Goal: Task Accomplishment & Management: Complete application form

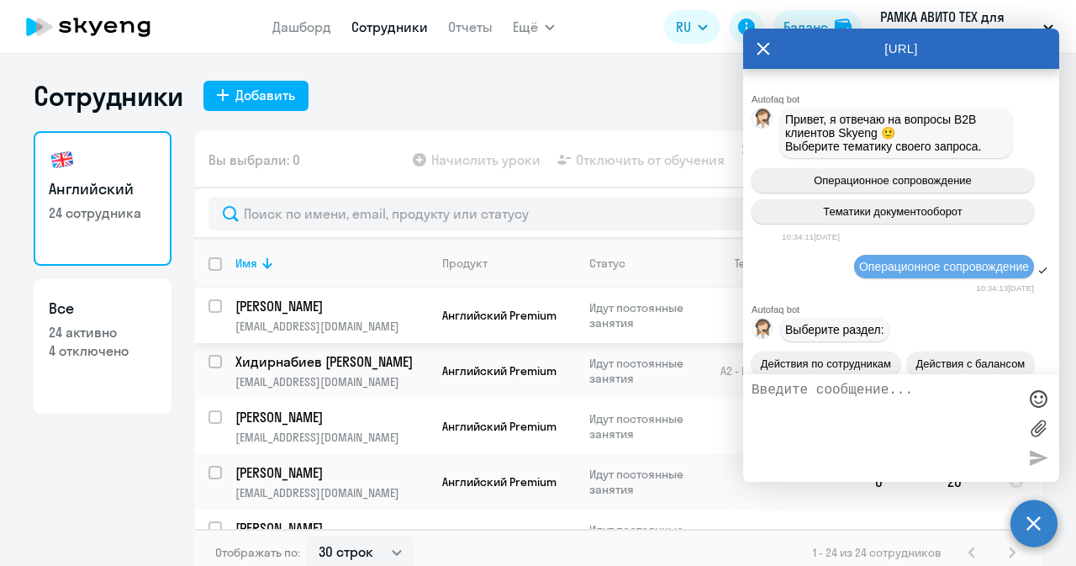
select select "30"
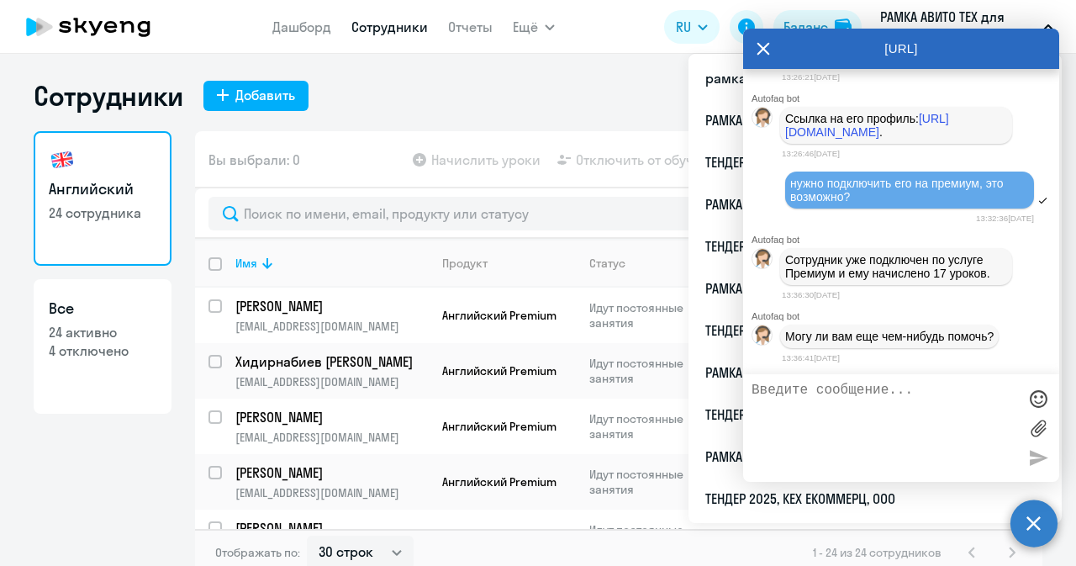
scroll to position [49365, 0]
click at [858, 49] on link "[URL][DOMAIN_NAME]" at bounding box center [920, 41] width 124 height 13
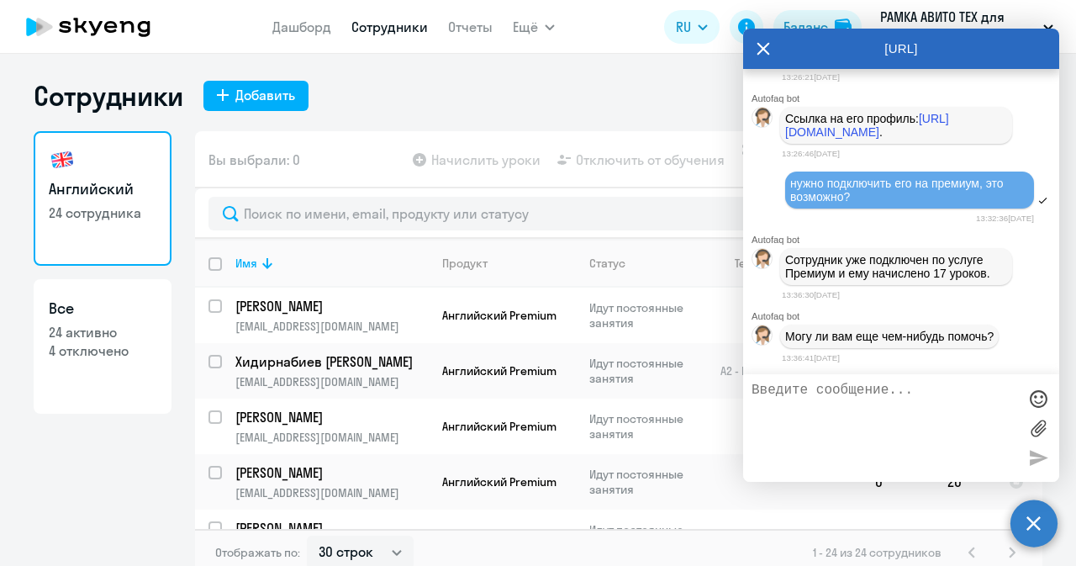
scroll to position [49525, 0]
click at [818, 414] on textarea at bounding box center [884, 427] width 266 height 91
paste textarea "13 занятий: 13*1295=16835""
type textarea "можете начислить ему 13 занятий: 13*1295=16835, пожалуйста?"
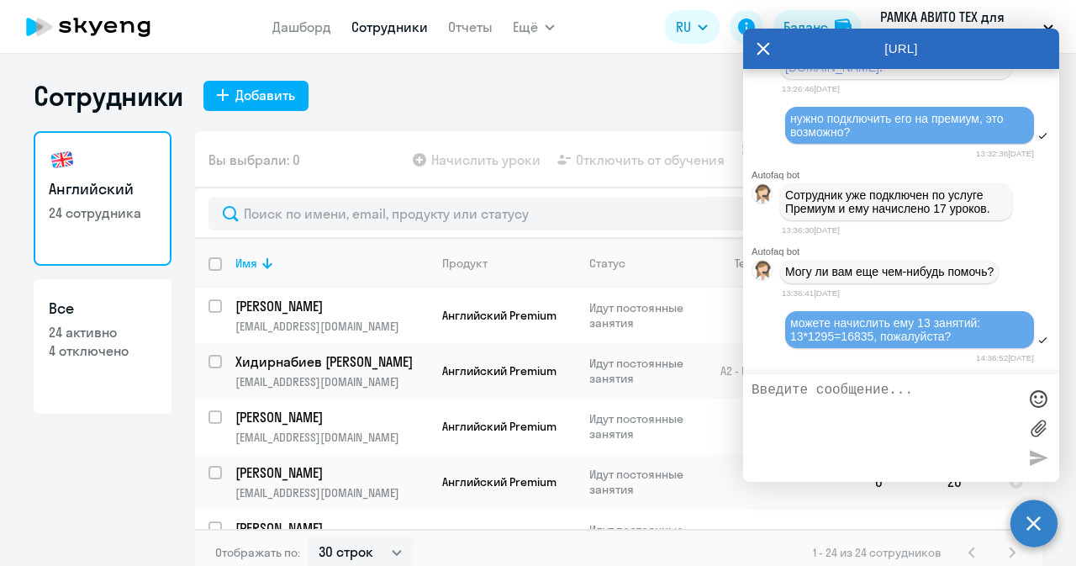
scroll to position [49681, 0]
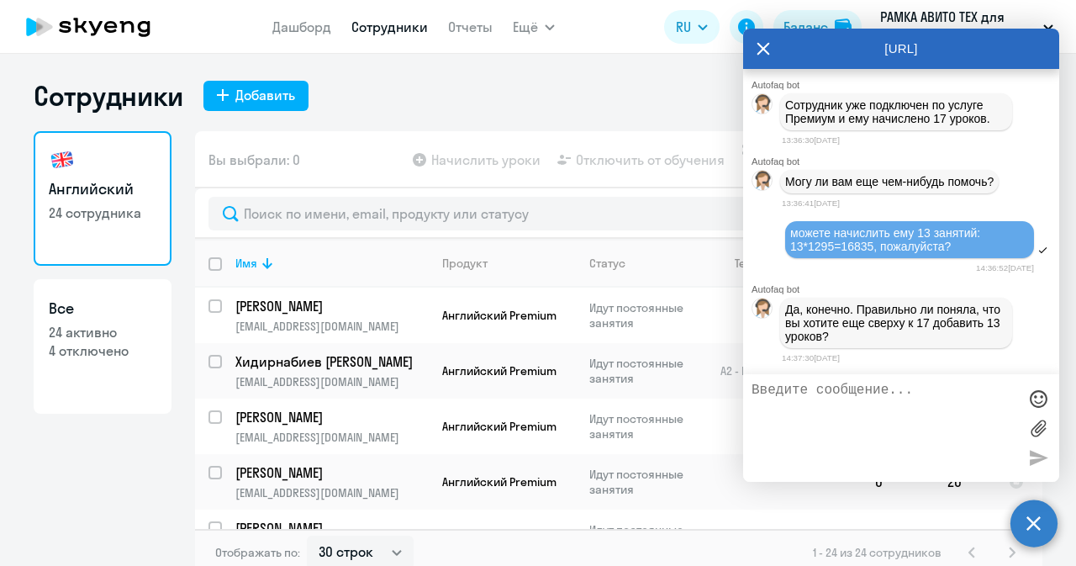
click at [833, 415] on textarea at bounding box center [884, 427] width 266 height 91
type textarea "да"
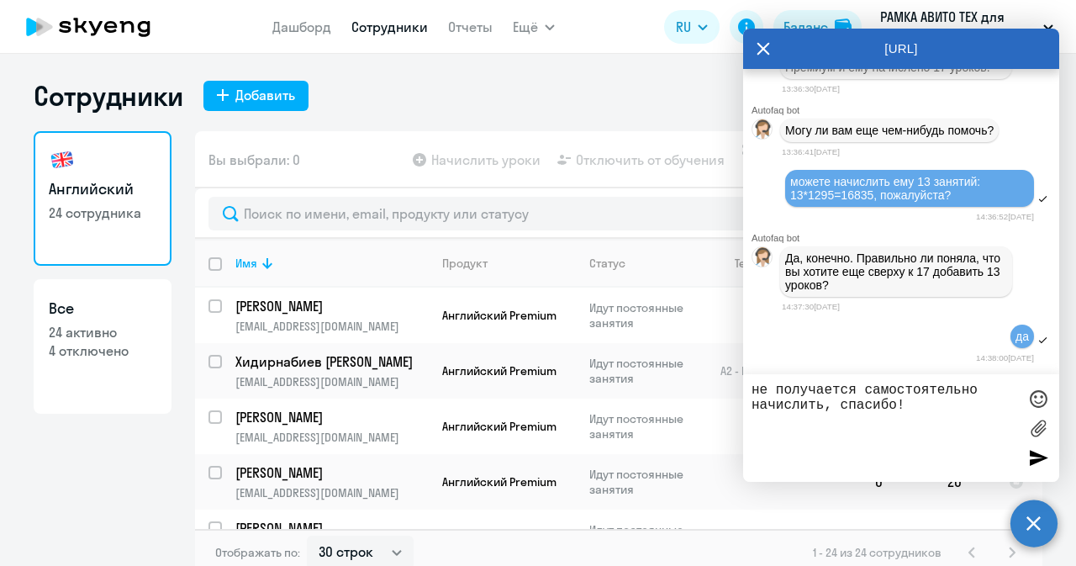
type textarea "не получается самостоятельно начислить, спасибо!"
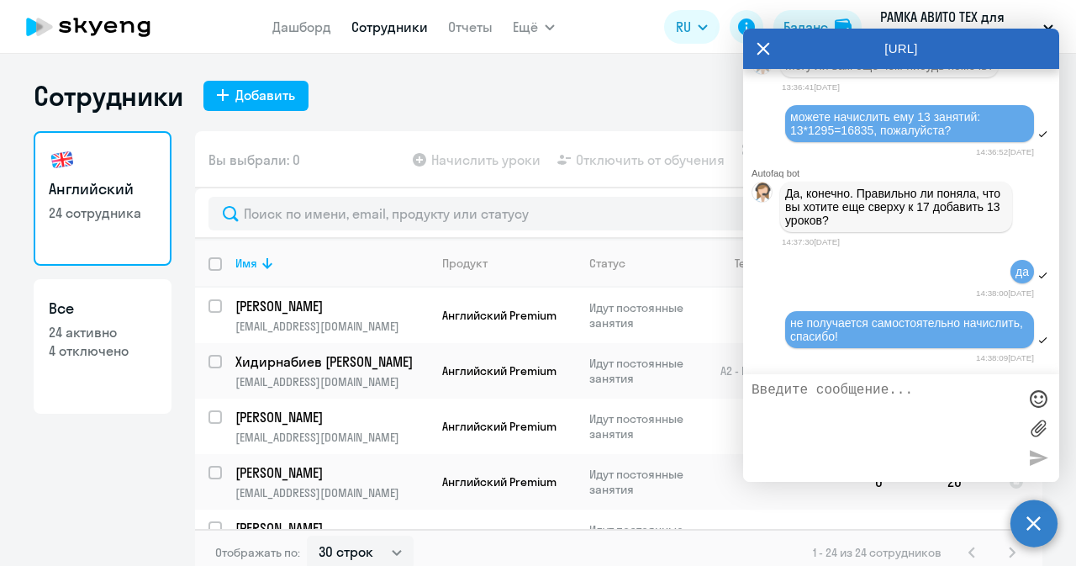
scroll to position [49887, 0]
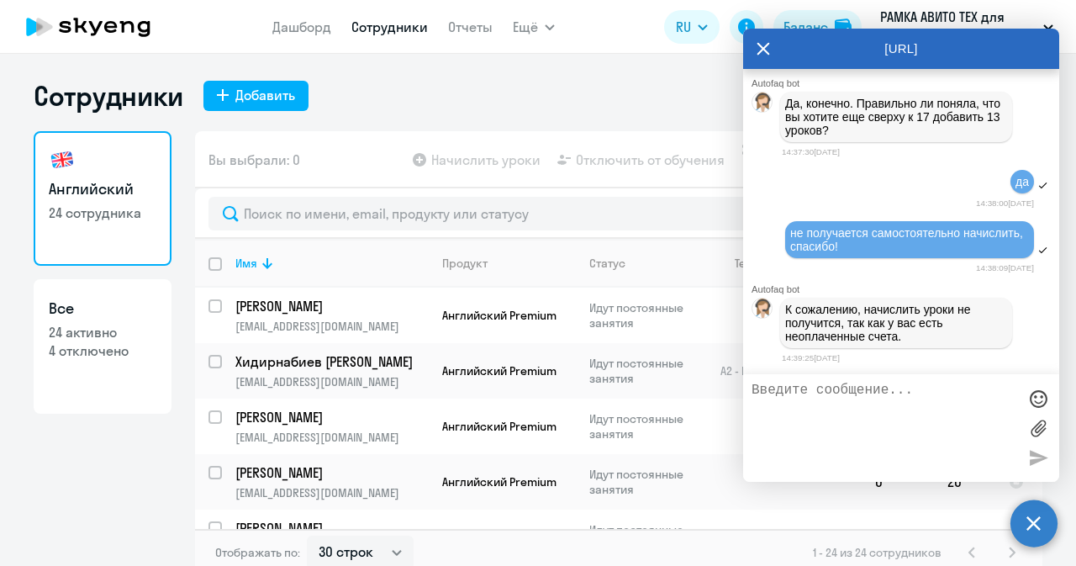
click at [835, 429] on textarea at bounding box center [884, 427] width 266 height 91
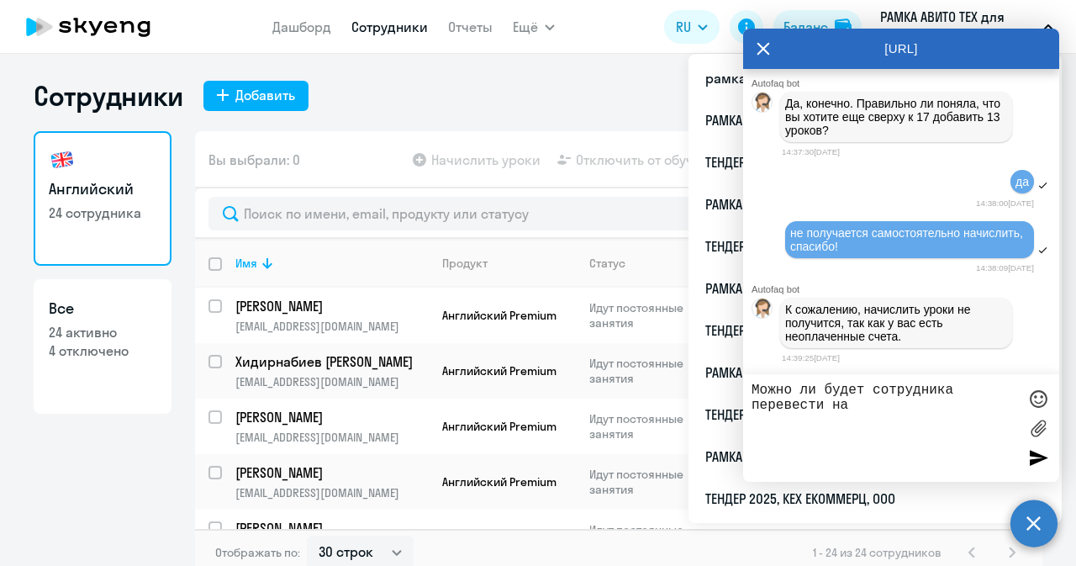
type textarea "Можно ли будет сотрудника перевести на"
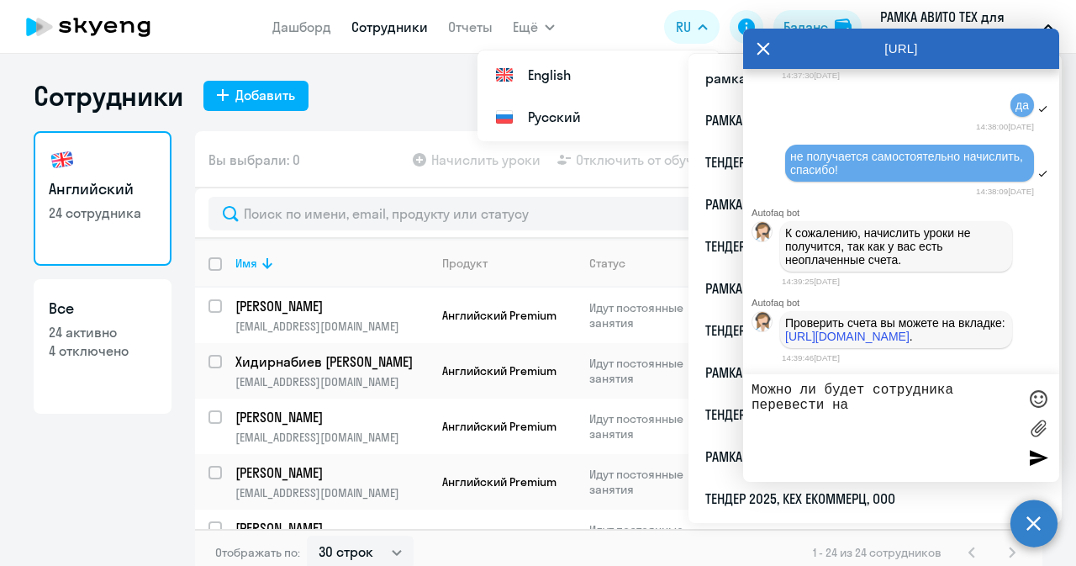
click at [762, 38] on icon at bounding box center [762, 49] width 13 height 40
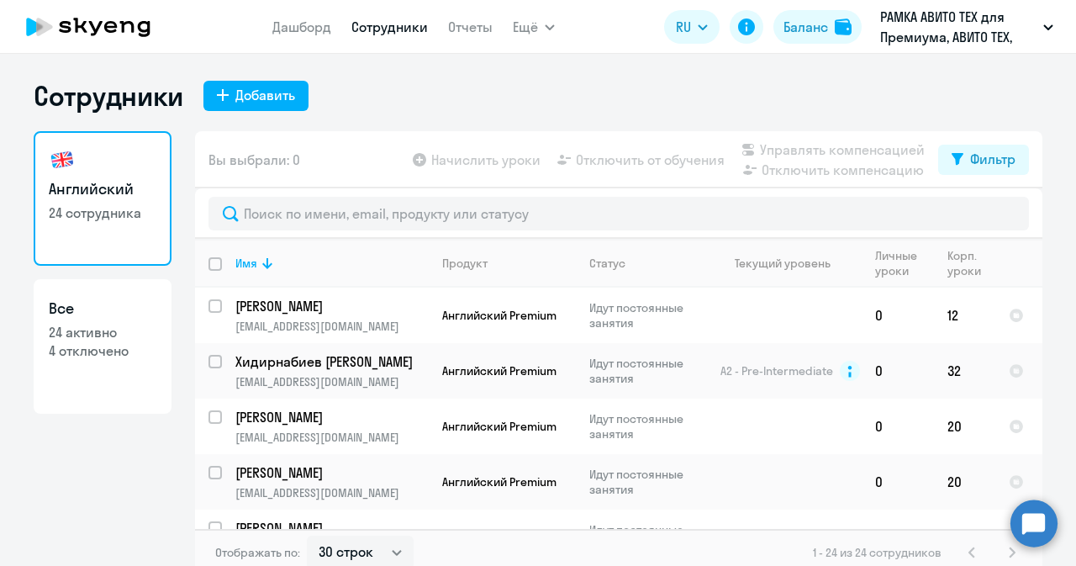
click at [1020, 514] on circle at bounding box center [1033, 522] width 47 height 47
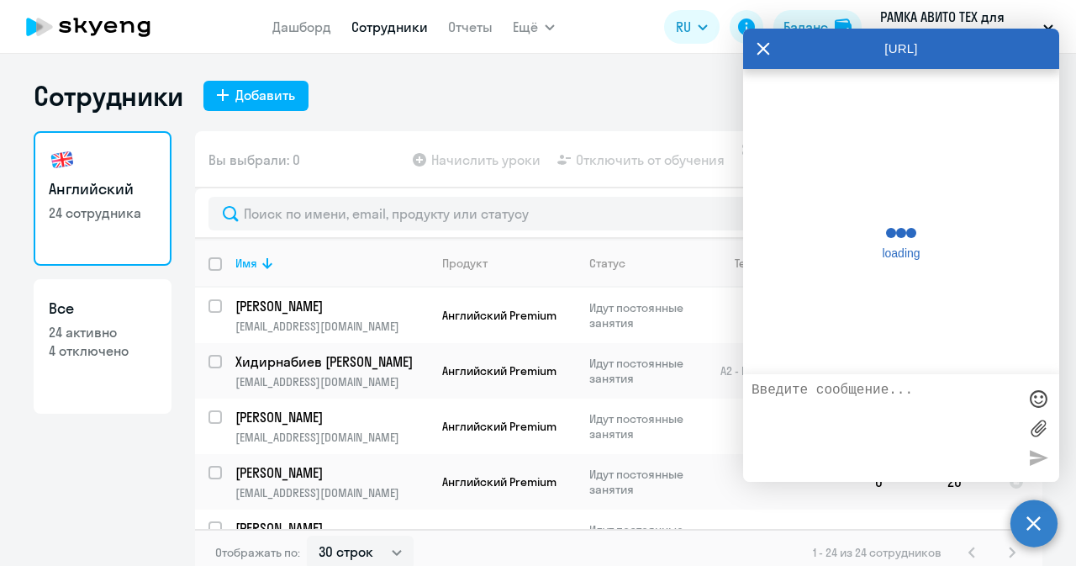
scroll to position [49984, 0]
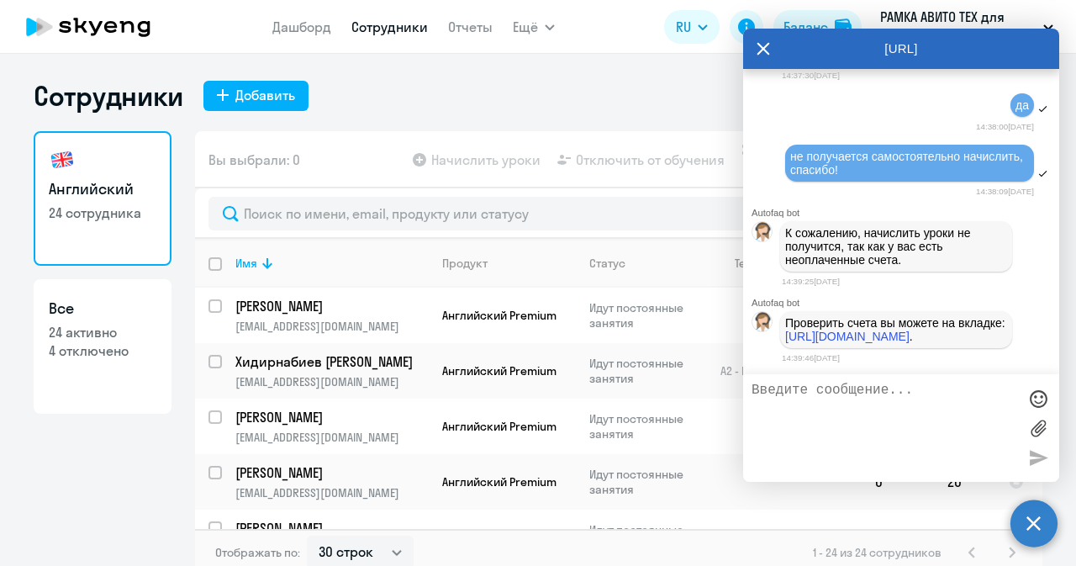
click at [913, 398] on textarea at bounding box center [884, 427] width 266 height 91
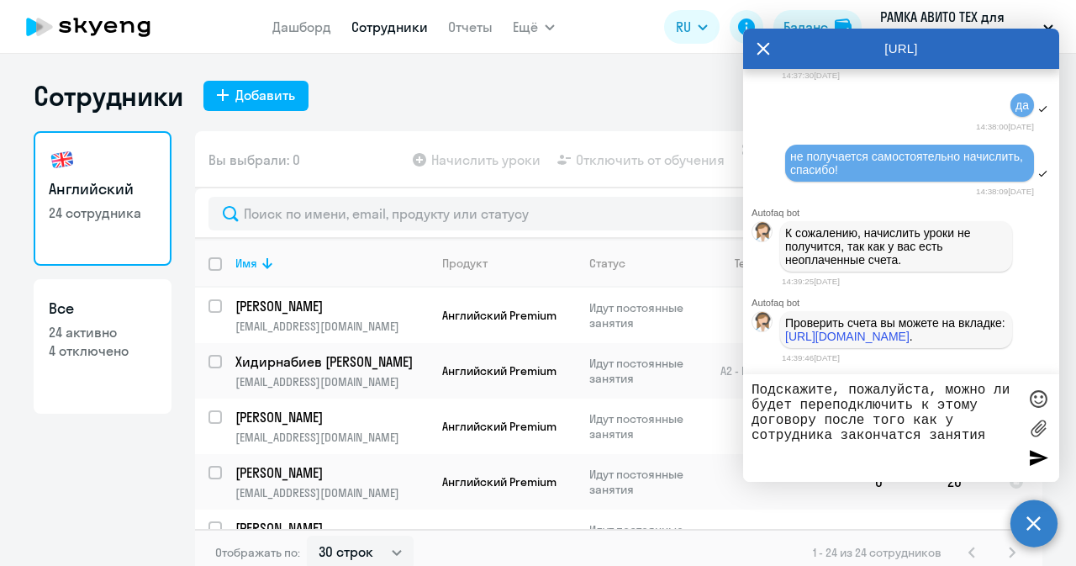
type textarea "Подскажите, пожалуйста, можно ли будет переподключить к этому договору после то…"
paste textarea
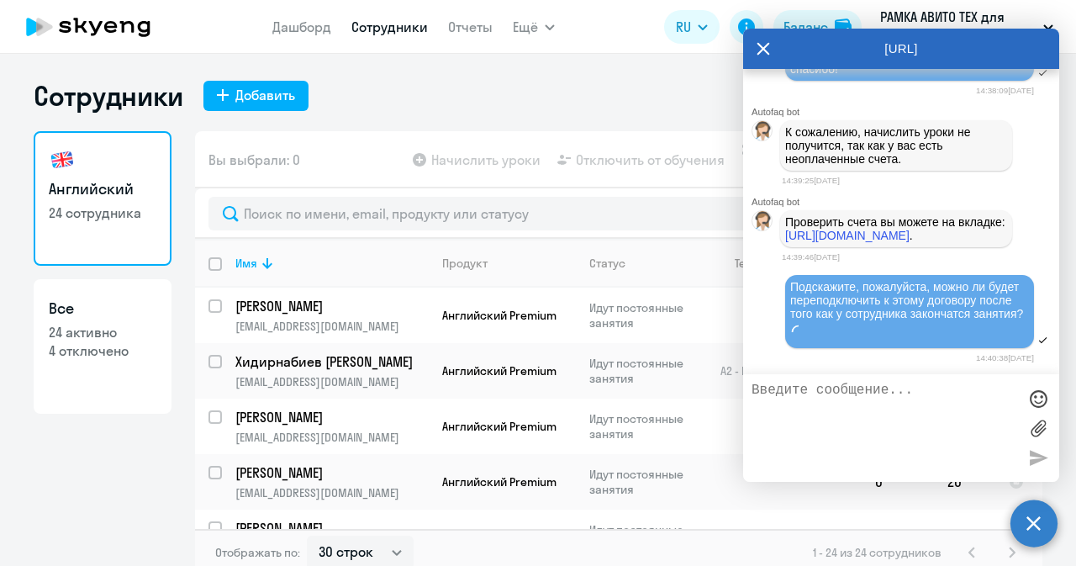
scroll to position [50105, 0]
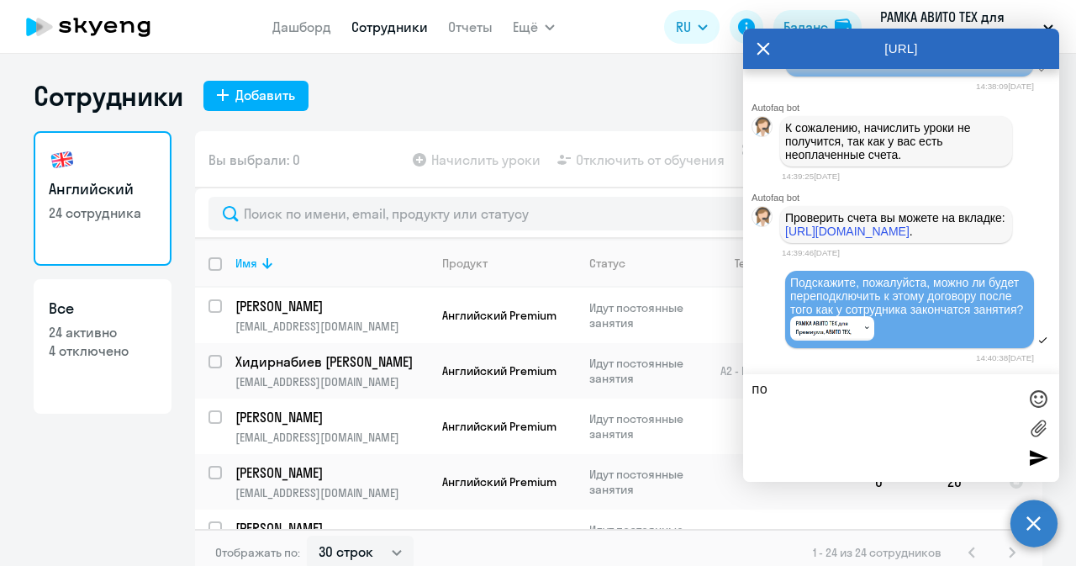
type textarea "п"
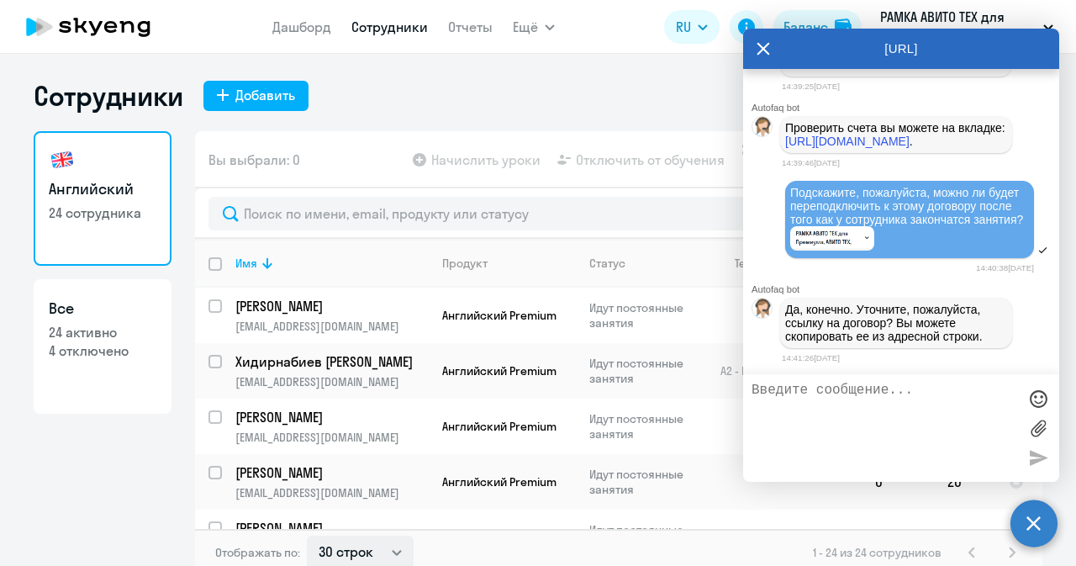
scroll to position [50200, 0]
click at [762, 50] on icon at bounding box center [763, 49] width 13 height 13
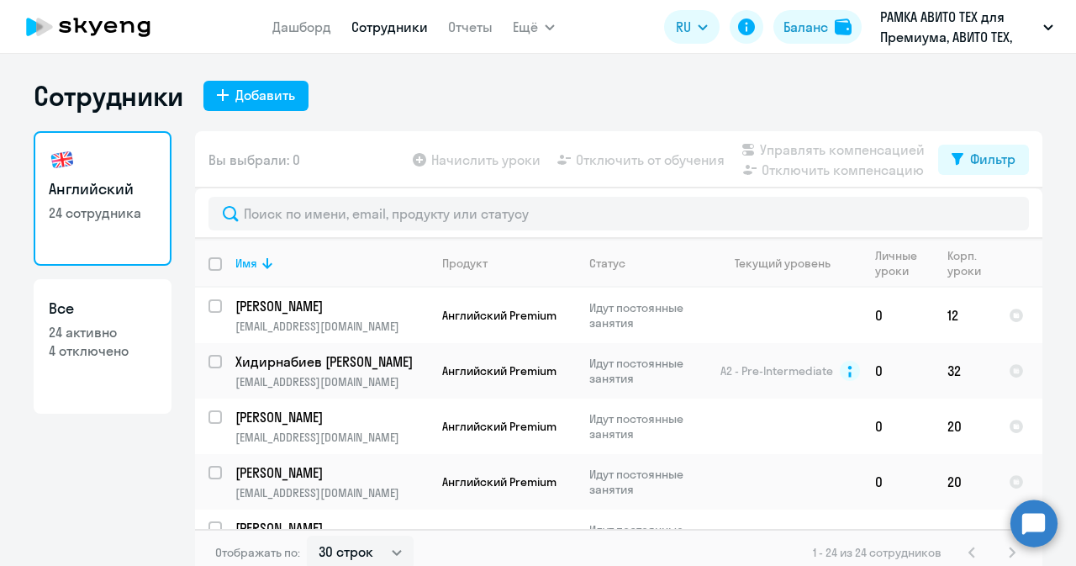
drag, startPoint x: 775, startPoint y: 373, endPoint x: 398, endPoint y: 74, distance: 481.6
click at [398, 74] on div "Сотрудники Добавить Английский 24 сотрудника Все 24 активно 4 отключено Вы выбр…" at bounding box center [538, 310] width 1076 height 512
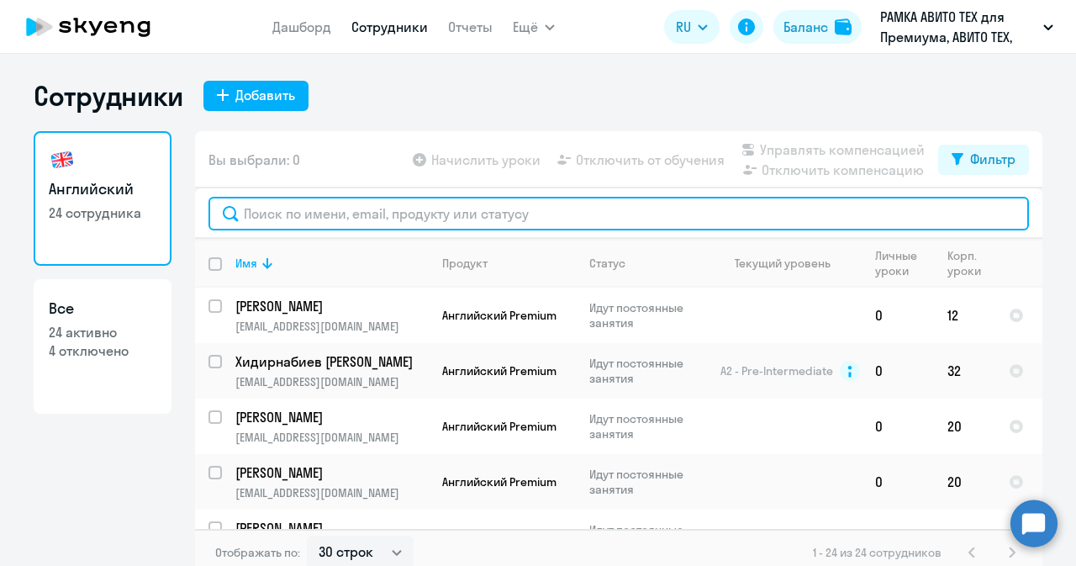
click at [406, 211] on input "text" at bounding box center [618, 214] width 820 height 34
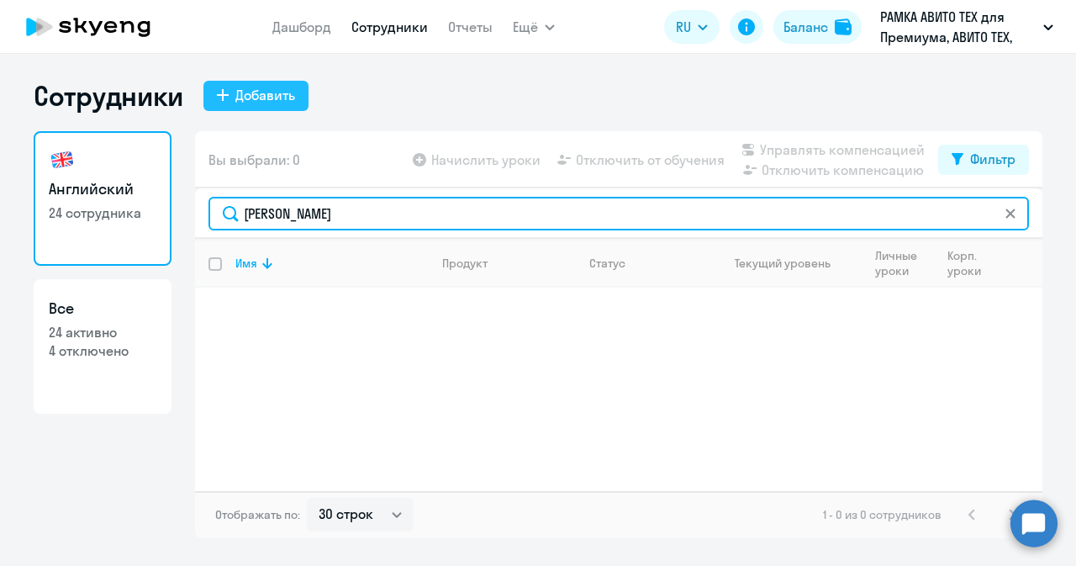
type input "сидоренко"
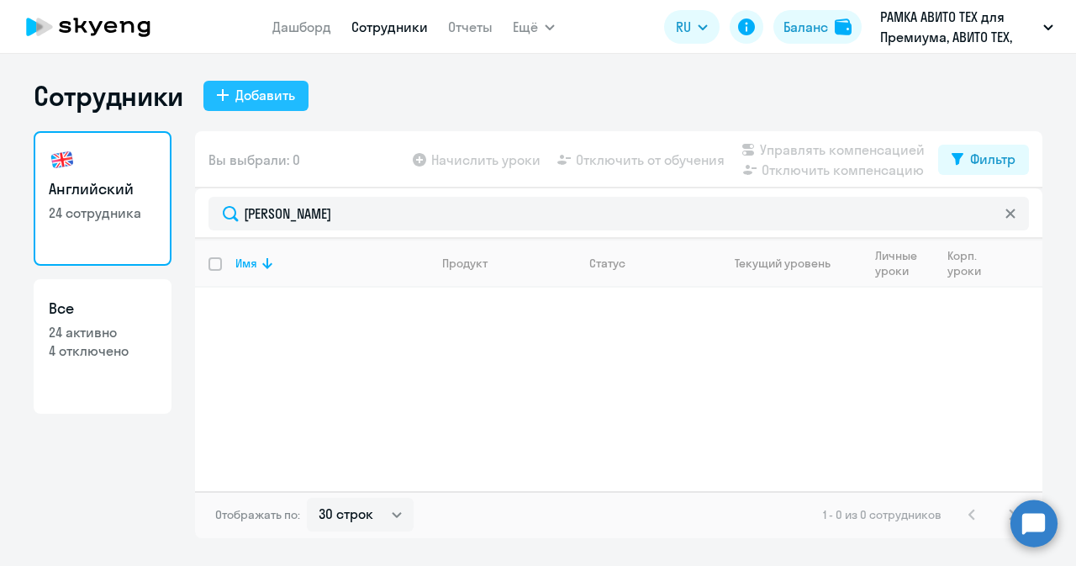
click at [293, 105] on button "Добавить" at bounding box center [255, 96] width 105 height 30
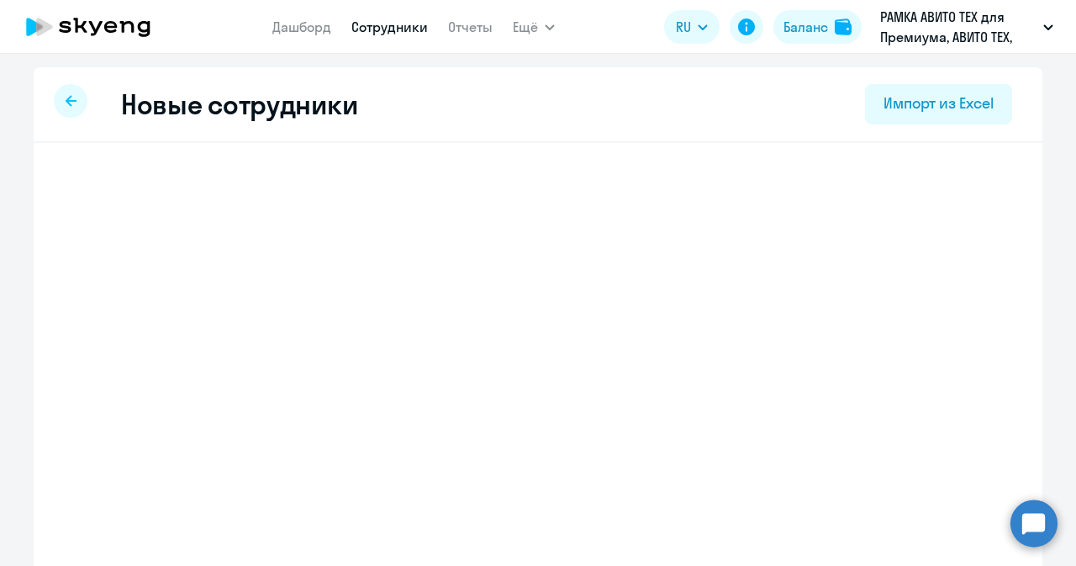
select select "english_adult_not_native_speaker_premium"
select select "3"
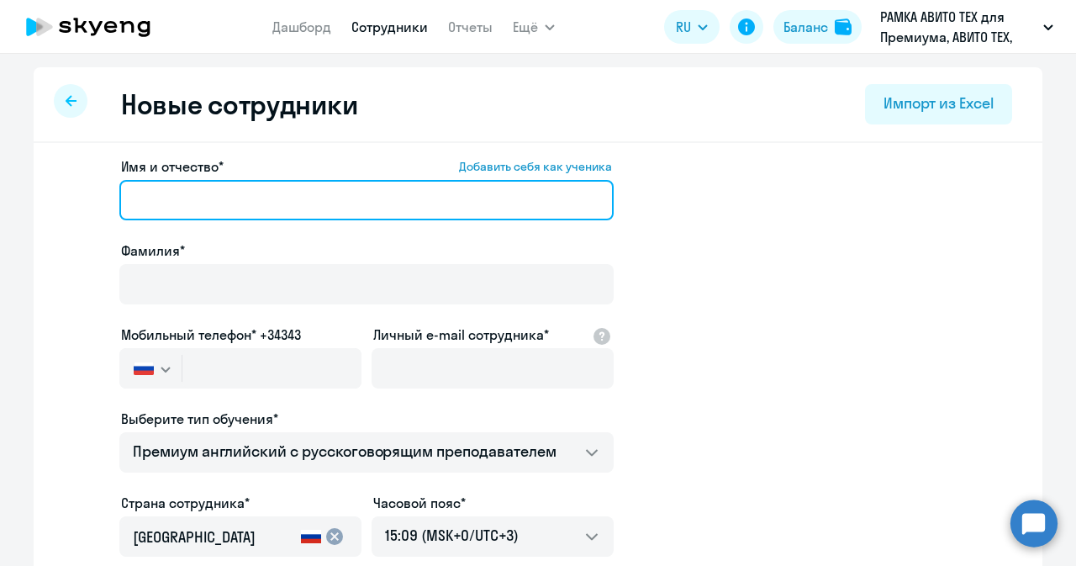
click at [382, 189] on input "Имя и отчество* Добавить себя как ученика" at bounding box center [366, 200] width 494 height 40
paste input "Дмитрий Олегович"
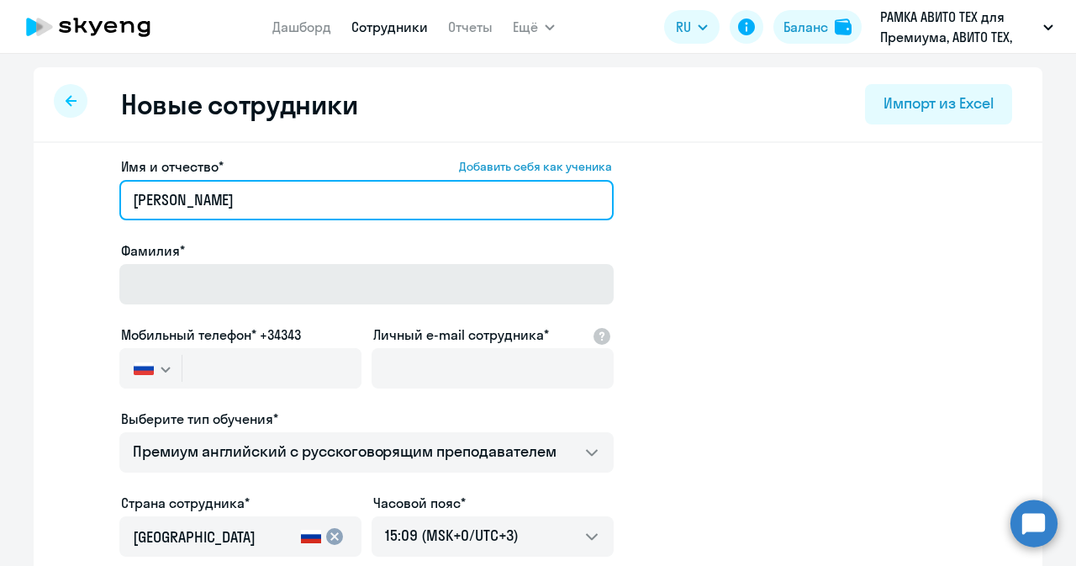
type input "Дмитрий Олегович"
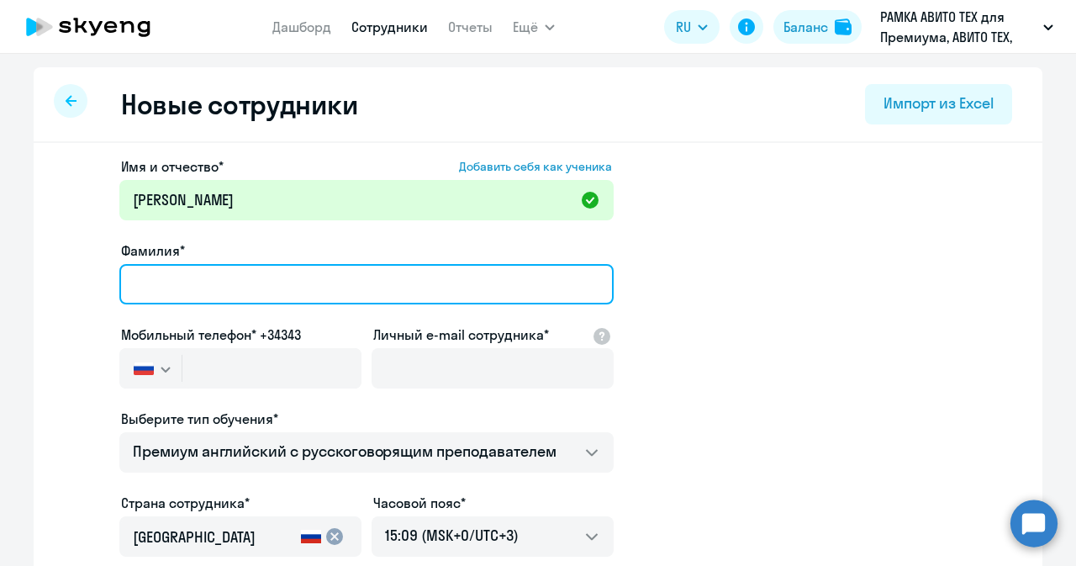
click at [299, 283] on input "Фамилия*" at bounding box center [366, 284] width 494 height 40
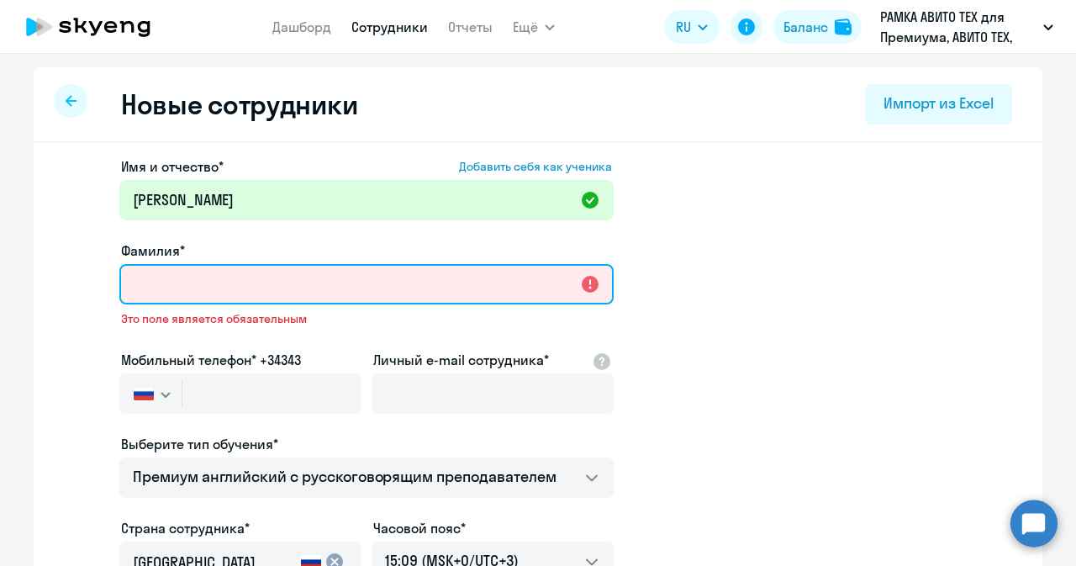
paste input "Сидоренко"
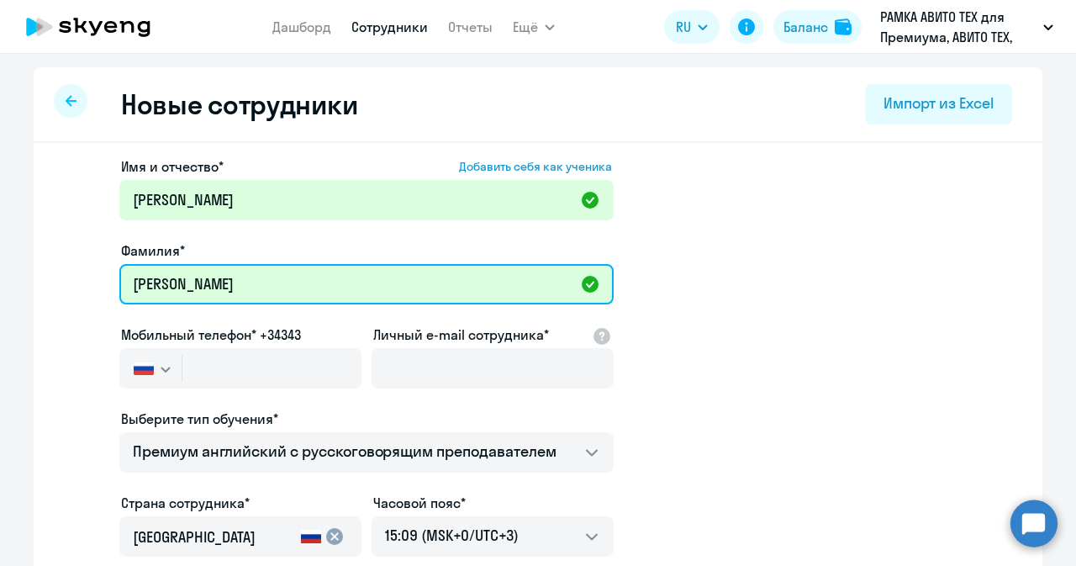
click at [154, 283] on input "Сидоренко" at bounding box center [366, 284] width 494 height 40
type input "Сидоренко"
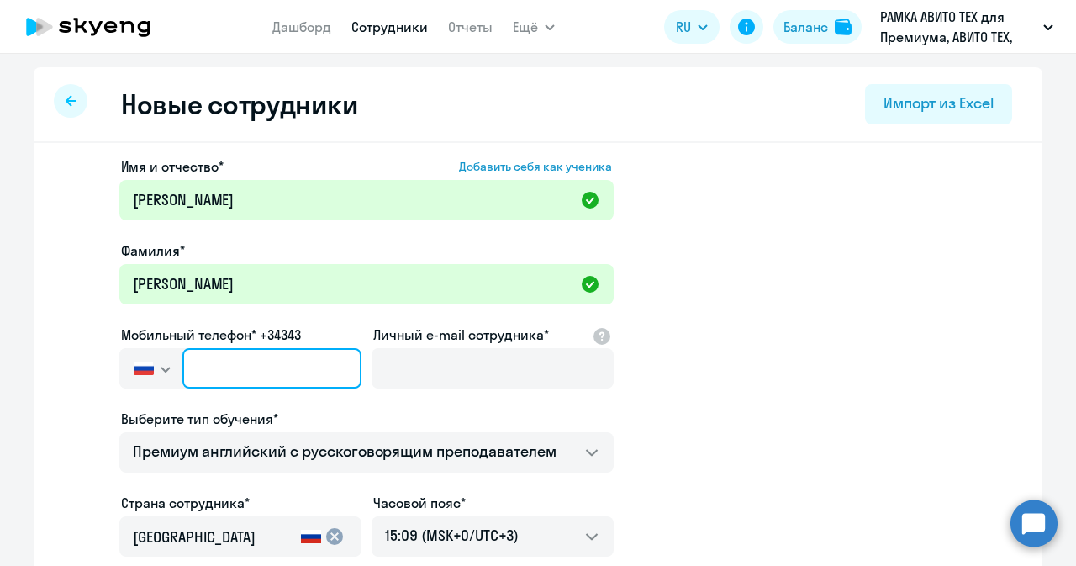
paste input "+7 912 495-27-94"
type input "+7 912 495-27-94"
click at [313, 360] on input "+7 912 495-27-94" at bounding box center [271, 368] width 179 height 40
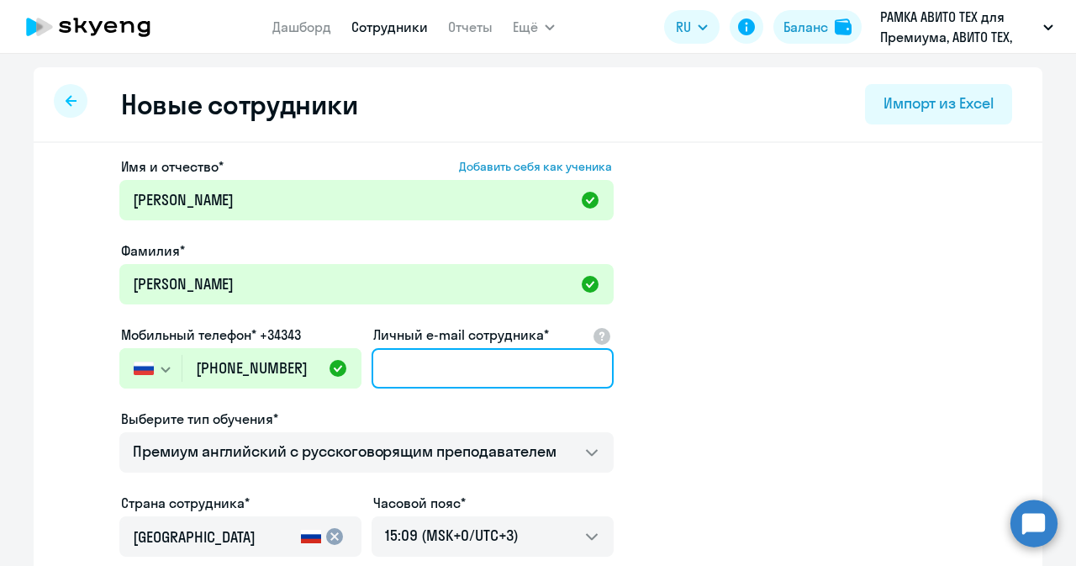
click at [424, 365] on input "Личный e-mail сотрудника*" at bounding box center [493, 368] width 242 height 40
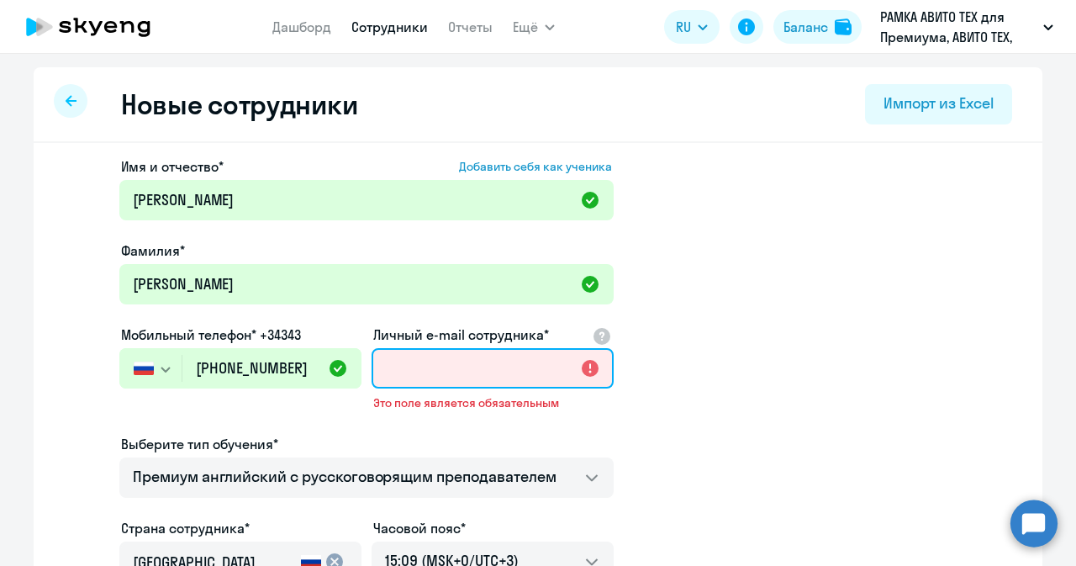
paste input "dosidorenko@avito.ru"
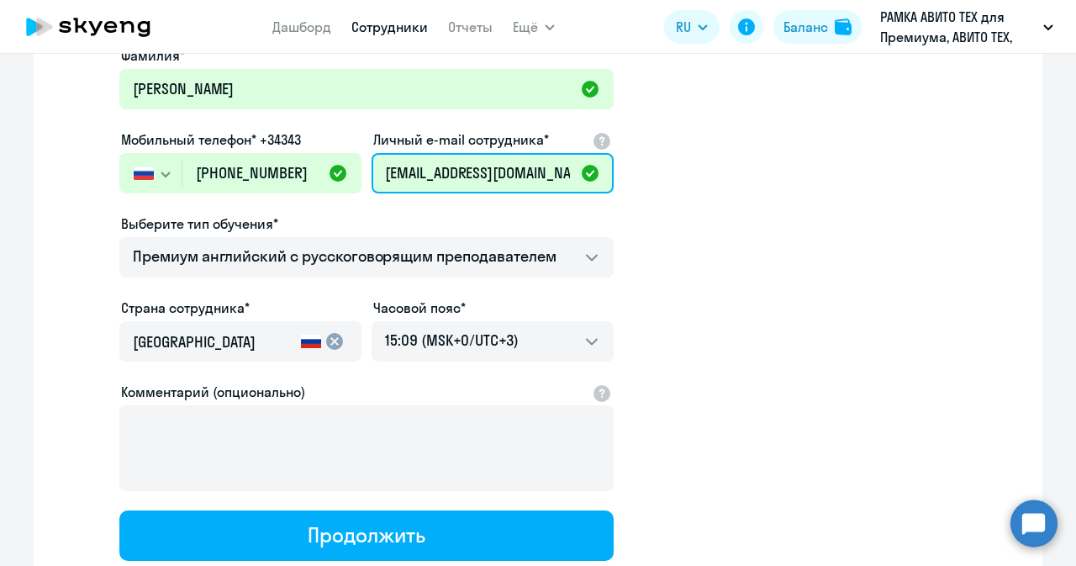
scroll to position [197, 0]
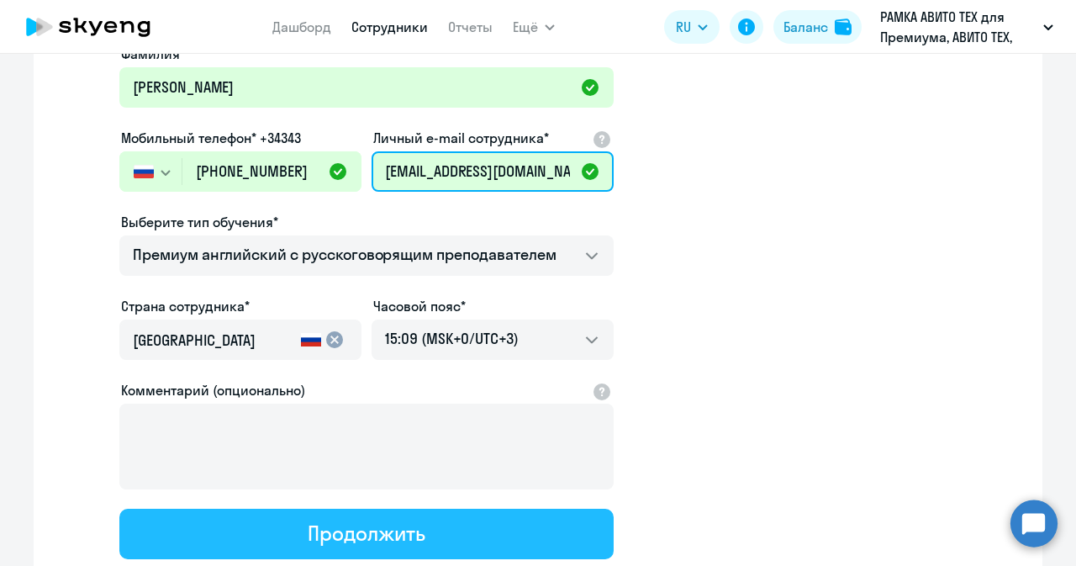
type input "dosidorenko@avito.ru"
click at [387, 529] on div "Продолжить" at bounding box center [366, 532] width 117 height 27
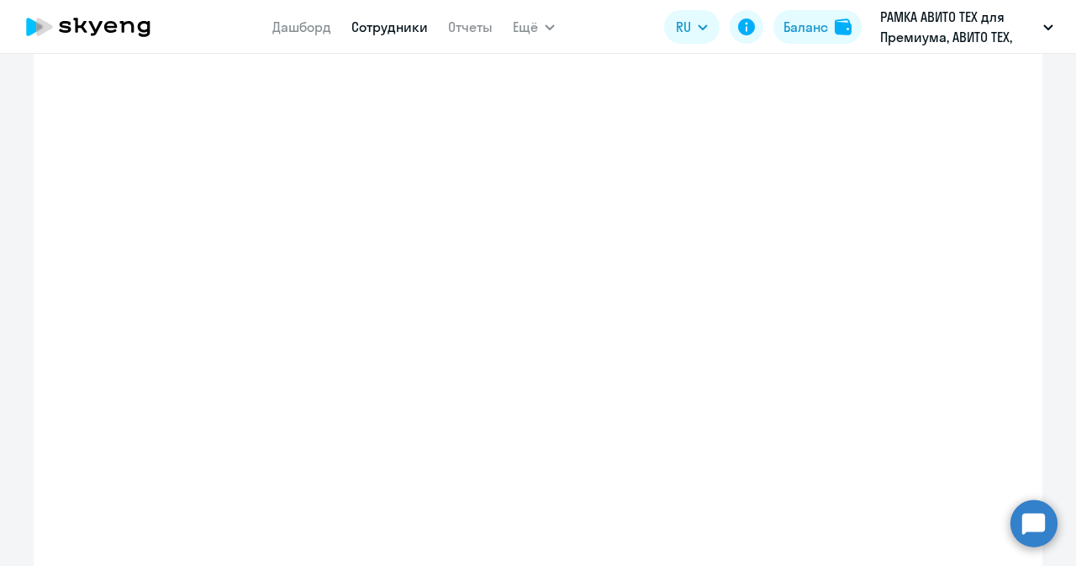
select select "english_adult_not_native_speaker_premium"
select select "3"
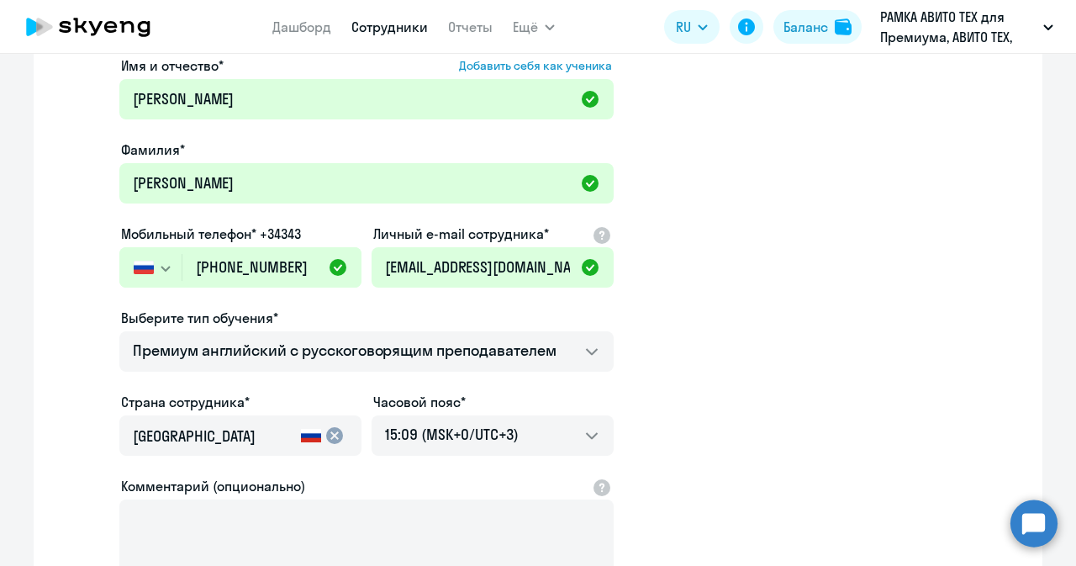
scroll to position [10, 0]
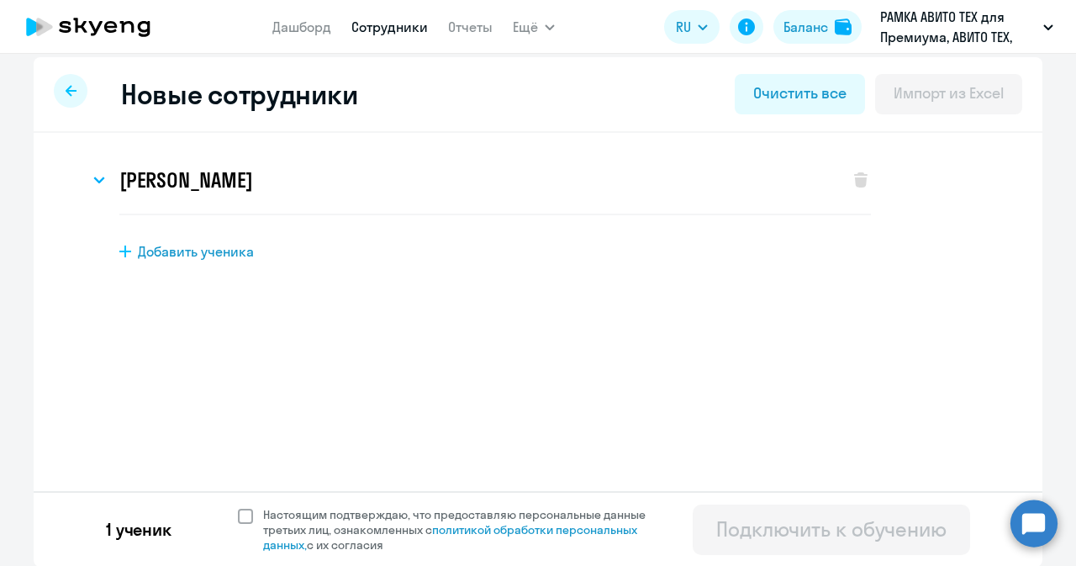
click at [243, 513] on span at bounding box center [245, 516] width 15 height 15
click at [238, 507] on input "Настоящим подтверждаю, что предоставляю персональные данные третьих лиц, ознако…" at bounding box center [237, 506] width 1 height 1
checkbox input "true"
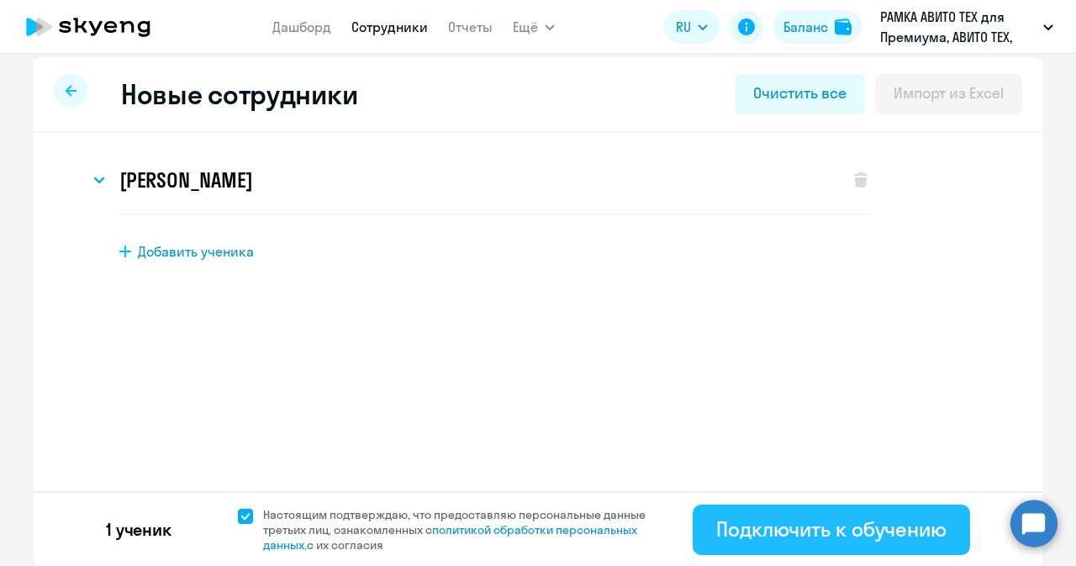
click at [772, 520] on div "Подключить к обучению" at bounding box center [831, 528] width 230 height 27
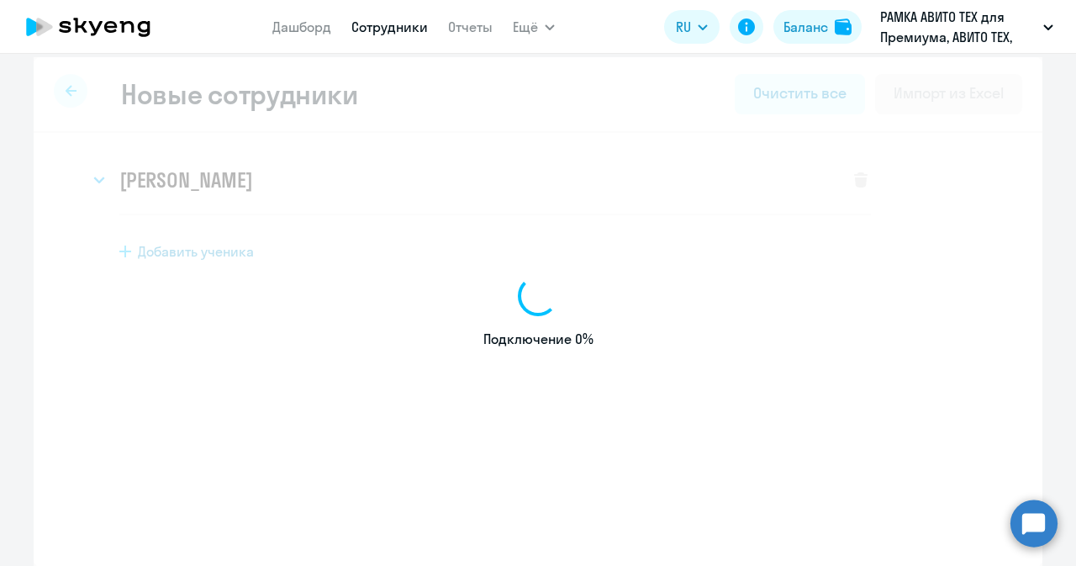
select select "english_adult_not_native_speaker_premium"
select select "3"
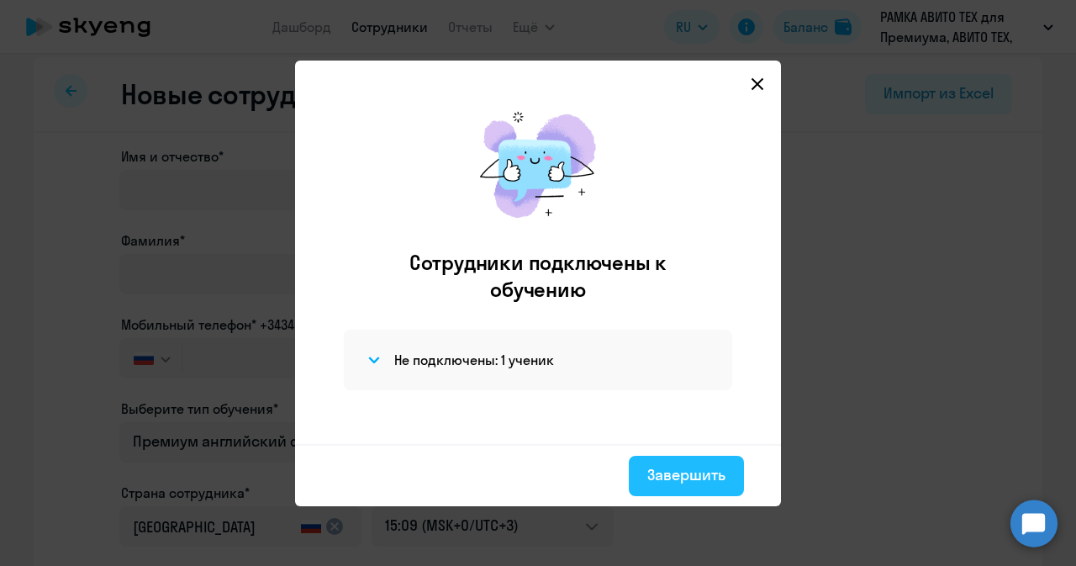
click at [735, 485] on button "Завершить" at bounding box center [686, 476] width 115 height 40
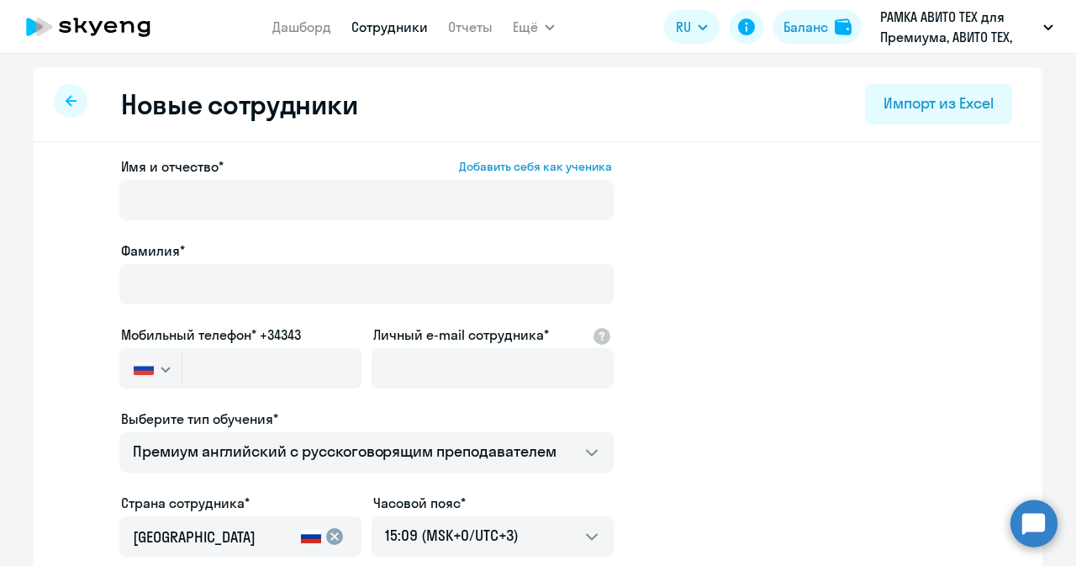
select select "30"
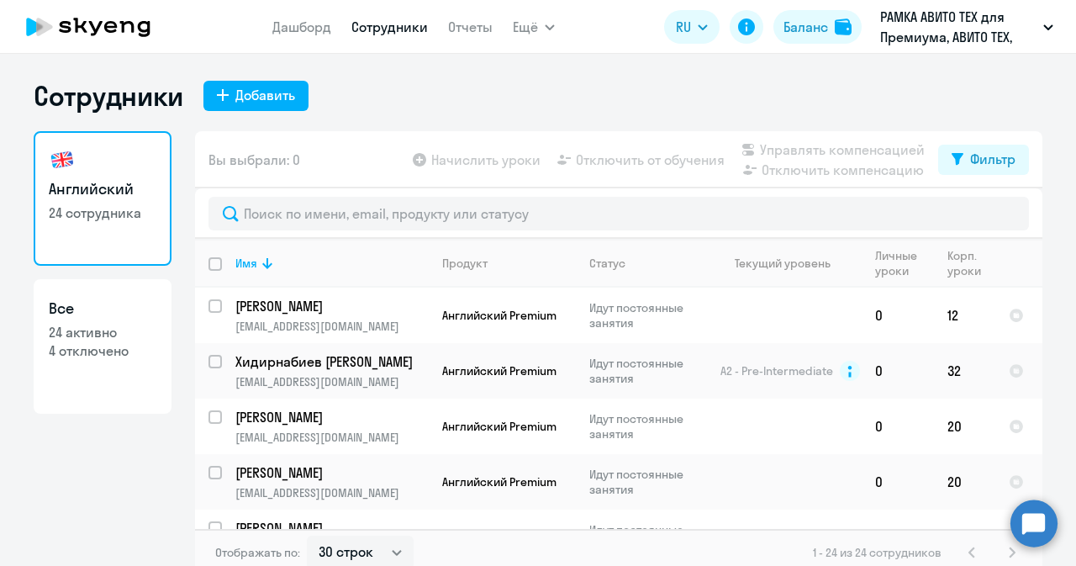
click at [1030, 520] on circle at bounding box center [1033, 522] width 47 height 47
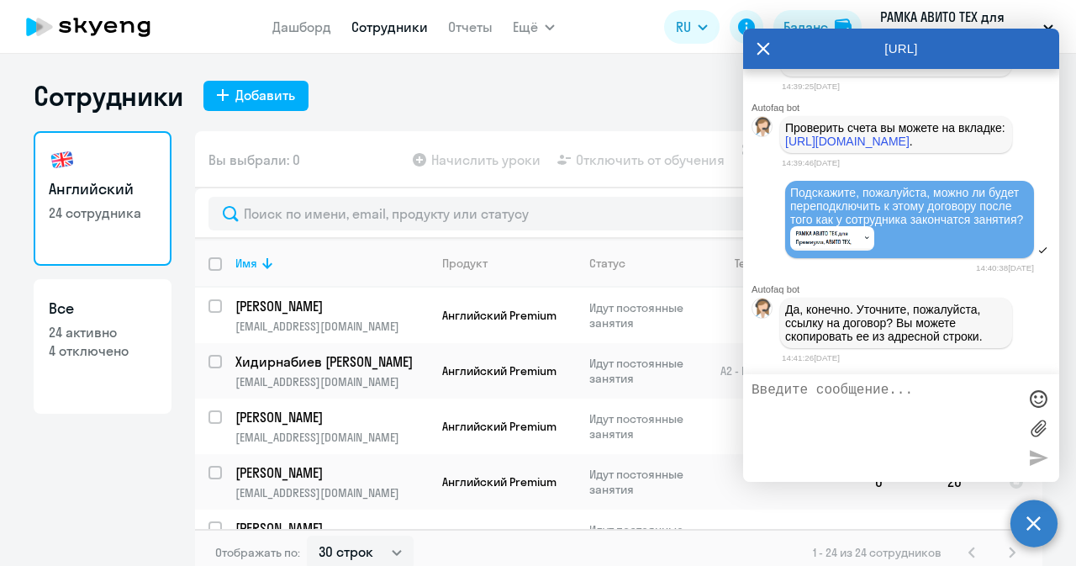
scroll to position [50200, 0]
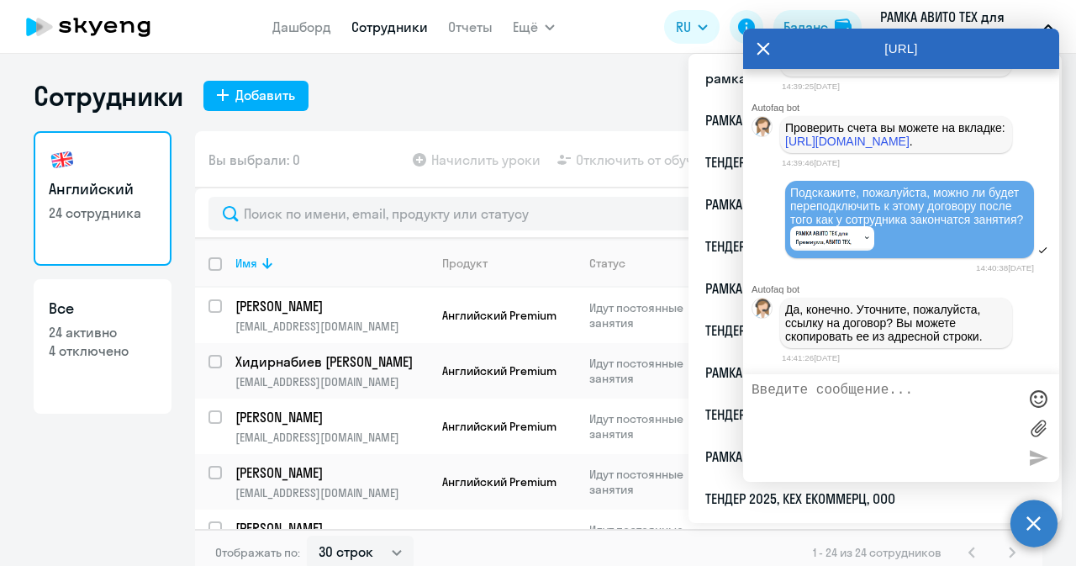
click at [934, 8] on p "РАМКА АВИТО ТЕХ для Премиума, АВИТО ТЕХ, ООО" at bounding box center [958, 27] width 156 height 40
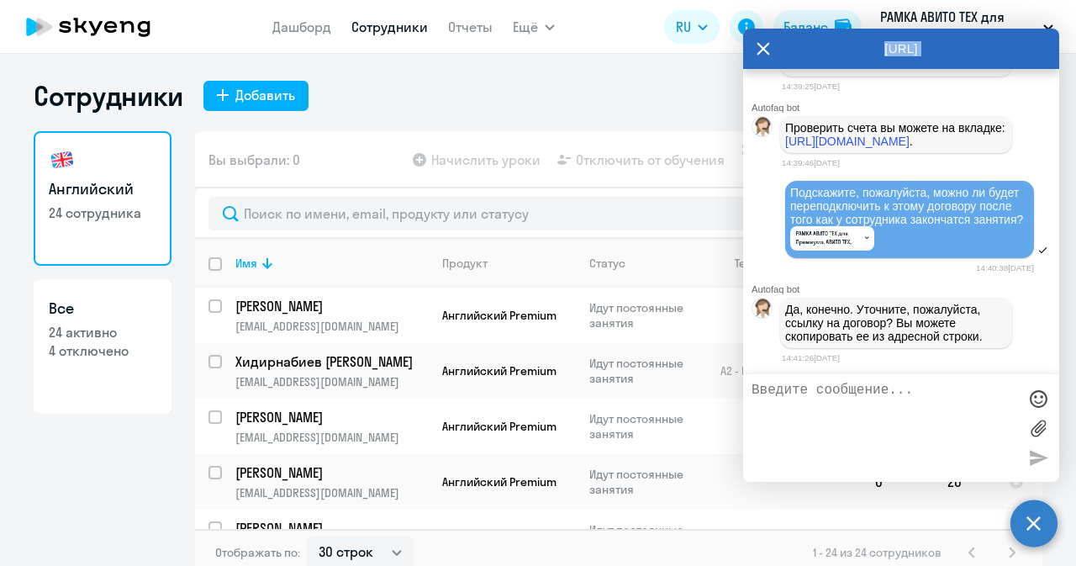
drag, startPoint x: 775, startPoint y: 48, endPoint x: 759, endPoint y: 50, distance: 16.1
click at [759, 50] on div "[URL]" at bounding box center [901, 49] width 316 height 40
click at [759, 50] on icon at bounding box center [762, 49] width 13 height 40
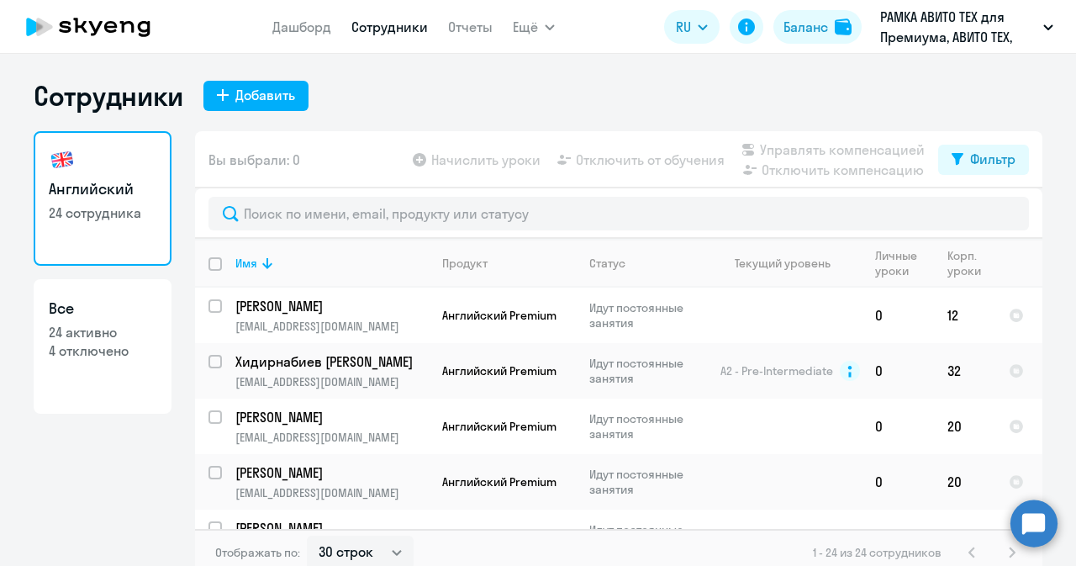
click at [1044, 514] on circle at bounding box center [1033, 522] width 47 height 47
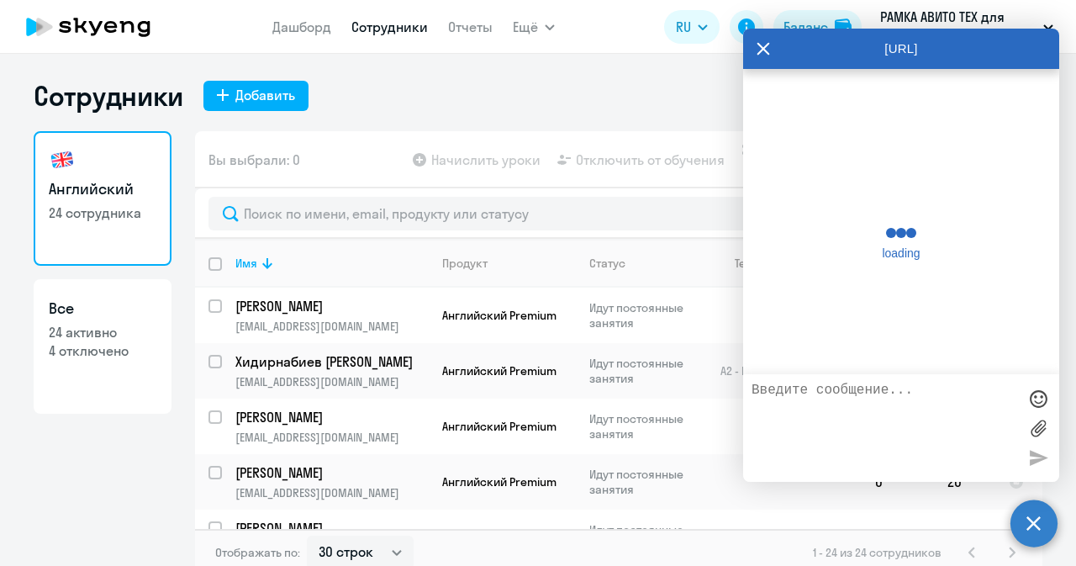
scroll to position [50189, 0]
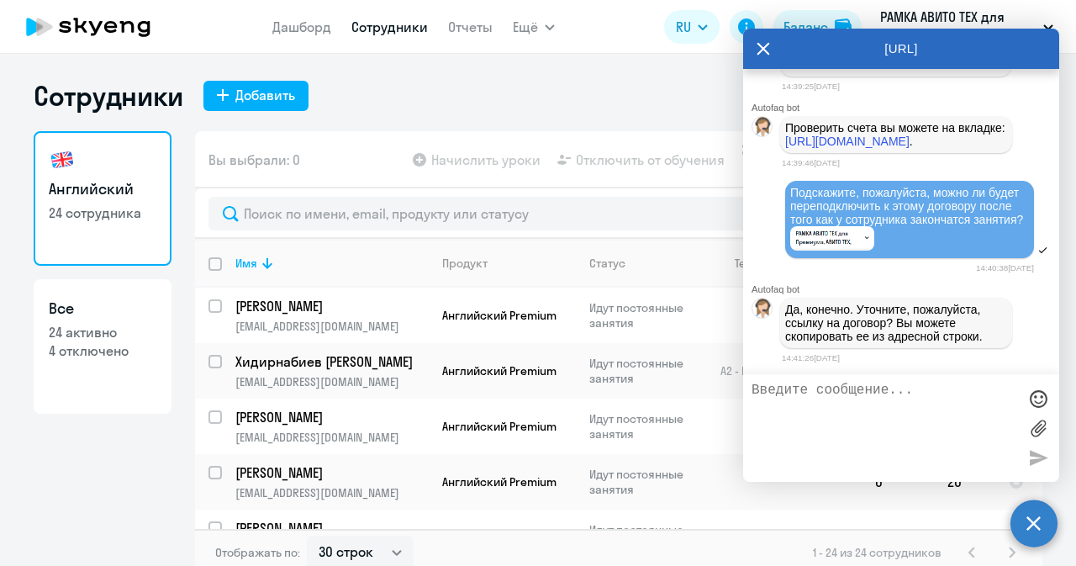
paste textarea "[URL][DOMAIN_NAME]"
type textarea "[URL][DOMAIN_NAME]"
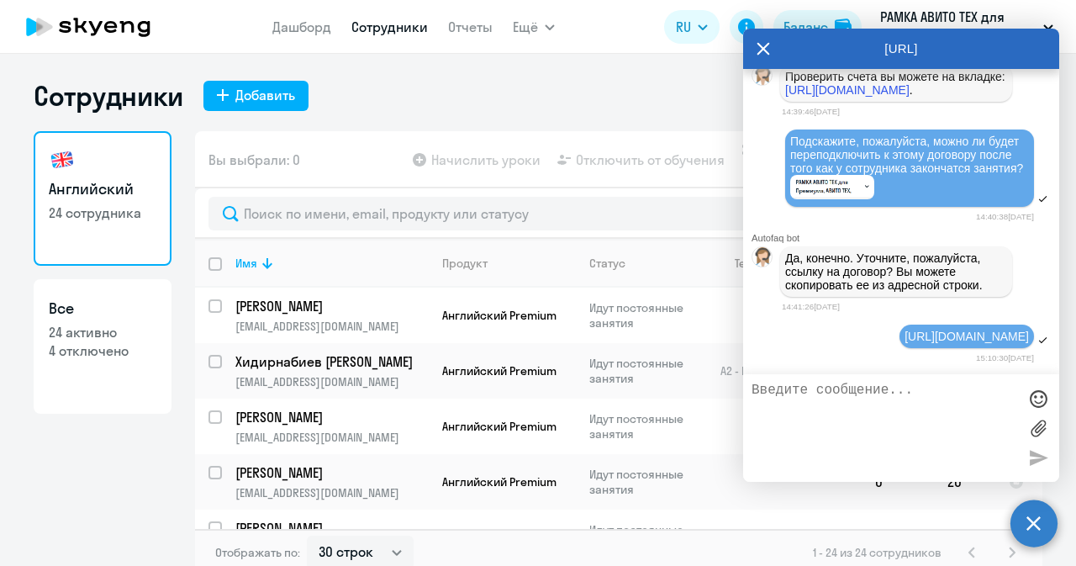
scroll to position [50265, 0]
click at [941, 408] on textarea "Не удается подключить сотрудника к обучению "Английский" at bounding box center [884, 427] width 266 height 91
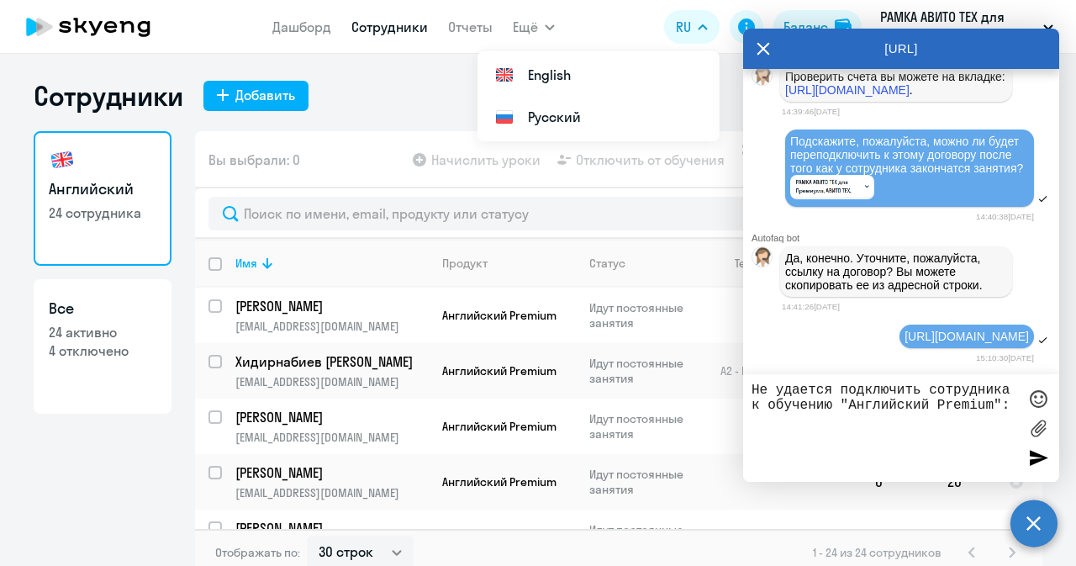
paste textarea "Сидоренко Дмитрий Олегович"
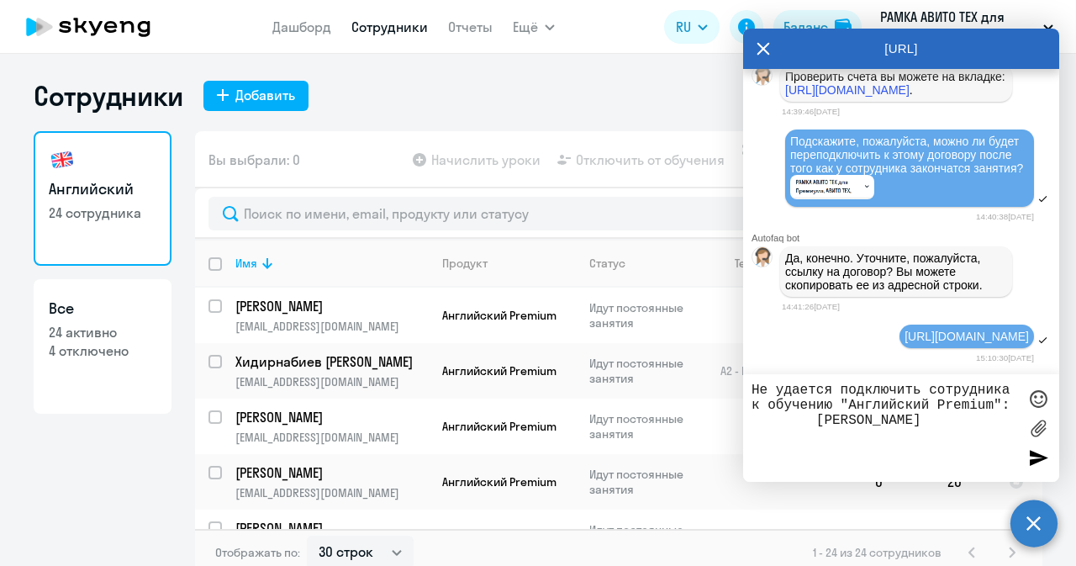
click at [806, 413] on textarea "Не удается подключить сотрудника к обучению "Английский Premium": Сидоренко Дми…" at bounding box center [884, 427] width 266 height 91
click at [965, 418] on textarea "Не удается подключить сотрудника к обучению "Английский Premium": Сидоренко Дми…" at bounding box center [884, 427] width 266 height 91
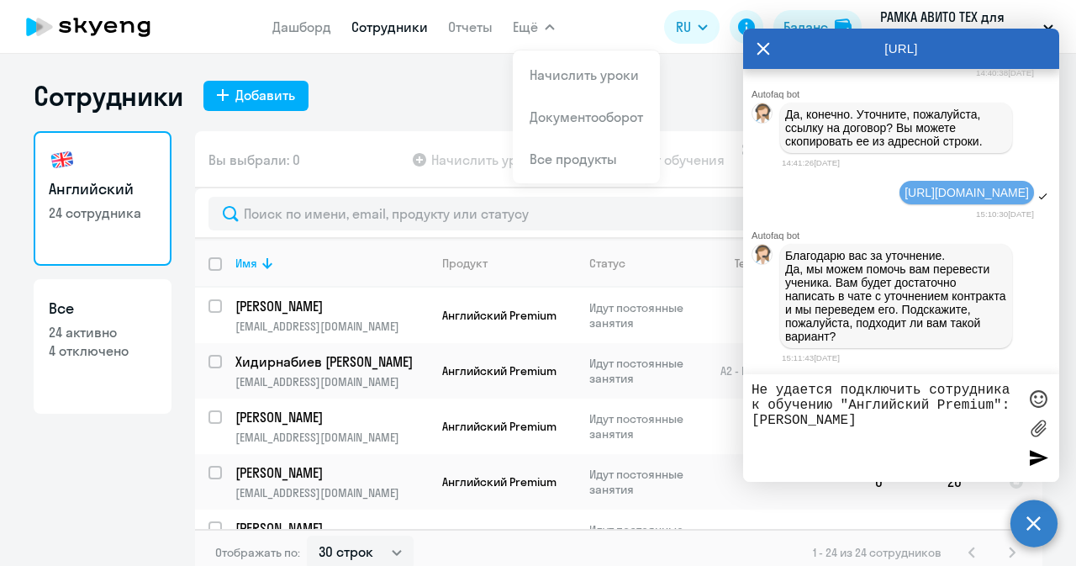
scroll to position [50409, 0]
paste textarea "dosidorenko@avito.ru"
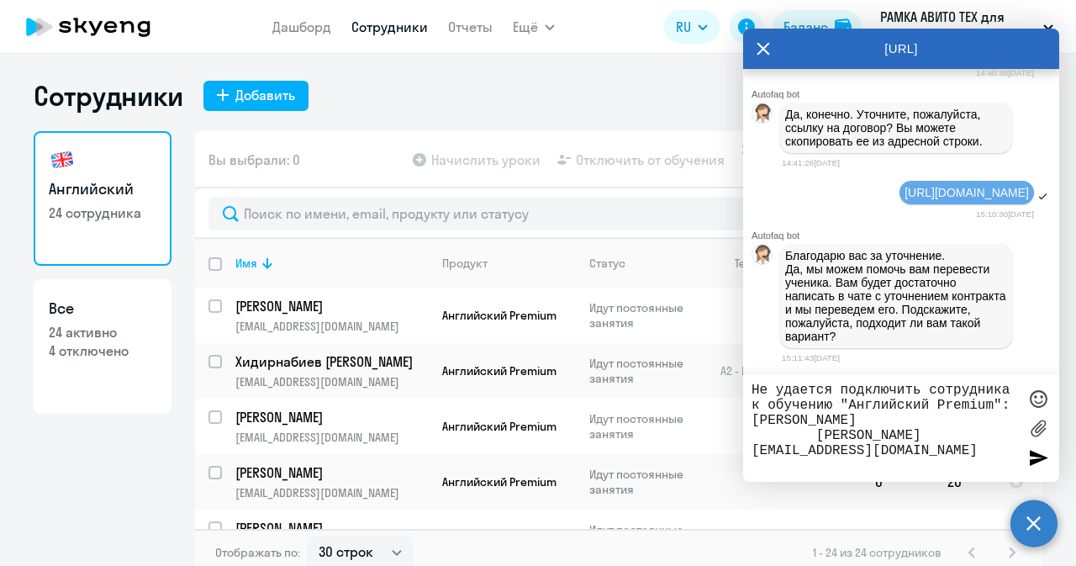
click at [814, 441] on textarea "Не удается подключить сотрудника к обучению "Английский Premium": Сидоренко Дми…" at bounding box center [884, 427] width 266 height 91
click at [941, 439] on textarea "Не удается подключить сотрудника к обучению "Английский Premium": Сидоренко Дми…" at bounding box center [884, 427] width 266 height 91
paste textarea "79124952794"
click at [810, 460] on textarea "Не удается подключить сотрудника к обучению "Английский Premium": Сидоренко Дми…" at bounding box center [884, 427] width 266 height 91
click at [870, 456] on textarea "Не удается подключить сотрудника к обучению "Английский Premium": Сидоренко Дми…" at bounding box center [884, 427] width 266 height 91
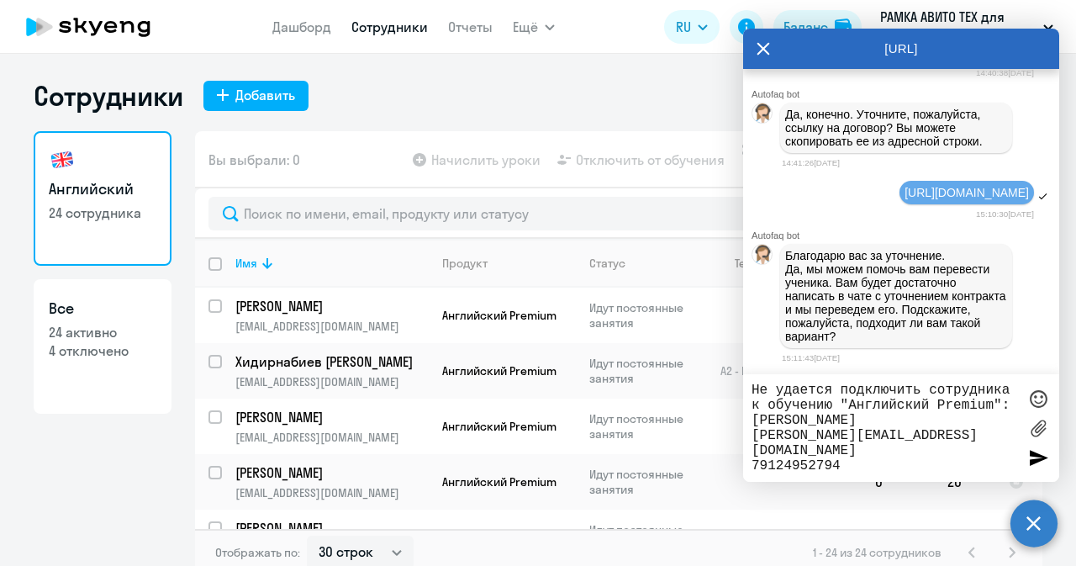
type textarea "Не удается подключить сотрудника к обучению "Английский Premium": Сидоренко Дми…"
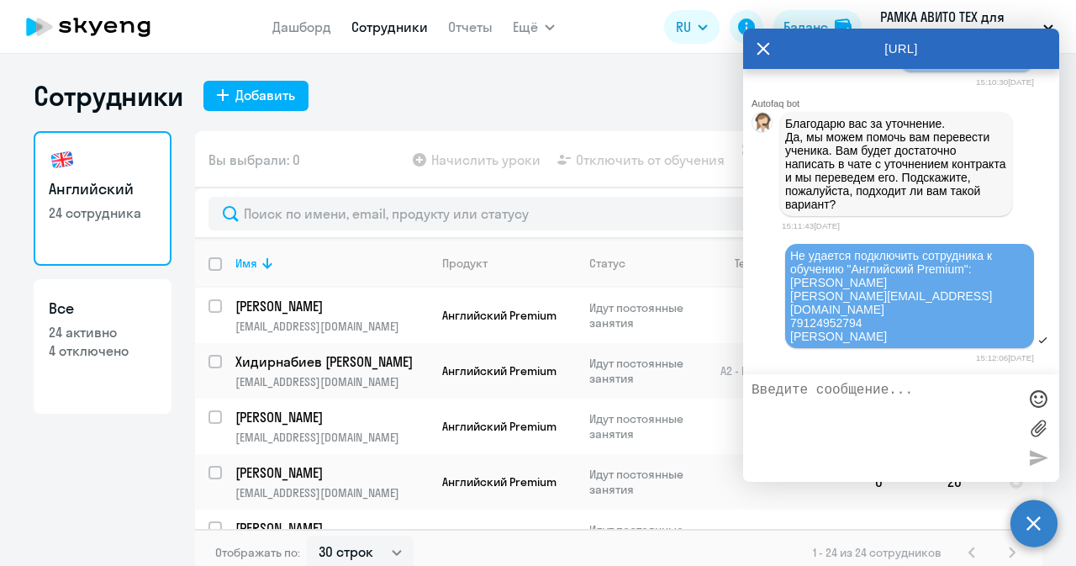
scroll to position [50528, 0]
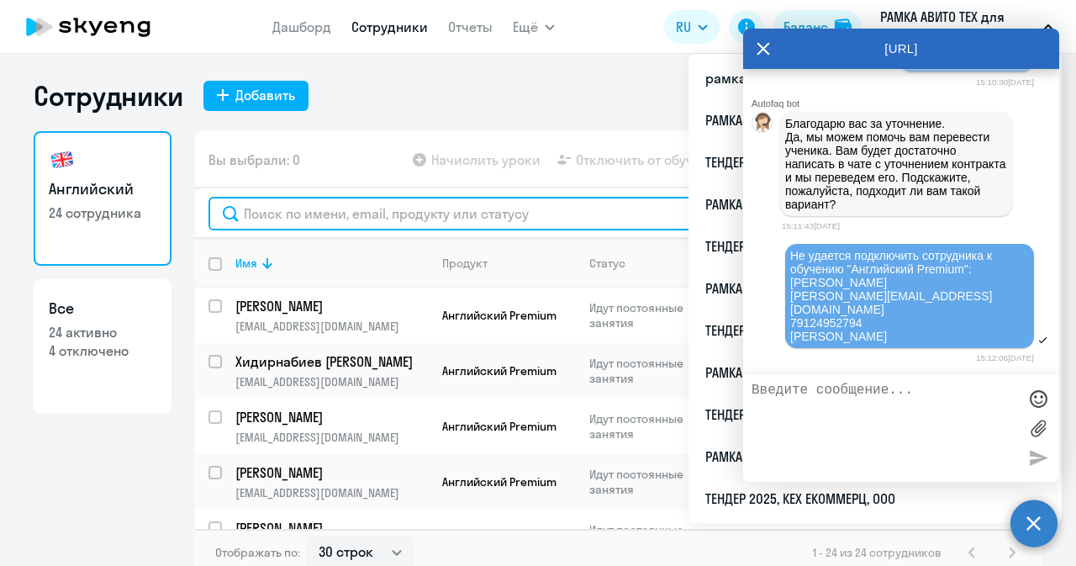
click at [351, 226] on input "text" at bounding box center [618, 214] width 820 height 34
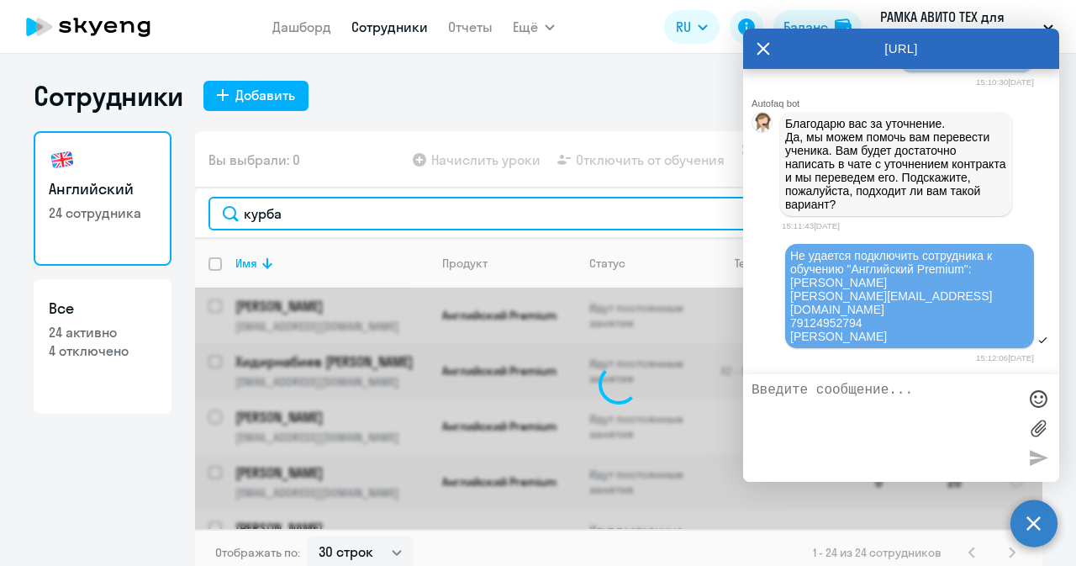
type input "курбак"
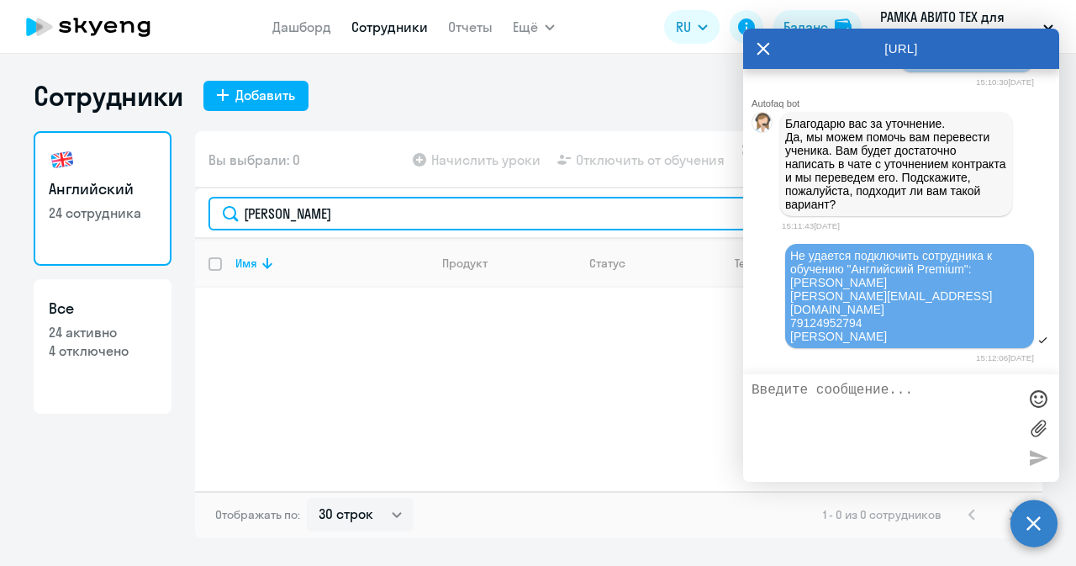
click at [351, 202] on input "курбак" at bounding box center [618, 214] width 820 height 34
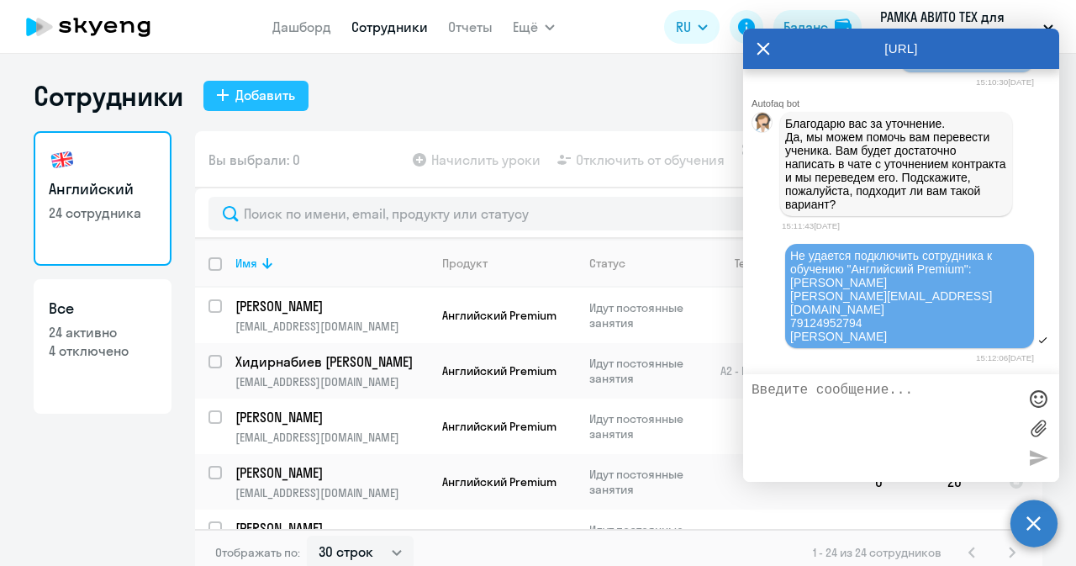
click at [280, 97] on div "Добавить" at bounding box center [265, 95] width 60 height 20
select select "english_adult_not_native_speaker_premium"
select select "3"
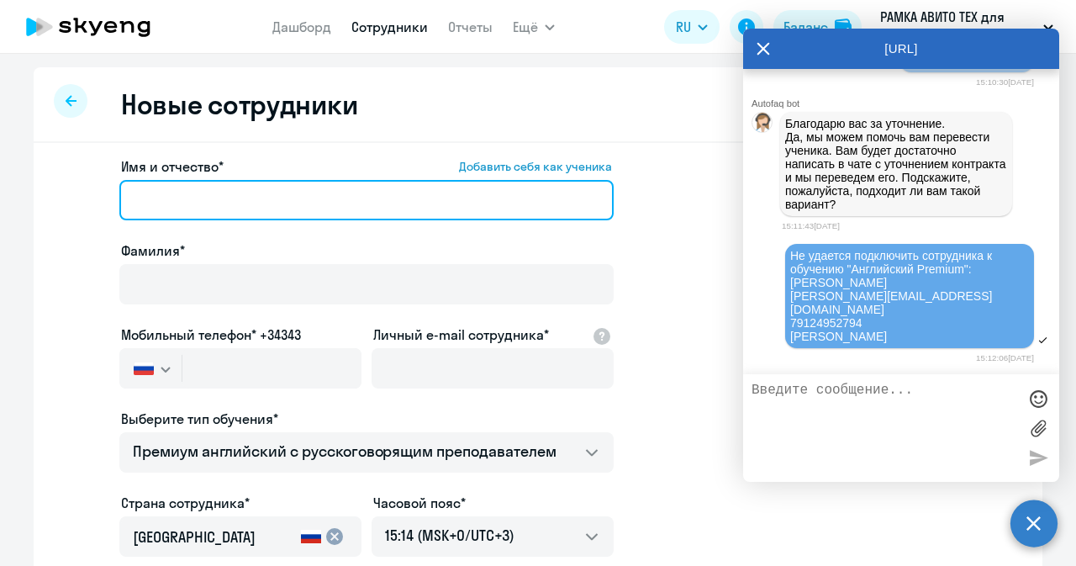
click at [271, 201] on input "Имя и отчество* Добавить себя как ученика" at bounding box center [366, 200] width 494 height 40
paste input "Владислав Сергеевич"
type input "Владислав Сергеевич"
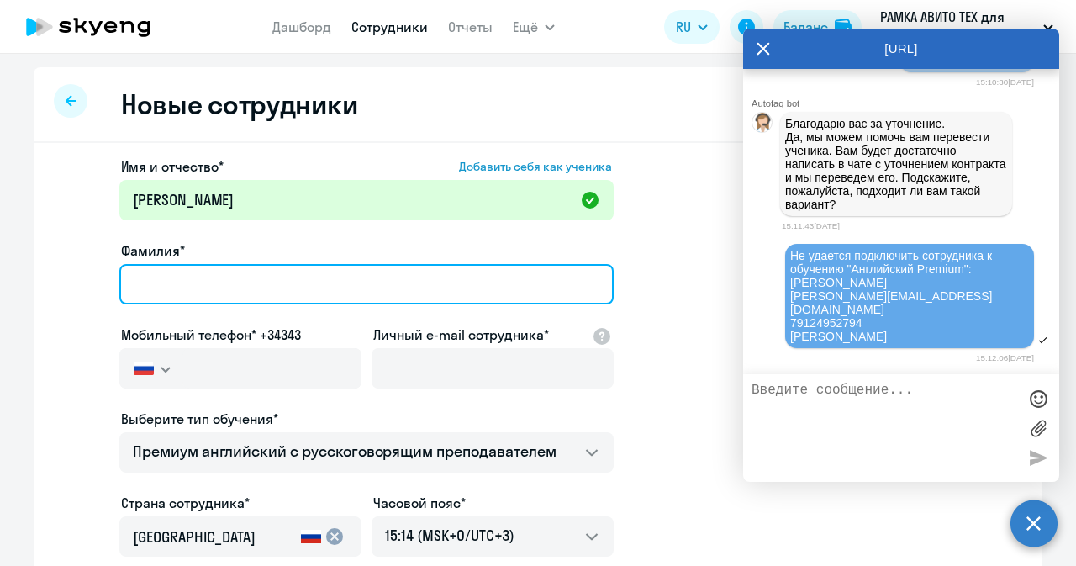
click at [289, 295] on input "Фамилия*" at bounding box center [366, 284] width 494 height 40
paste input "Кубрак"
click at [148, 287] on input "Кубрак" at bounding box center [366, 284] width 494 height 40
type input "Кубрак"
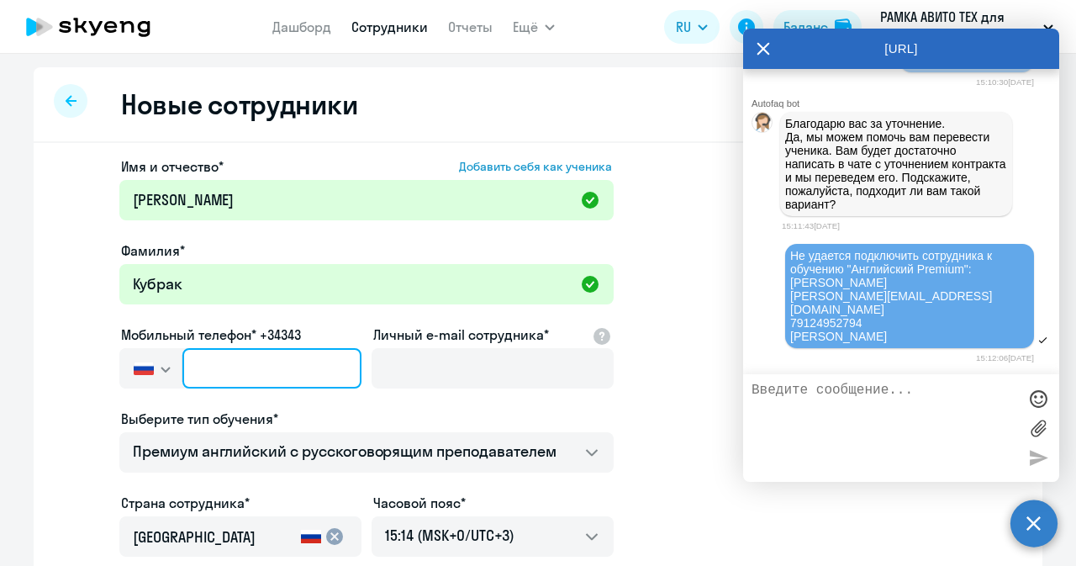
click at [225, 376] on input "text" at bounding box center [271, 368] width 179 height 40
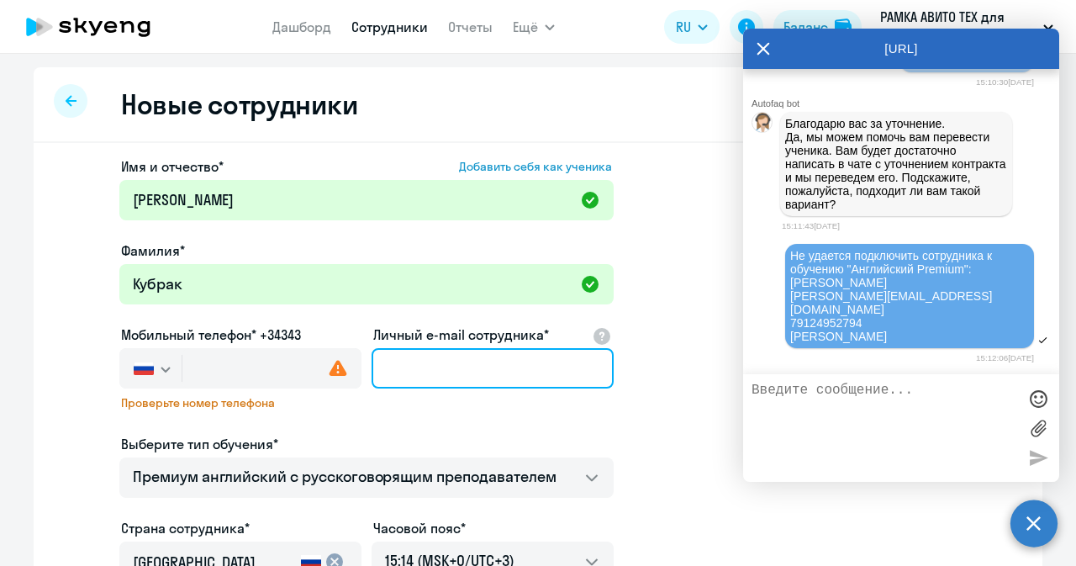
paste input "vskubrak@avito.ru"
click at [412, 376] on input "vskubrak@avito.ru" at bounding box center [493, 368] width 242 height 40
click at [387, 357] on input "vskubrak@avito.ru" at bounding box center [493, 368] width 242 height 40
type input "vskubrak@avito.ru"
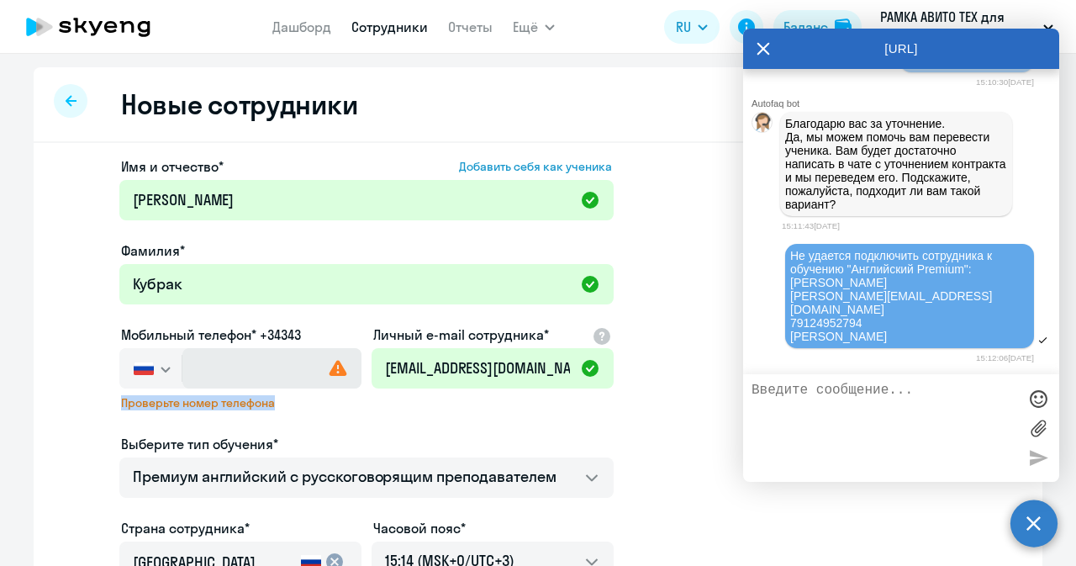
drag, startPoint x: 213, startPoint y: 389, endPoint x: 220, endPoint y: 367, distance: 23.1
click at [220, 367] on div "Мобильный телефон* +34343 Россия +7 Казахстан +7 Украина +380 Беларусь (Белорус…" at bounding box center [240, 372] width 242 height 96
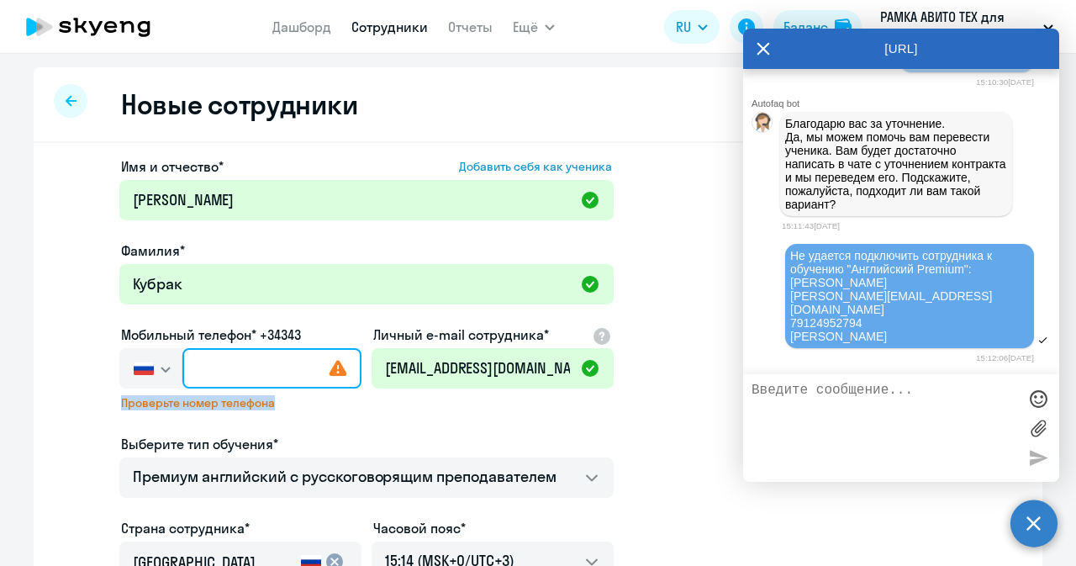
click at [220, 367] on input "text" at bounding box center [271, 368] width 179 height 40
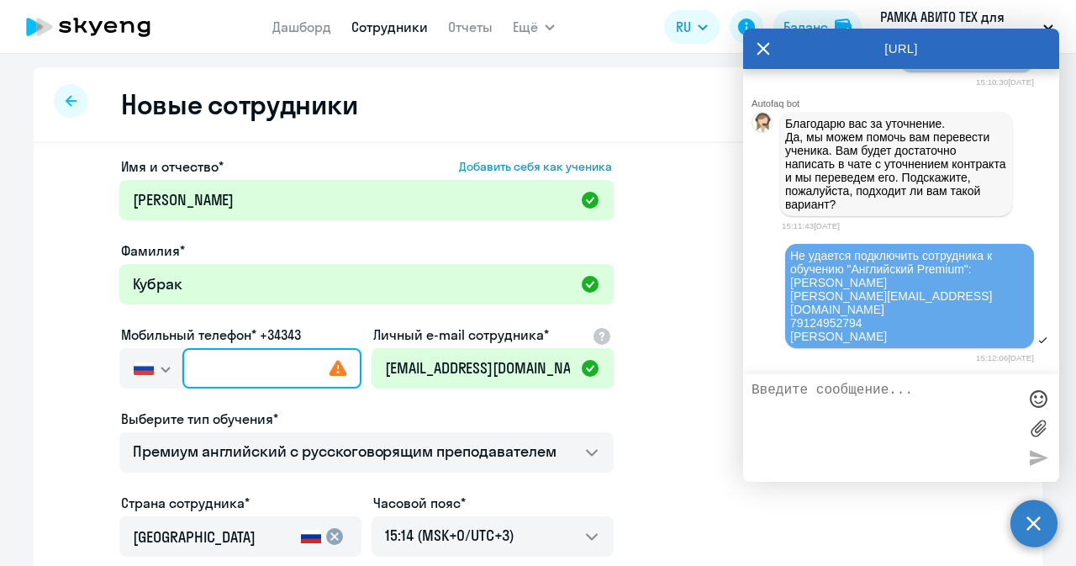
paste input "+7 966 388-89-99"
type input "+7 966 388-89-99"
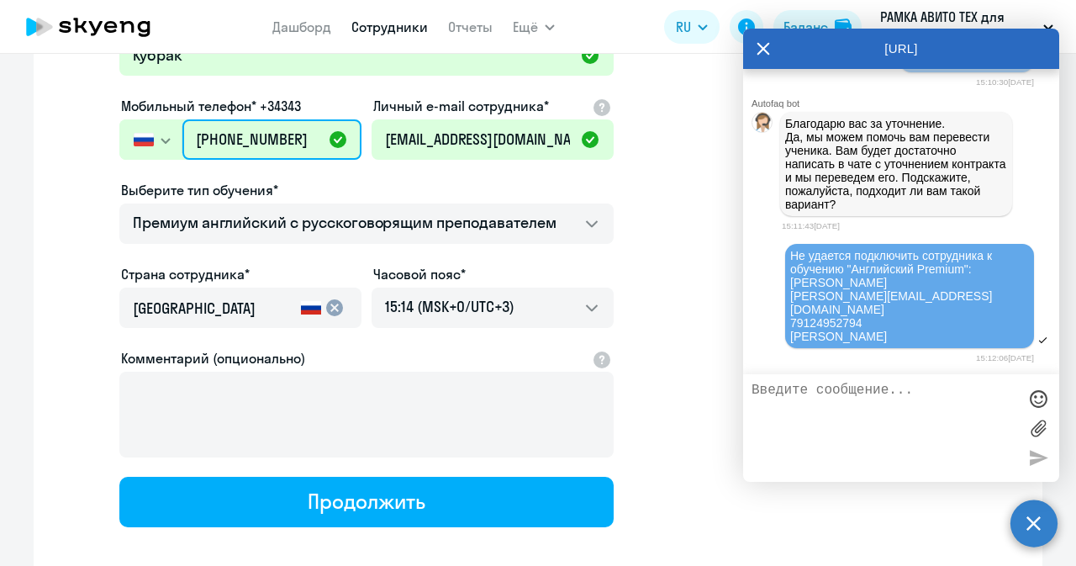
scroll to position [229, 0]
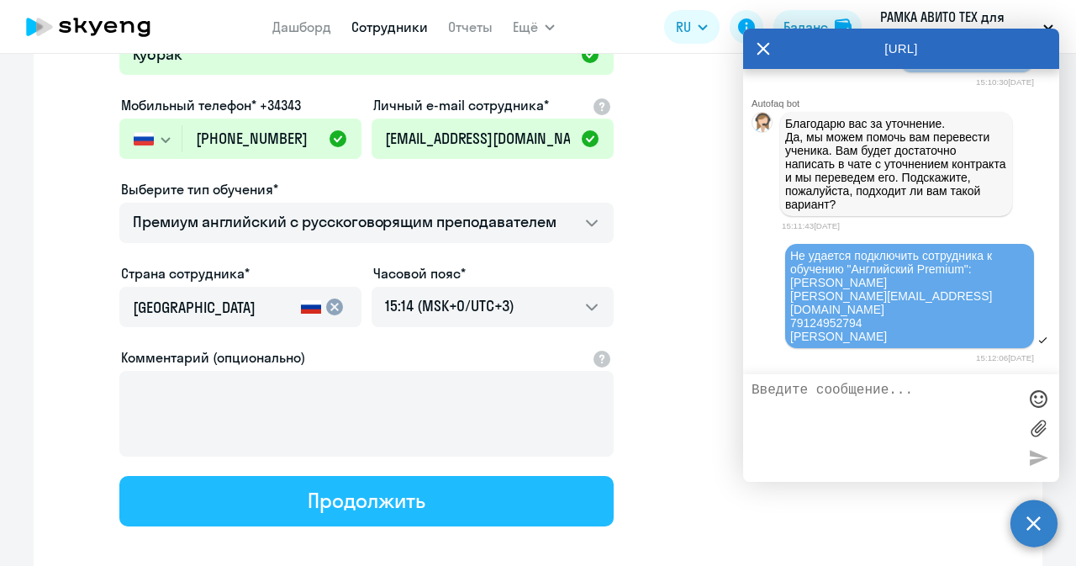
click at [308, 500] on div "Продолжить" at bounding box center [366, 500] width 117 height 27
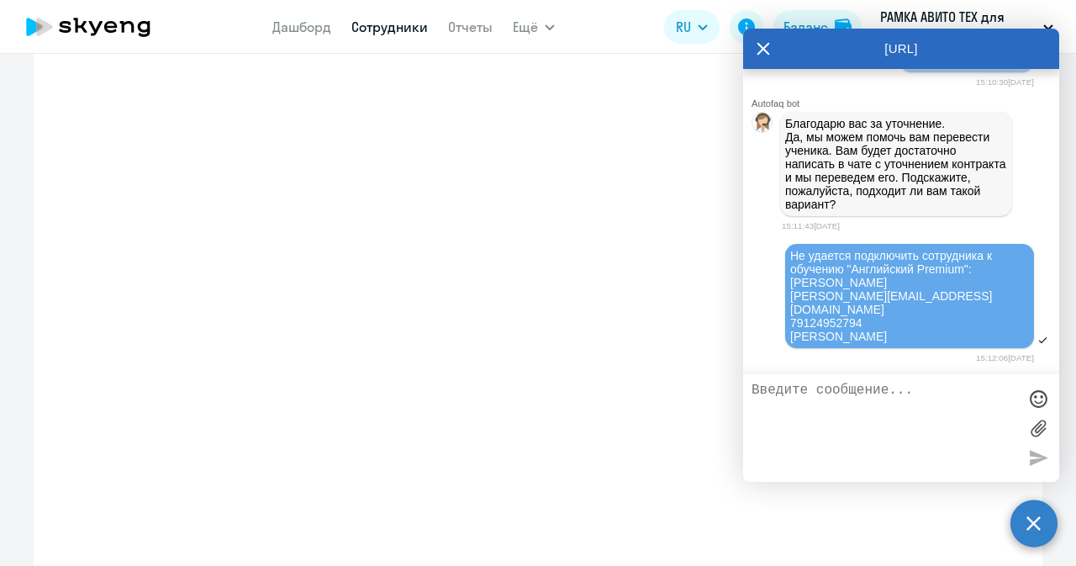
select select "english_adult_not_native_speaker_premium"
select select "3"
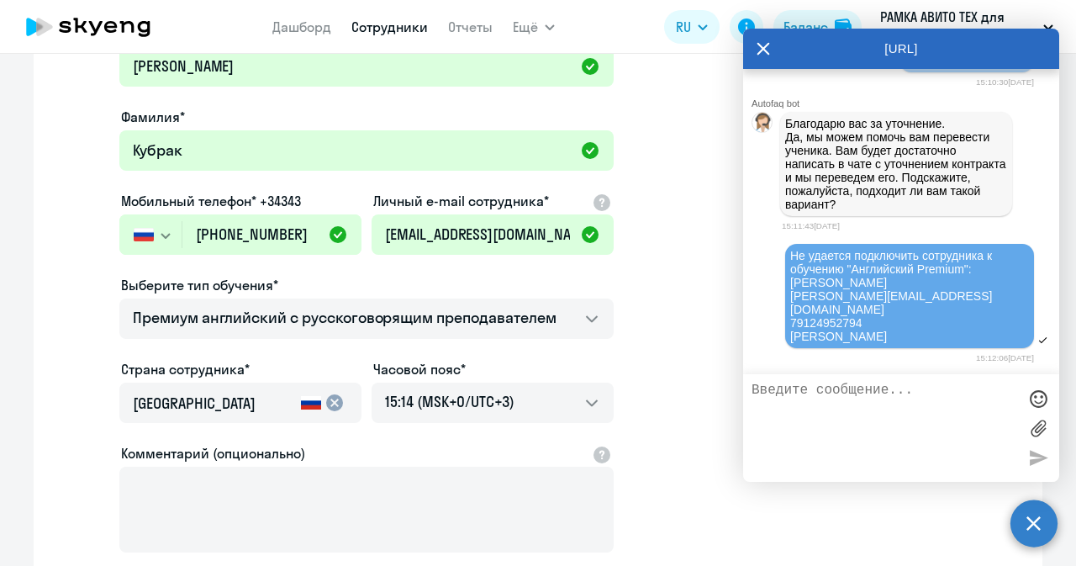
scroll to position [0, 0]
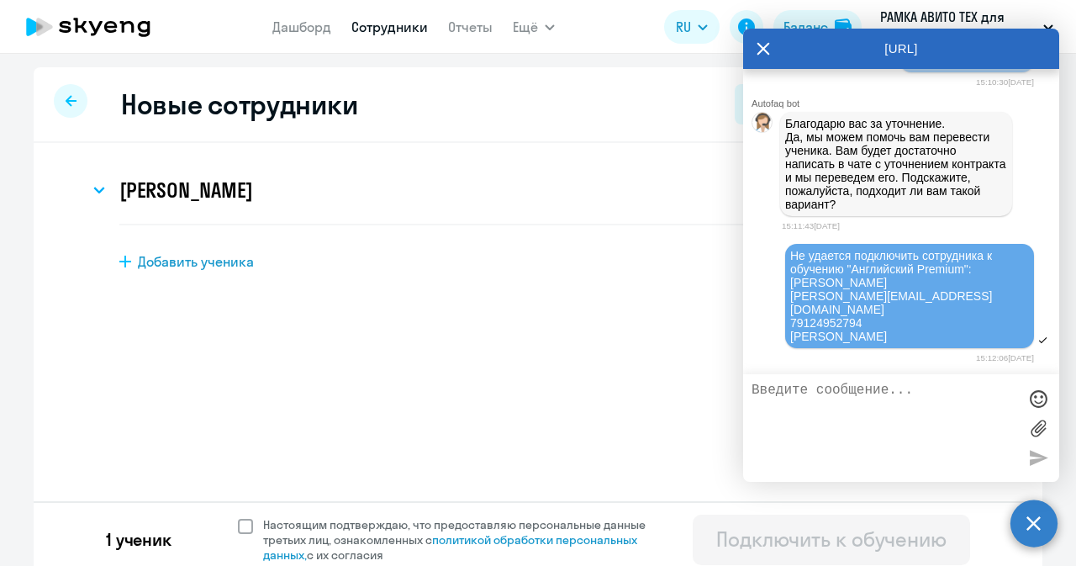
click at [238, 526] on span at bounding box center [245, 526] width 15 height 15
click at [238, 517] on input "Настоящим подтверждаю, что предоставляю персональные данные третьих лиц, ознако…" at bounding box center [237, 516] width 1 height 1
checkbox input "true"
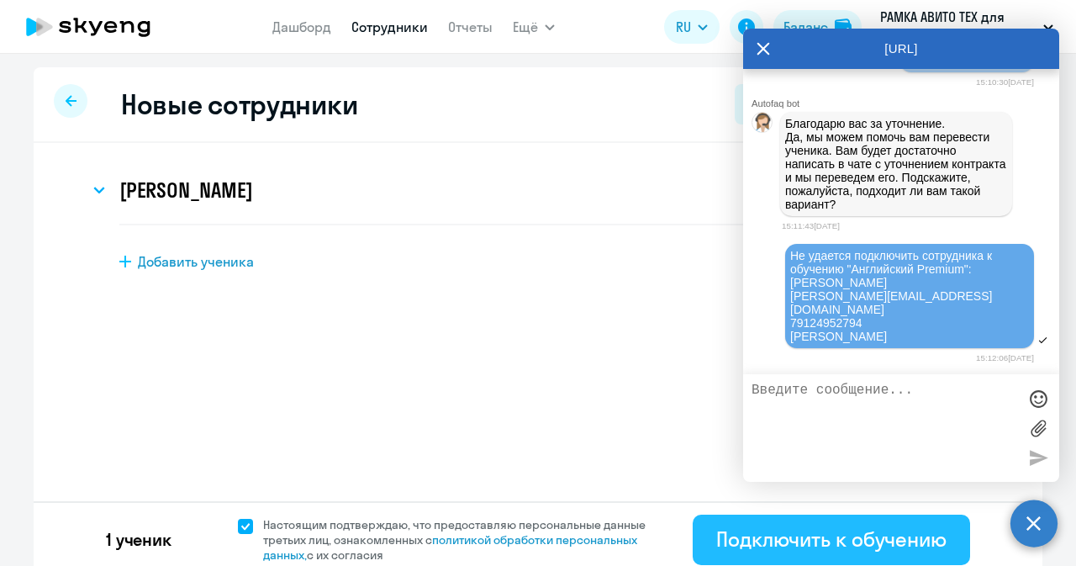
click at [872, 540] on div "Подключить к обучению" at bounding box center [831, 538] width 230 height 27
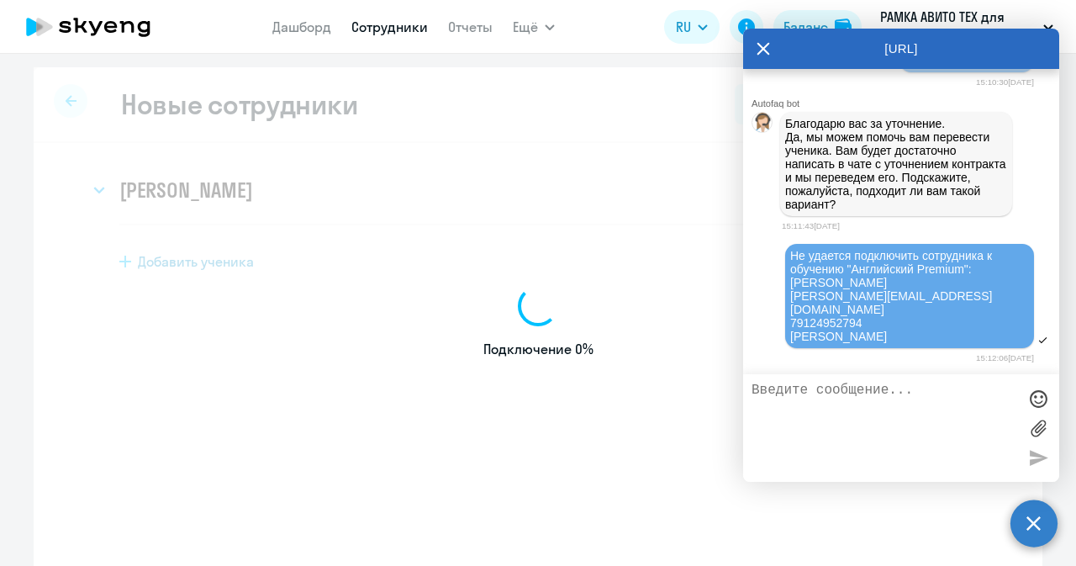
select select "english_adult_not_native_speaker_premium"
select select "3"
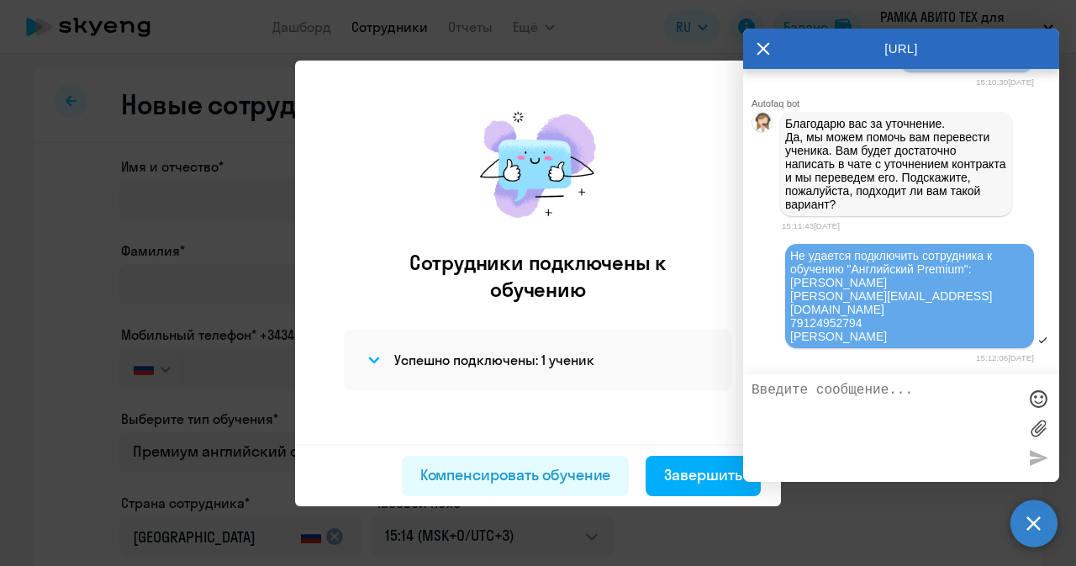
click at [766, 45] on icon at bounding box center [762, 49] width 13 height 40
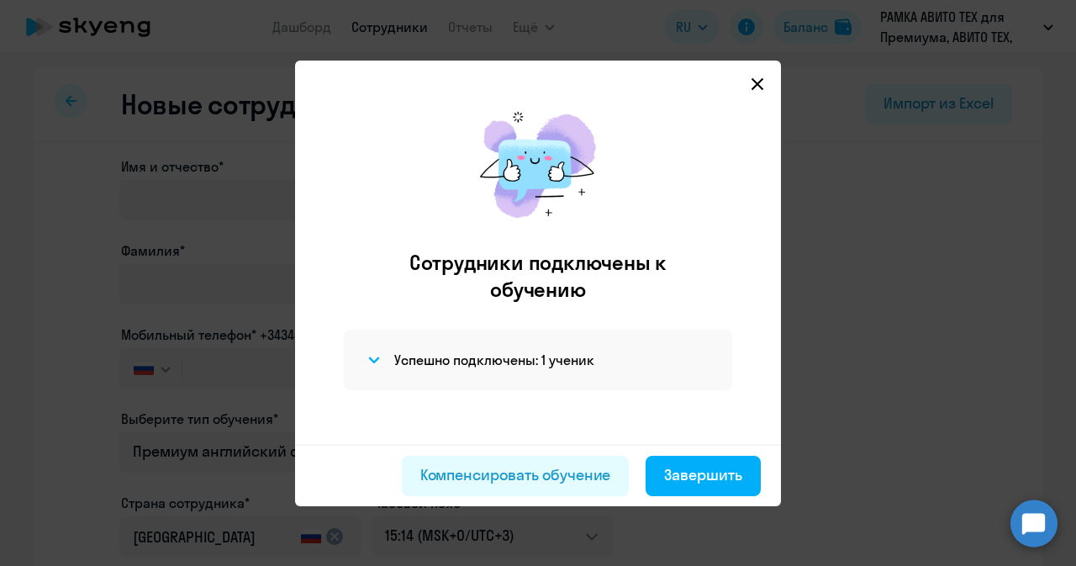
click at [757, 88] on icon at bounding box center [757, 83] width 13 height 13
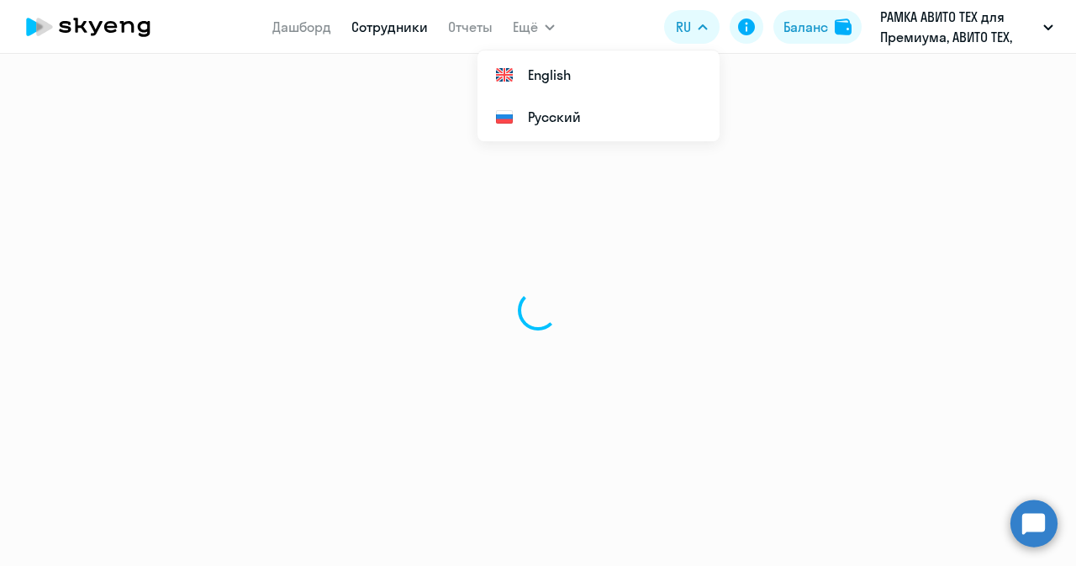
select select "30"
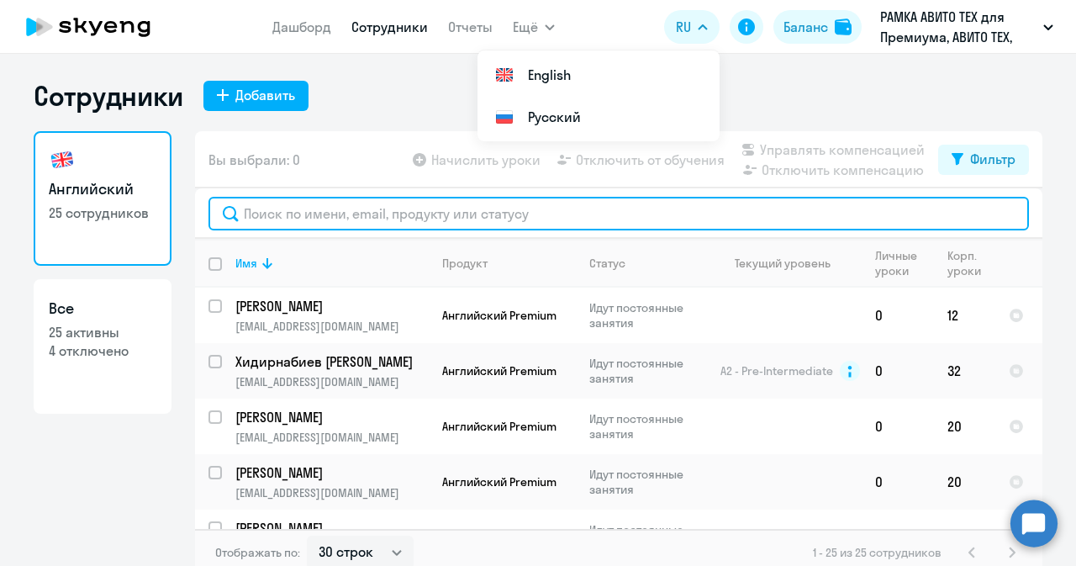
click at [395, 219] on input "text" at bounding box center [618, 214] width 820 height 34
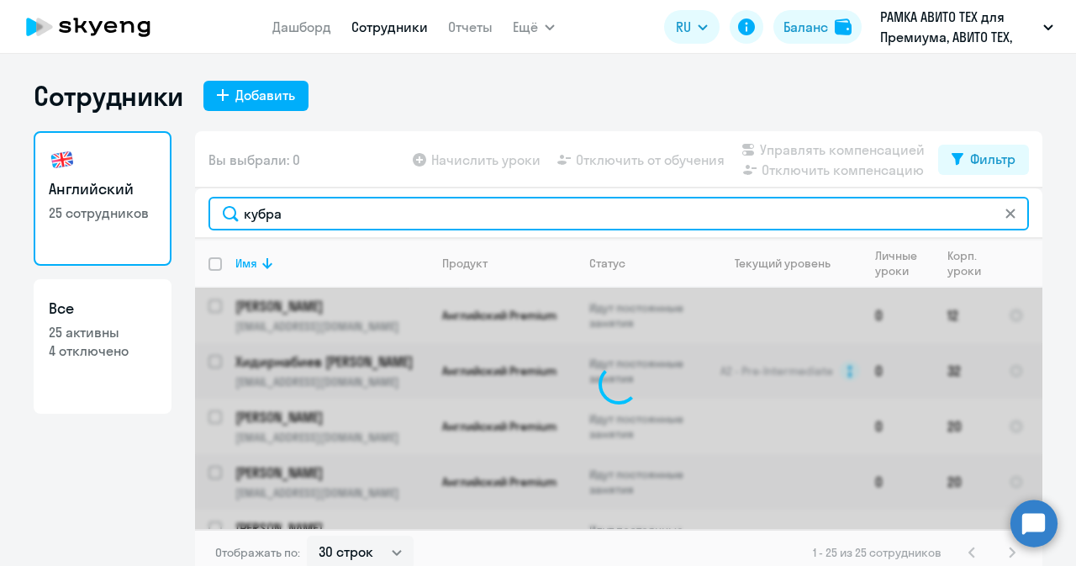
type input "кубрак"
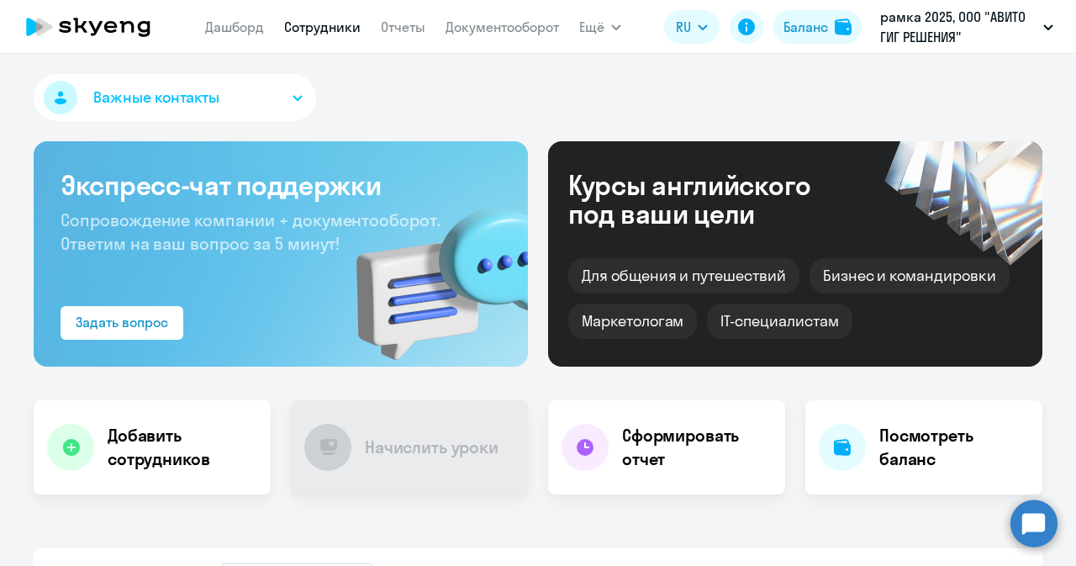
click at [351, 20] on link "Сотрудники" at bounding box center [322, 26] width 76 height 17
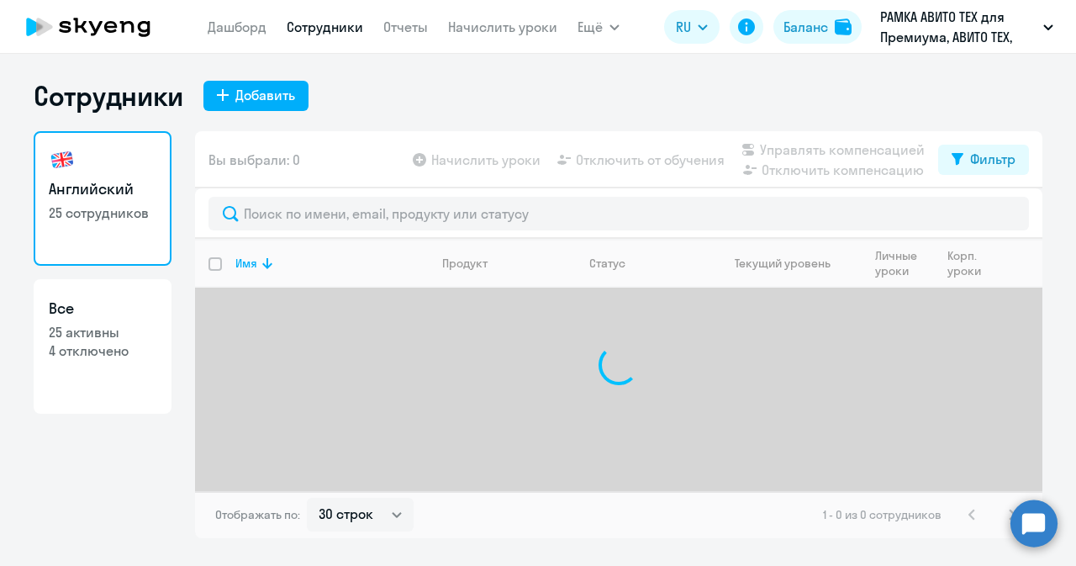
select select "30"
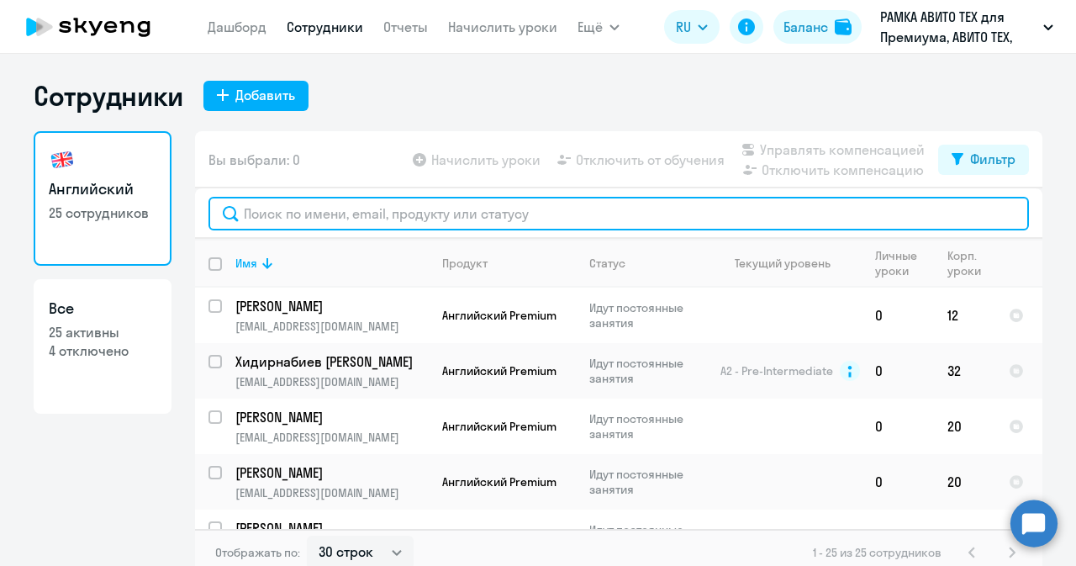
click at [292, 206] on input "text" at bounding box center [618, 214] width 820 height 34
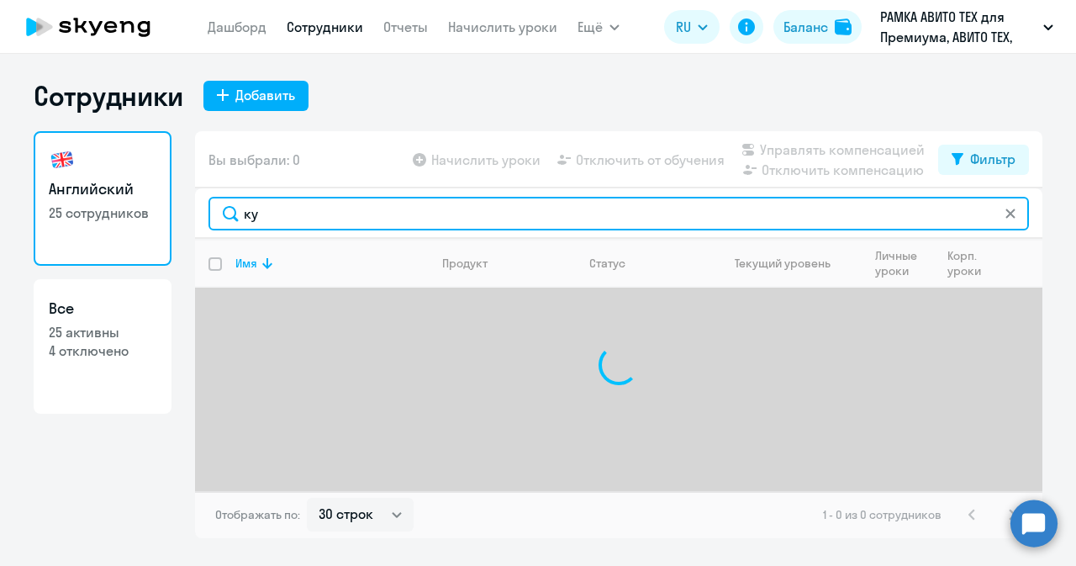
type input "к"
type input "курбак"
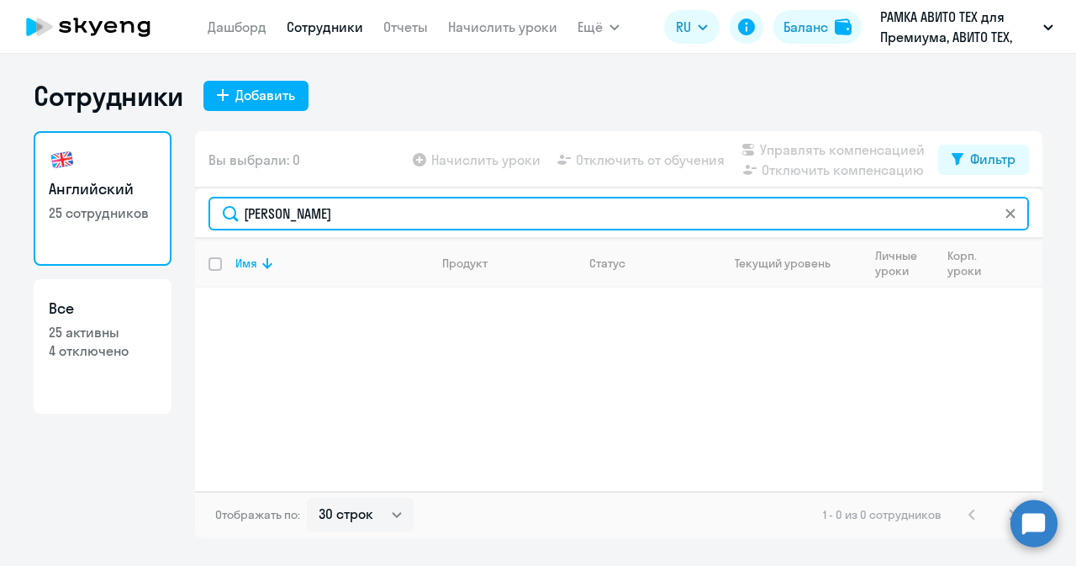
click at [292, 206] on input "курбак" at bounding box center [618, 214] width 820 height 34
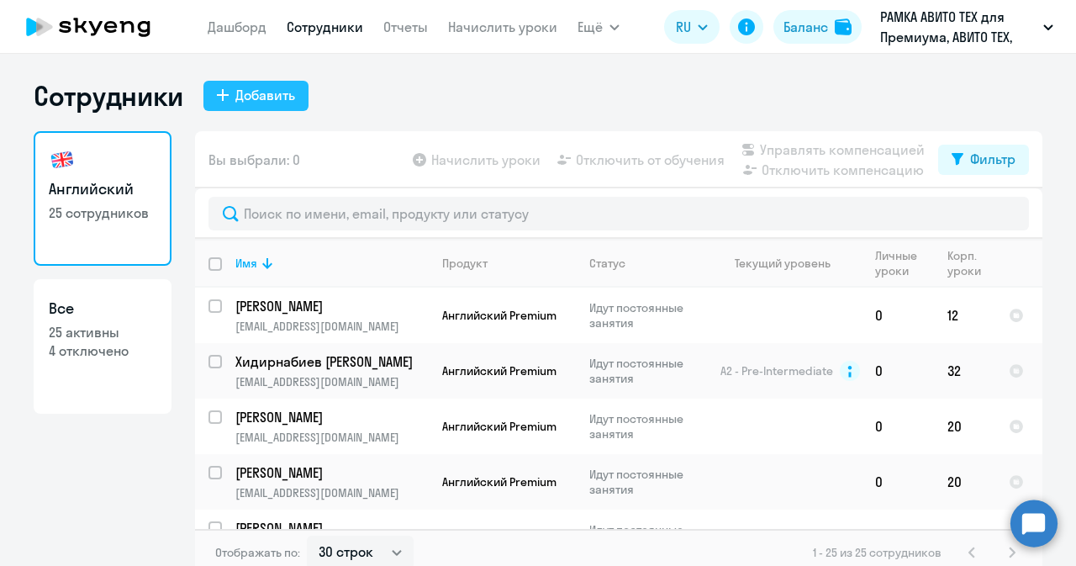
click at [276, 94] on div "Добавить" at bounding box center [265, 95] width 60 height 20
select select "english_adult_not_native_speaker_premium"
select select "3"
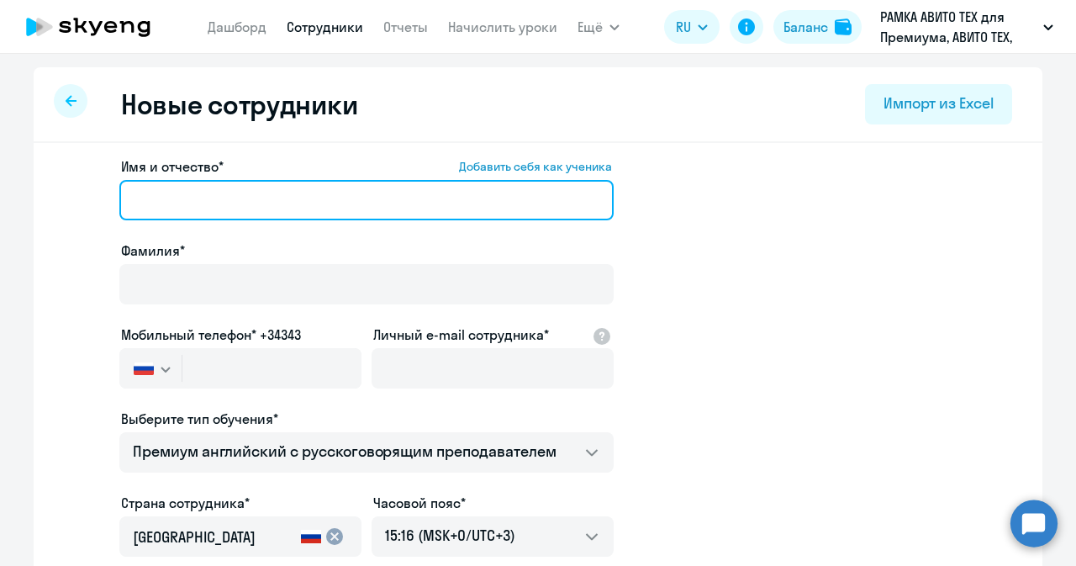
paste input "Владислав Сергеевич"
click at [322, 201] on input "Владислав Сергеевич" at bounding box center [366, 200] width 494 height 40
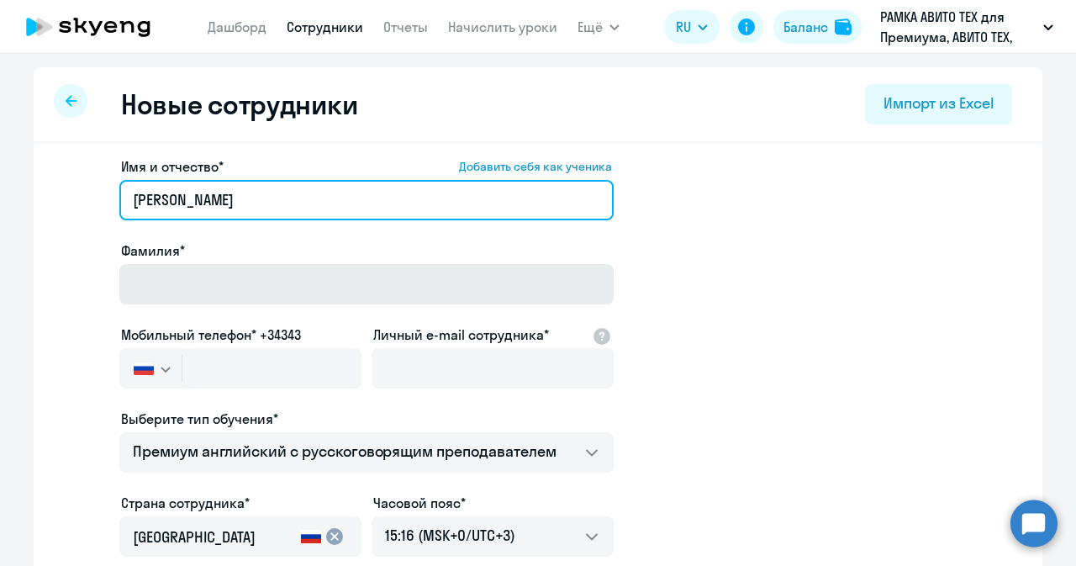
type input "Владислав Сергеевич"
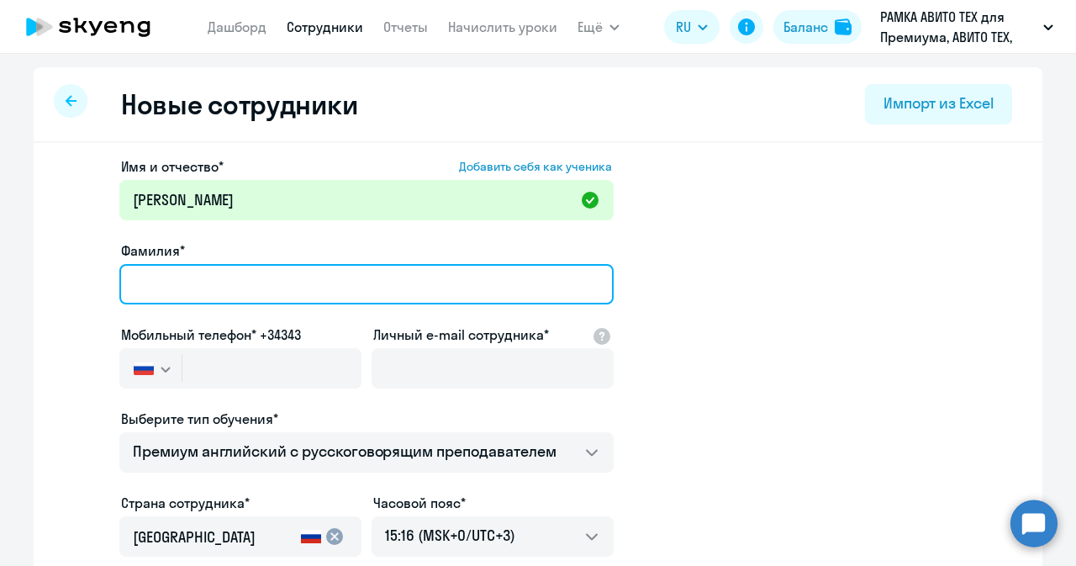
click at [262, 272] on input "Фамилия*" at bounding box center [366, 284] width 494 height 40
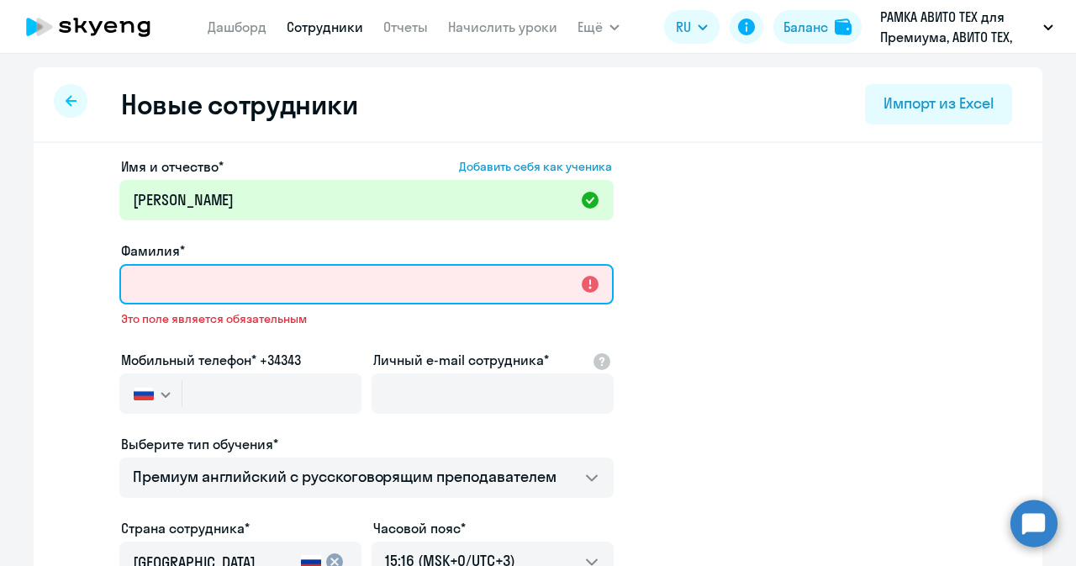
paste input "Кубрак"
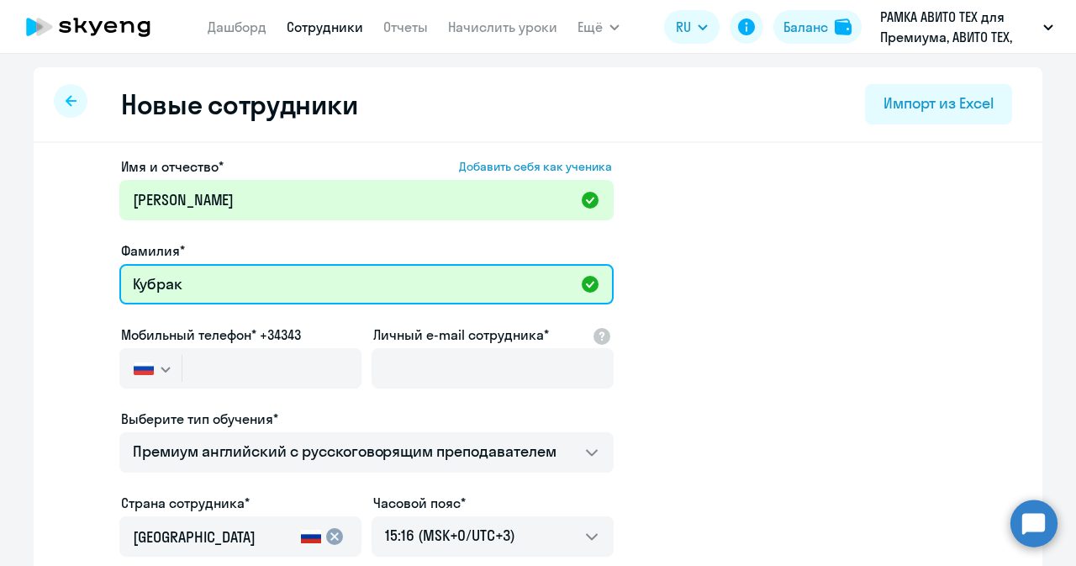
click at [150, 286] on input "Кубрак" at bounding box center [366, 284] width 494 height 40
type input "Кубрак"
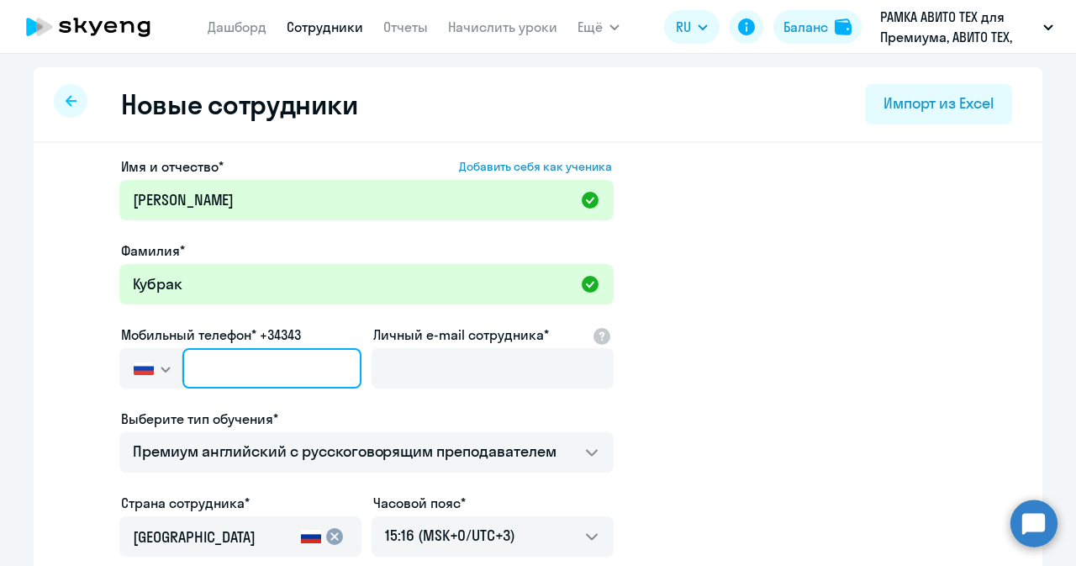
click at [225, 380] on input "text" at bounding box center [271, 368] width 179 height 40
paste input "+7 966 388-89-99"
type input "+7 966 388-89-99"
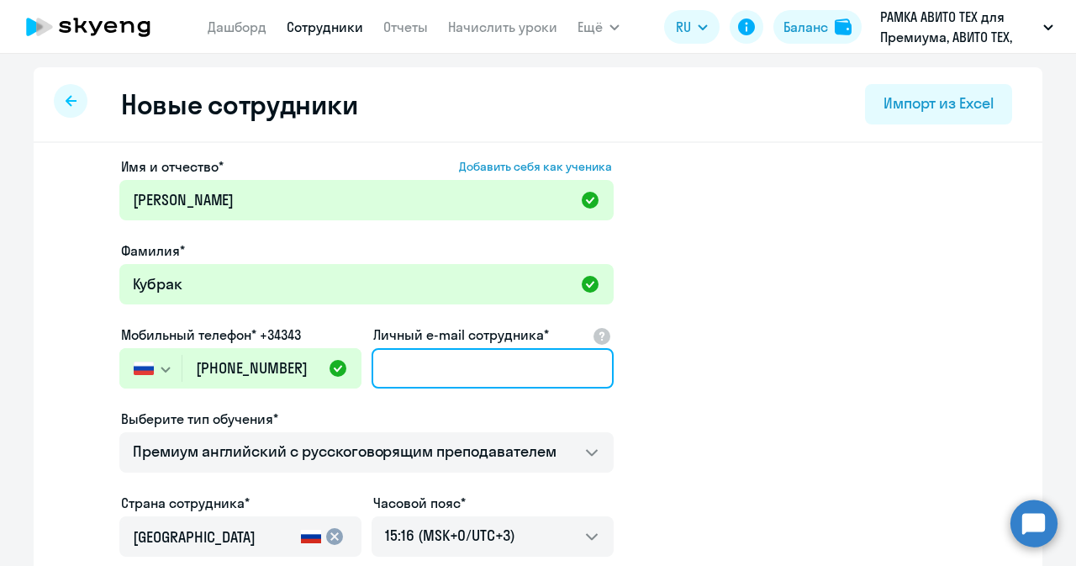
click at [400, 352] on input "Личный e-mail сотрудника*" at bounding box center [493, 368] width 242 height 40
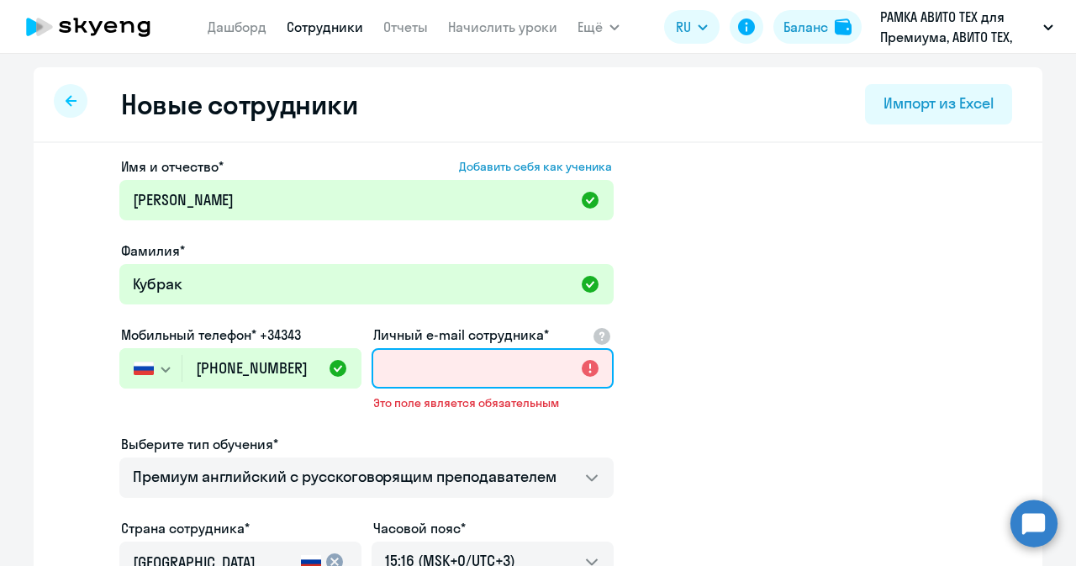
paste input "vskubrak@avito.ru"
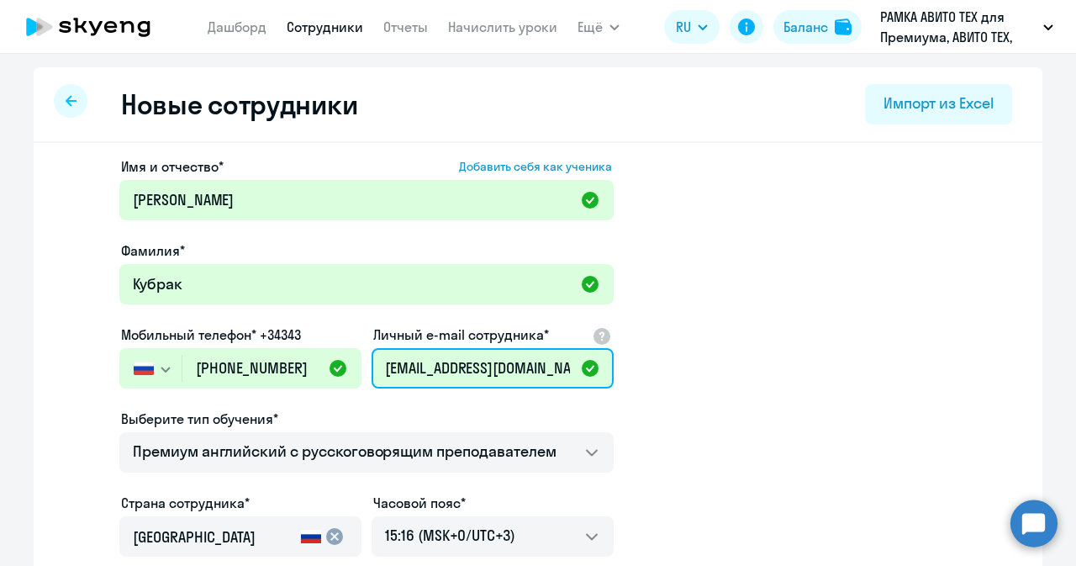
click at [409, 371] on input "vskubrak@avito.ru" at bounding box center [493, 368] width 242 height 40
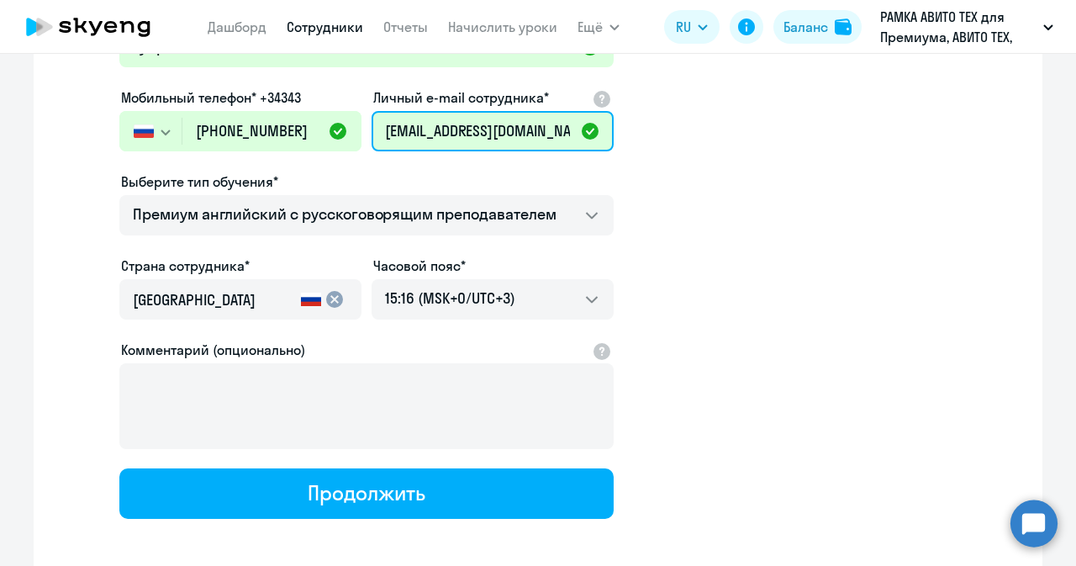
scroll to position [240, 0]
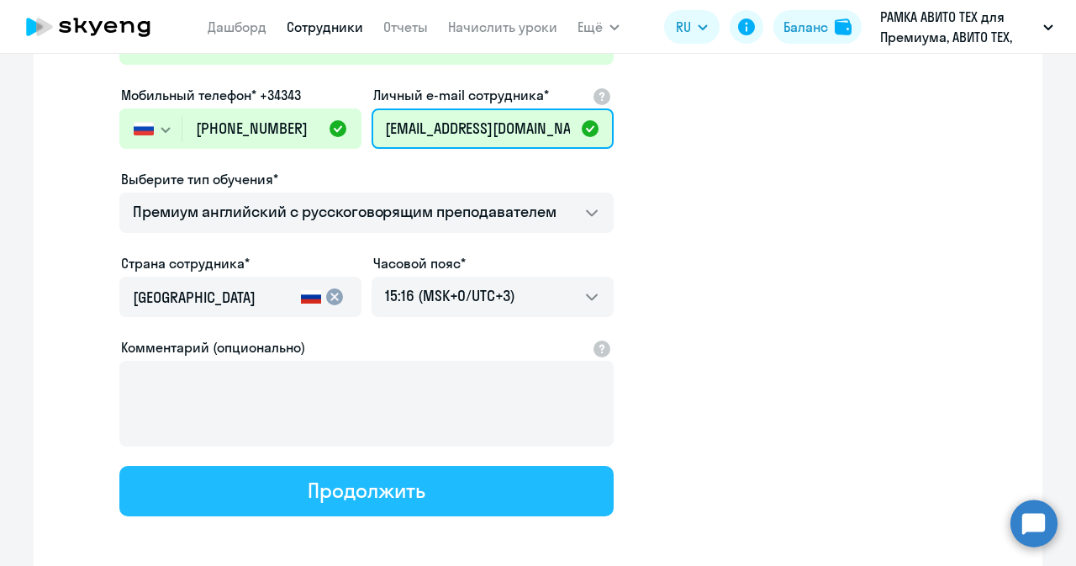
type input "vskubrak@avito.ru"
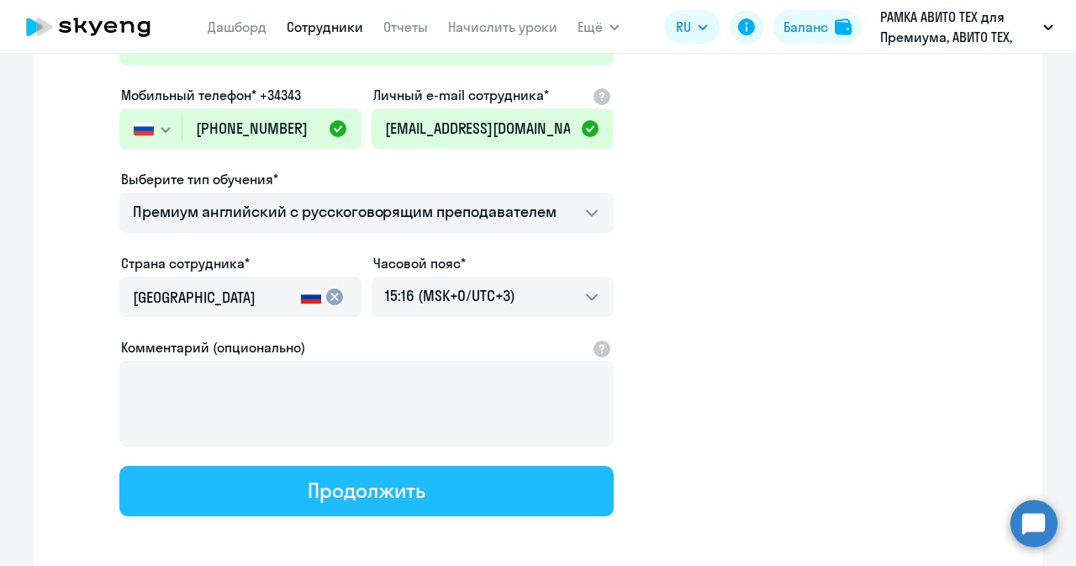
click at [409, 496] on div "Продолжить" at bounding box center [366, 490] width 117 height 27
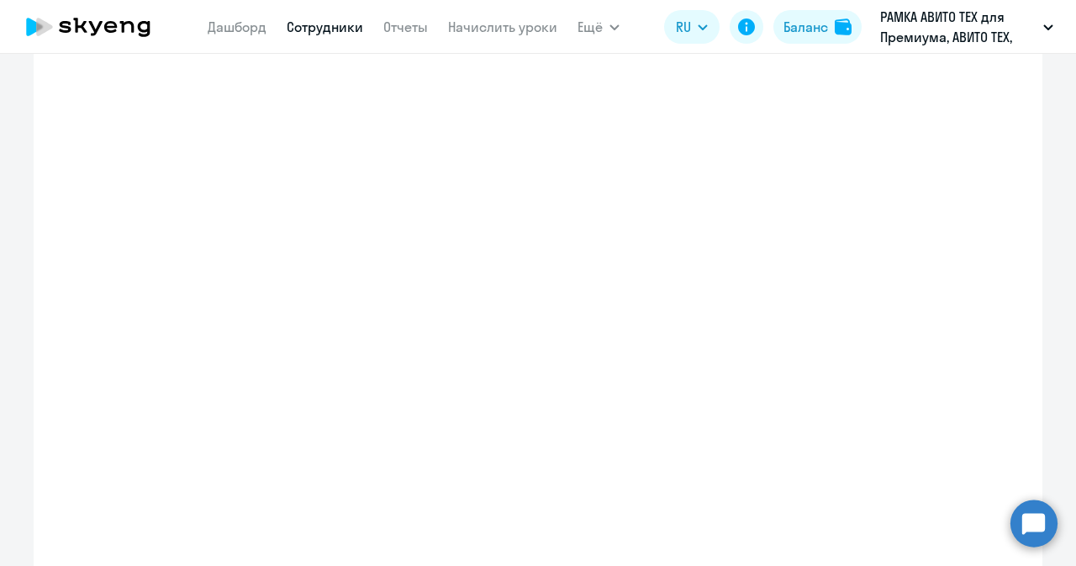
select select "english_adult_not_native_speaker_premium"
select select "3"
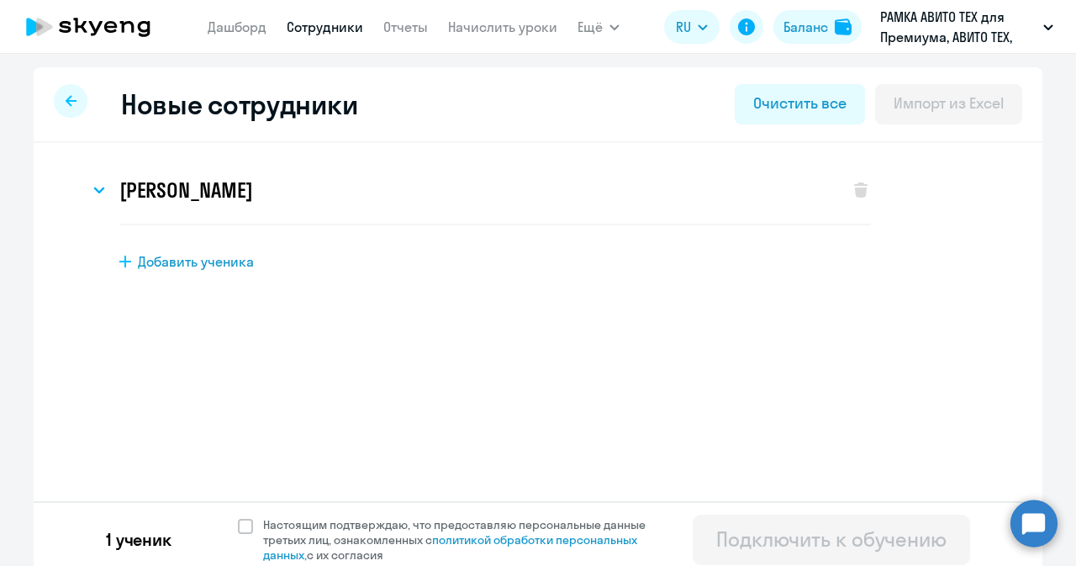
scroll to position [0, 0]
click at [238, 519] on span at bounding box center [245, 526] width 15 height 15
click at [238, 517] on input "Настоящим подтверждаю, что предоставляю персональные данные третьих лиц, ознако…" at bounding box center [237, 516] width 1 height 1
checkbox input "true"
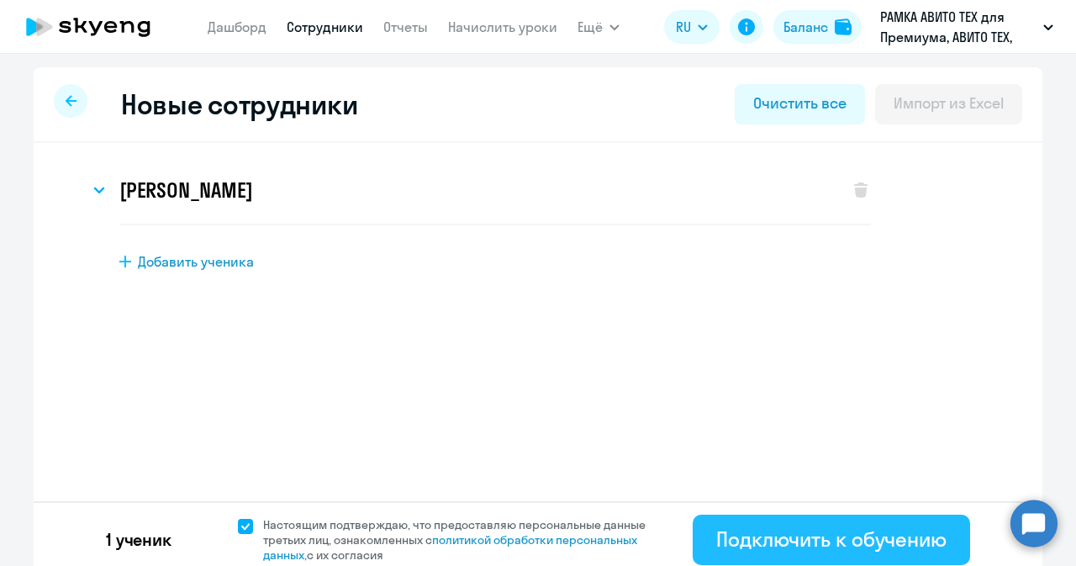
click at [779, 528] on div "Подключить к обучению" at bounding box center [831, 538] width 230 height 27
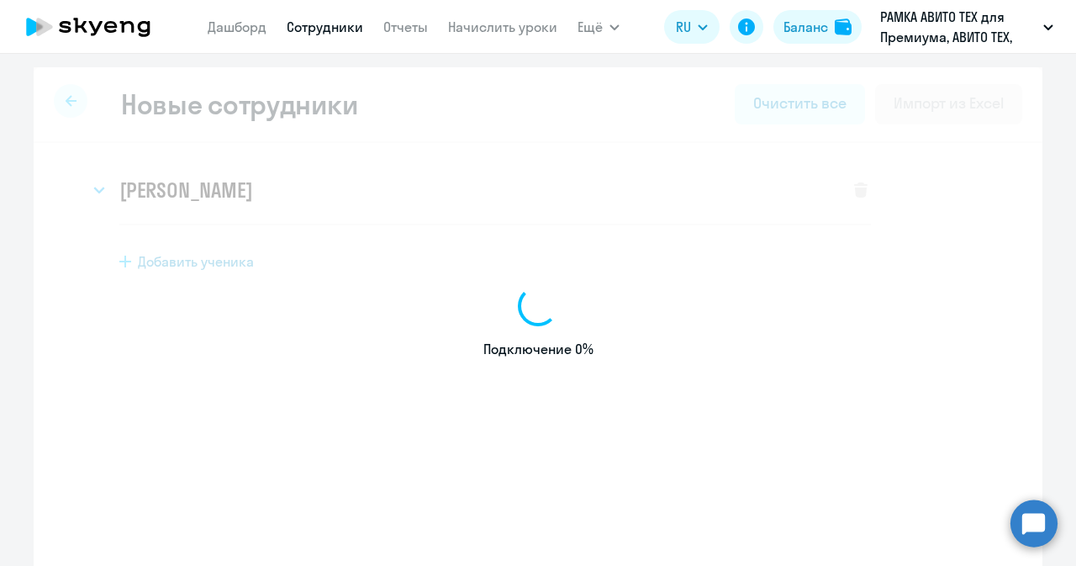
select select "english_adult_not_native_speaker_premium"
select select "3"
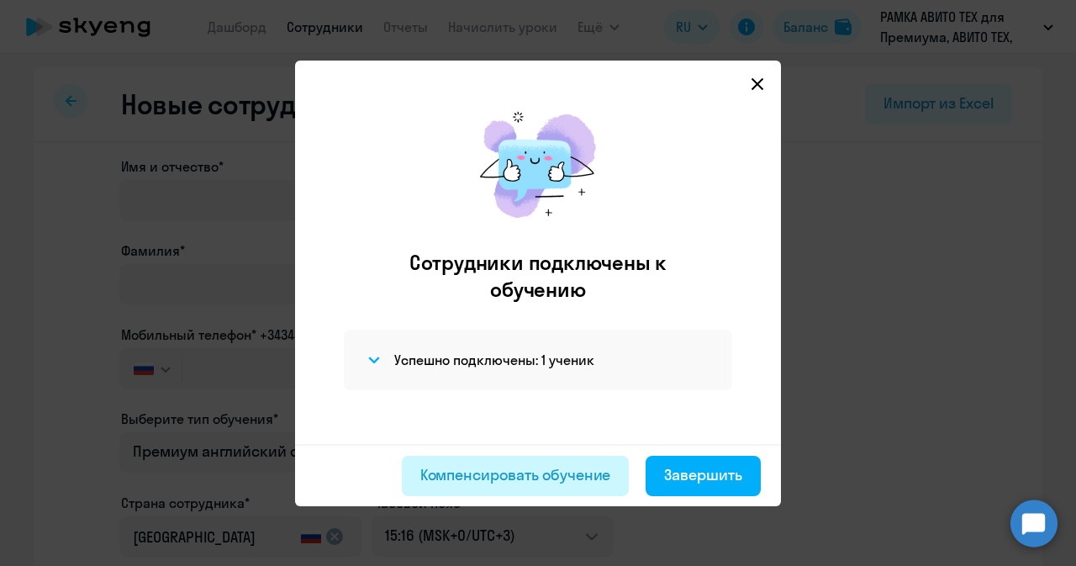
click at [597, 477] on div "Компенсировать обучение" at bounding box center [515, 475] width 191 height 22
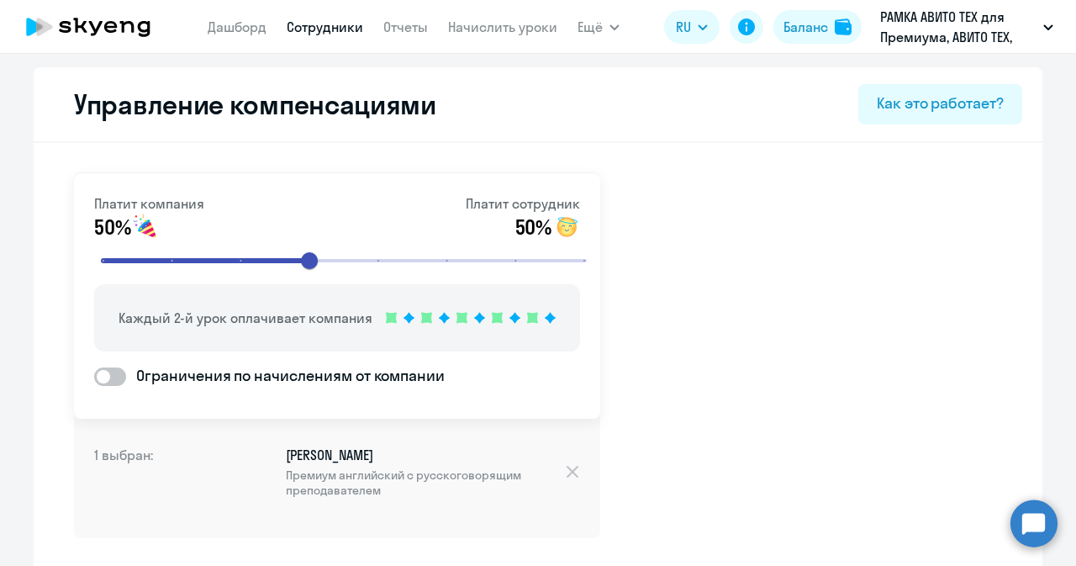
click at [312, 33] on link "Сотрудники" at bounding box center [325, 26] width 76 height 17
select select "30"
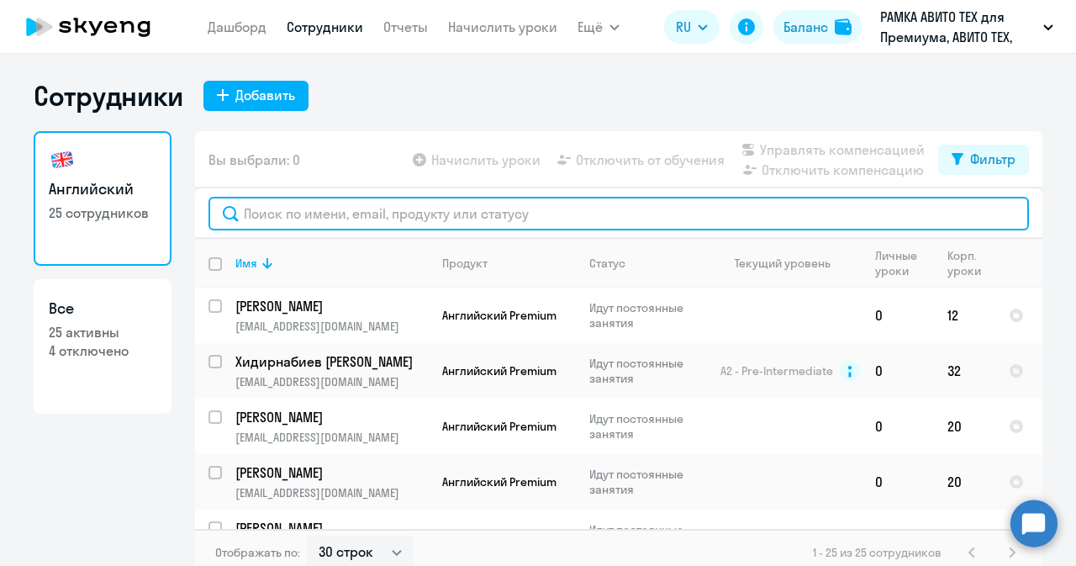
click at [319, 225] on input "text" at bounding box center [618, 214] width 820 height 34
paste input "Кубрак"
click at [345, 213] on input "Кубрак" at bounding box center [618, 214] width 820 height 34
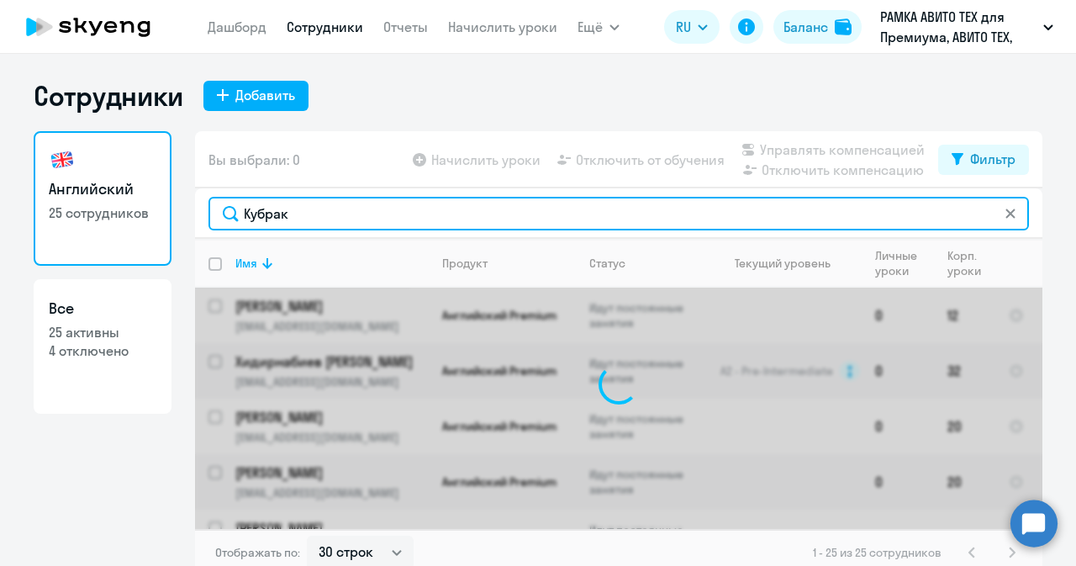
click at [262, 214] on input "Кубрак" at bounding box center [618, 214] width 820 height 34
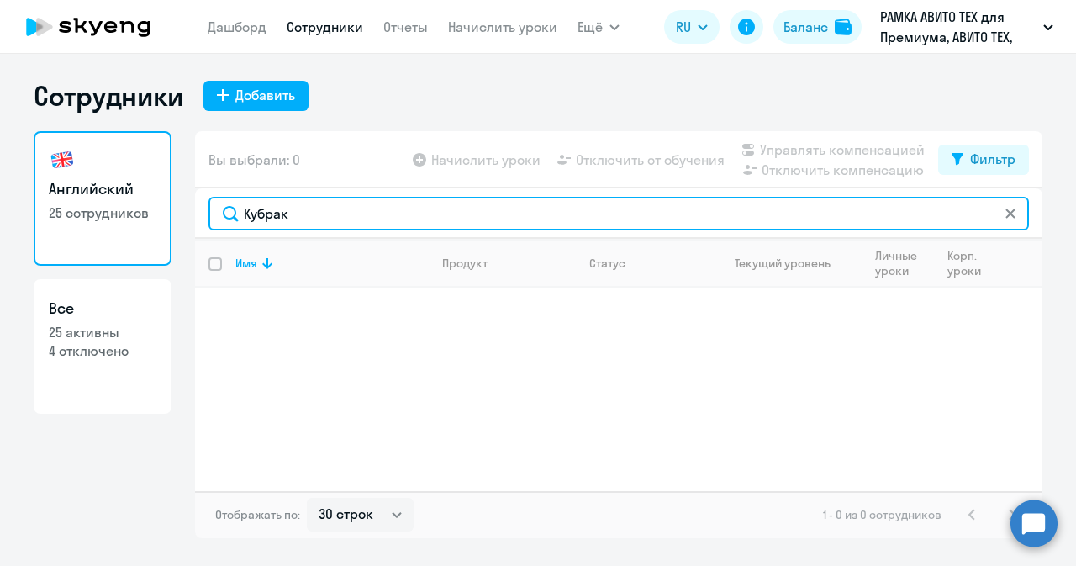
type input "Кубрак"
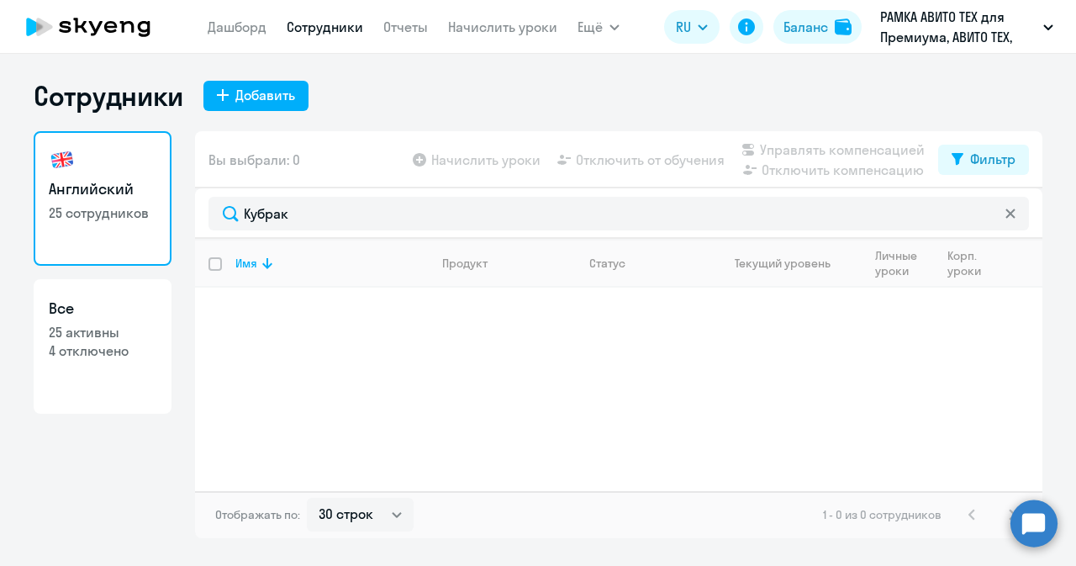
click at [1013, 524] on circle at bounding box center [1033, 522] width 47 height 47
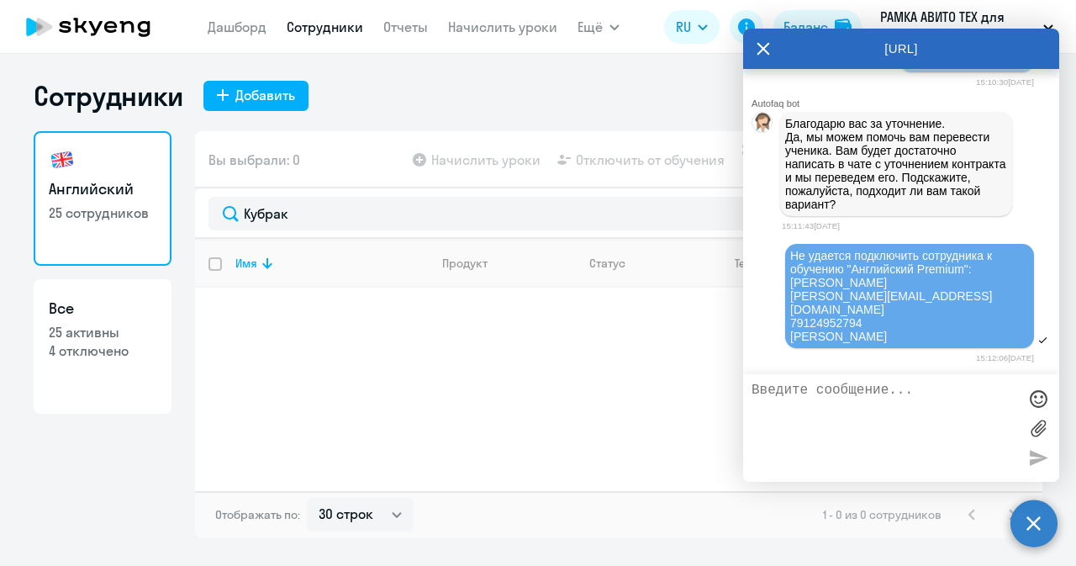
scroll to position [50528, 0]
drag, startPoint x: 792, startPoint y: 266, endPoint x: 973, endPoint y: 286, distance: 182.6
click at [973, 286] on div "Не удается подключить сотрудника к обучению "Английский Premium": Сидоренко Дми…" at bounding box center [909, 296] width 239 height 94
copy span "Не удается подключить сотрудника к обучению "Английский Premium":"
click at [864, 401] on textarea at bounding box center [884, 427] width 266 height 91
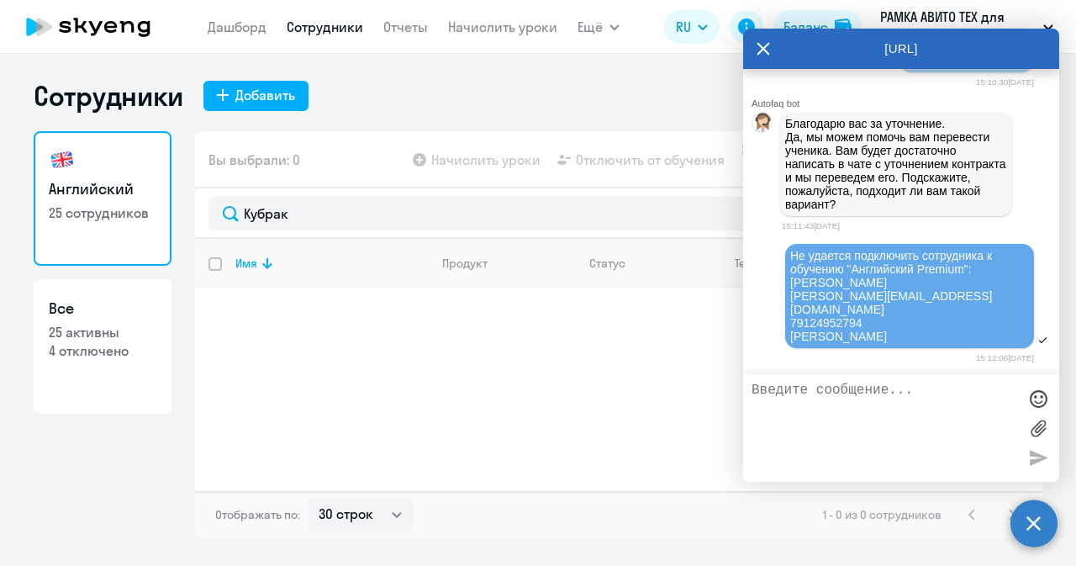
paste textarea "Не удается подключить сотрудника к обучению "Английский Premium":"
paste textarea "[PERSON_NAME]"
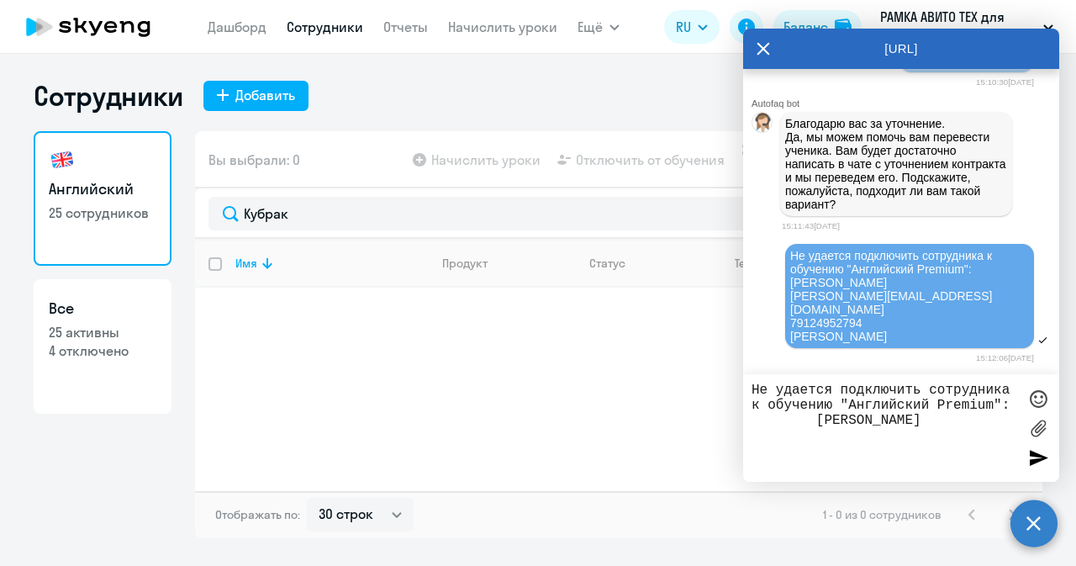
click at [808, 419] on textarea "Не удается подключить сотрудника к обучению "Английский Premium": Кубрак Владис…" at bounding box center [884, 427] width 266 height 91
click at [980, 426] on textarea "Не удается подключить сотрудника к обучению "Английский Premium": Кубрак Владис…" at bounding box center [884, 427] width 266 height 91
paste textarea "vskubrak@avito.ru"
click at [806, 442] on textarea "Не удается подключить сотрудника к обучению "Английский Premium": Кубрак Владис…" at bounding box center [884, 427] width 266 height 91
click at [941, 435] on textarea "Не удается подключить сотрудника к обучению "Английский Premium": Кубрак Владис…" at bounding box center [884, 427] width 266 height 91
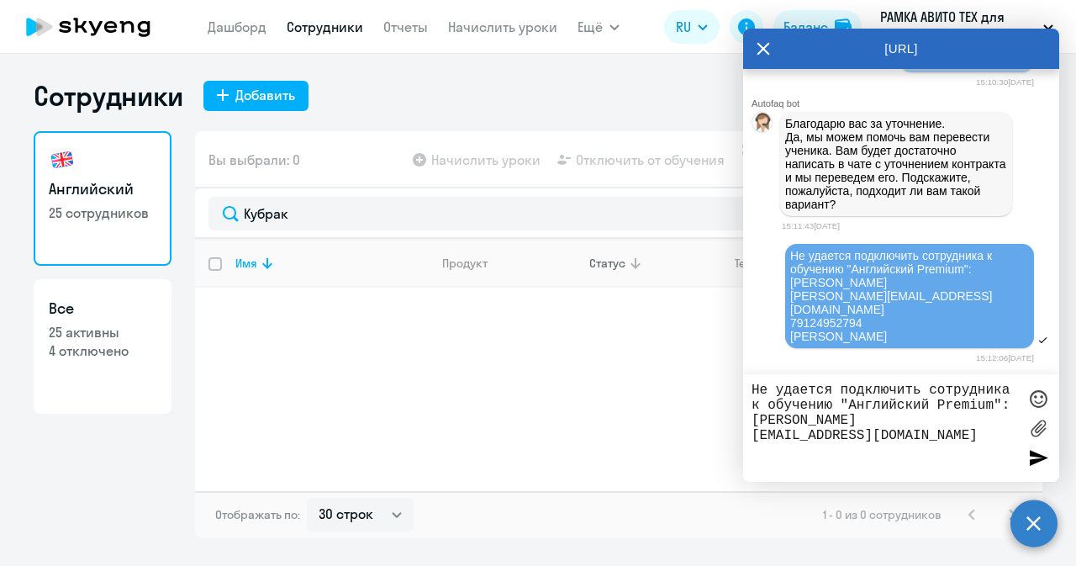
paste textarea "79663888999"
click at [809, 449] on textarea "Не удается подключить сотрудника к обучению "Английский Premium": Кубрак Владис…" at bounding box center [884, 427] width 266 height 91
click at [844, 449] on textarea "Не удается подключить сотрудника к обучению "Английский Premium": Кубрак Владис…" at bounding box center [884, 427] width 266 height 91
type textarea "Не удается подключить сотрудника к обучению "Английский Premium": Кубрак Владис…"
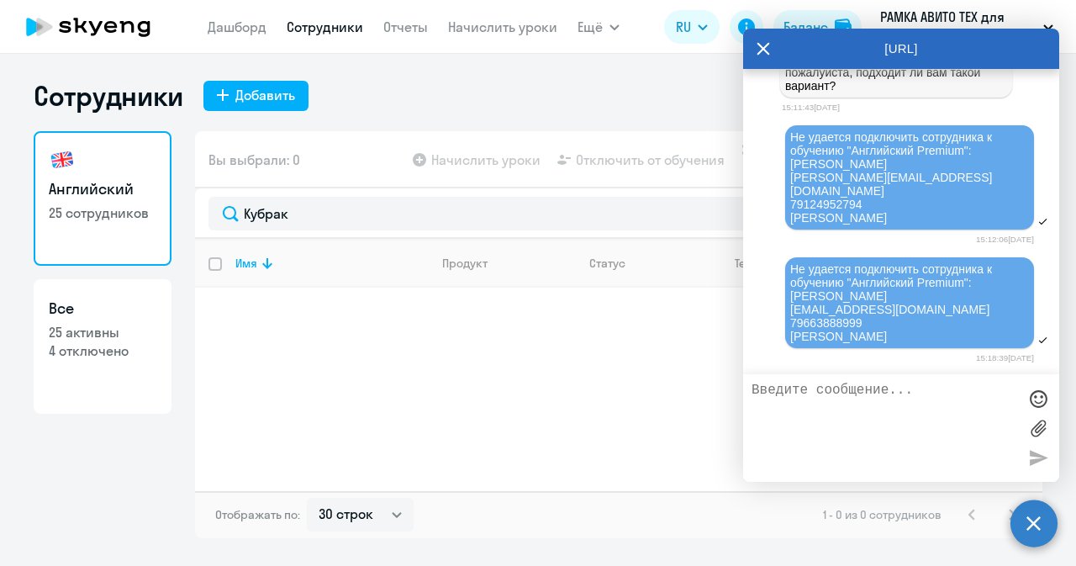
scroll to position [50646, 0]
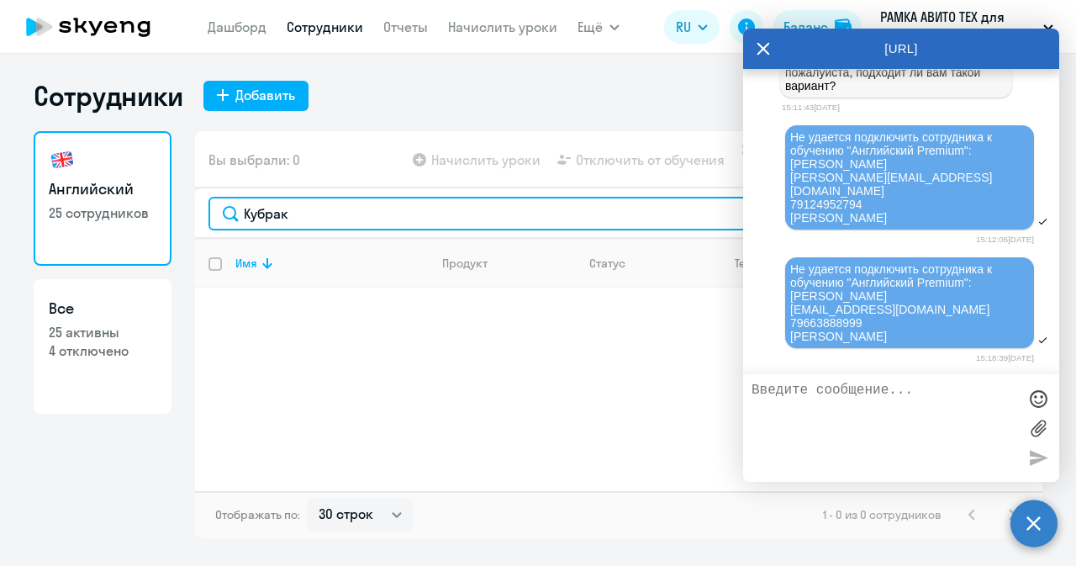
click at [293, 220] on input "Кубрак" at bounding box center [618, 214] width 820 height 34
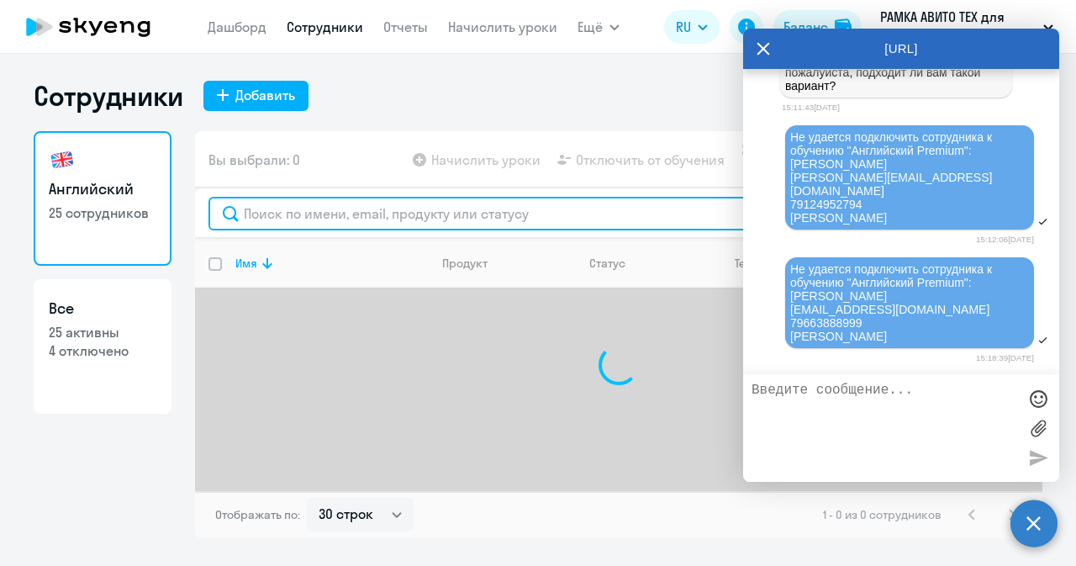
paste input "Назаркова Екатерина"
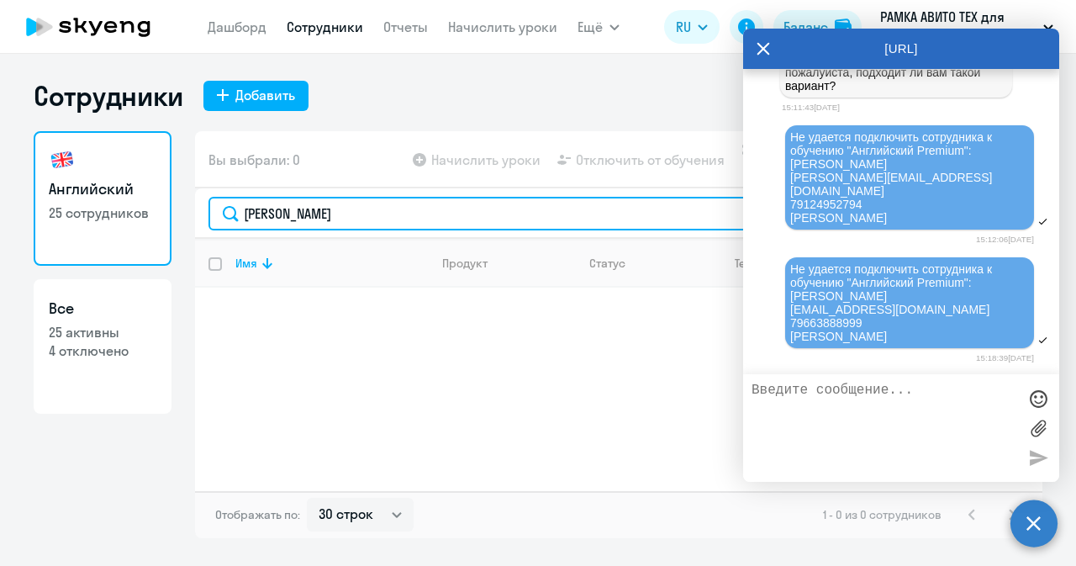
type input "Назаркова Екатерина"
click at [405, 214] on input "Назаркова Екатерина" at bounding box center [618, 214] width 820 height 34
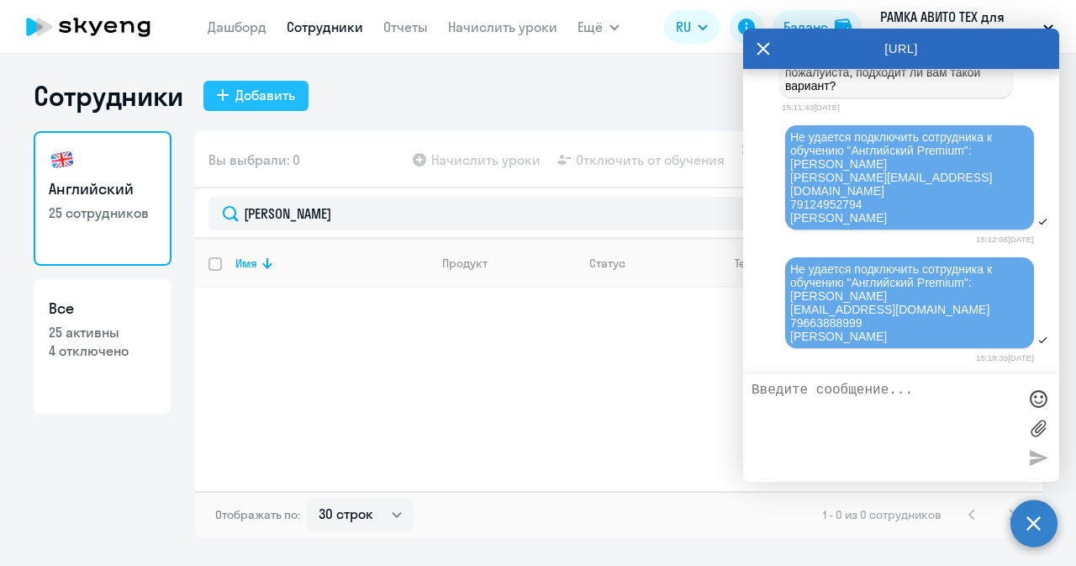
click at [248, 100] on div "Добавить" at bounding box center [265, 95] width 60 height 20
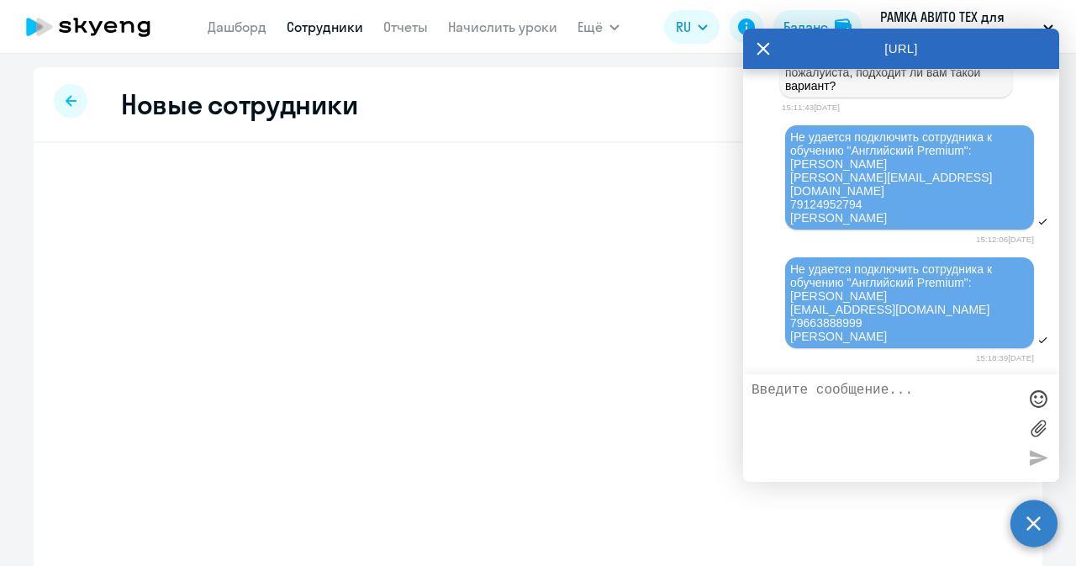
select select "english_adult_not_native_speaker_premium"
select select "3"
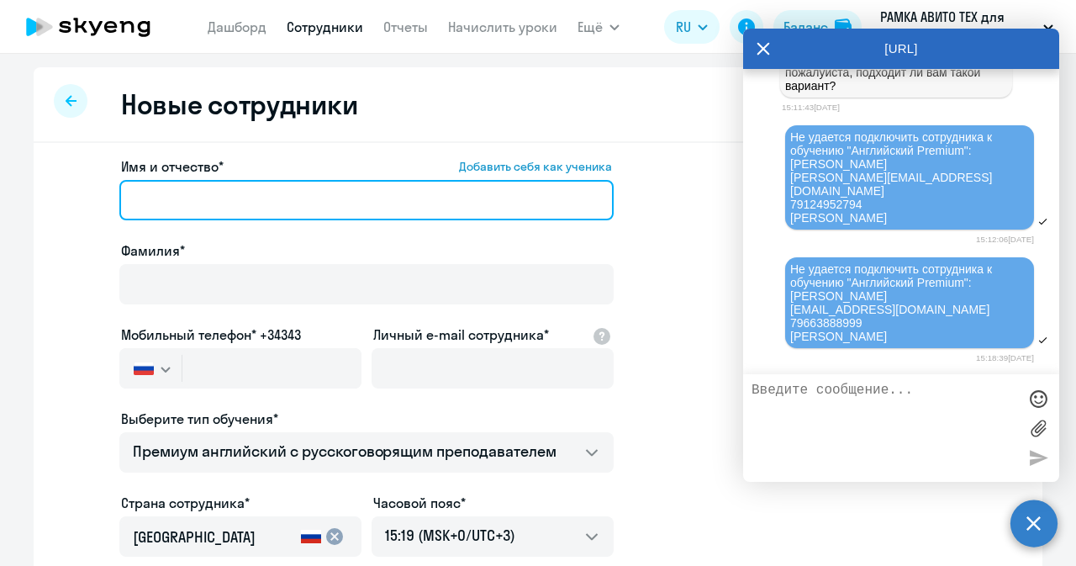
click at [243, 202] on input "Имя и отчество* Добавить себя как ученика" at bounding box center [366, 200] width 494 height 40
paste input "Назаркова Екатерина"
type input "Назаркова Екатерина"
click at [328, 201] on input "Назаркова Екатерина" at bounding box center [366, 200] width 494 height 40
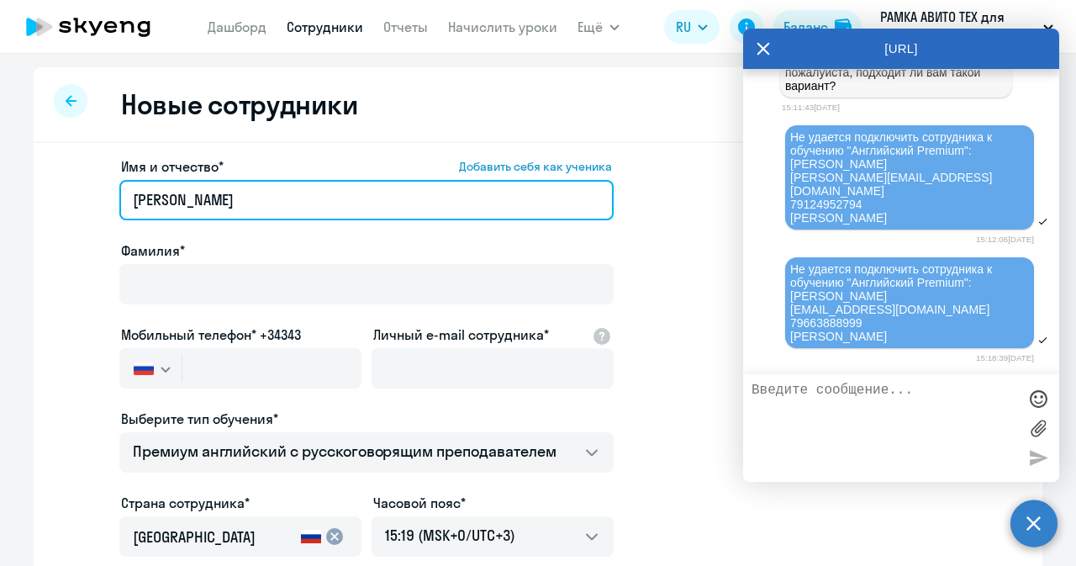
click at [328, 201] on input "Назаркова Екатерина" at bounding box center [366, 200] width 494 height 40
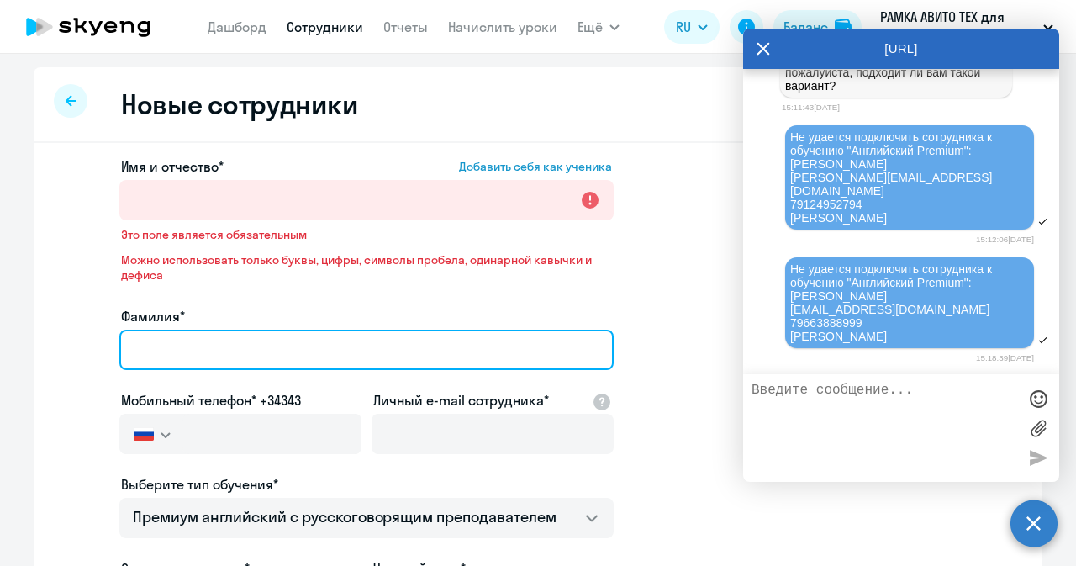
click at [277, 280] on div "Имя и отчество* Добавить себя как ученика Это поле является обязательным Можно …" at bounding box center [366, 488] width 494 height 665
paste input "Назаркова Екатерина"
type input "Назаркова"
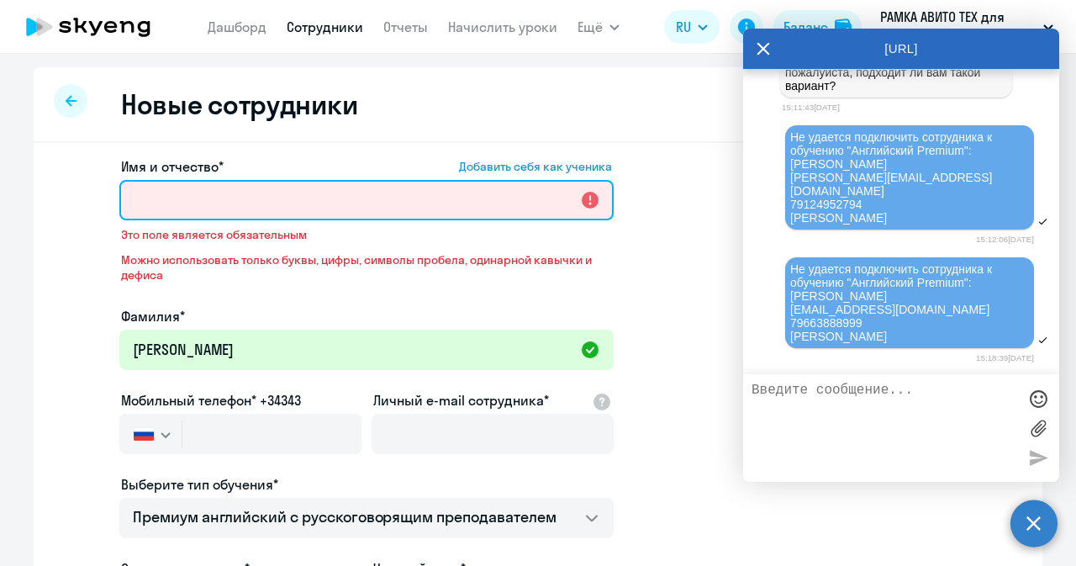
click at [365, 192] on input "Имя и отчество* Добавить себя как ученика" at bounding box center [366, 200] width 494 height 40
paste input "Екатерина Александровна"
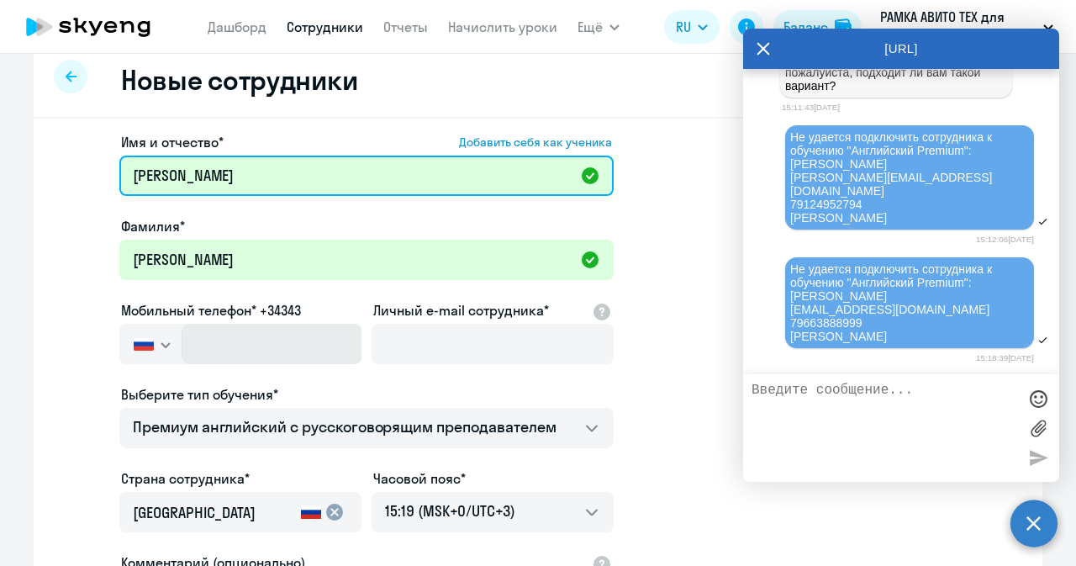
scroll to position [25, 0]
type input "Екатерина Александровна"
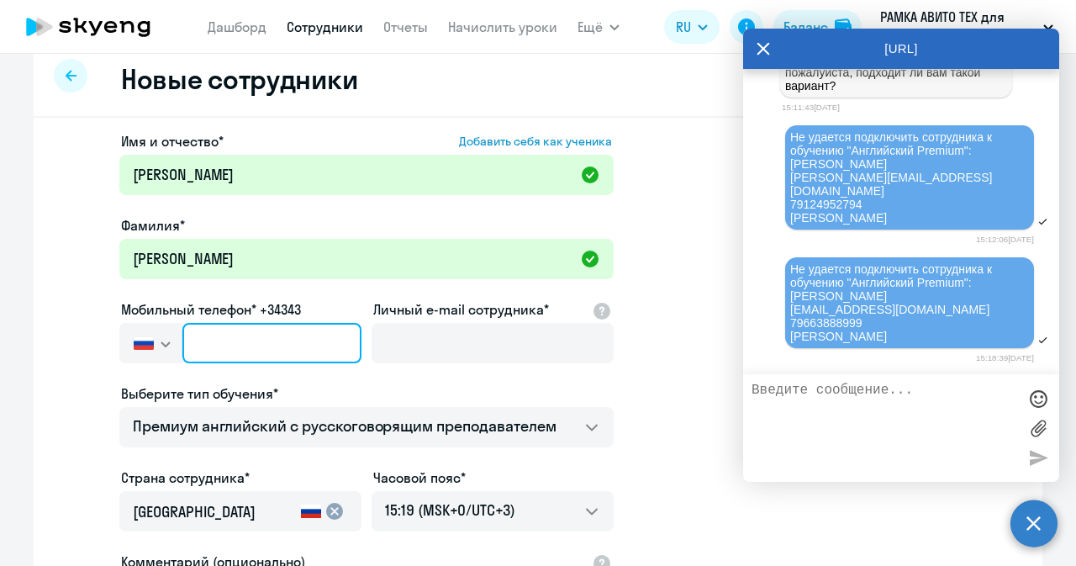
click at [293, 334] on input "text" at bounding box center [271, 343] width 179 height 40
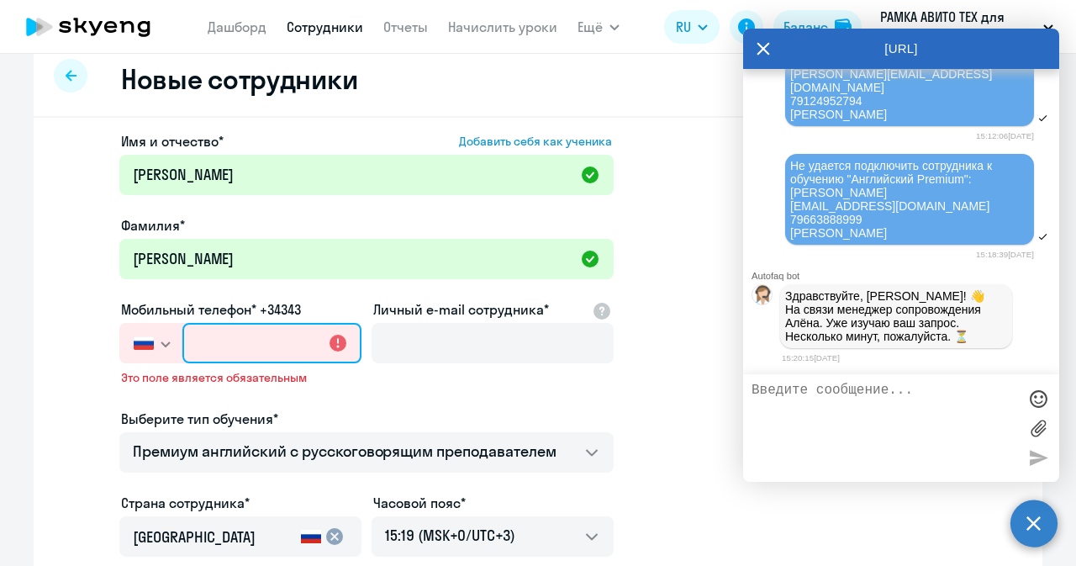
scroll to position [50755, 0]
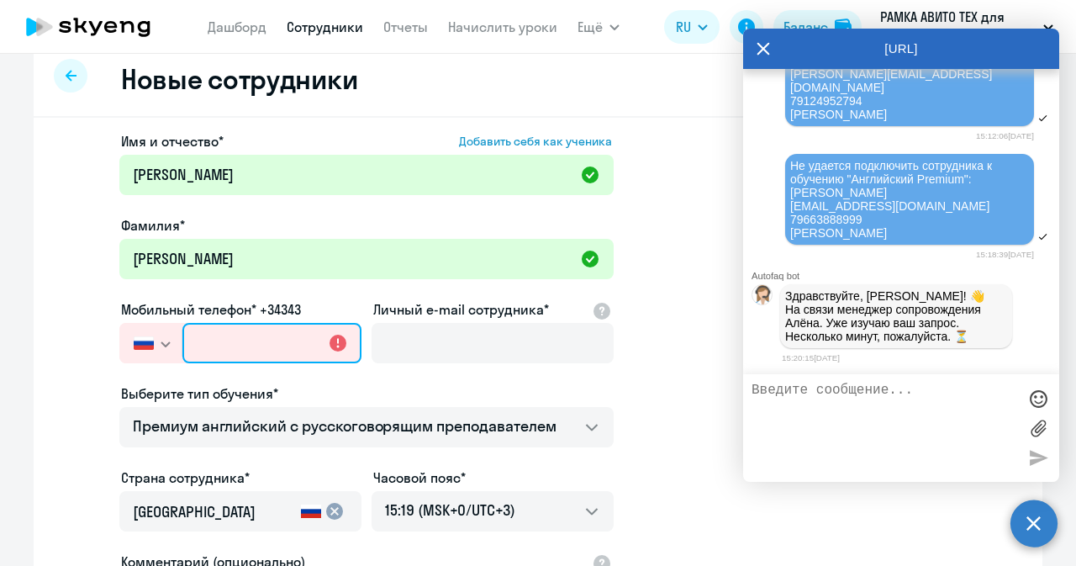
paste input "+7 985 485-28-56"
type input "+7 985 485-28-56"
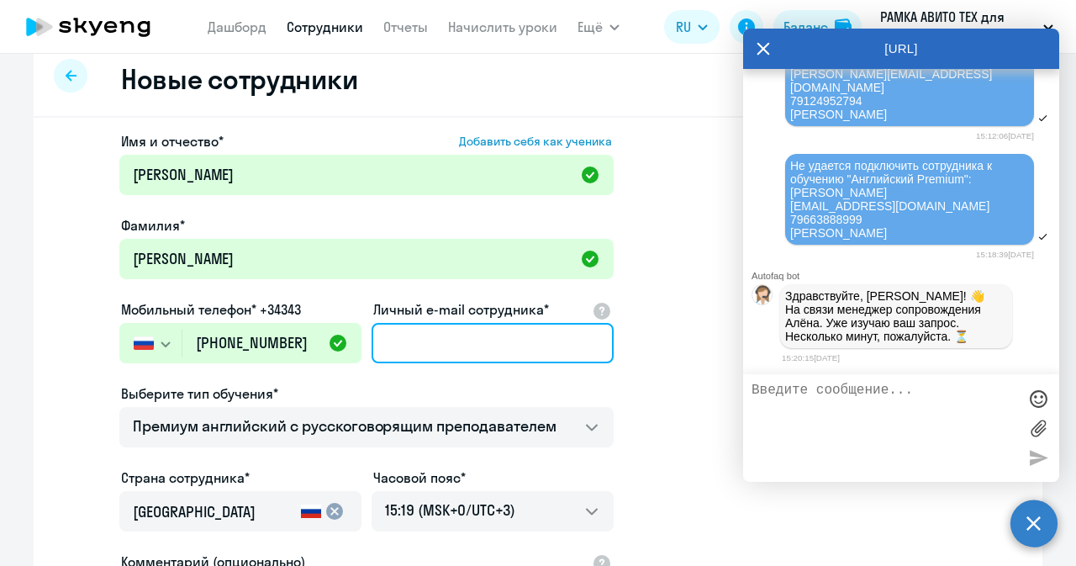
click at [410, 331] on input "Личный e-mail сотрудника*" at bounding box center [493, 343] width 242 height 40
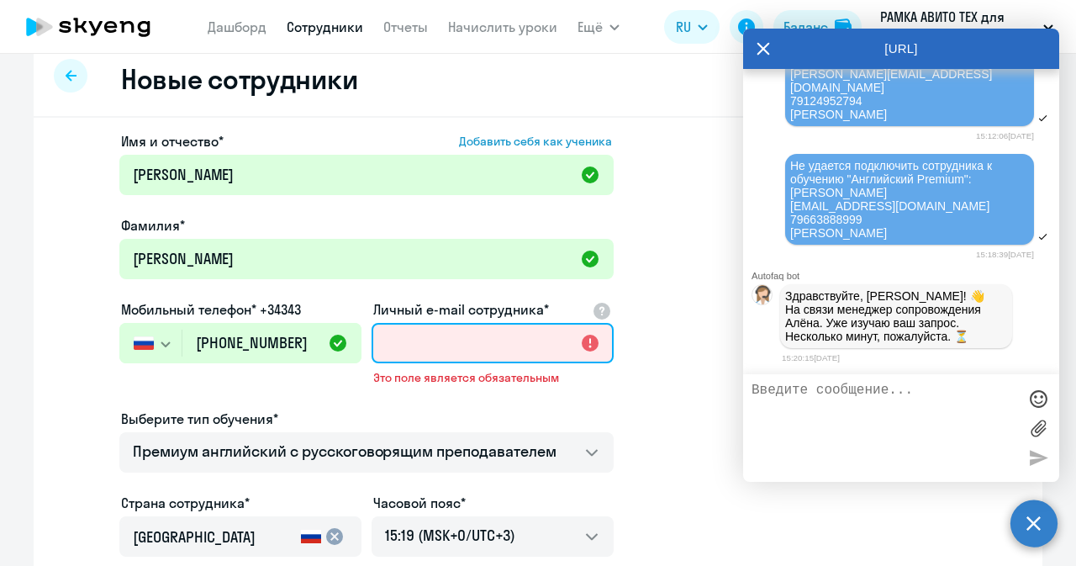
paste input "eanazarkova@avito.ru"
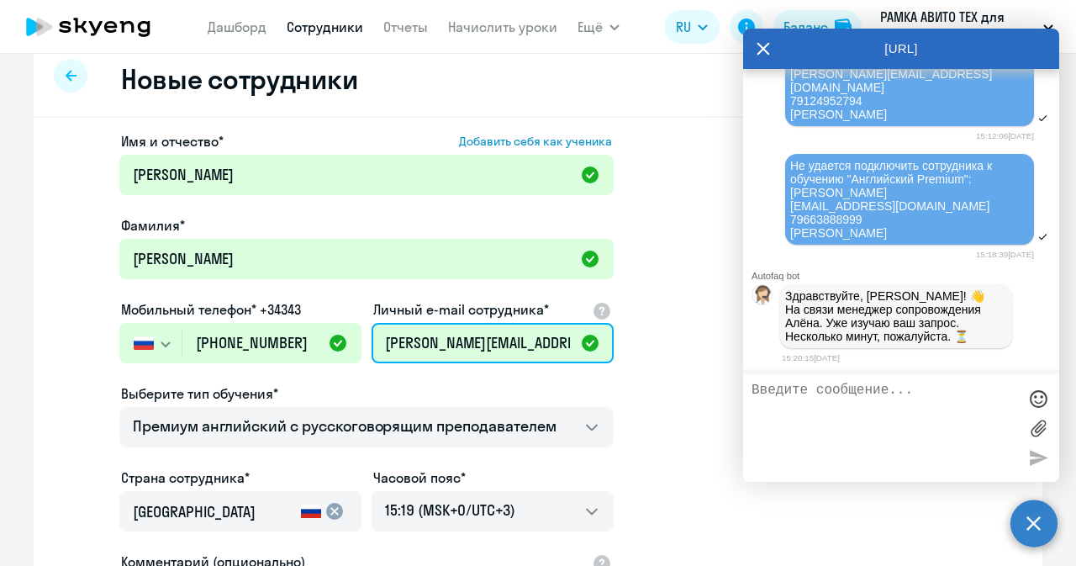
click at [403, 342] on input "eanazarkova@avito.ru" at bounding box center [493, 343] width 242 height 40
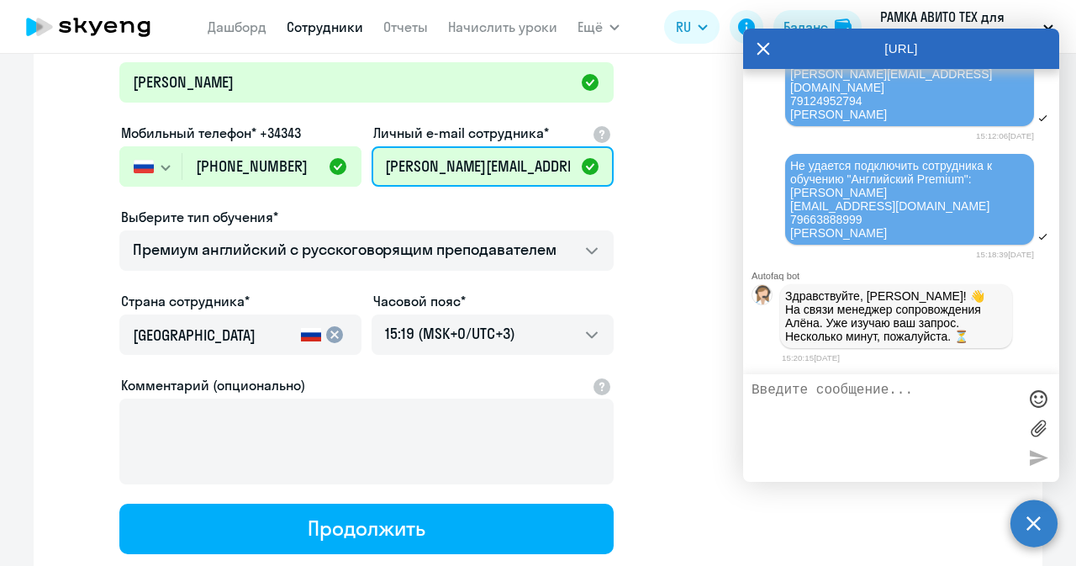
scroll to position [261, 0]
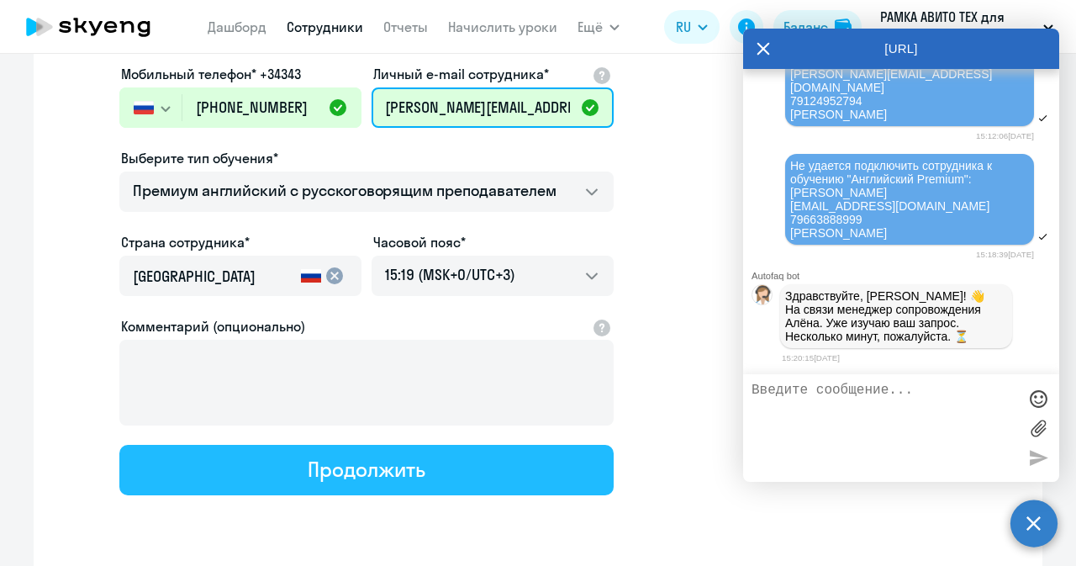
type input "eanazarkova@avito.ru"
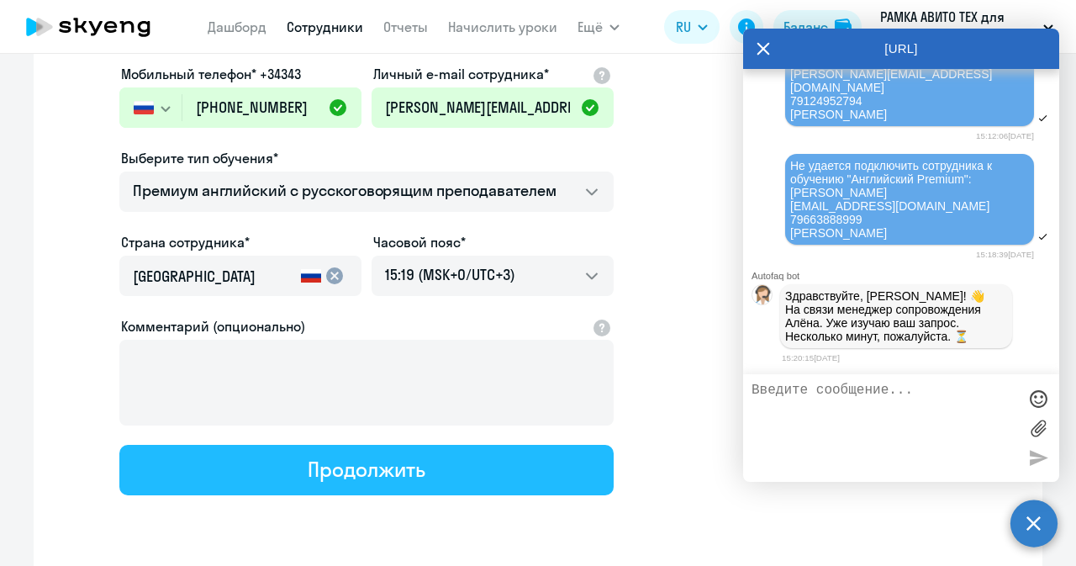
click at [428, 463] on button "Продолжить" at bounding box center [366, 470] width 494 height 50
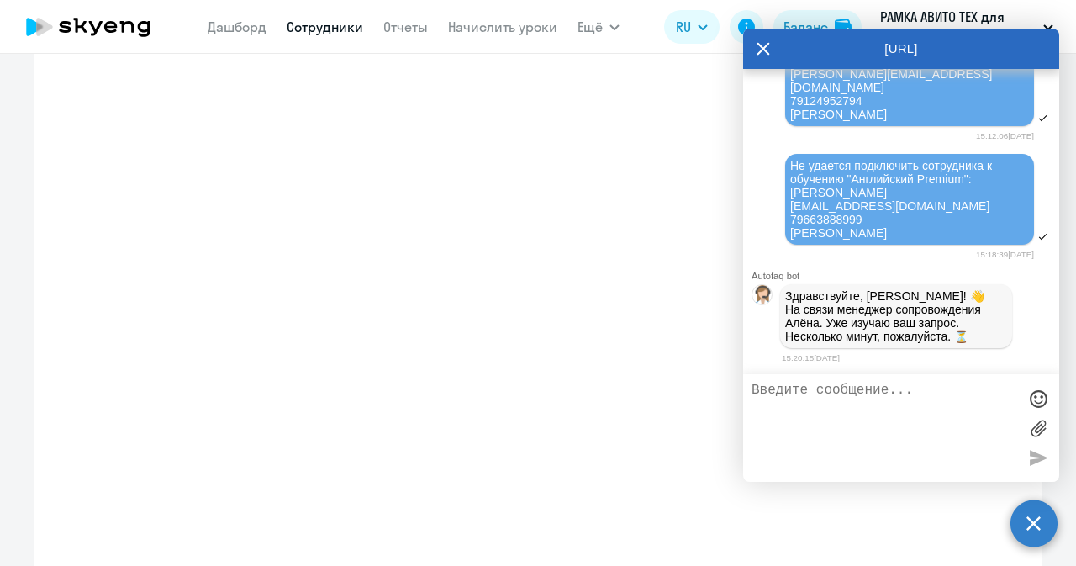
select select "english_adult_not_native_speaker_premium"
select select "3"
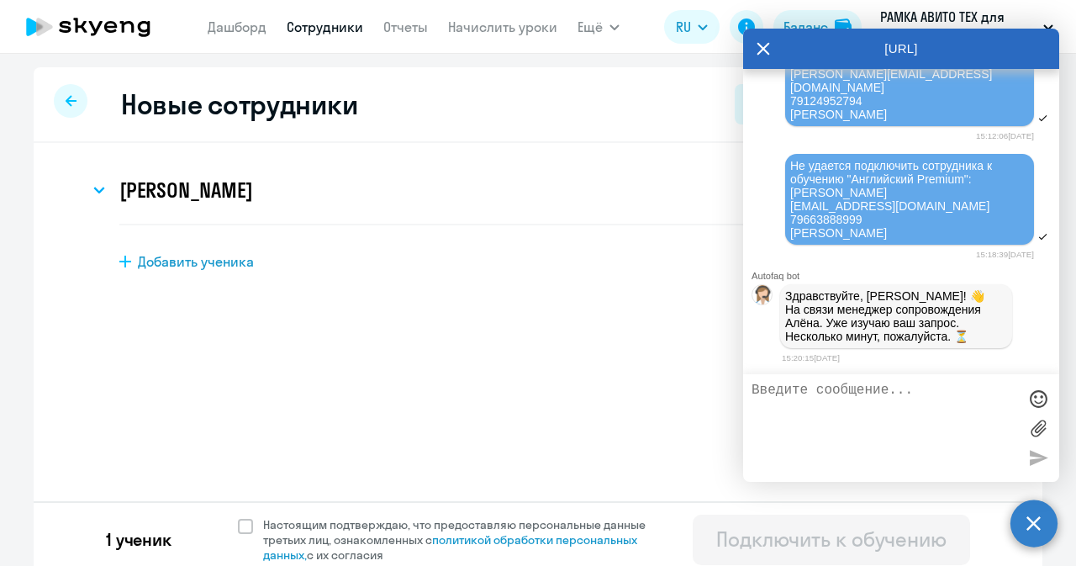
scroll to position [0, 0]
click at [238, 535] on label "Настоящим подтверждаю, что предоставляю персональные данные третьих лиц, ознако…" at bounding box center [452, 539] width 428 height 45
click at [237, 517] on input "Настоящим подтверждаю, что предоставляю персональные данные третьих лиц, ознако…" at bounding box center [237, 516] width 1 height 1
checkbox input "true"
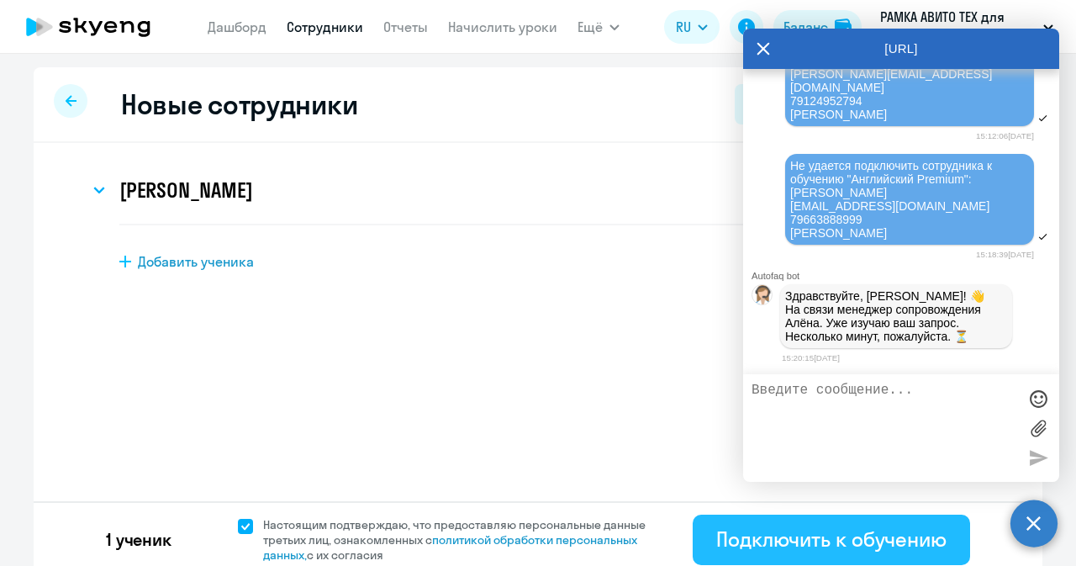
click at [763, 532] on div "Подключить к обучению" at bounding box center [831, 538] width 230 height 27
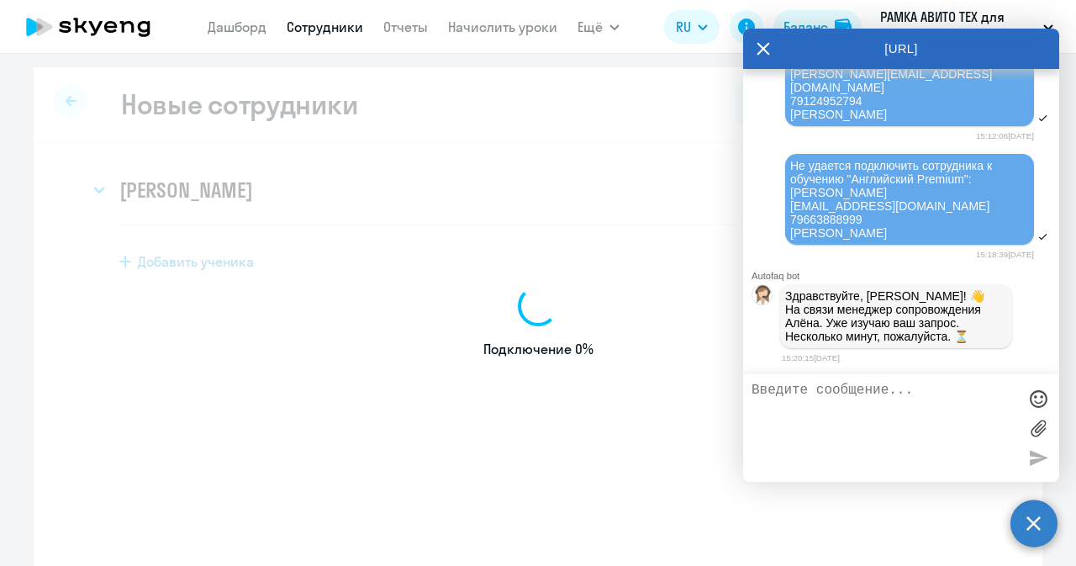
select select "english_adult_not_native_speaker_premium"
select select "3"
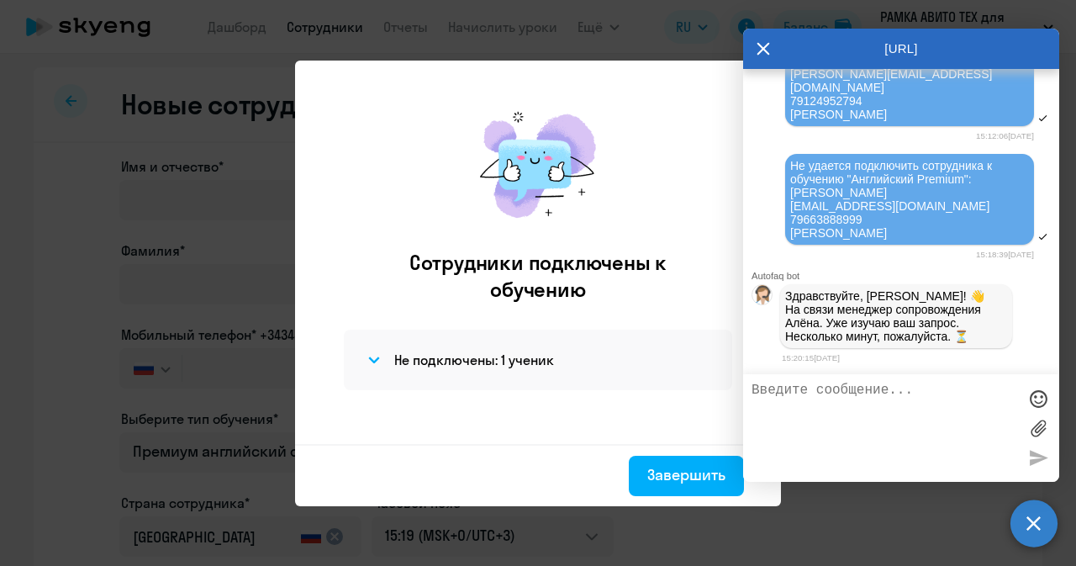
click at [765, 46] on icon at bounding box center [763, 49] width 13 height 13
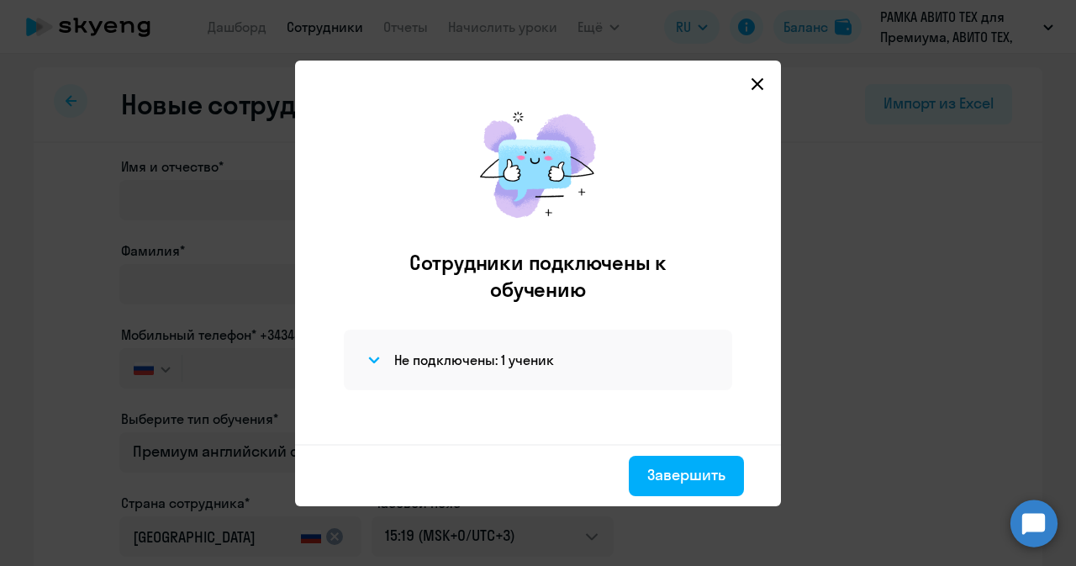
click at [756, 90] on svg-icon at bounding box center [757, 84] width 20 height 20
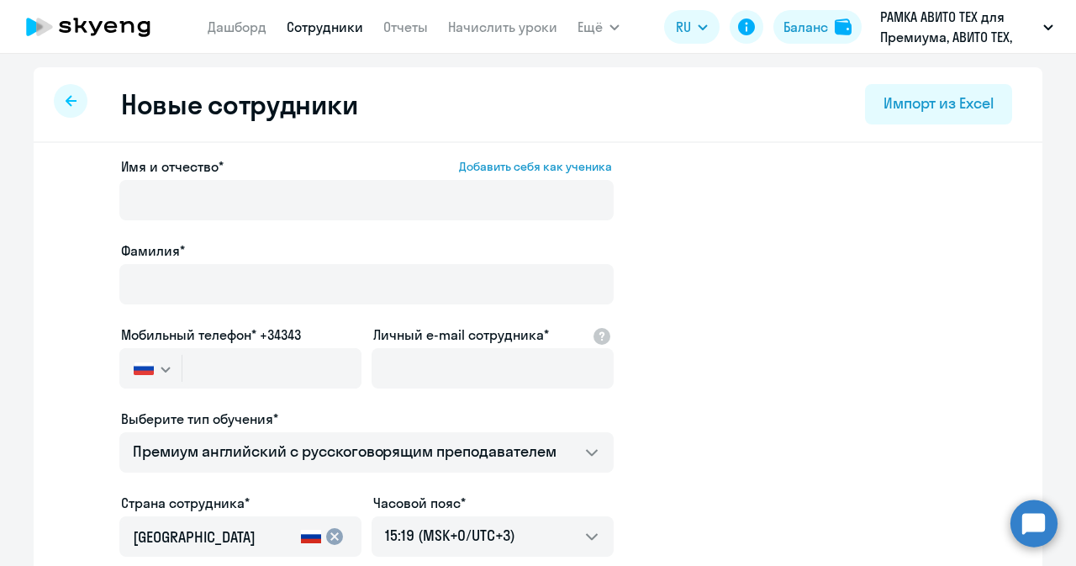
select select "30"
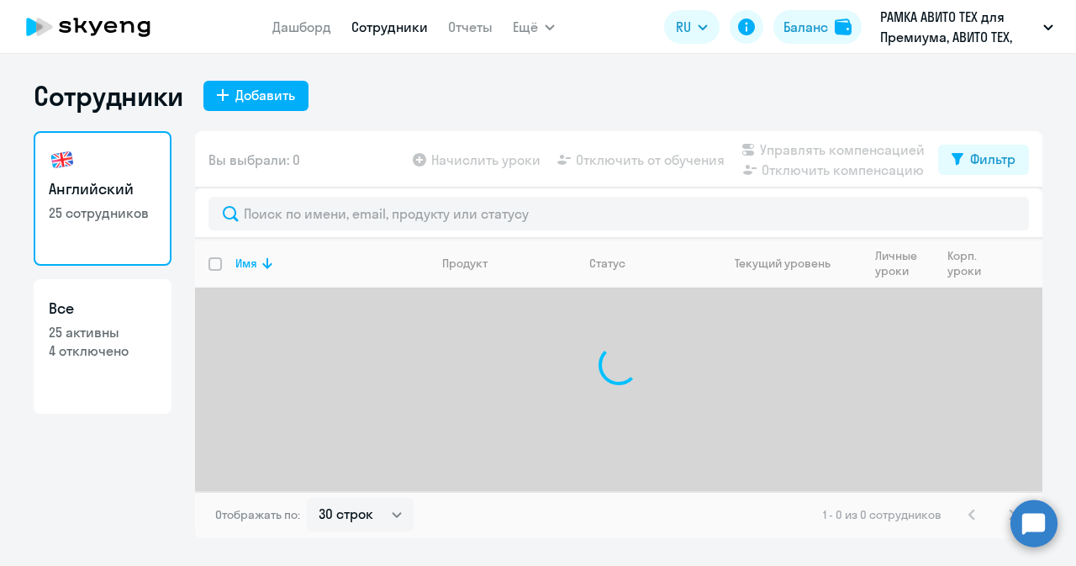
click at [1019, 520] on circle at bounding box center [1033, 522] width 47 height 47
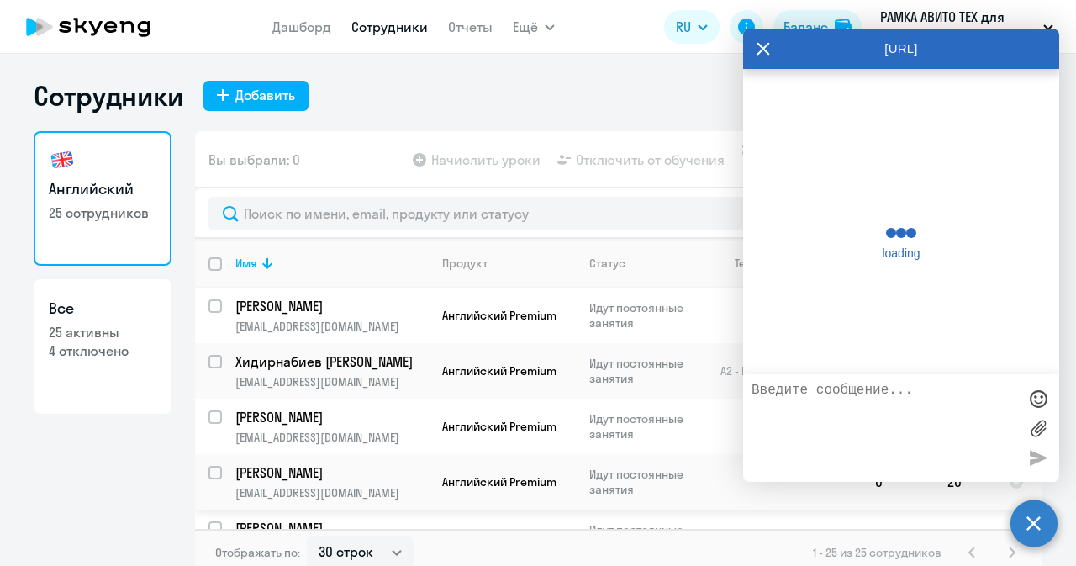
scroll to position [50748, 0]
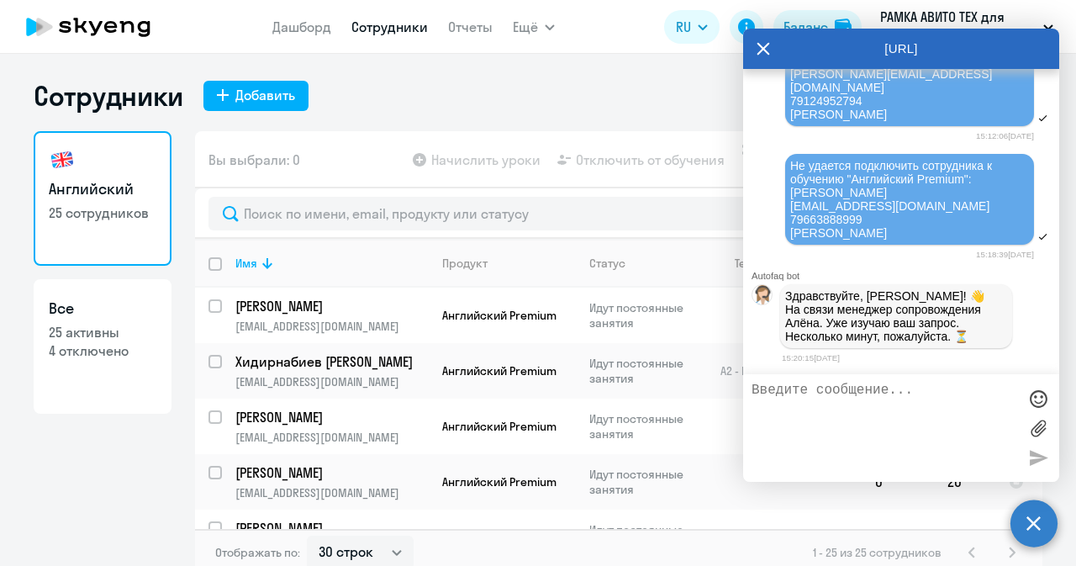
click at [876, 420] on textarea at bounding box center [884, 427] width 266 height 91
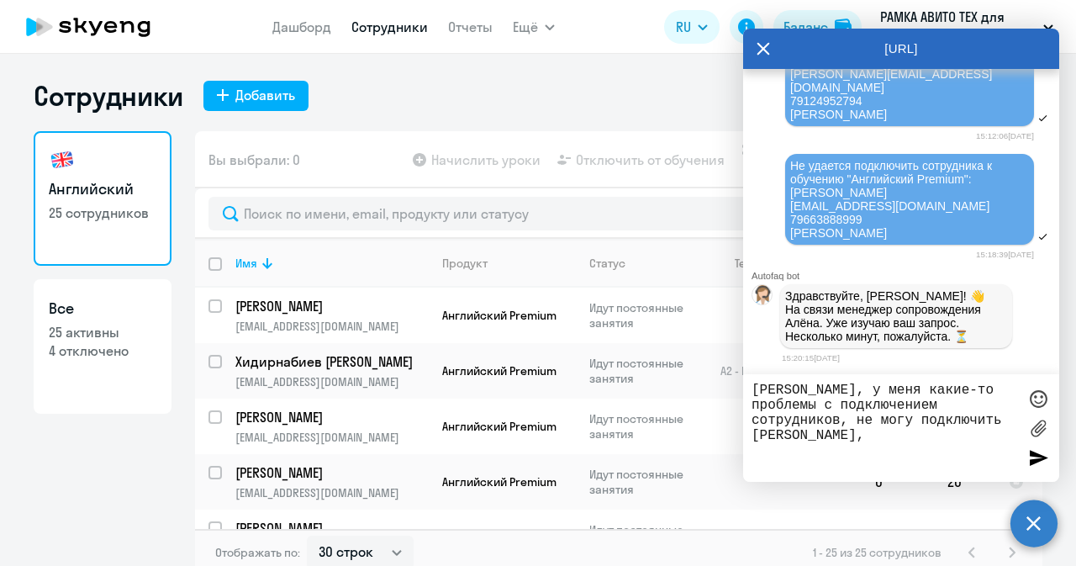
paste textarea "79854852856"
type textarea "[PERSON_NAME], у меня какие-то проблемы с подключением сотрудников, не могу под…"
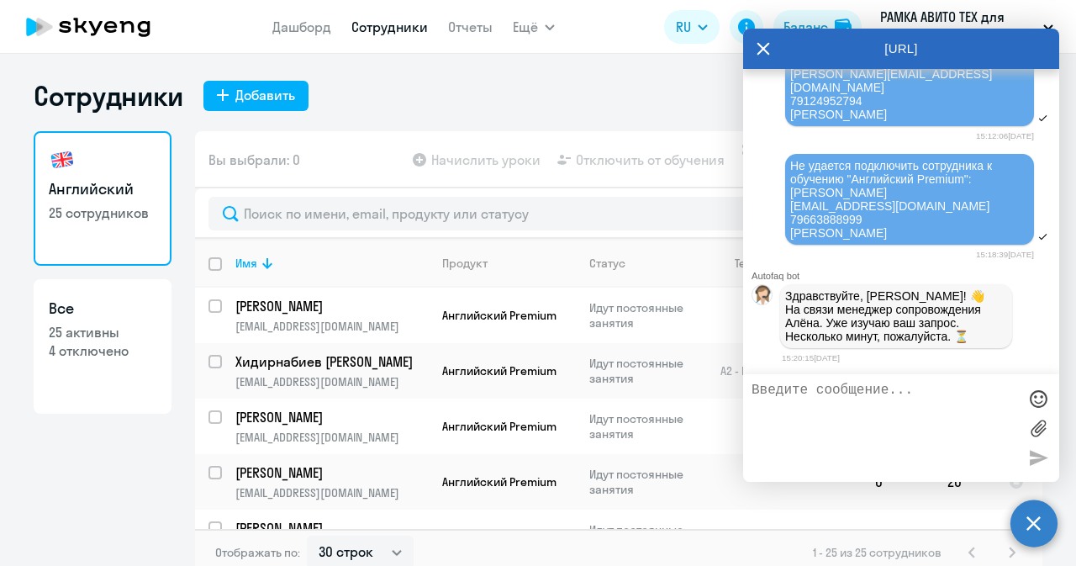
scroll to position [50846, 0]
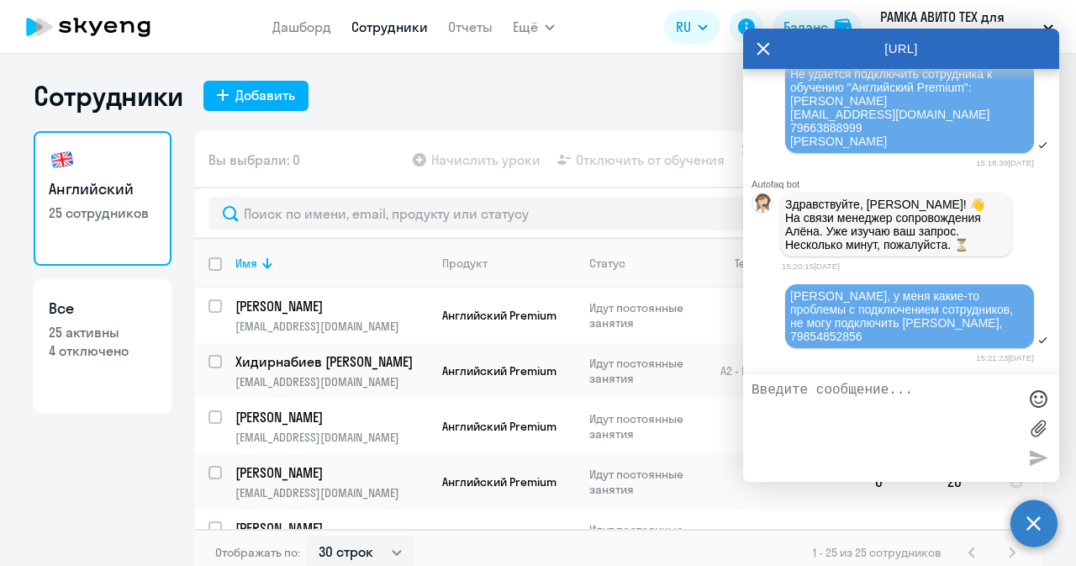
click at [762, 48] on icon at bounding box center [763, 49] width 13 height 13
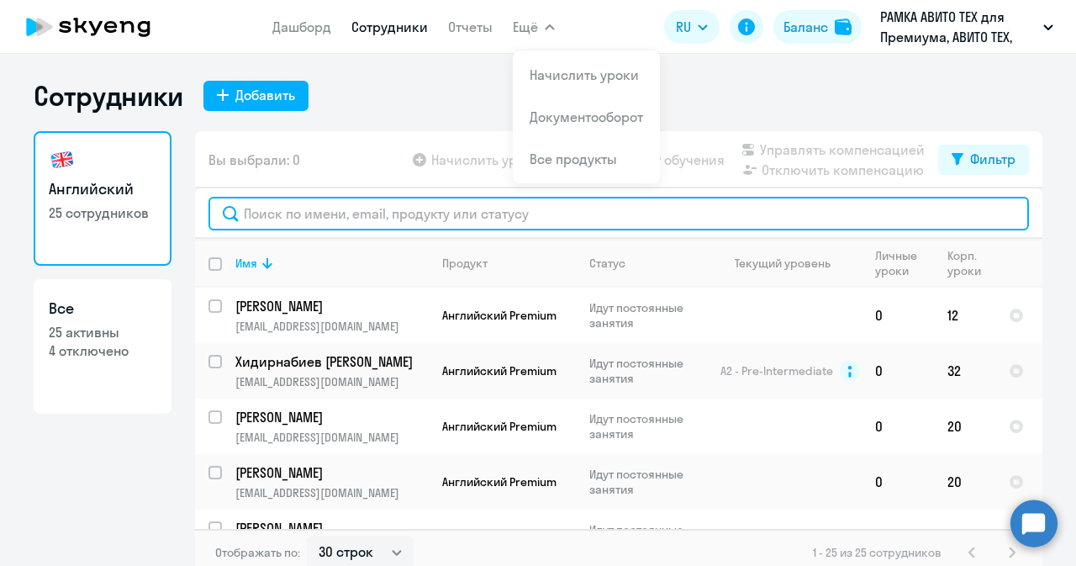
click at [269, 214] on input "text" at bounding box center [618, 214] width 820 height 34
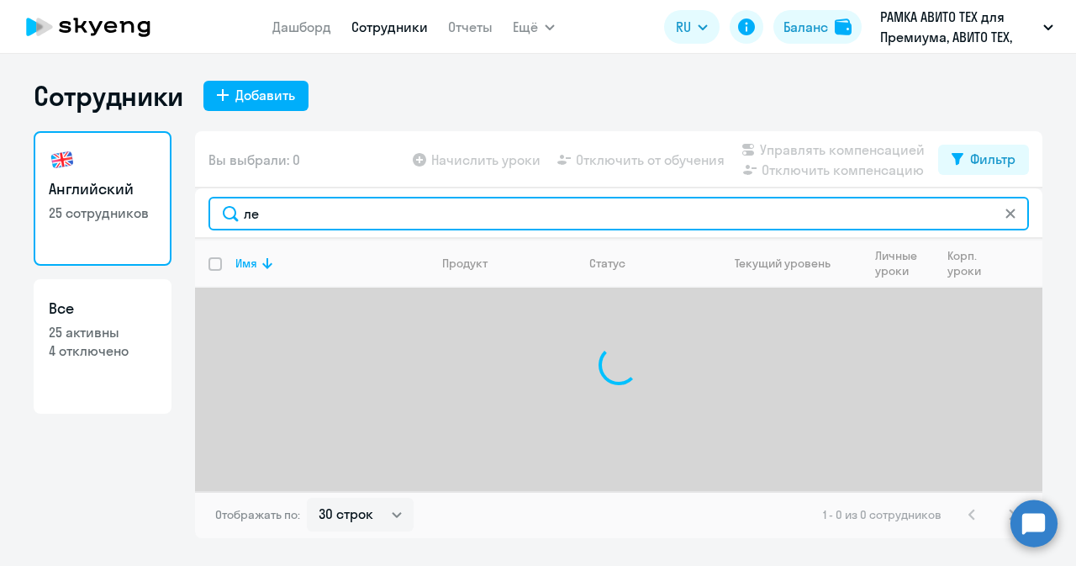
type input "л"
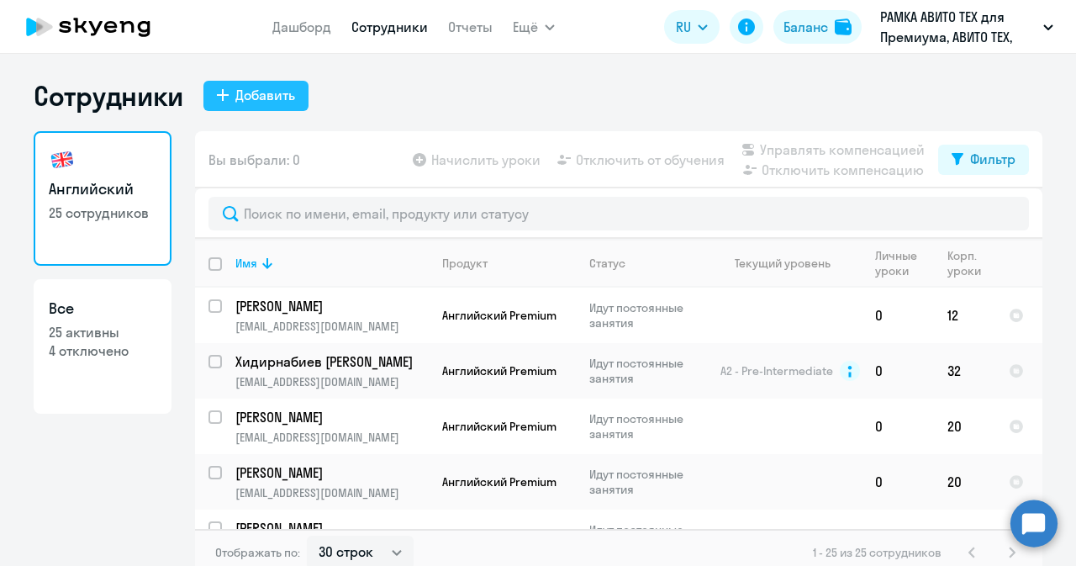
click at [258, 95] on div "Добавить" at bounding box center [265, 95] width 60 height 20
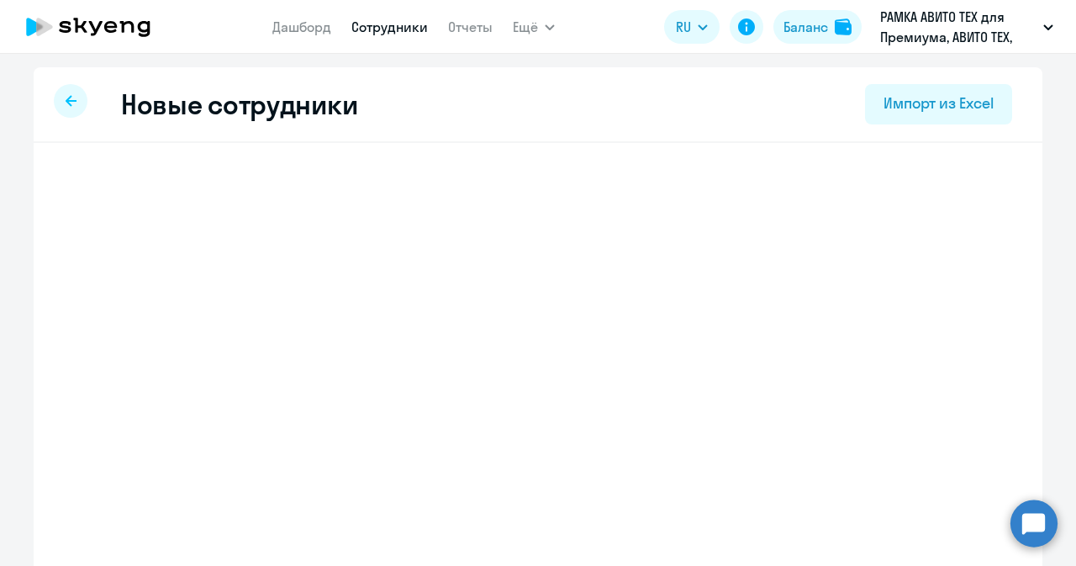
select select "english_adult_not_native_speaker_premium"
select select "3"
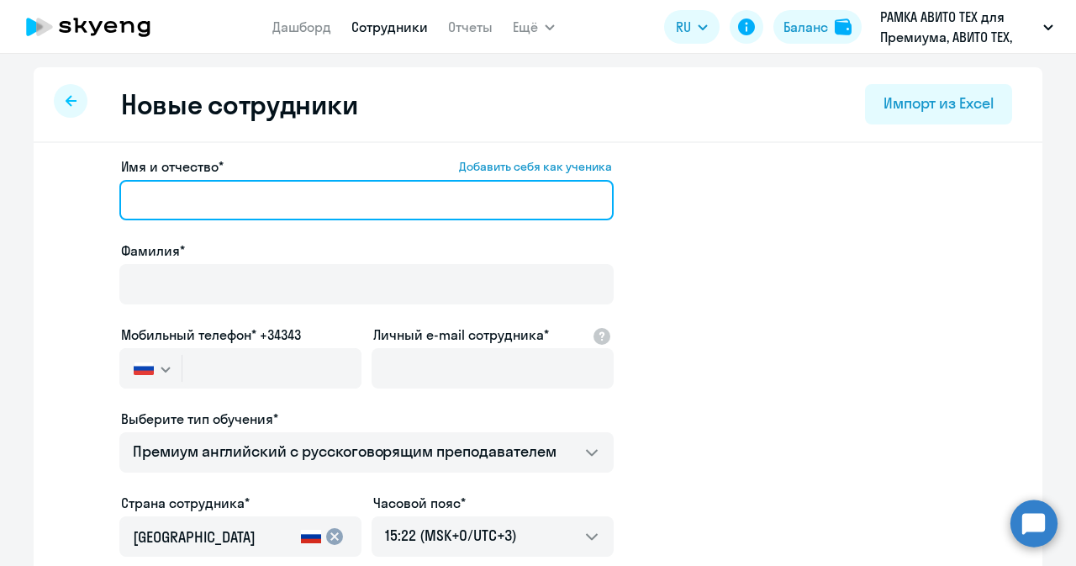
click at [274, 184] on input "Имя и отчество* Добавить себя как ученика" at bounding box center [366, 200] width 494 height 40
paste input "[PERSON_NAME]"
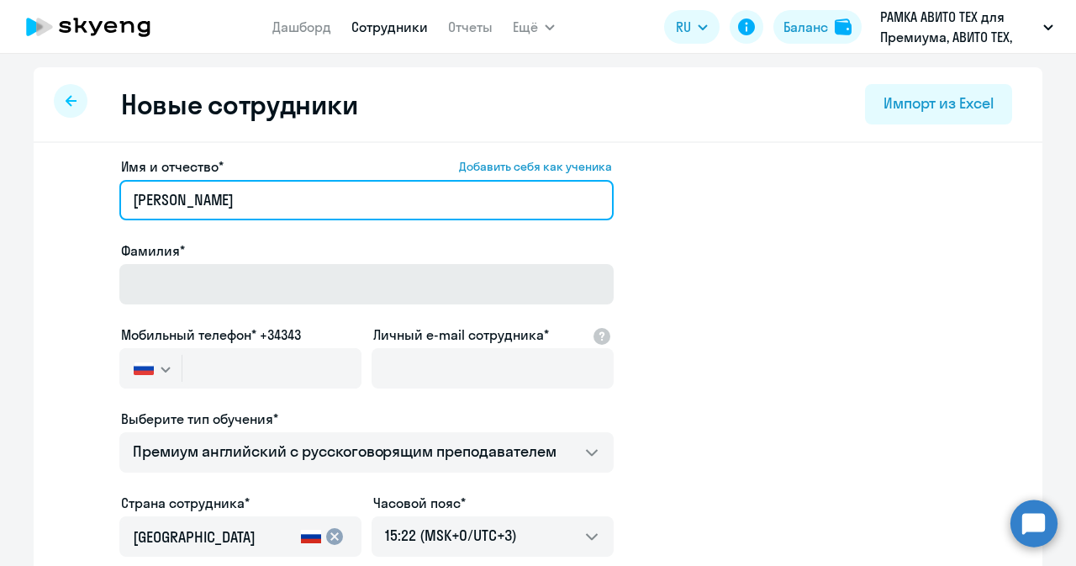
type input "[PERSON_NAME]"
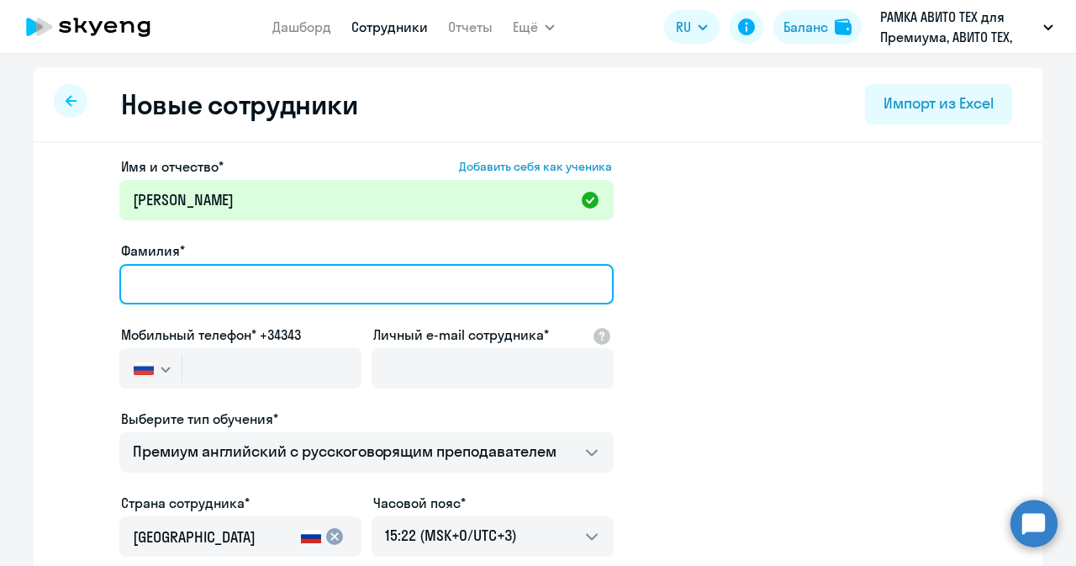
click at [245, 290] on input "Фамилия*" at bounding box center [366, 284] width 494 height 40
type input "Лега"
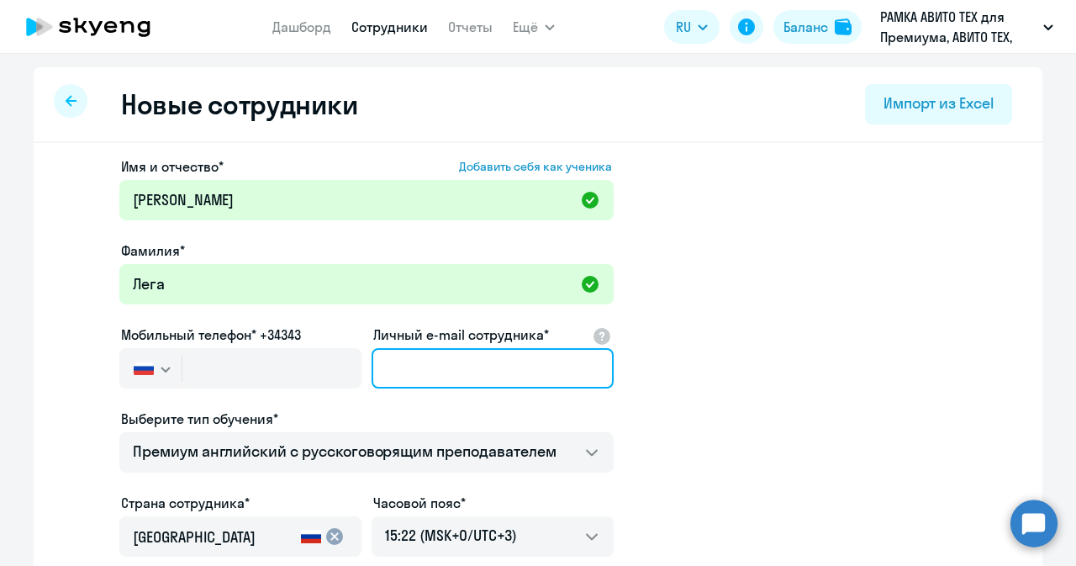
paste input "dslega@avito.ru"
click at [374, 373] on input "dslega@avito.ru" at bounding box center [493, 368] width 242 height 40
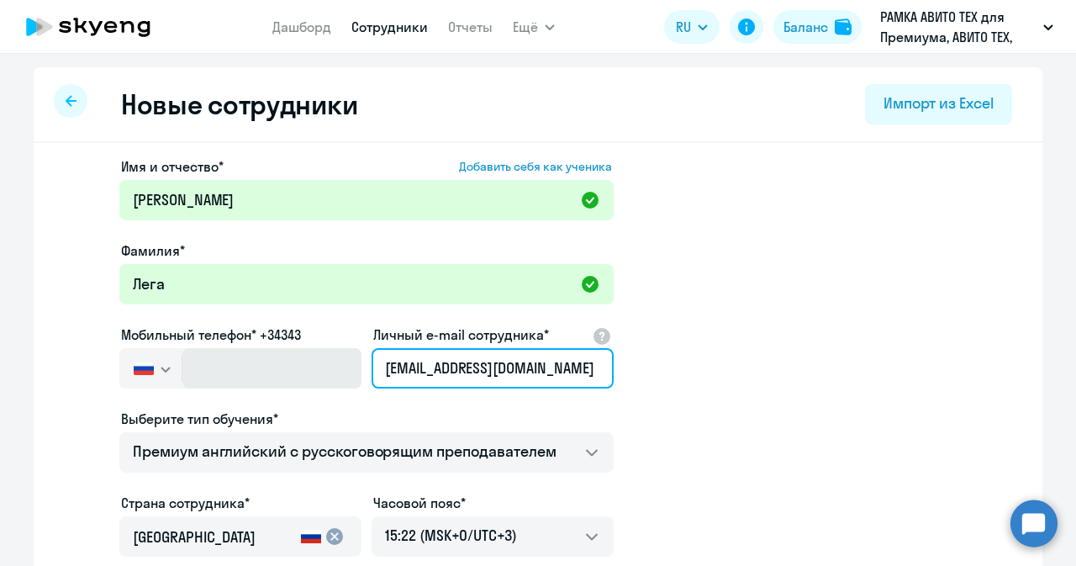
type input "dslega@avito.ru"
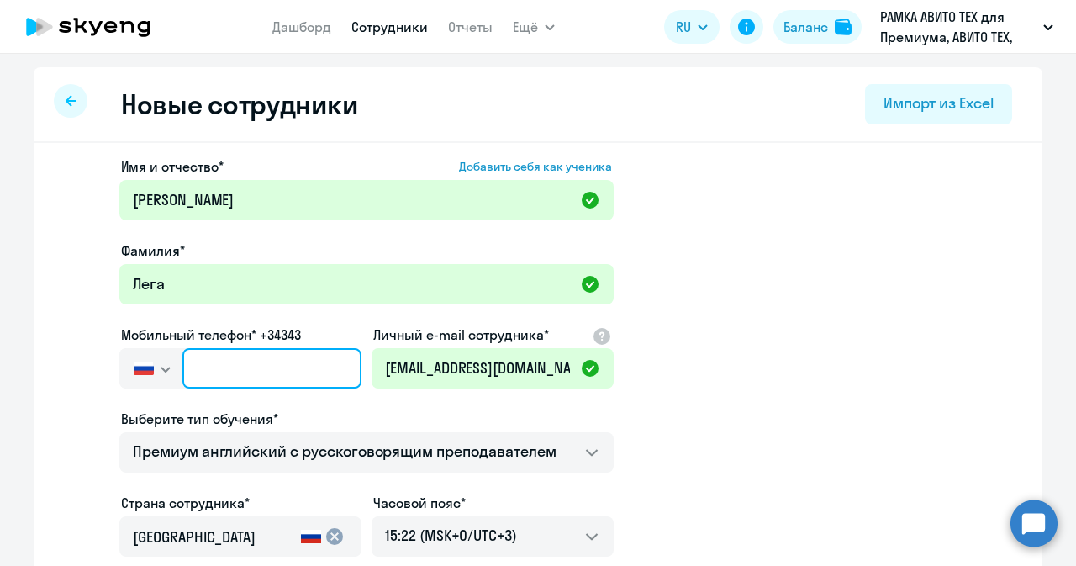
click at [287, 356] on input "text" at bounding box center [271, 368] width 179 height 40
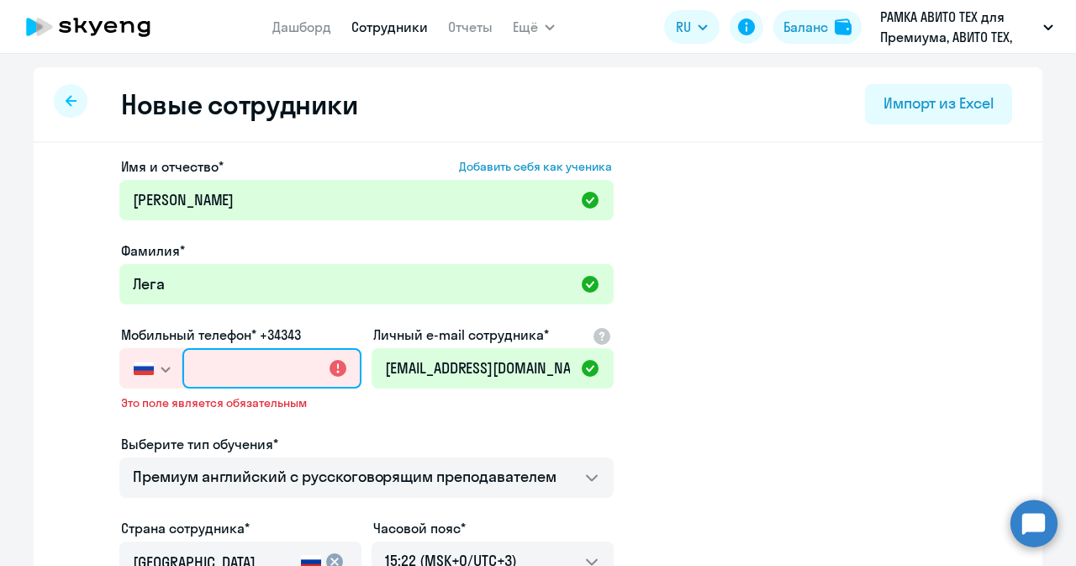
paste input "+7 906 976-31-21"
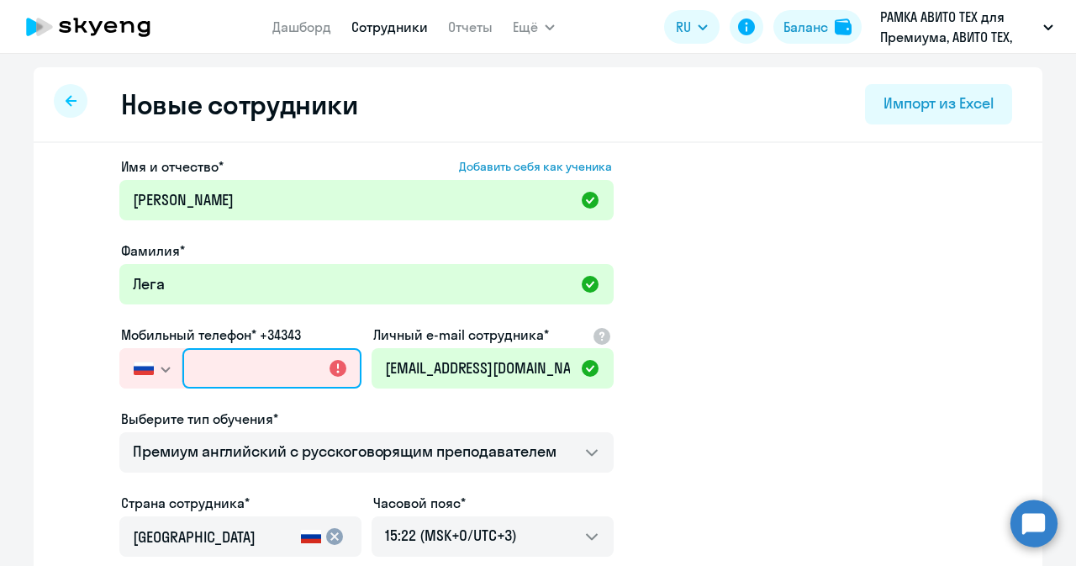
type input "+7 906 976-31-21"
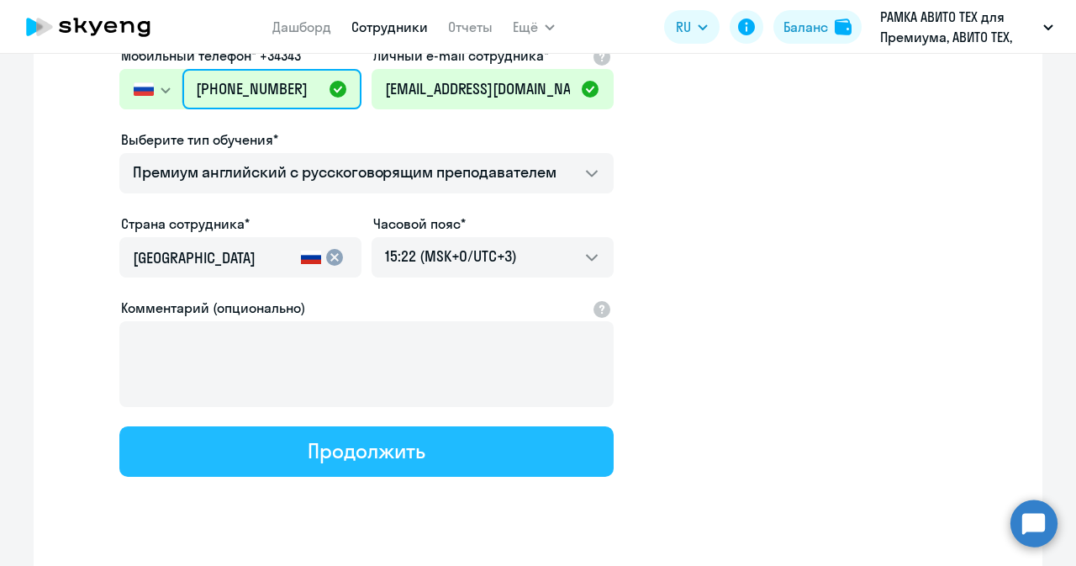
scroll to position [294, 0]
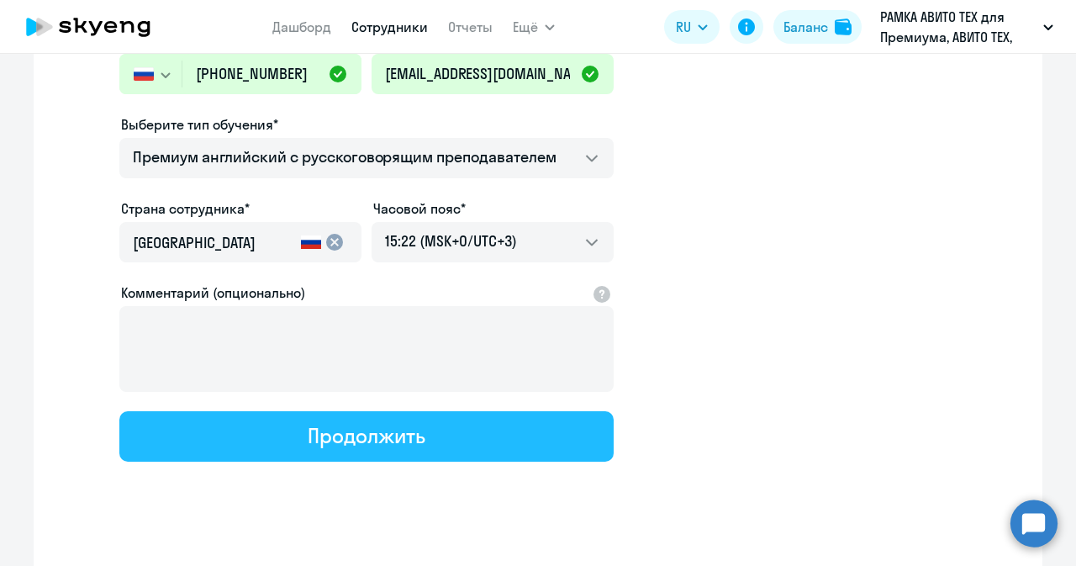
click at [281, 450] on button "Продолжить" at bounding box center [366, 436] width 494 height 50
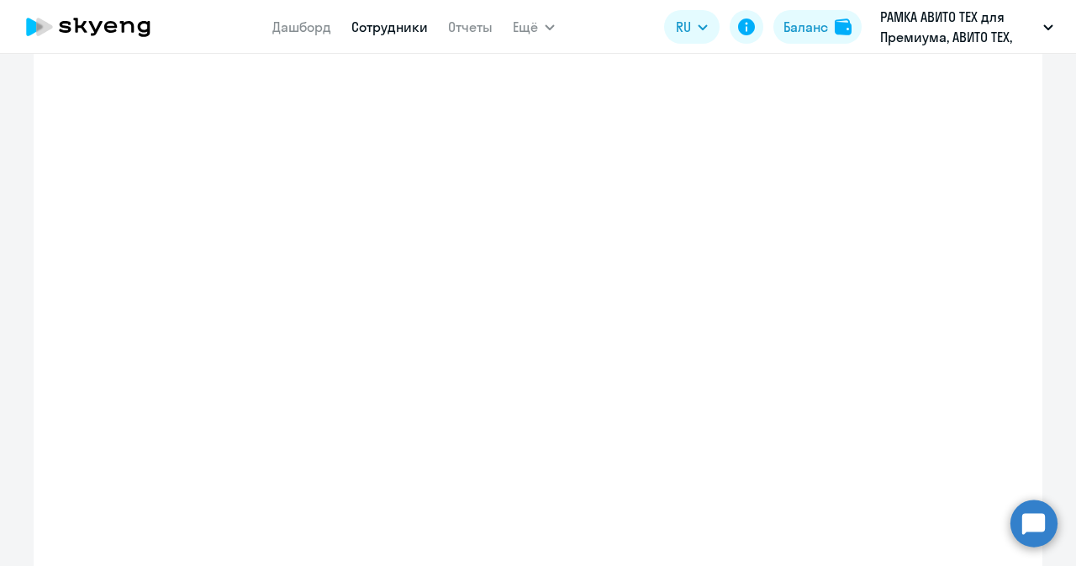
select select "english_adult_not_native_speaker_premium"
select select "3"
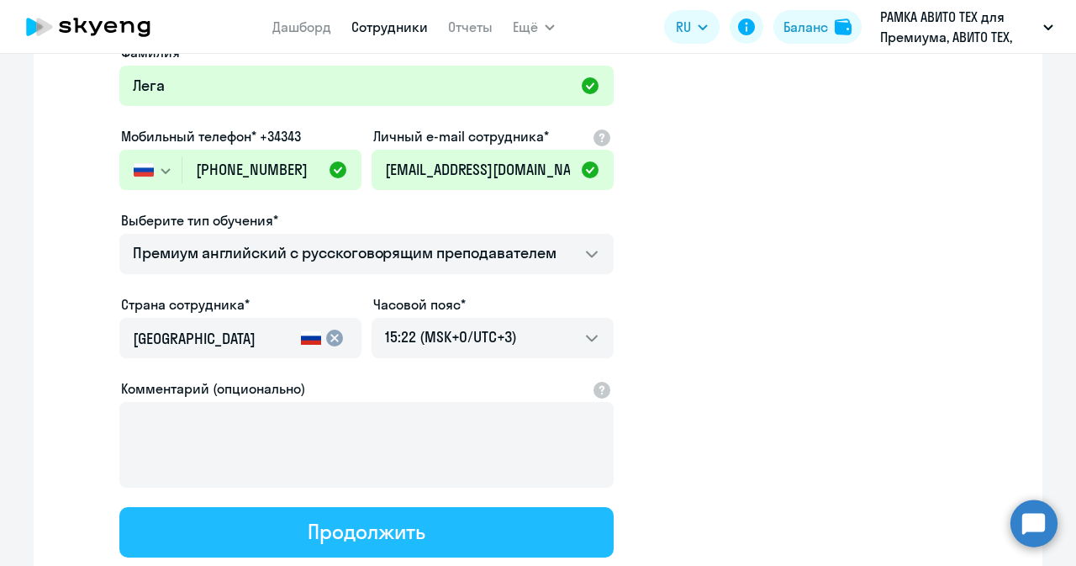
scroll to position [0, 0]
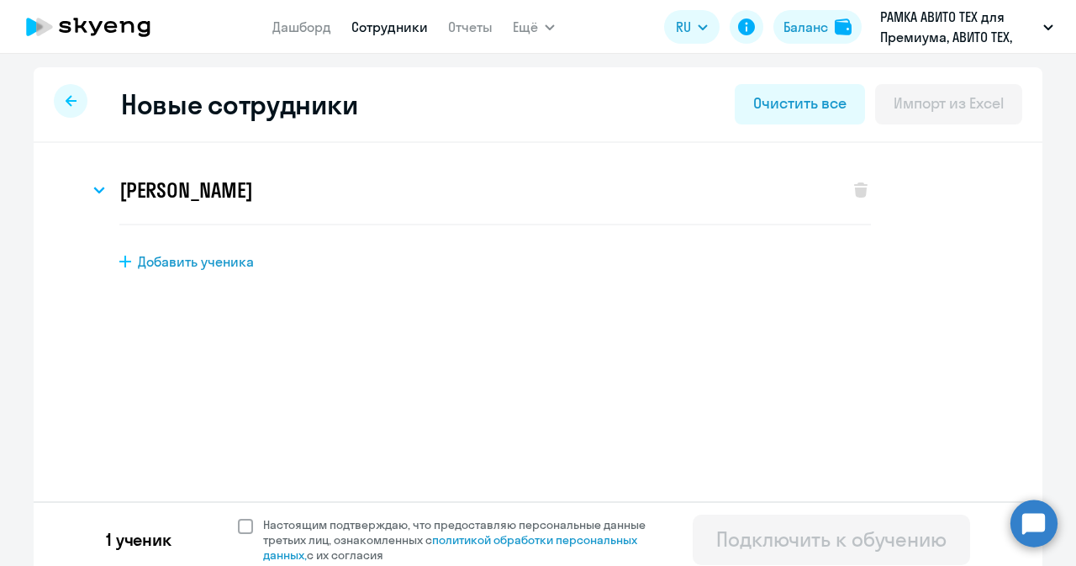
click at [245, 530] on span at bounding box center [245, 526] width 15 height 15
click at [238, 517] on input "Настоящим подтверждаю, что предоставляю персональные данные третьих лиц, ознако…" at bounding box center [237, 516] width 1 height 1
checkbox input "true"
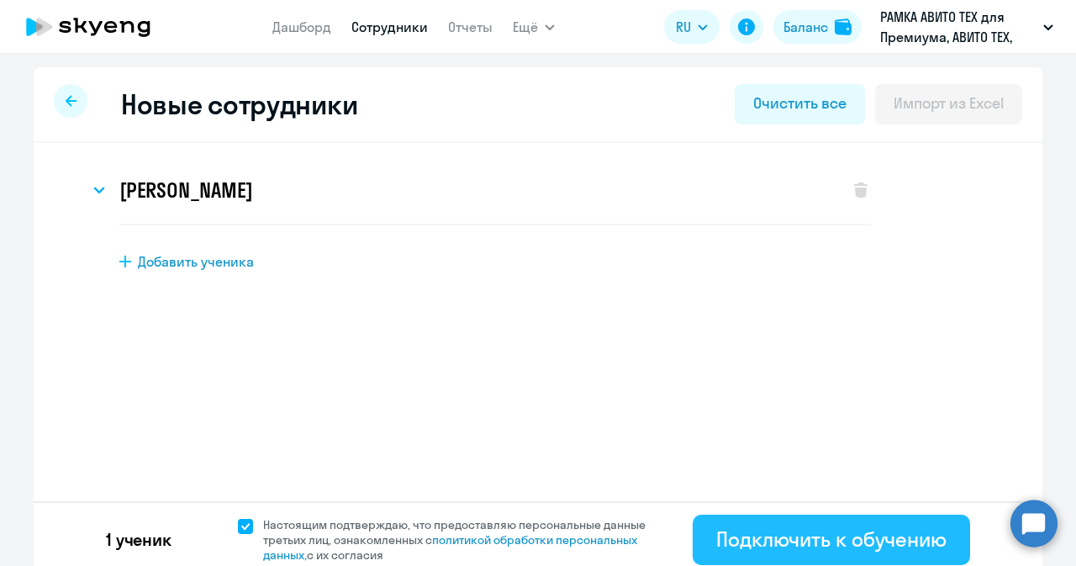
click at [765, 531] on div "Подключить к обучению" at bounding box center [831, 538] width 230 height 27
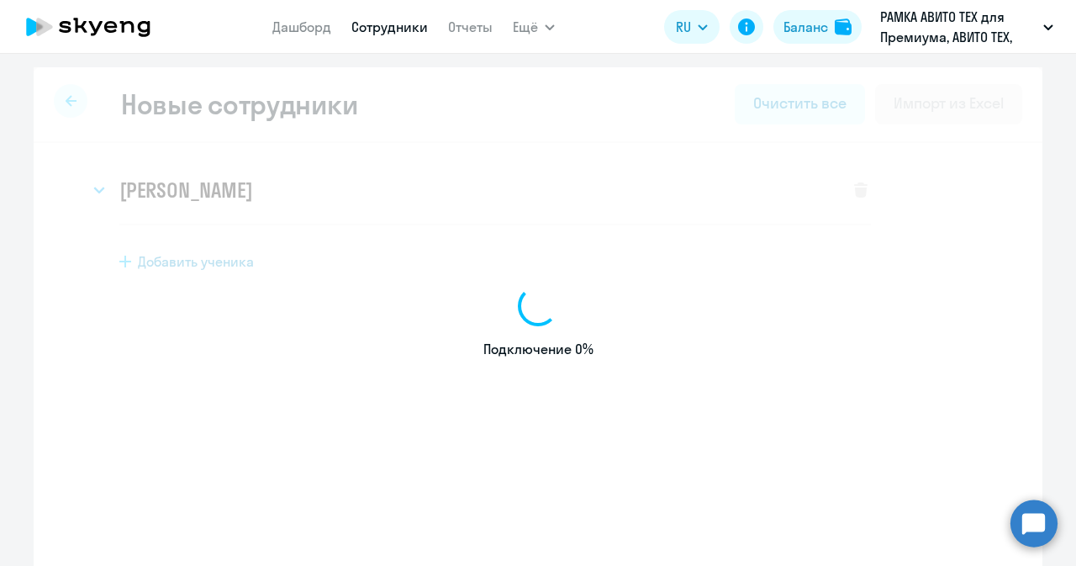
select select "english_adult_not_native_speaker_premium"
select select "3"
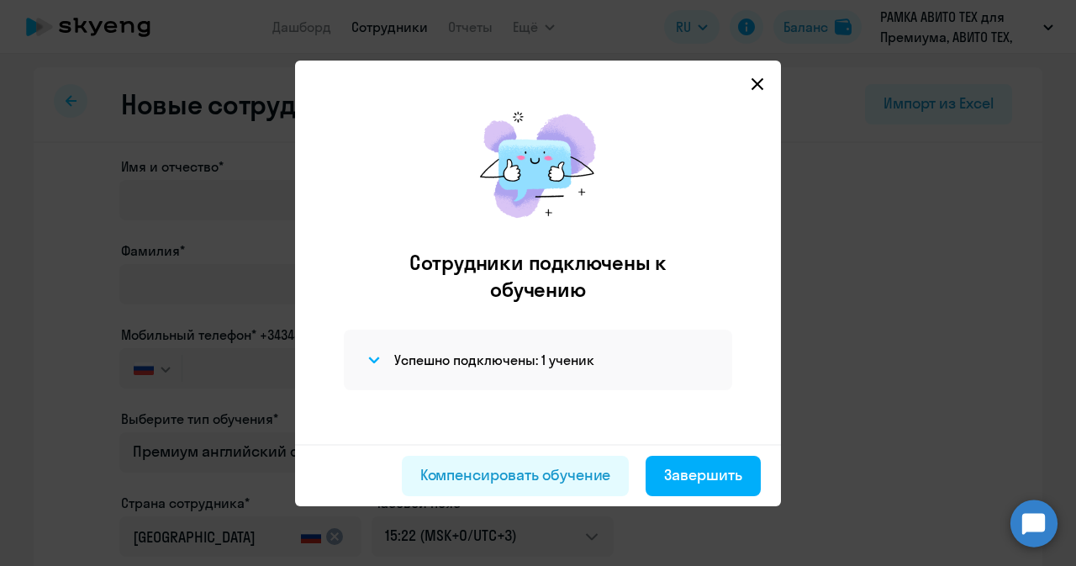
click at [755, 85] on icon at bounding box center [757, 83] width 13 height 13
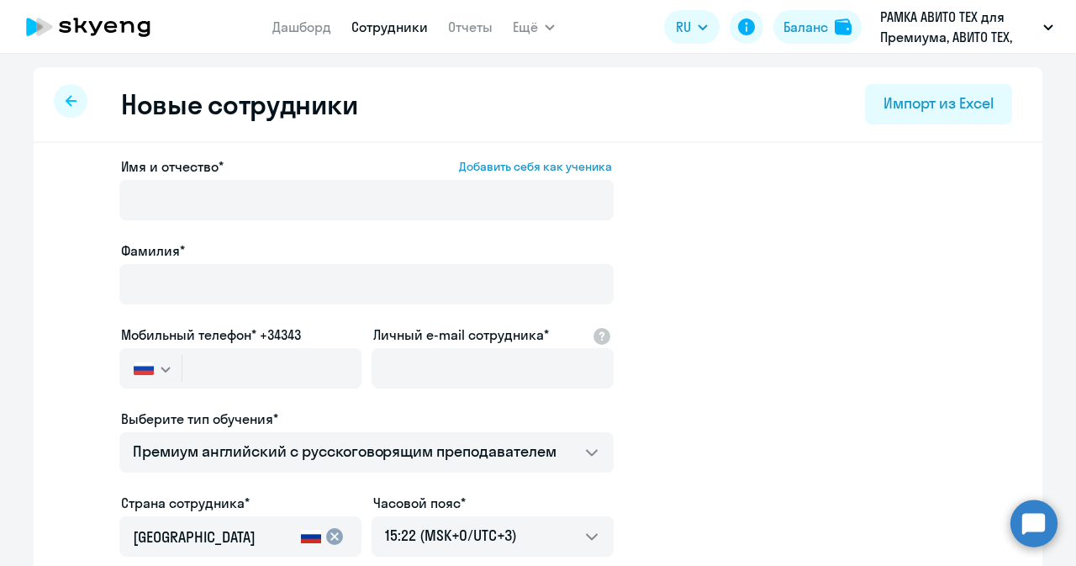
select select "30"
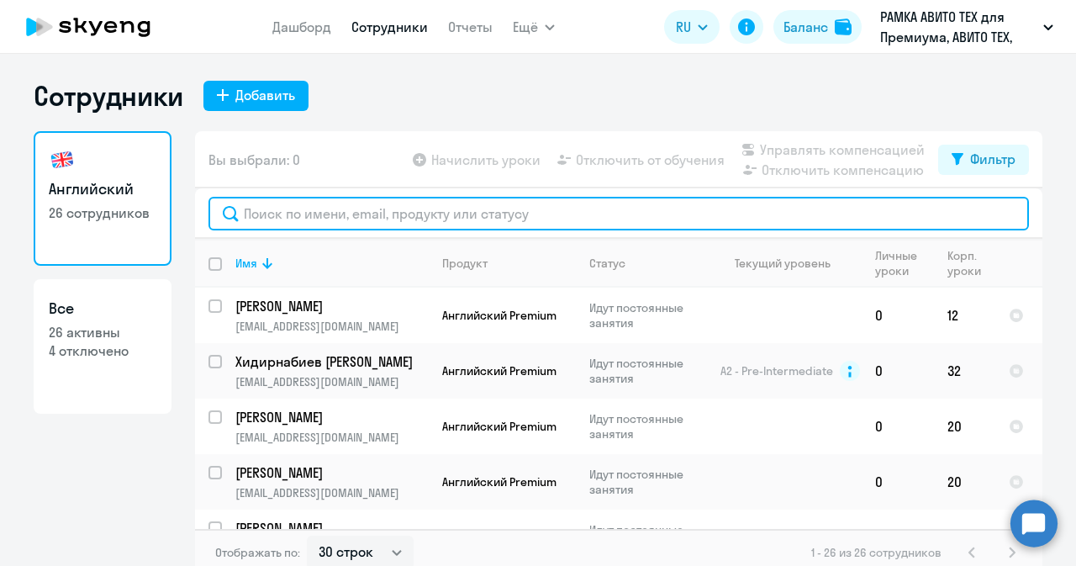
click at [358, 213] on input "text" at bounding box center [618, 214] width 820 height 34
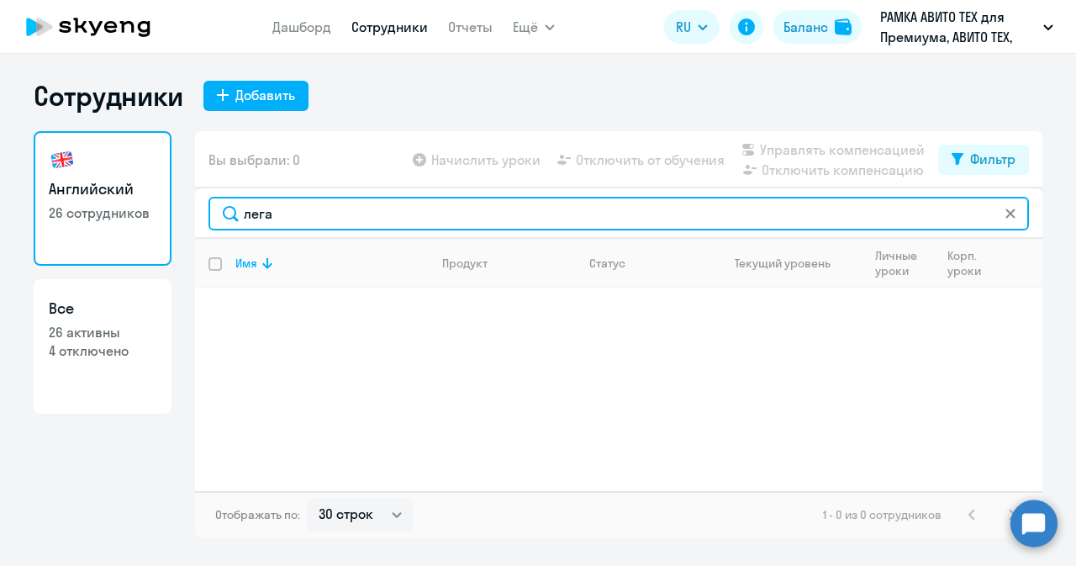
type input "лега"
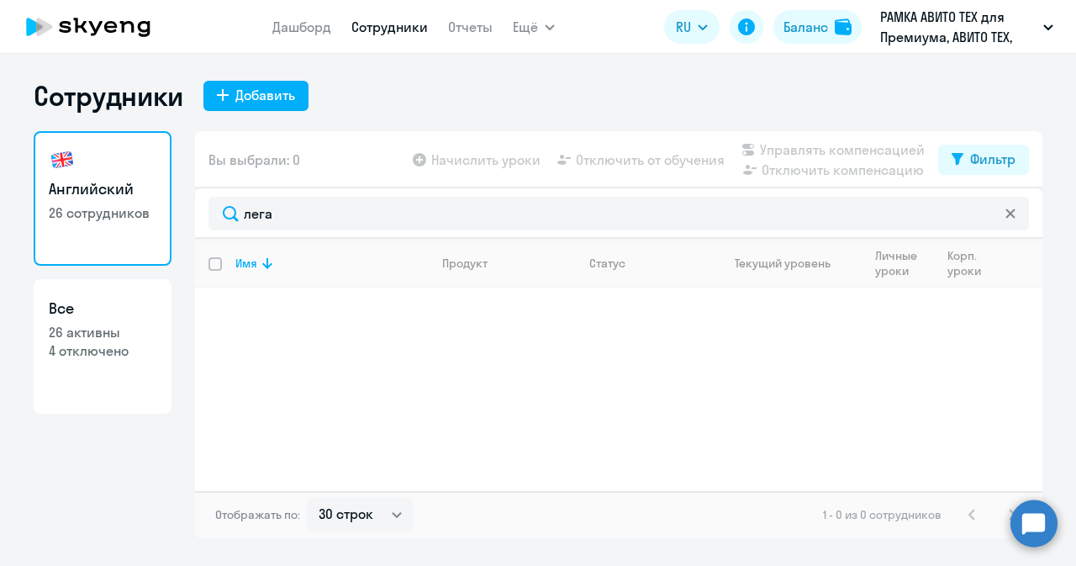
click at [304, 317] on div "Имя Продукт Статус Текущий уровень Личные уроки Корп. уроки" at bounding box center [618, 365] width 847 height 252
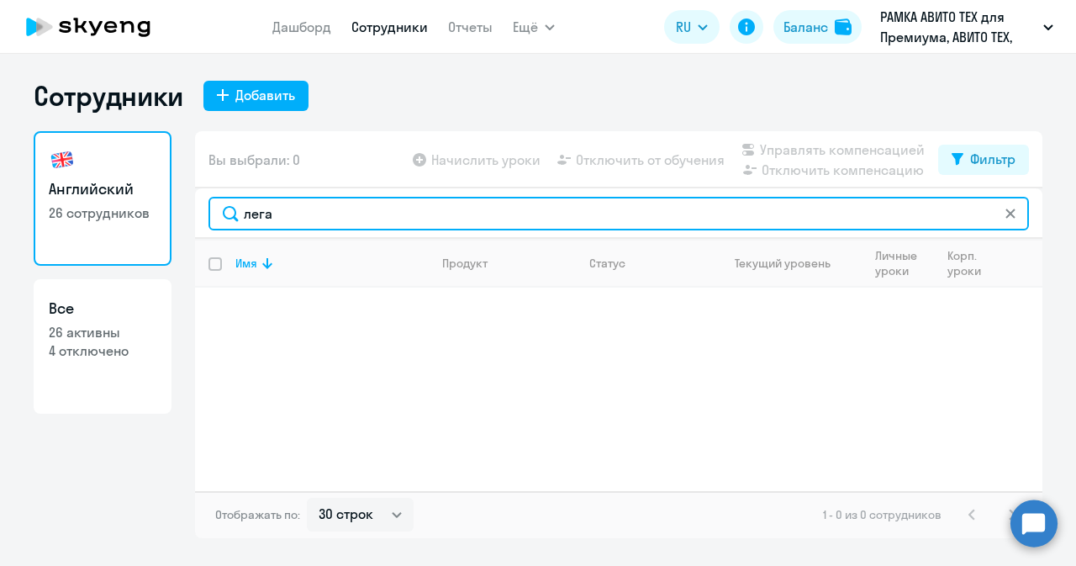
click at [313, 206] on input "лега" at bounding box center [618, 214] width 820 height 34
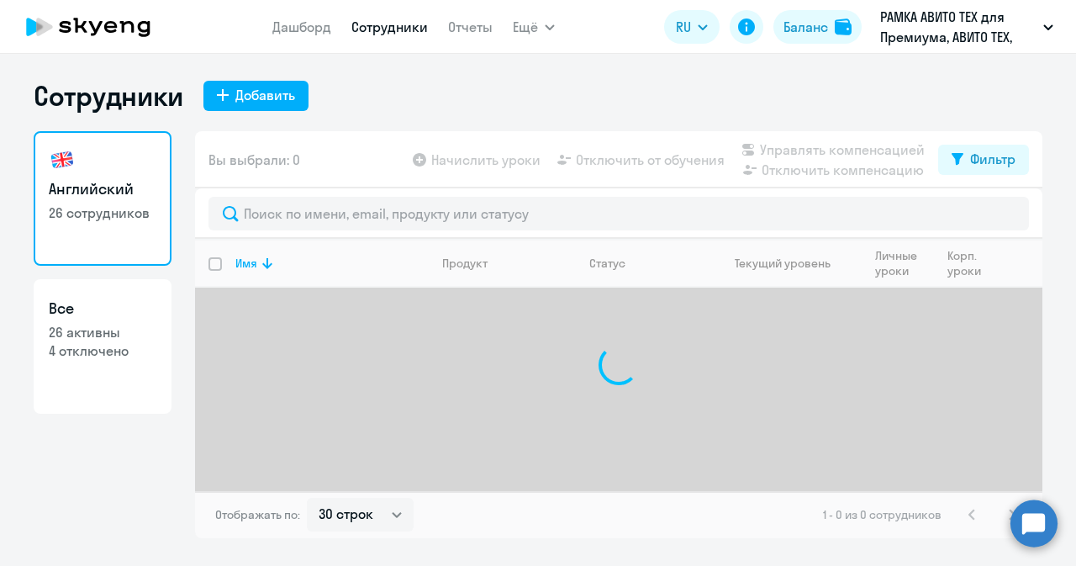
select select "30"
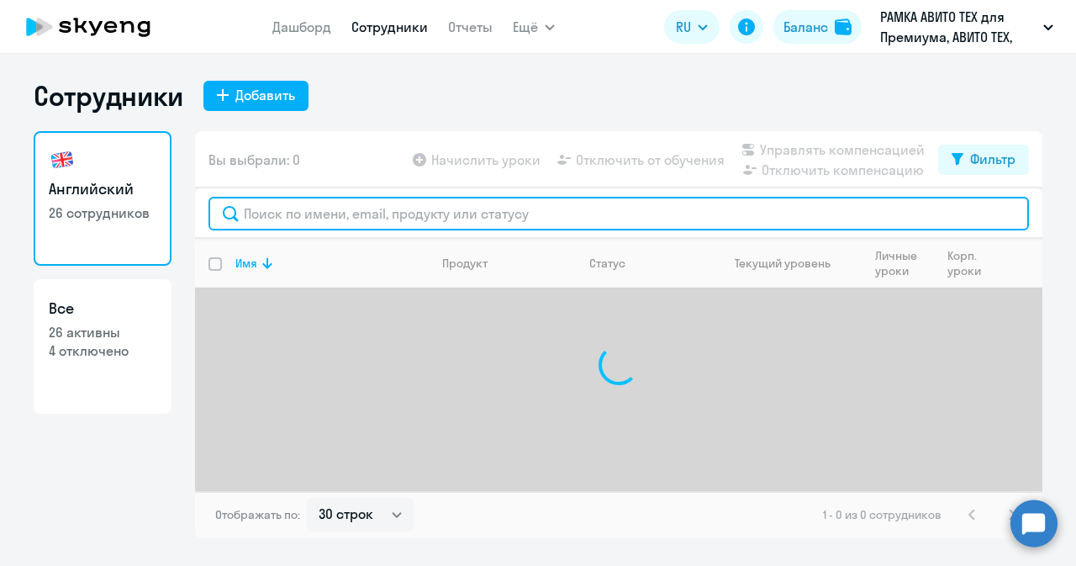
click at [361, 214] on input "text" at bounding box center [618, 214] width 820 height 34
type input "л"
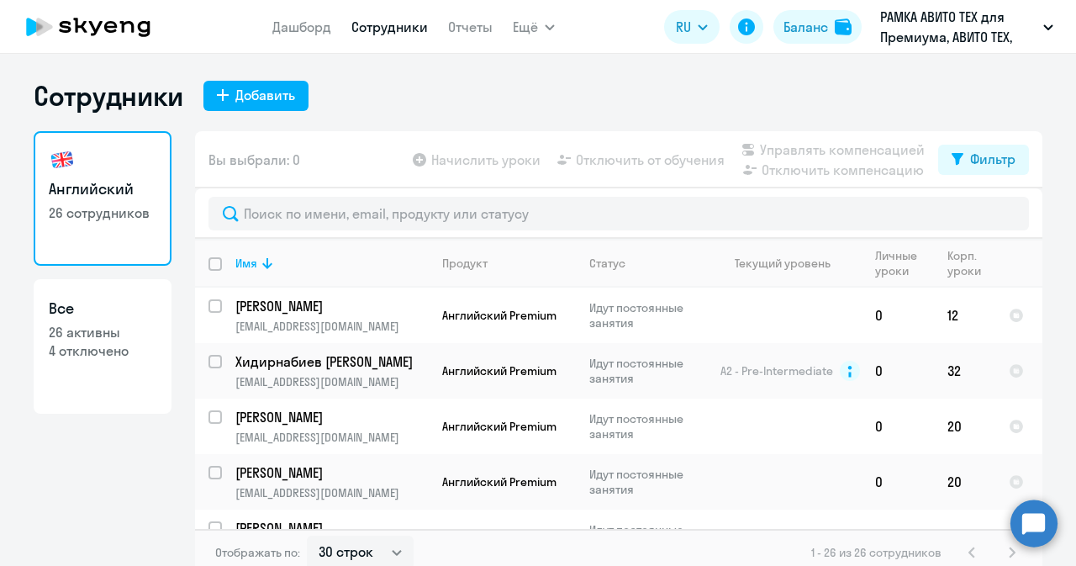
click at [1016, 530] on circle at bounding box center [1033, 522] width 47 height 47
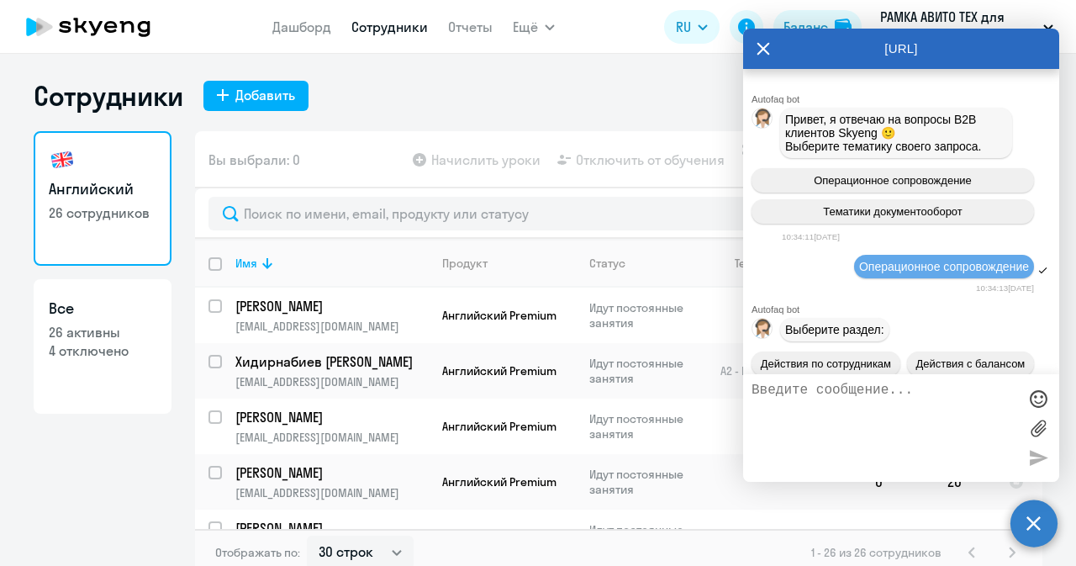
scroll to position [50846, 0]
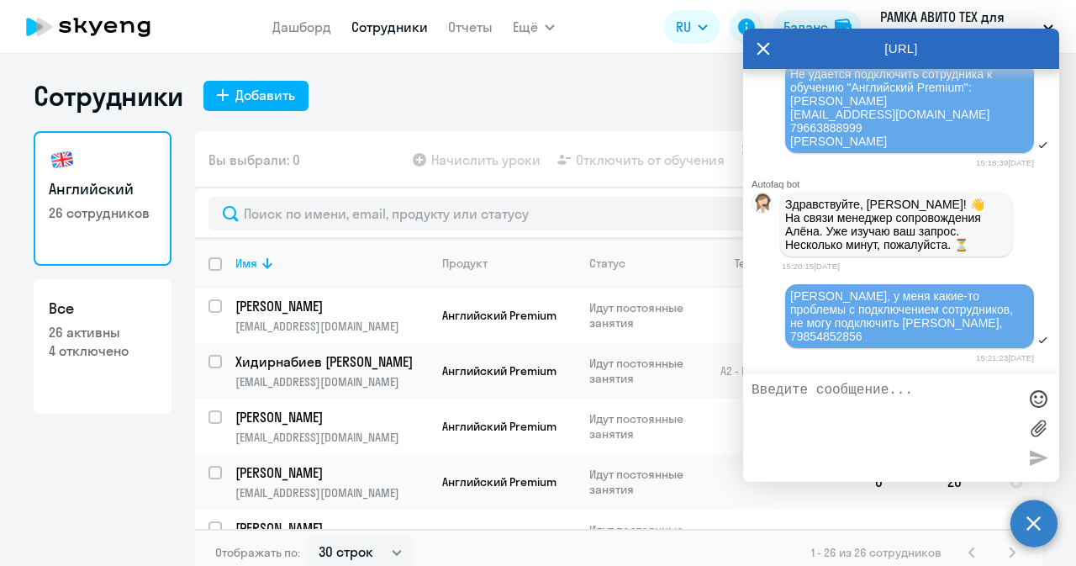
click at [856, 445] on textarea at bounding box center [884, 427] width 266 height 91
type textarea "ни один сотрудник, которого я добавляю не отображается в поиске"
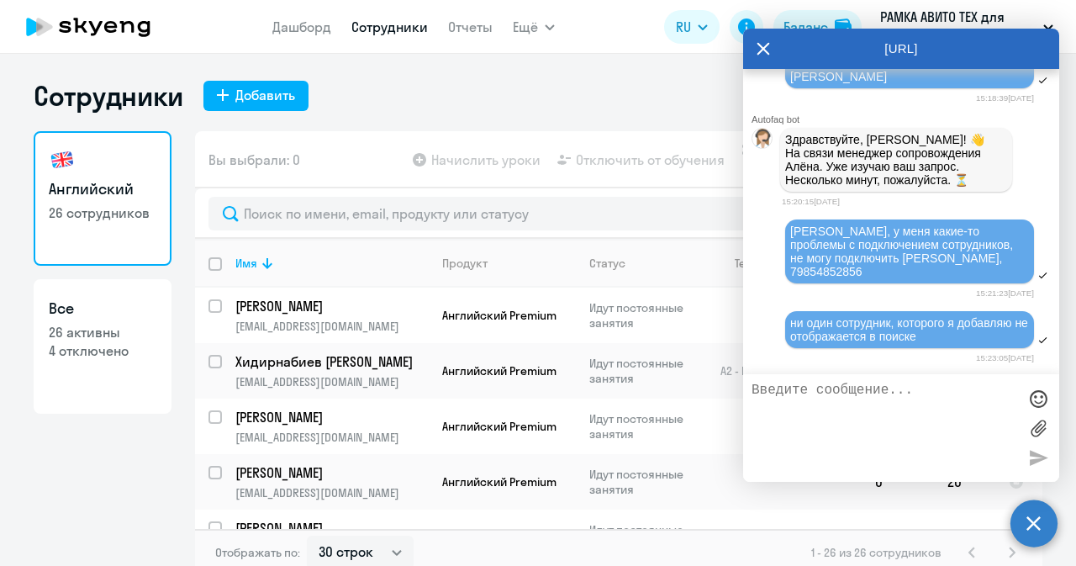
scroll to position [50910, 0]
click at [762, 50] on icon at bounding box center [762, 49] width 13 height 40
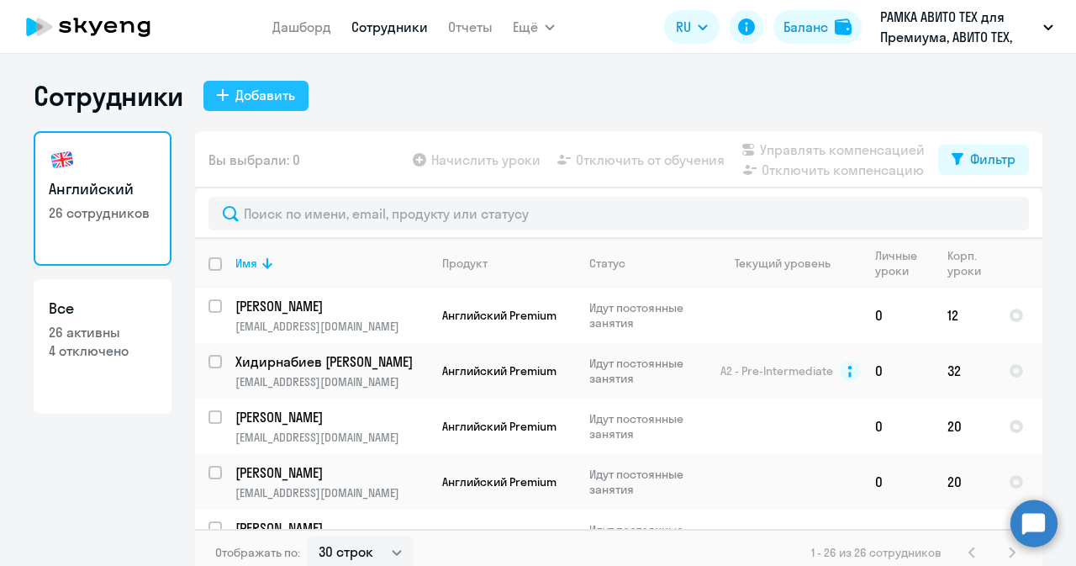
click at [272, 100] on div "Добавить" at bounding box center [265, 95] width 60 height 20
select select "english_adult_not_native_speaker_premium"
select select "3"
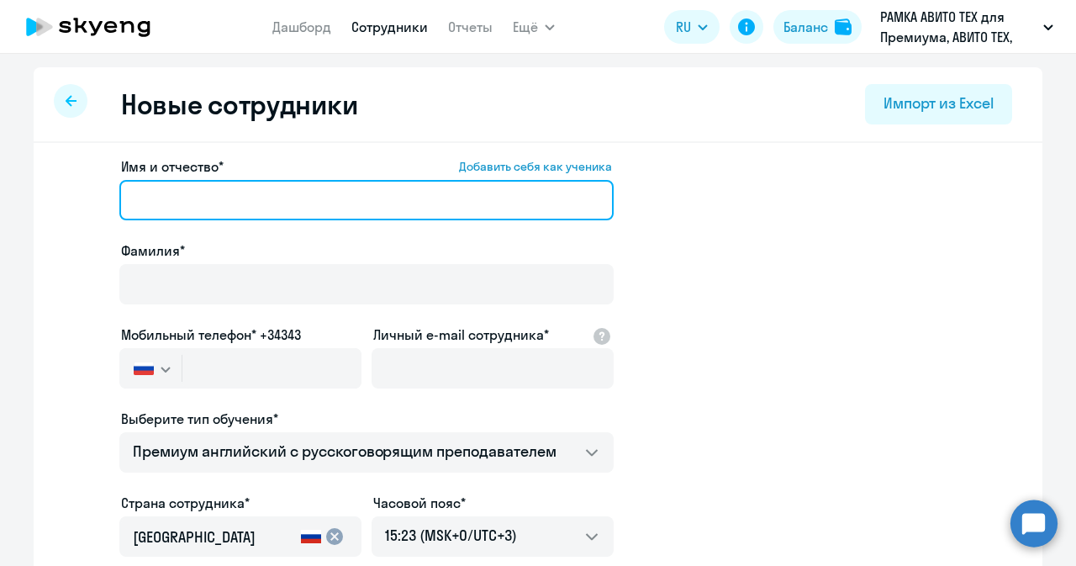
click at [351, 184] on input "Имя и отчество* Добавить себя как ученика" at bounding box center [366, 200] width 494 height 40
paste input "[PERSON_NAME]"
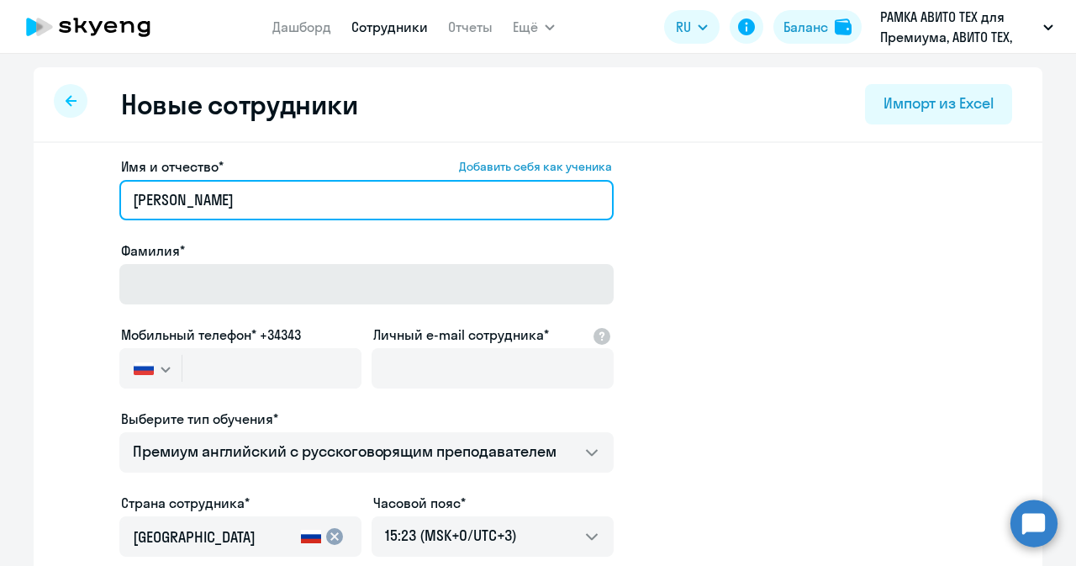
type input "[PERSON_NAME]"
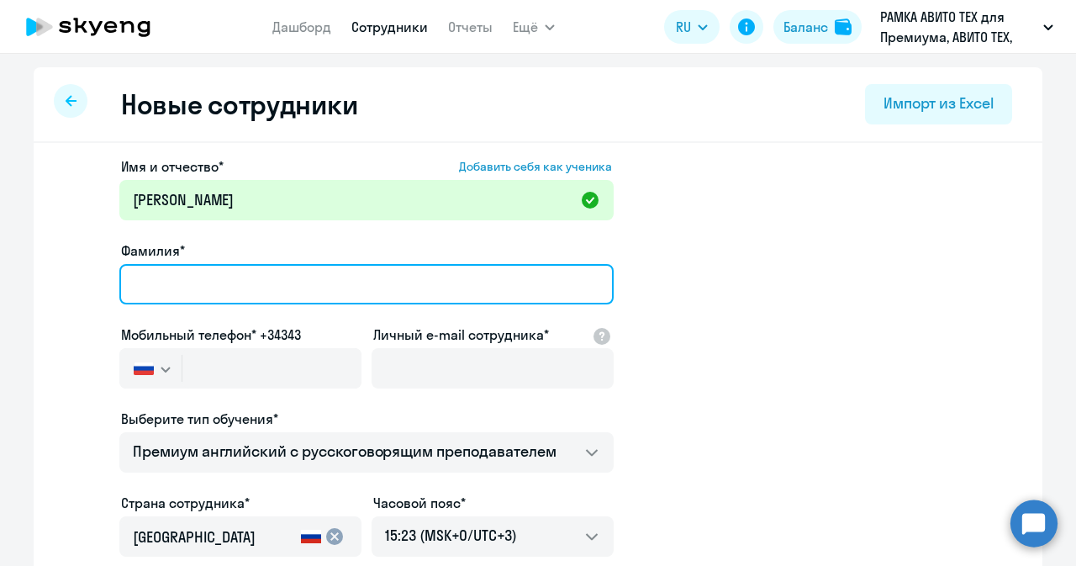
click at [245, 268] on input "Фамилия*" at bounding box center [366, 284] width 494 height 40
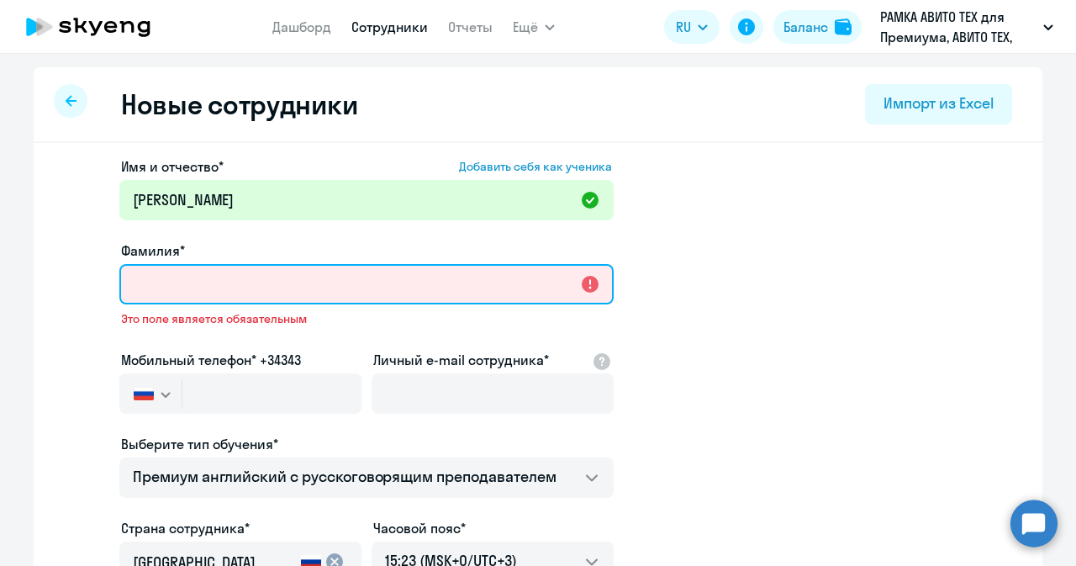
paste input "[PERSON_NAME]"
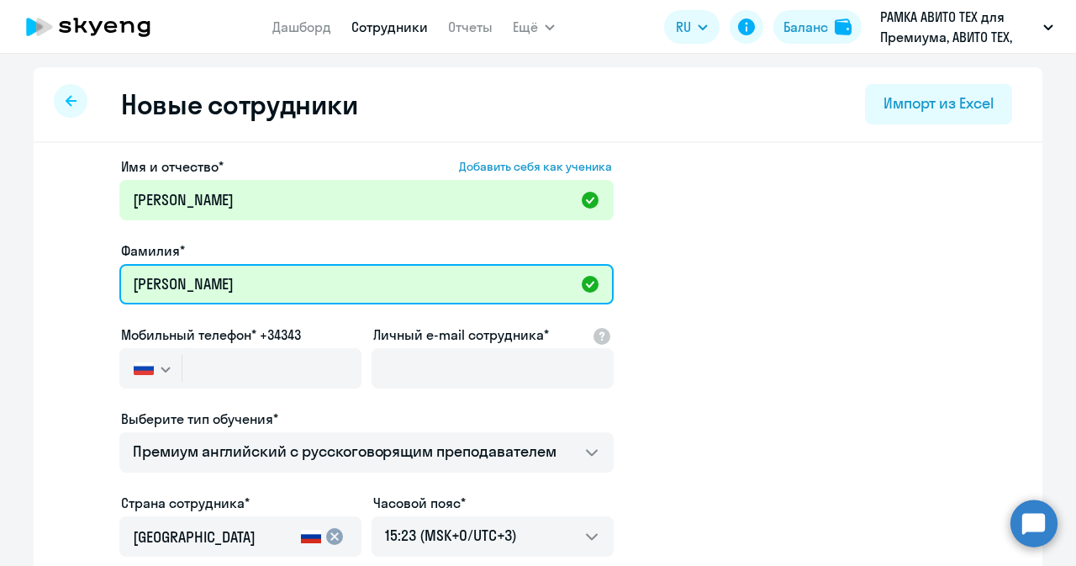
click at [151, 283] on input "[PERSON_NAME]" at bounding box center [366, 284] width 494 height 40
type input "[PERSON_NAME]"
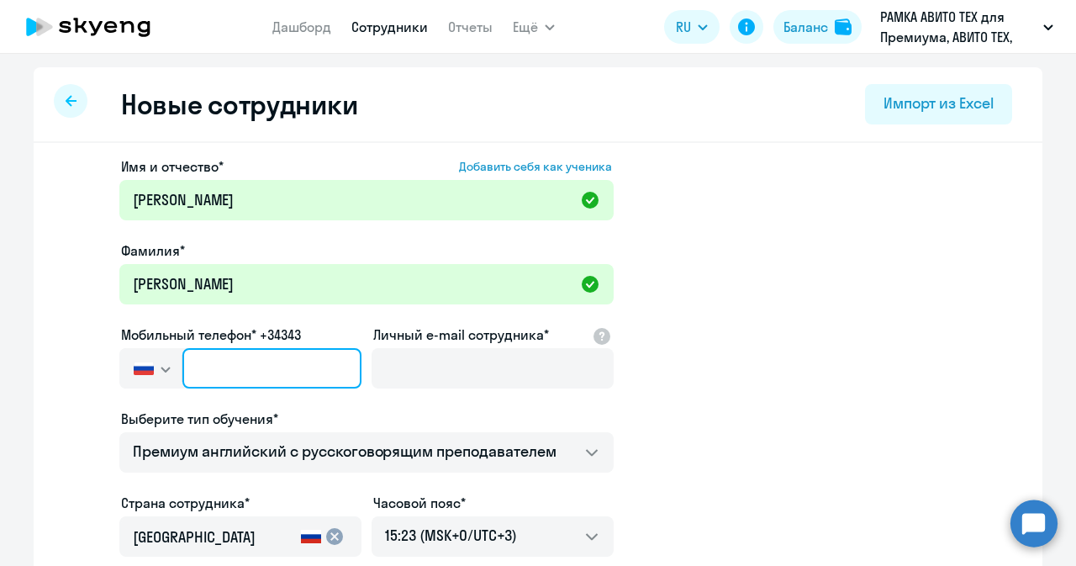
click at [200, 364] on input "text" at bounding box center [271, 368] width 179 height 40
paste input "[PHONE_NUMBER]"
type input "[PHONE_NUMBER]"
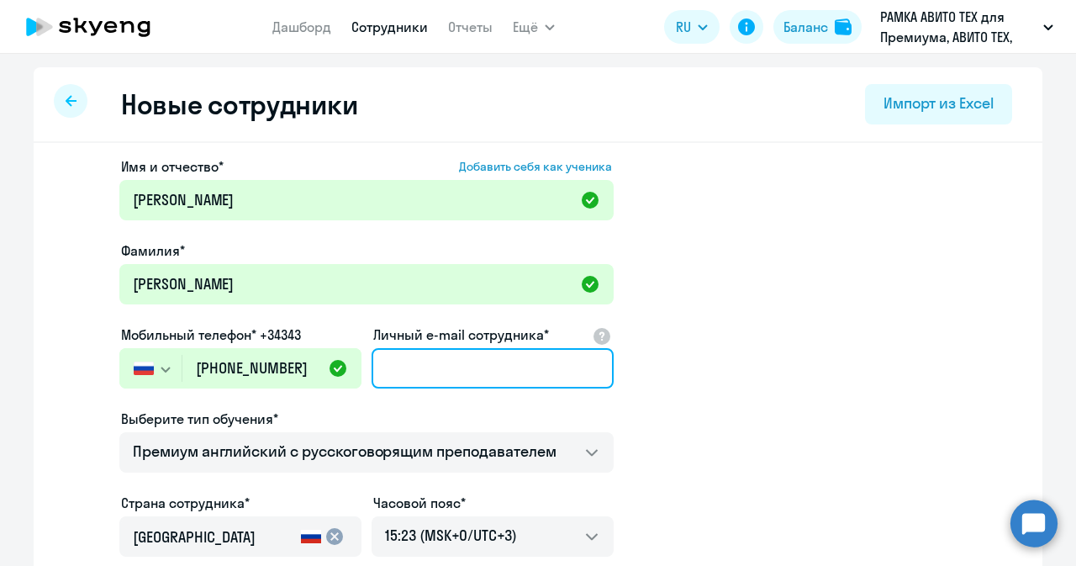
click at [420, 358] on input "Личный e-mail сотрудника*" at bounding box center [493, 368] width 242 height 40
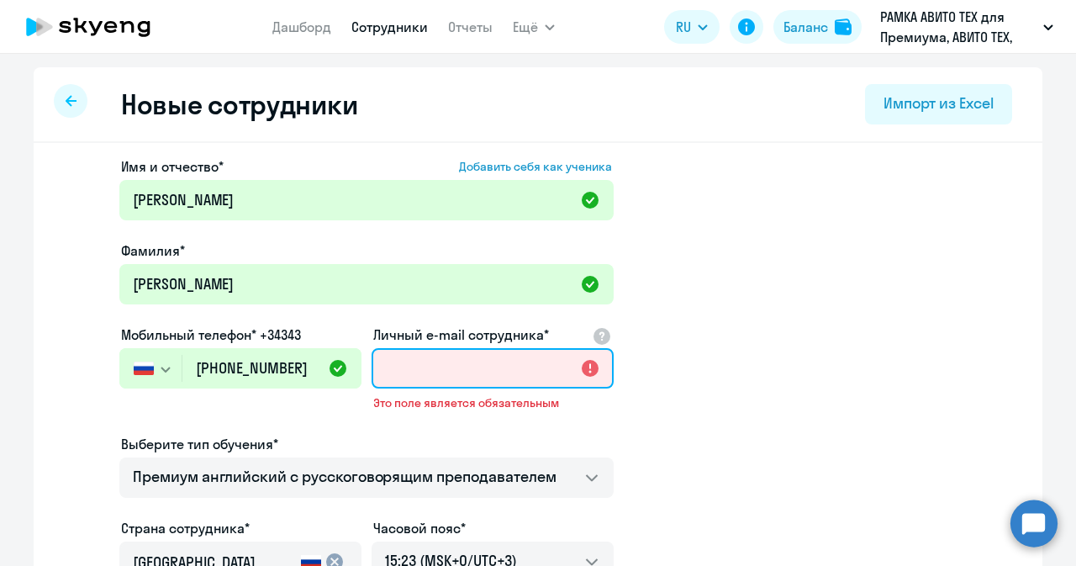
paste input "[EMAIL_ADDRESS][DOMAIN_NAME]"
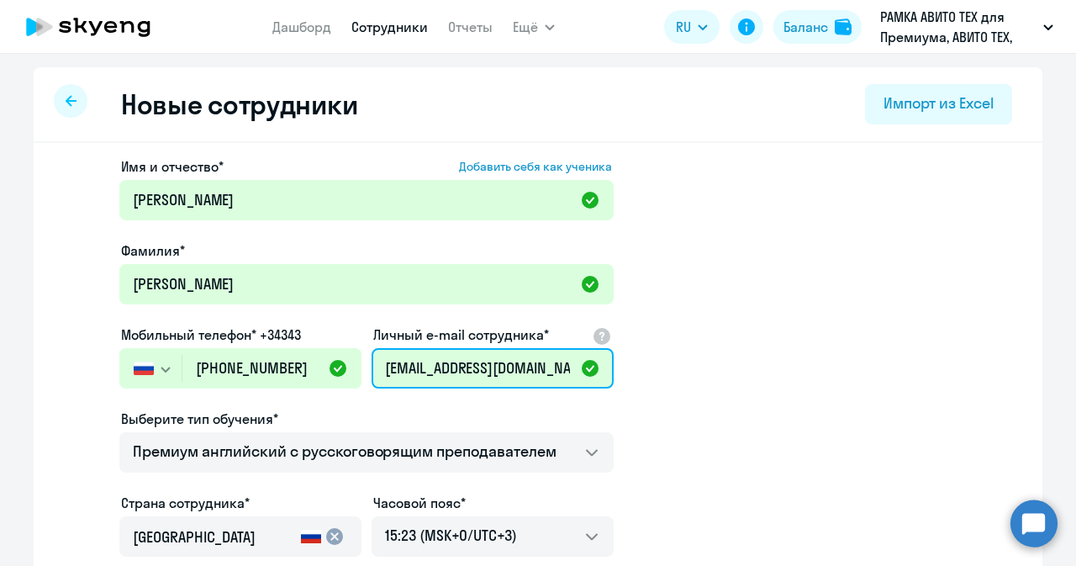
click at [407, 358] on input "[EMAIL_ADDRESS][DOMAIN_NAME]" at bounding box center [493, 368] width 242 height 40
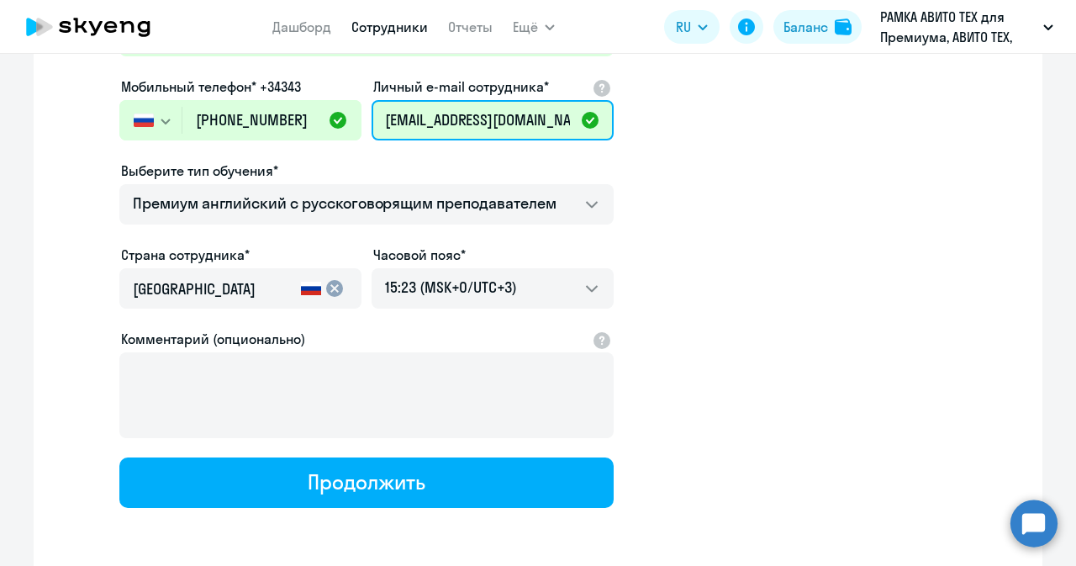
scroll to position [250, 0]
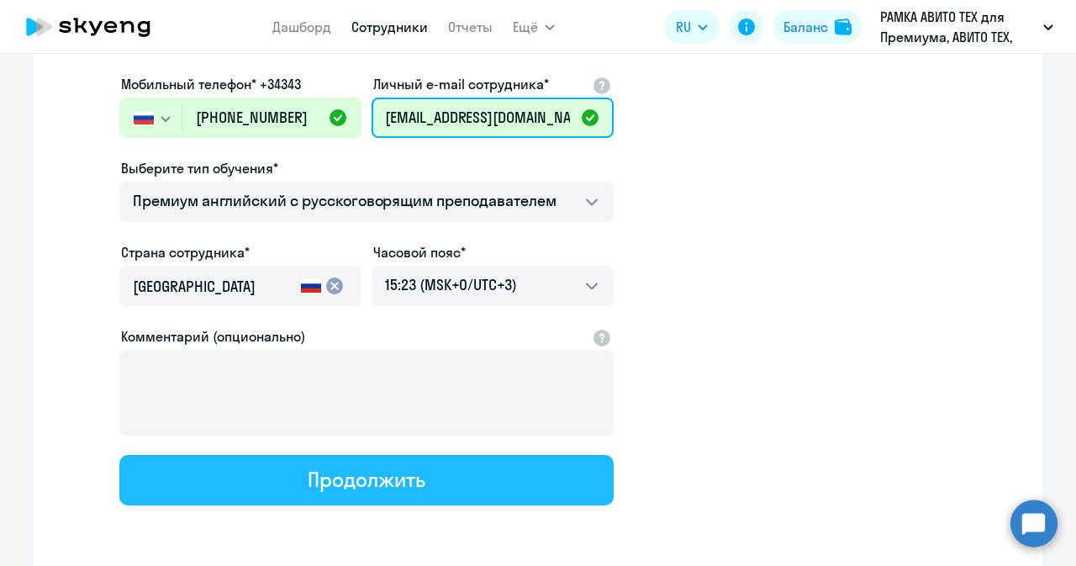
type input "[EMAIL_ADDRESS][DOMAIN_NAME]"
click at [480, 483] on button "Продолжить" at bounding box center [366, 480] width 494 height 50
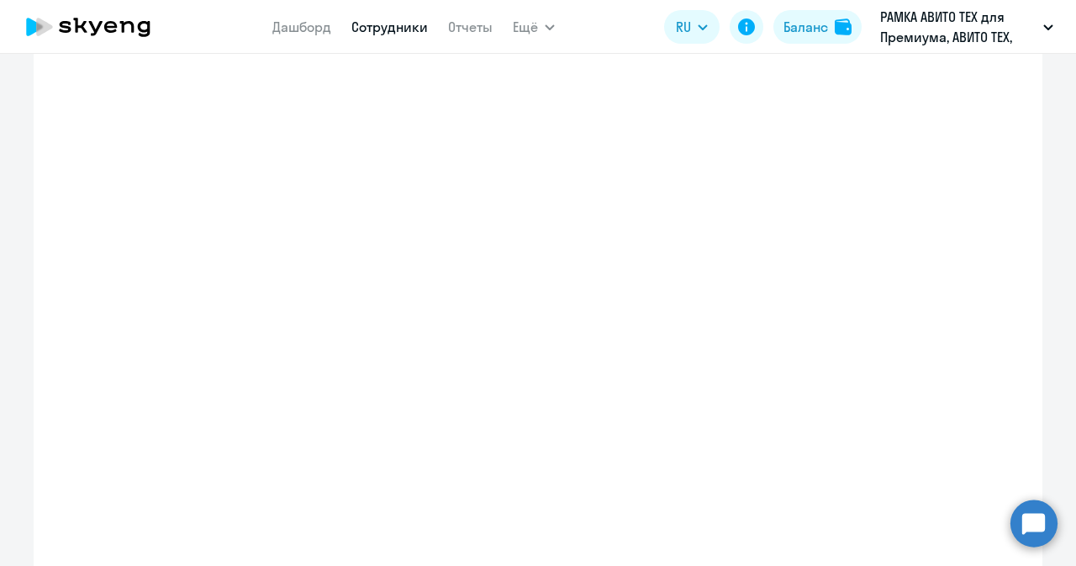
select select "english_adult_not_native_speaker_premium"
select select "3"
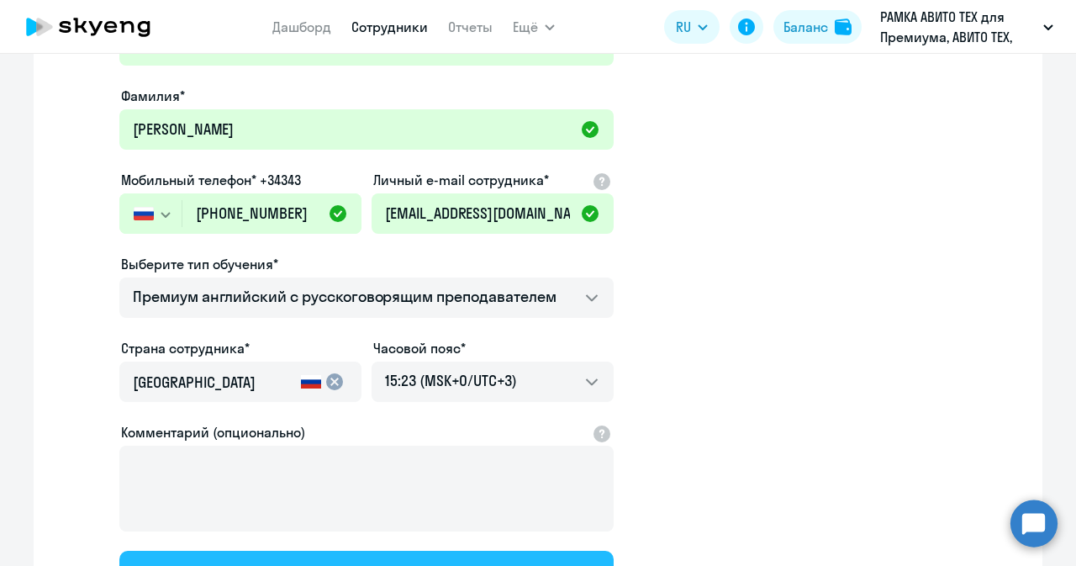
scroll to position [0, 0]
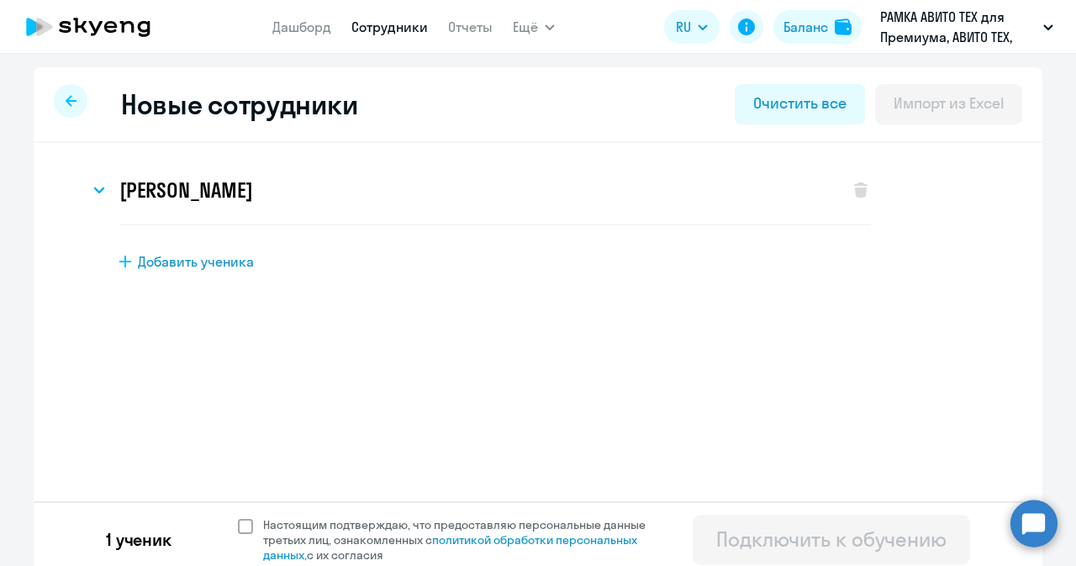
click at [240, 527] on span at bounding box center [245, 526] width 15 height 15
click at [238, 517] on input "Настоящим подтверждаю, что предоставляю персональные данные третьих лиц, ознако…" at bounding box center [237, 516] width 1 height 1
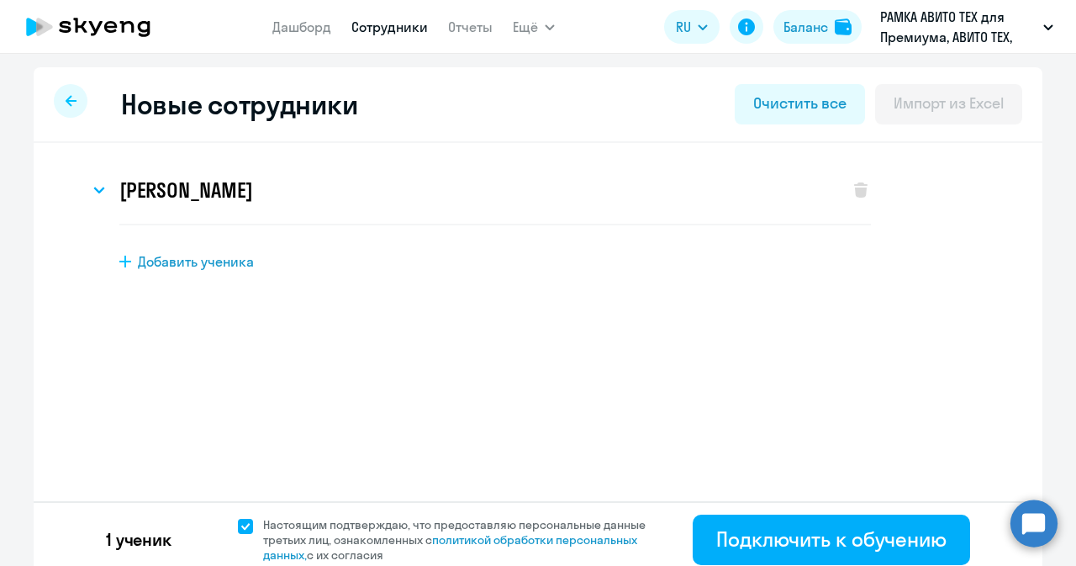
click at [240, 527] on span at bounding box center [245, 526] width 15 height 15
click at [238, 517] on input "Настоящим подтверждаю, что предоставляю персональные данные третьих лиц, ознако…" at bounding box center [237, 516] width 1 height 1
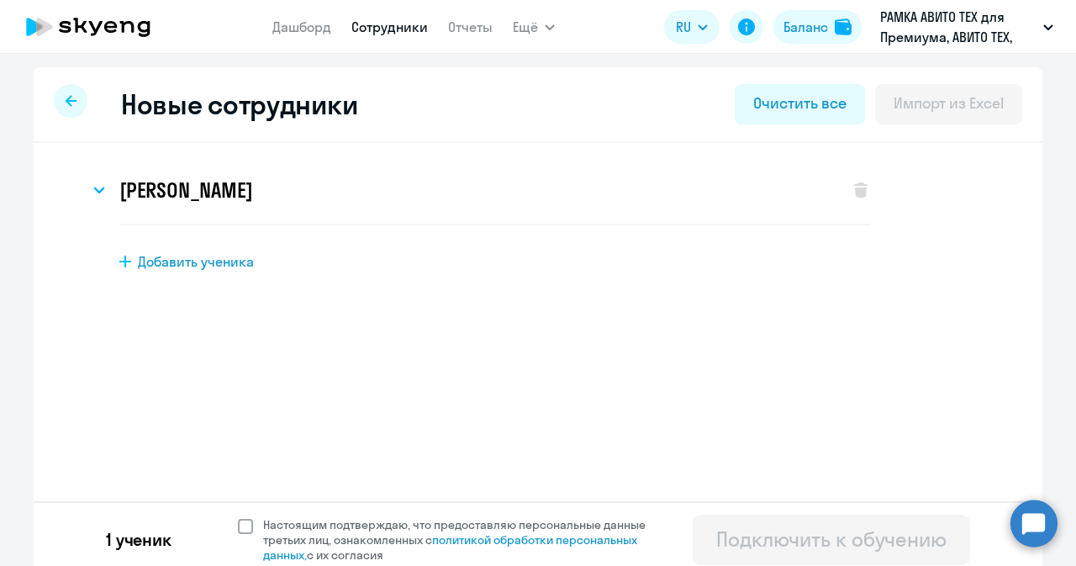
click at [240, 527] on span at bounding box center [245, 526] width 15 height 15
click at [238, 517] on input "Настоящим подтверждаю, что предоставляю персональные данные третьих лиц, ознако…" at bounding box center [237, 516] width 1 height 1
checkbox input "true"
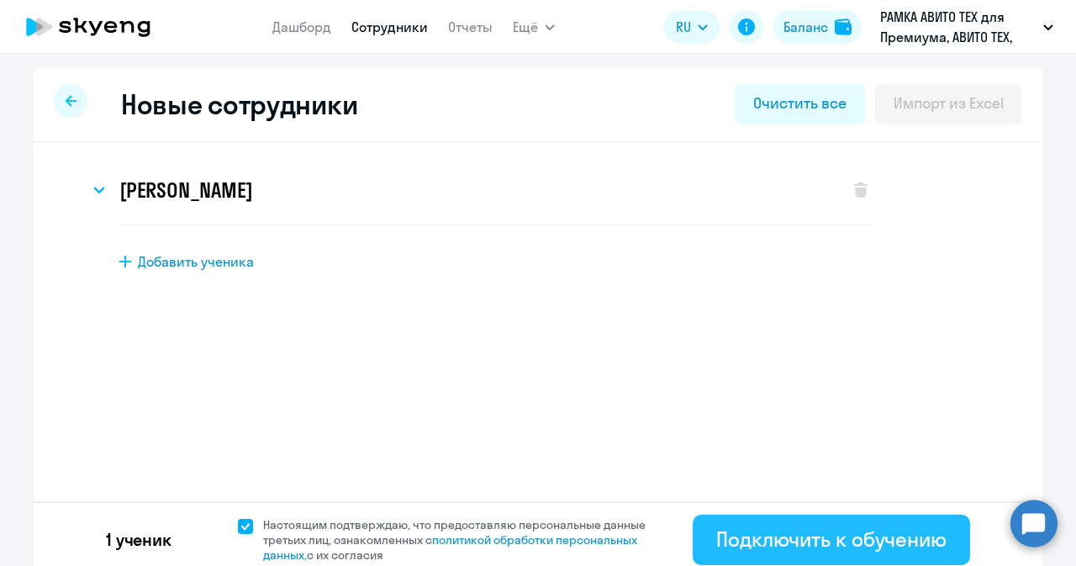
click at [746, 547] on div "Подключить к обучению" at bounding box center [831, 538] width 230 height 27
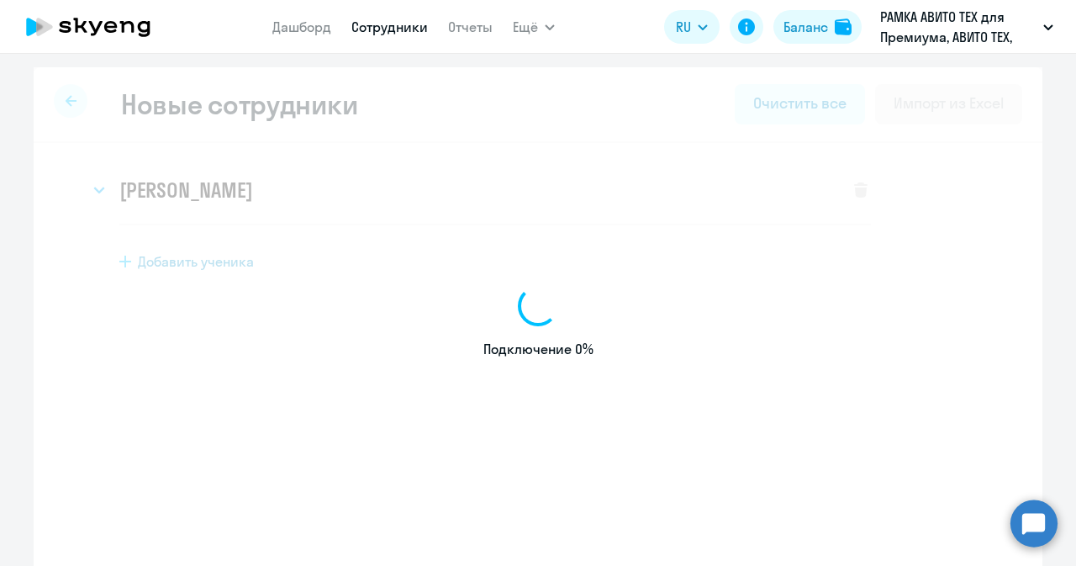
select select "english_adult_not_native_speaker_premium"
select select "3"
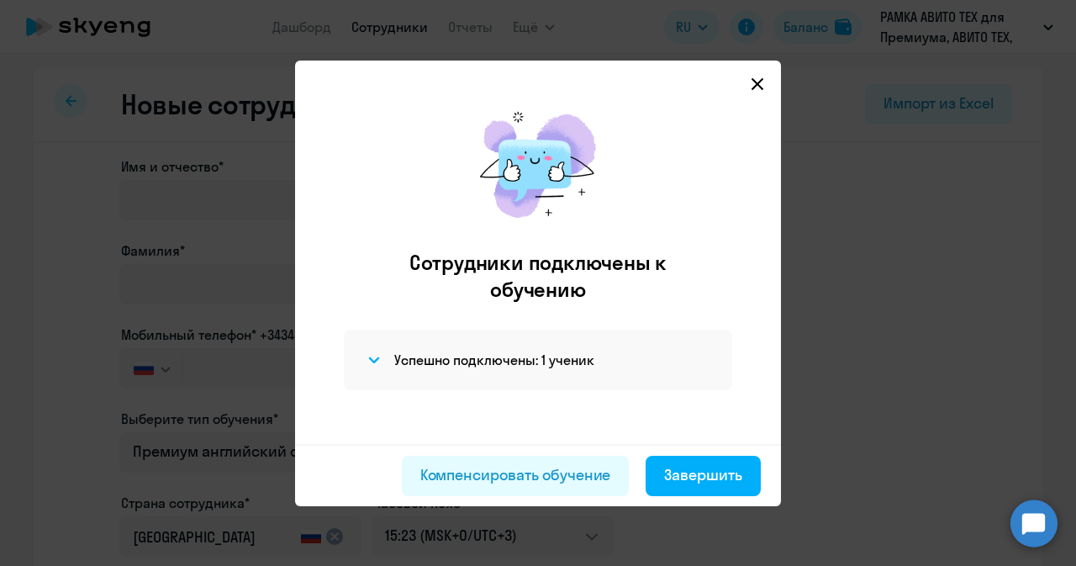
click at [765, 82] on svg-icon at bounding box center [757, 84] width 20 height 20
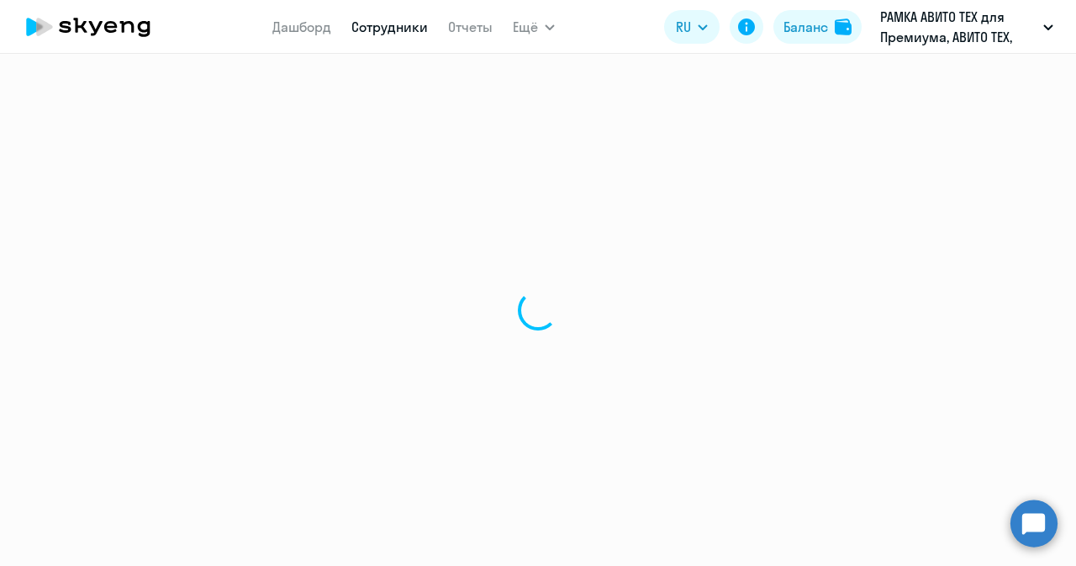
select select "30"
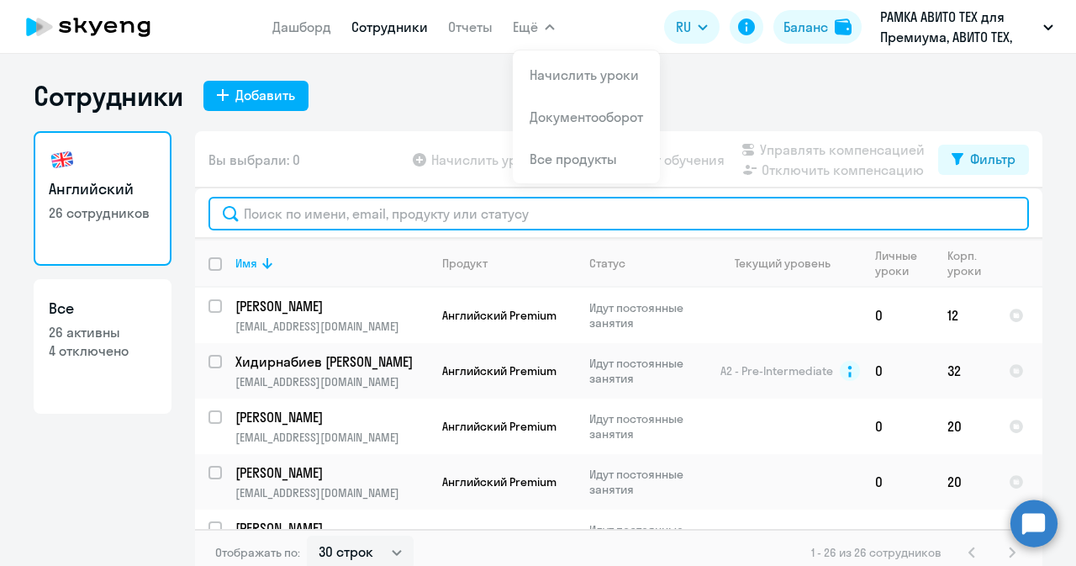
click at [247, 204] on input "text" at bounding box center [618, 214] width 820 height 34
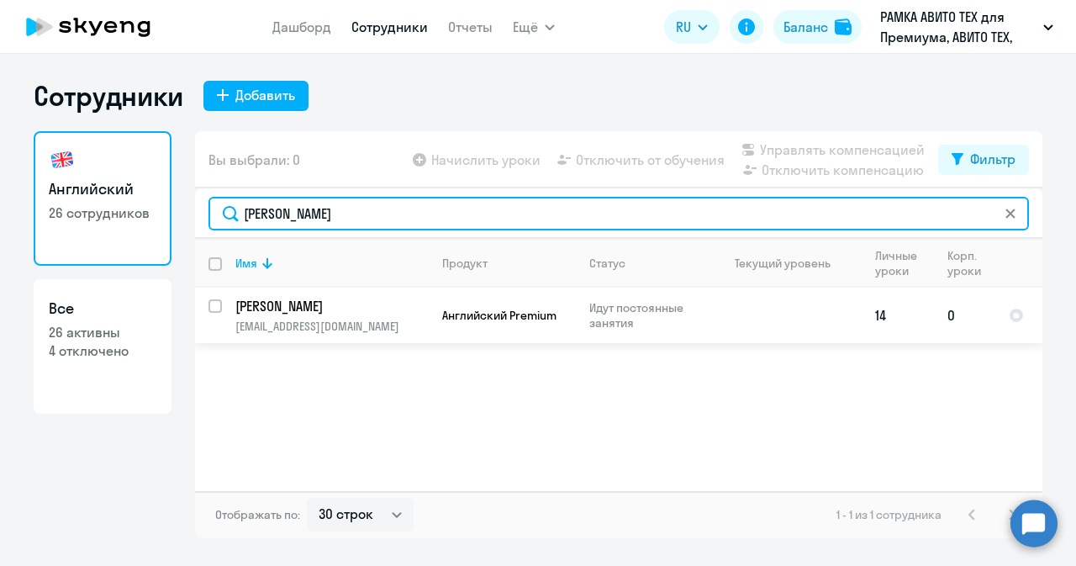
type input "[PERSON_NAME]"
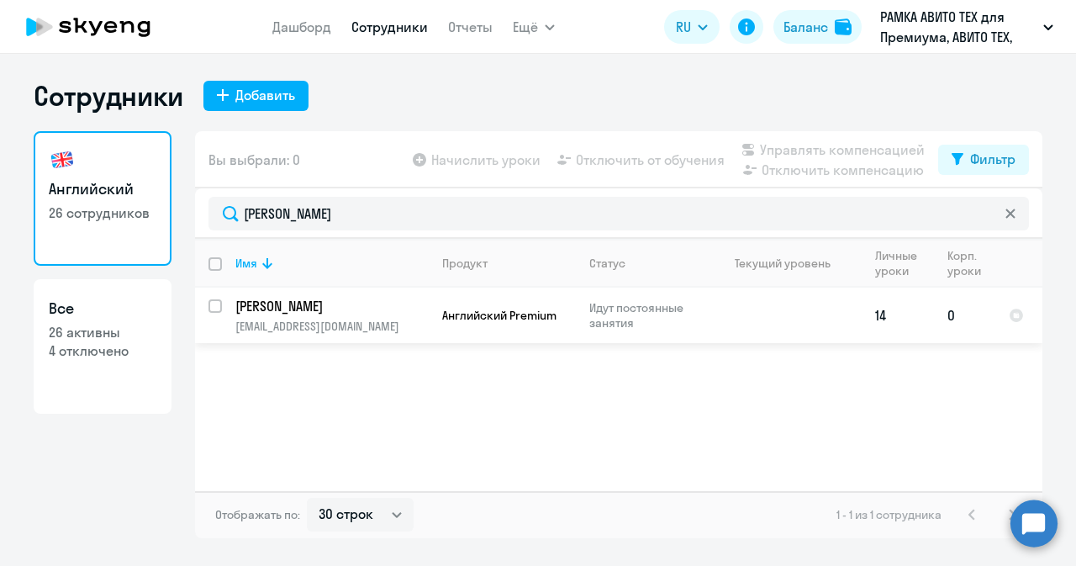
click at [212, 307] on input "select row 37795820" at bounding box center [225, 316] width 34 height 34
checkbox input "true"
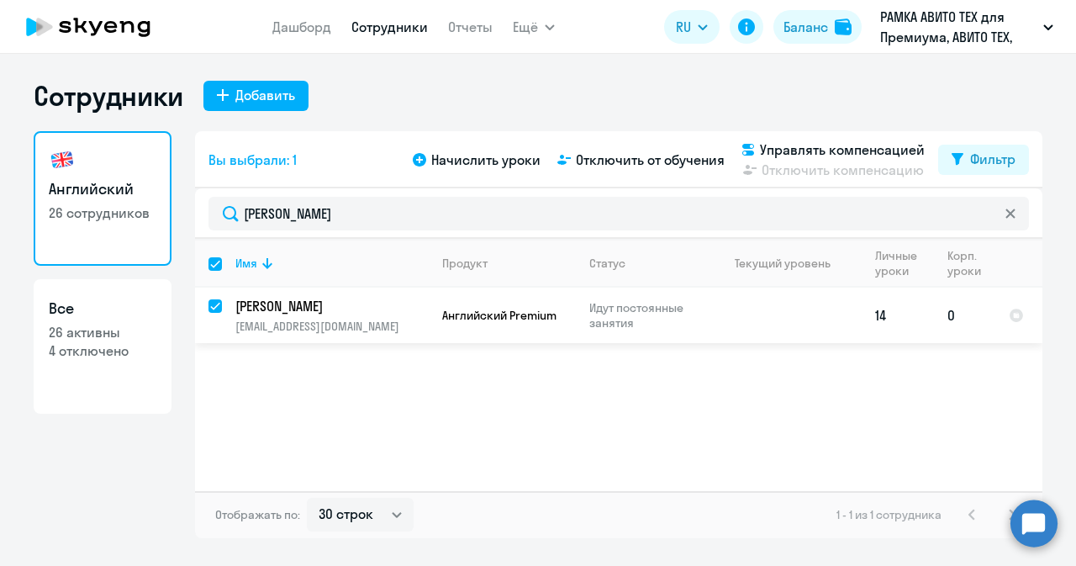
click at [289, 313] on p "[PERSON_NAME]" at bounding box center [330, 306] width 190 height 18
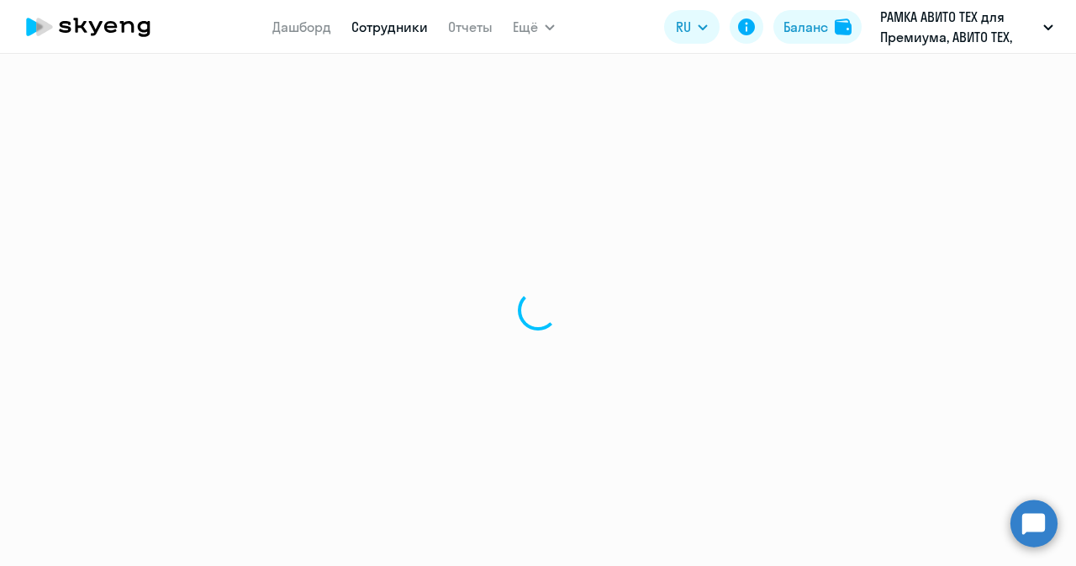
select select "english"
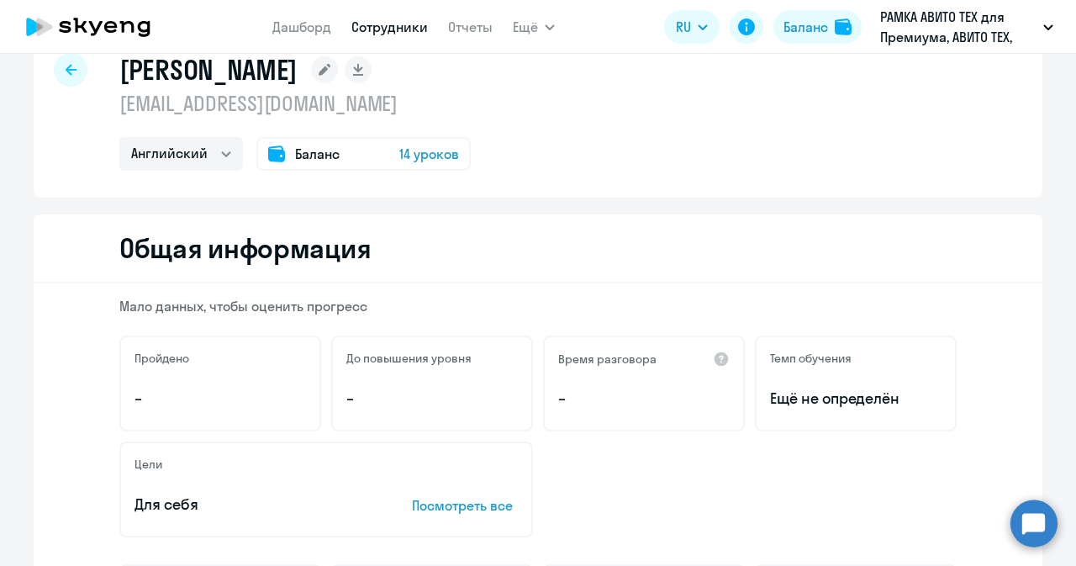
scroll to position [34, 0]
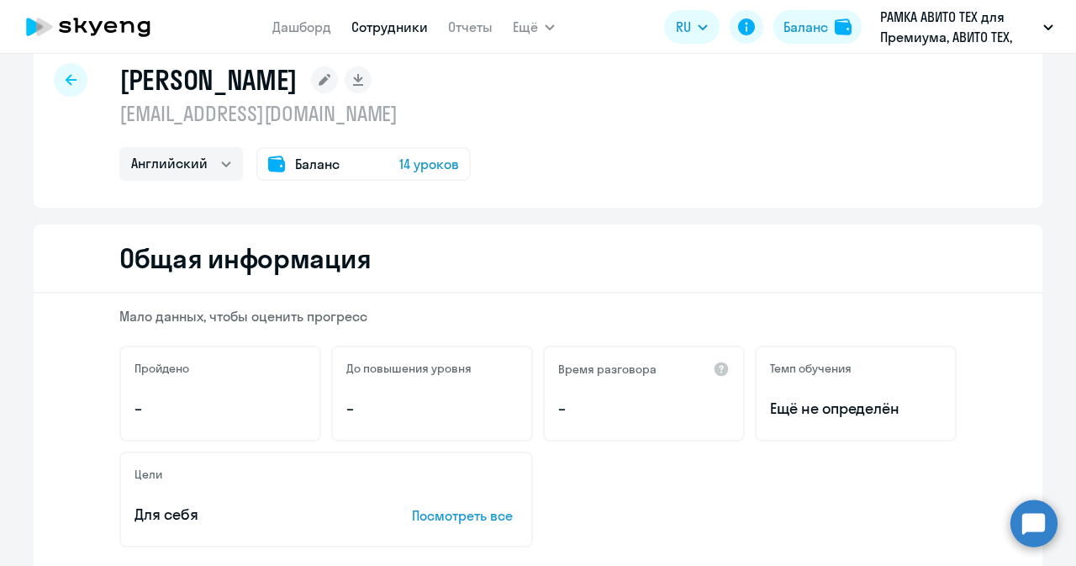
click at [399, 166] on span "14 уроков" at bounding box center [429, 164] width 60 height 20
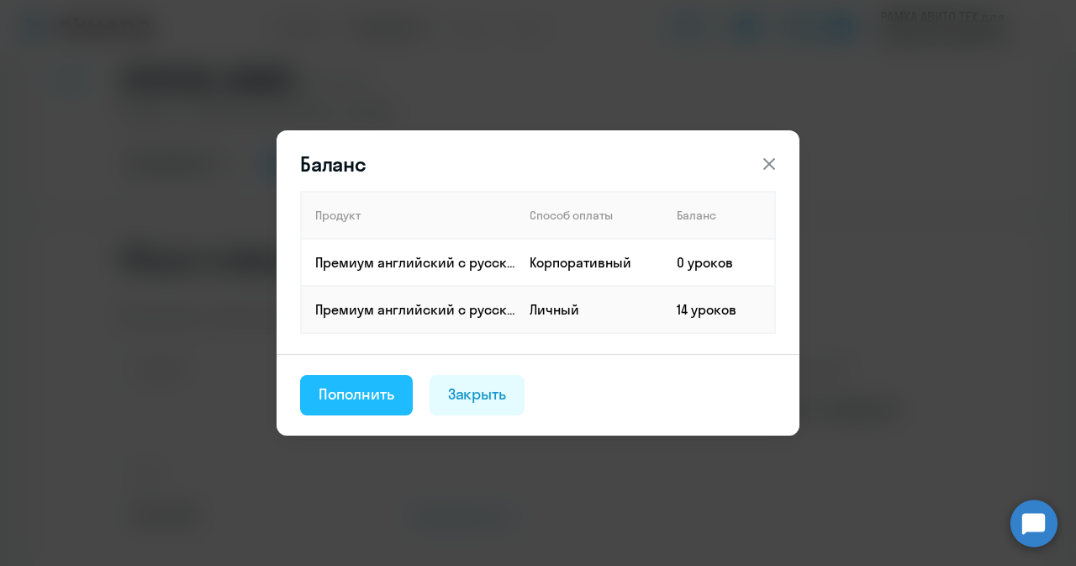
click at [371, 392] on div "Пополнить" at bounding box center [357, 394] width 76 height 22
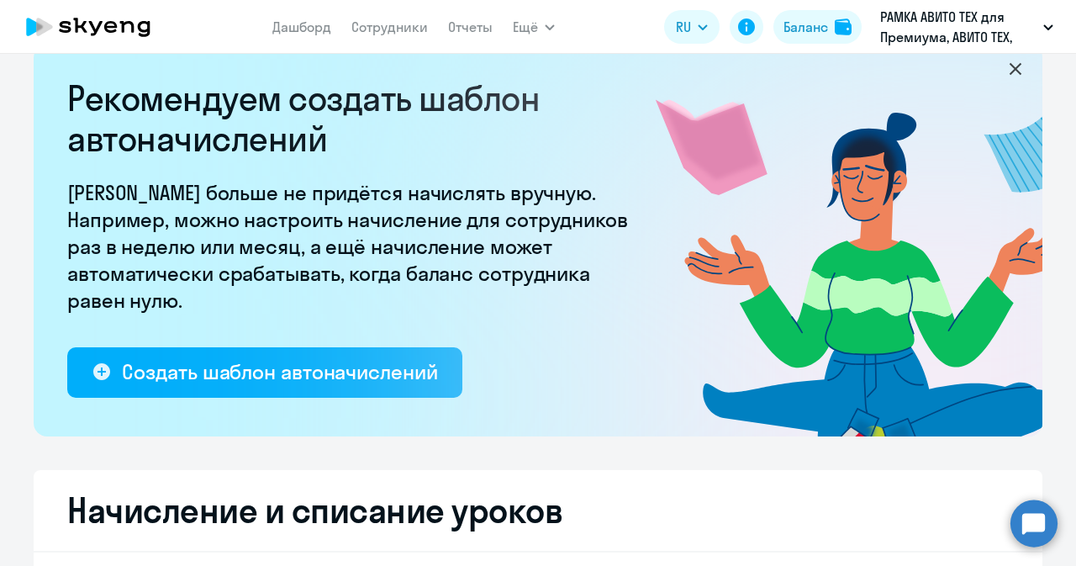
select select "10"
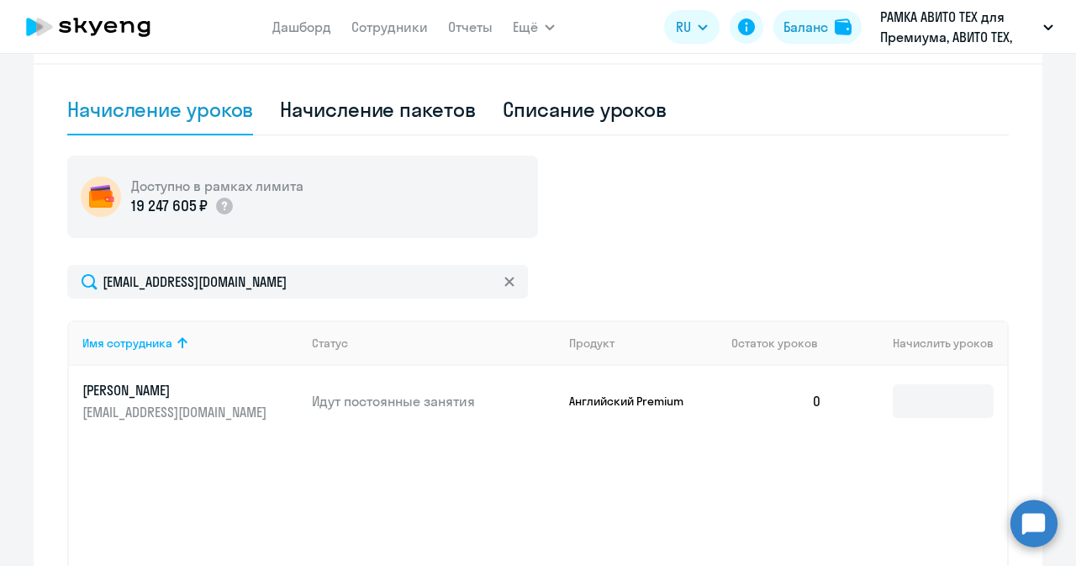
scroll to position [525, 0]
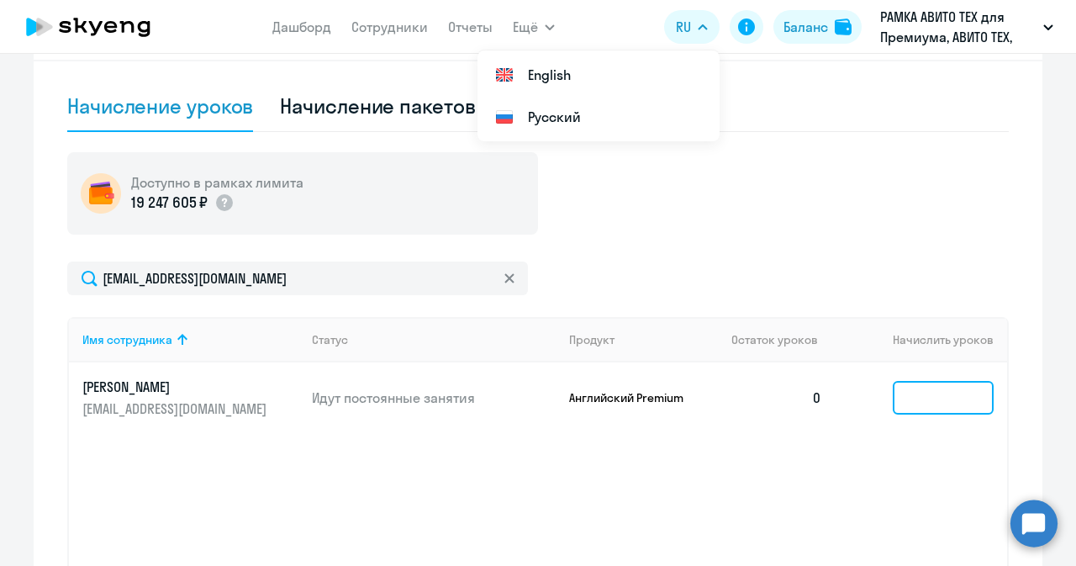
click at [903, 408] on input at bounding box center [943, 398] width 101 height 34
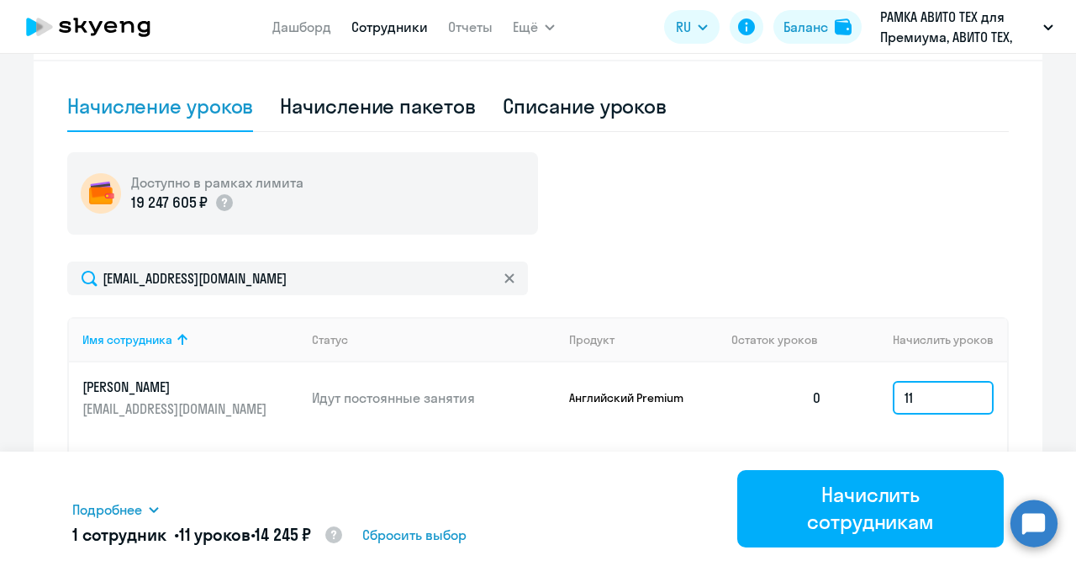
type input "11"
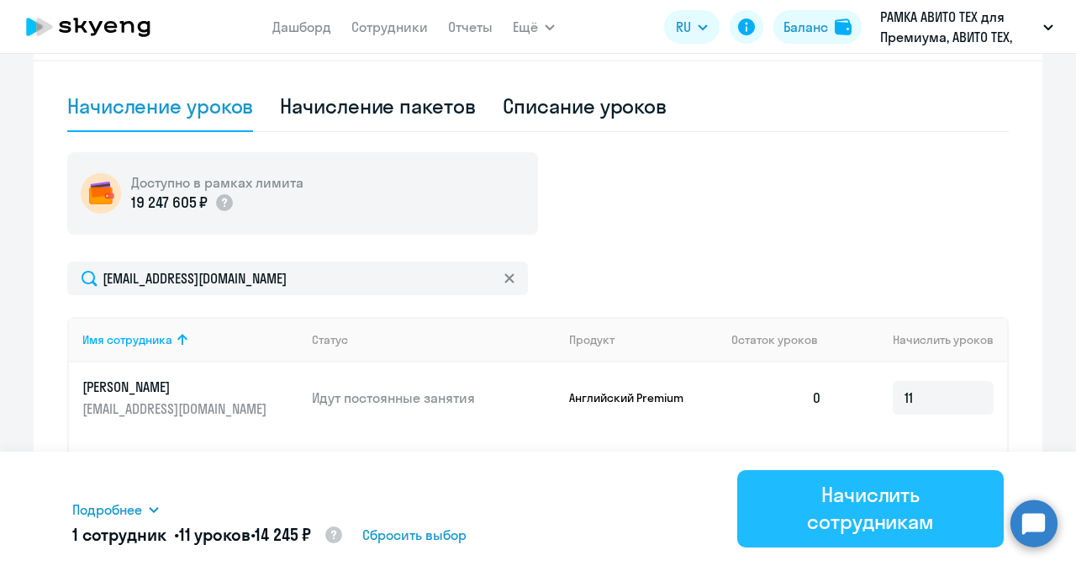
click at [815, 515] on div "Начислить сотрудникам" at bounding box center [870, 508] width 219 height 54
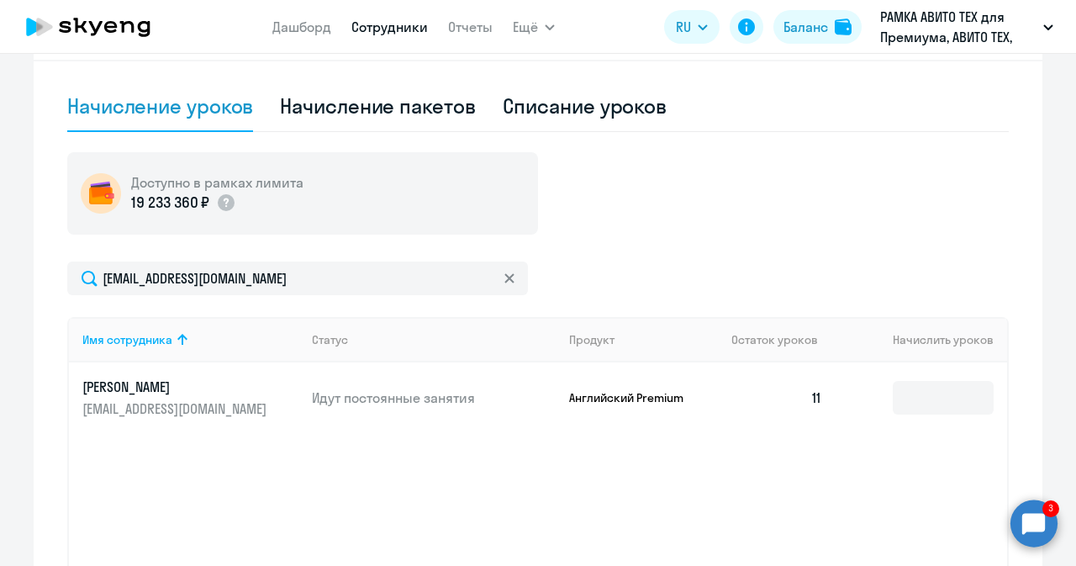
click at [361, 29] on link "Сотрудники" at bounding box center [389, 26] width 76 height 17
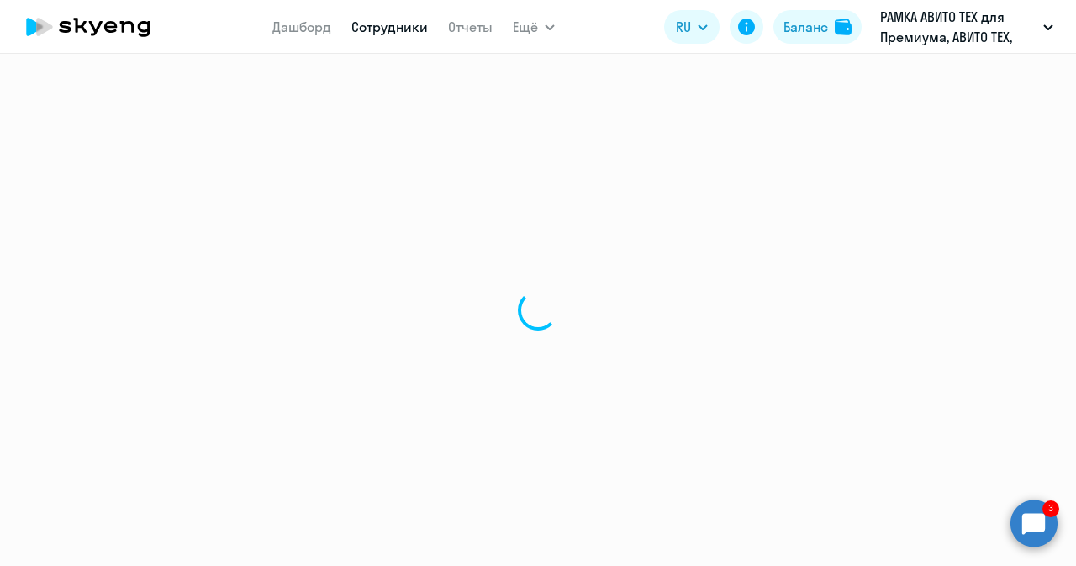
select select "30"
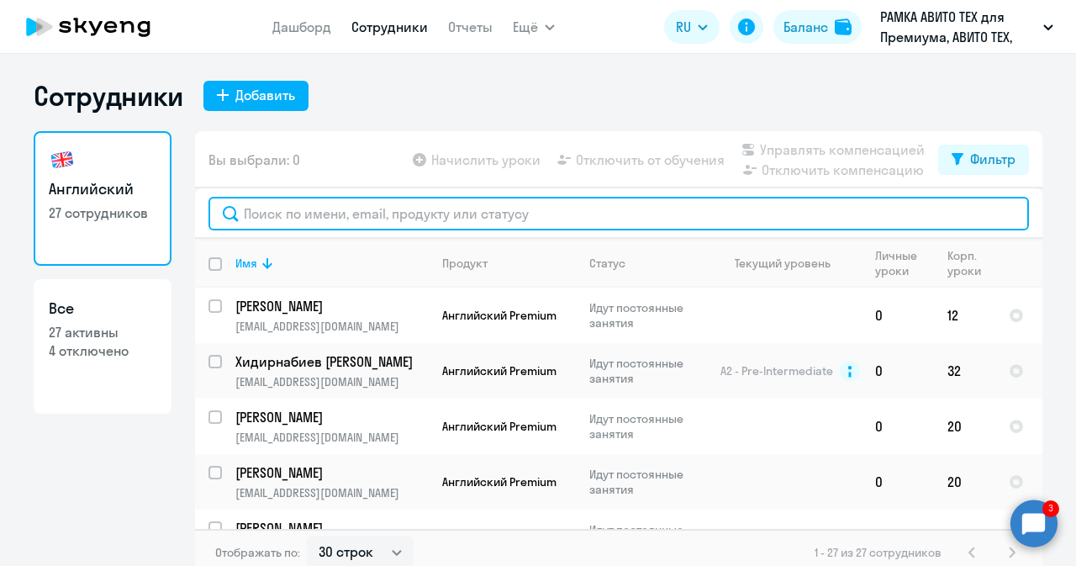
click at [343, 216] on input "text" at bounding box center [618, 214] width 820 height 34
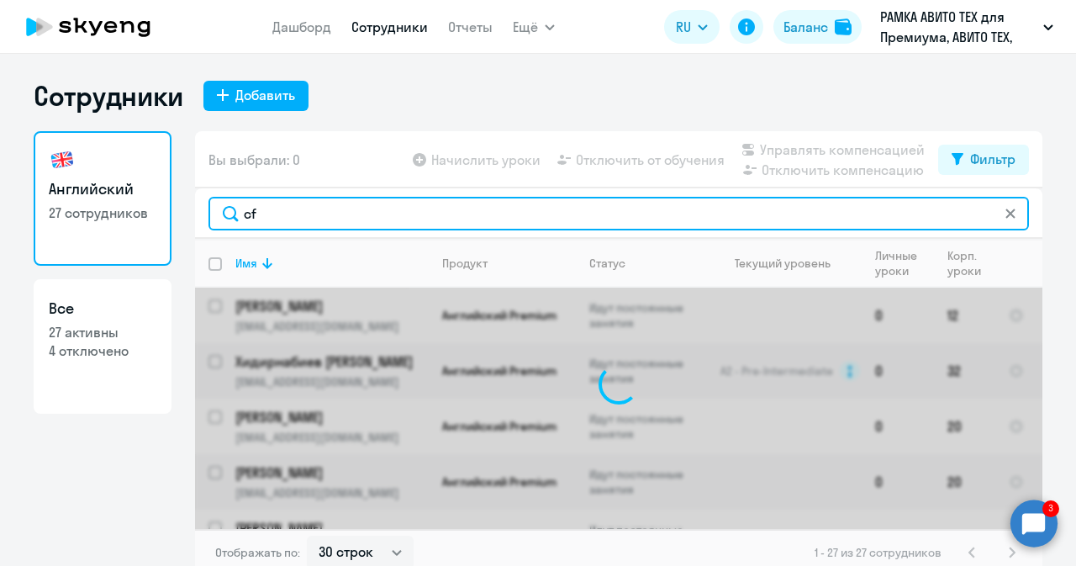
type input "c"
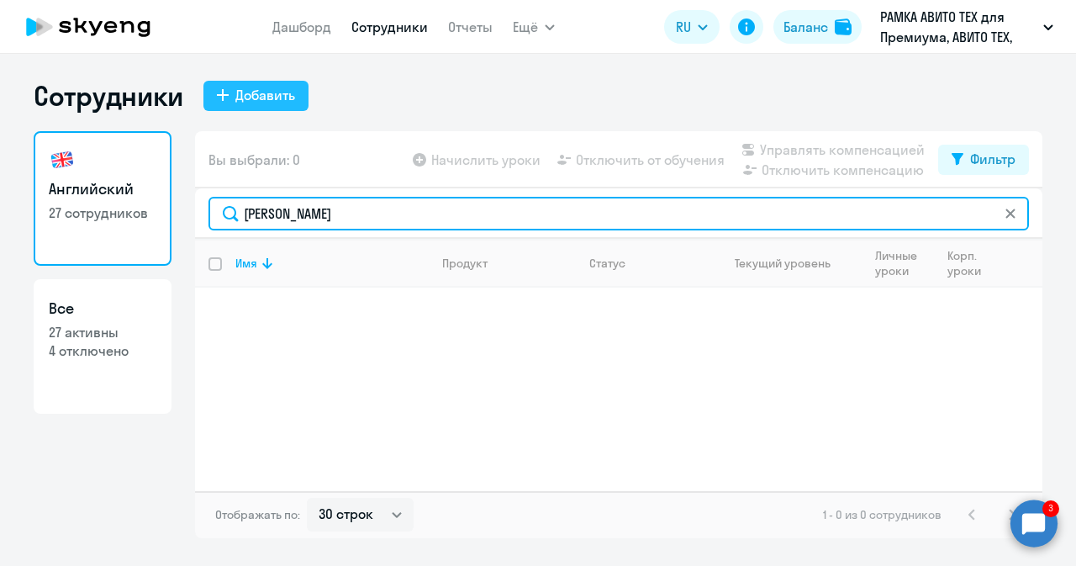
type input "[PERSON_NAME]"
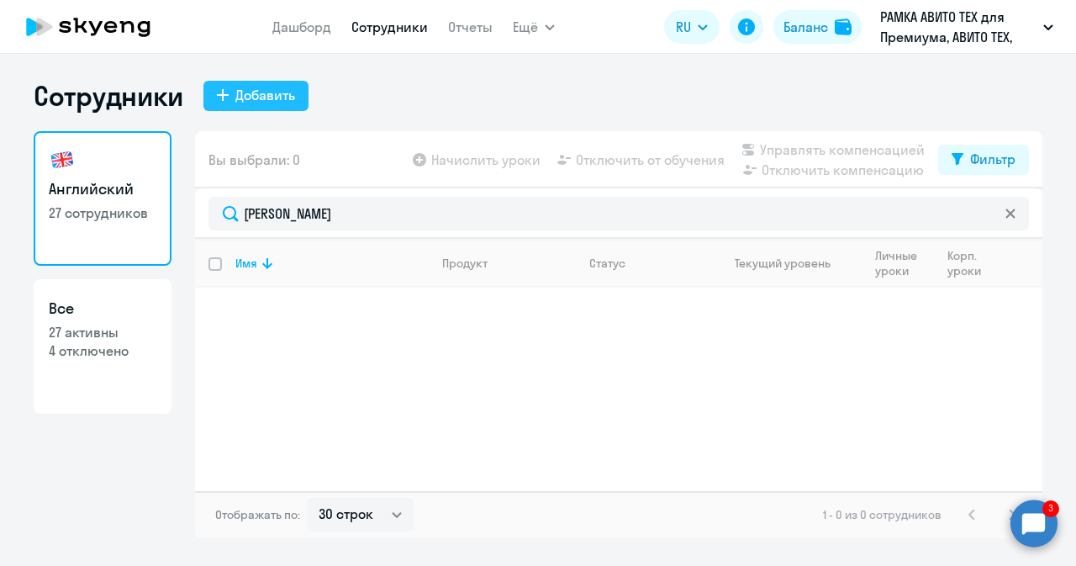
click at [279, 100] on div "Добавить" at bounding box center [265, 95] width 60 height 20
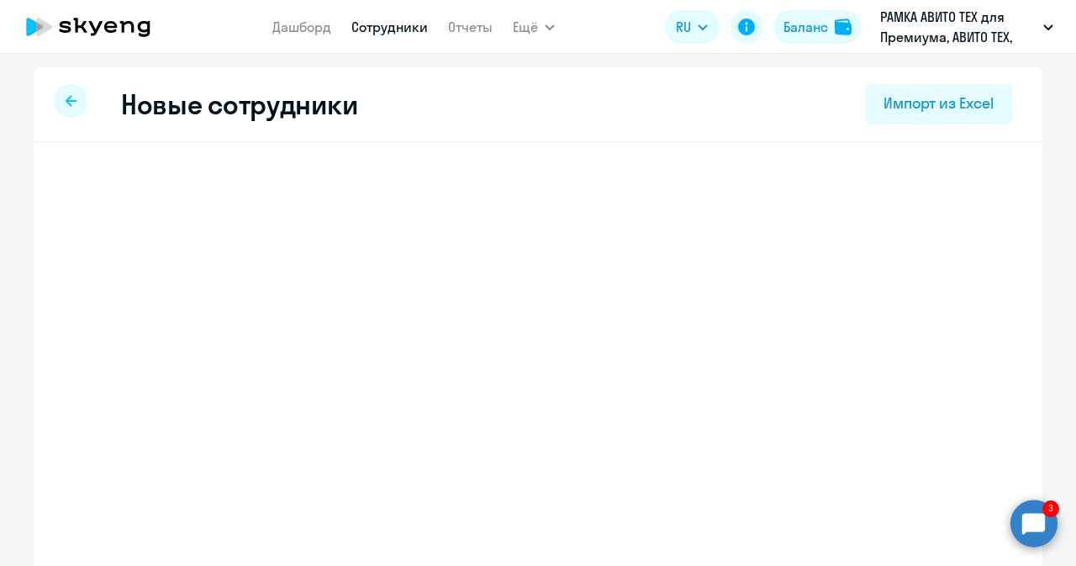
select select "english_adult_not_native_speaker_premium"
select select "3"
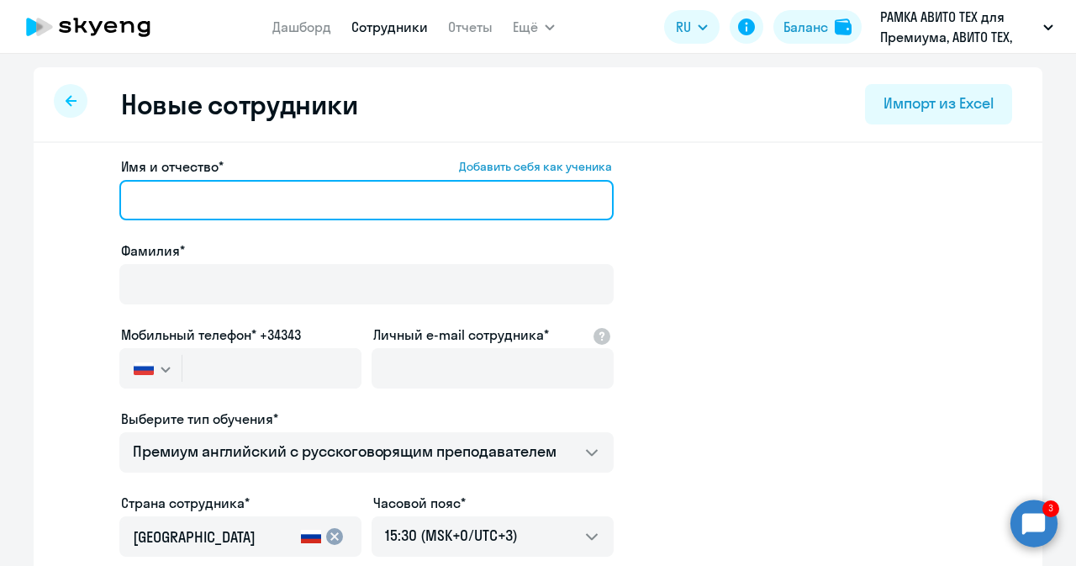
click at [260, 206] on input "Имя и отчество* Добавить себя как ученика" at bounding box center [366, 200] width 494 height 40
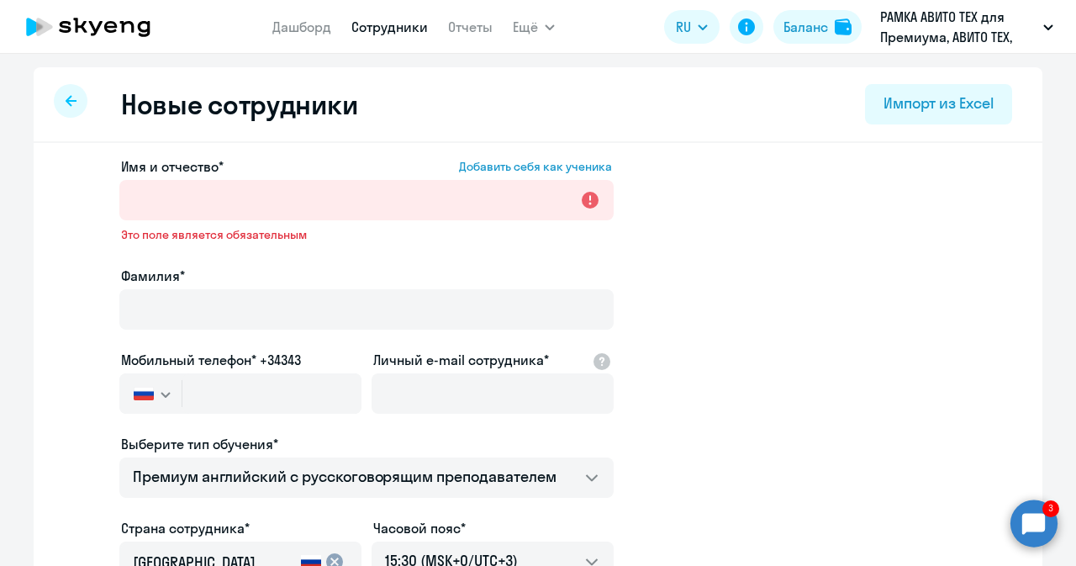
click at [1036, 519] on circle at bounding box center [1033, 522] width 47 height 47
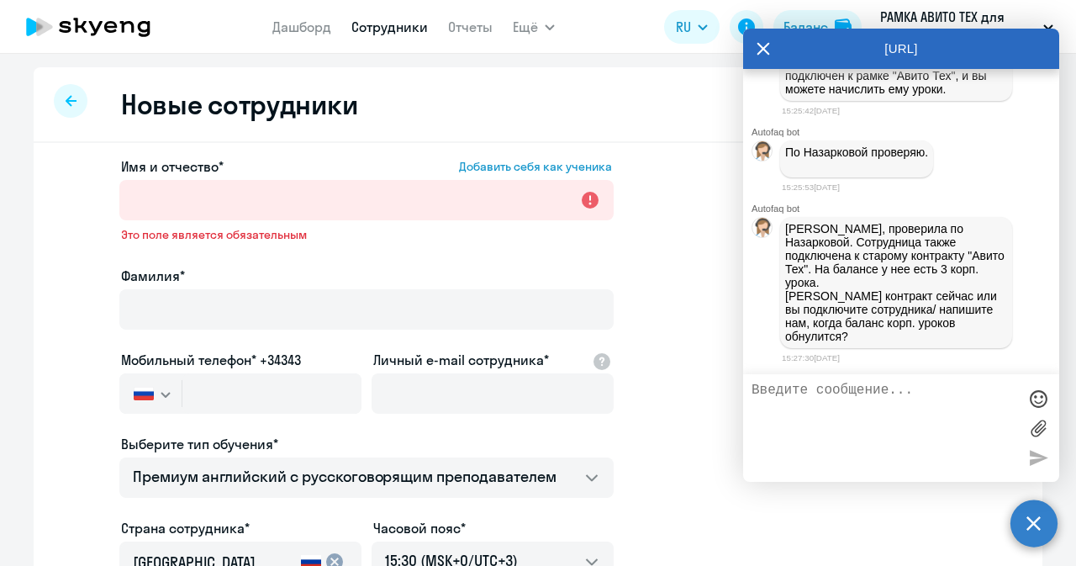
scroll to position [51395, 0]
click at [751, 47] on div "[URL]" at bounding box center [901, 49] width 316 height 40
click at [756, 47] on icon at bounding box center [762, 49] width 13 height 40
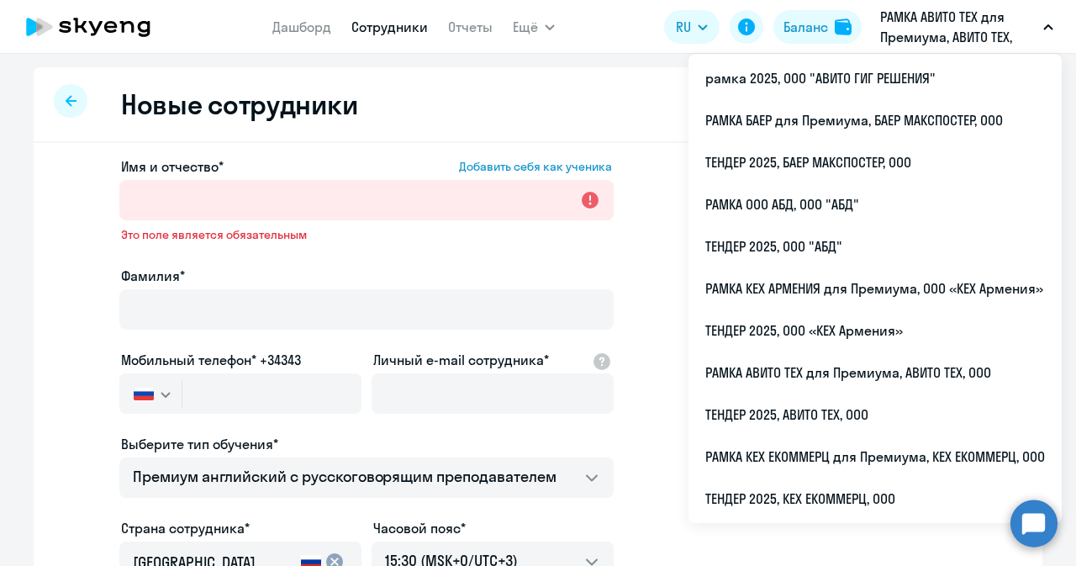
click at [898, 30] on p "РАМКА АВИТО ТЕХ для Премиума, АВИТО ТЕХ, ООО" at bounding box center [958, 27] width 156 height 40
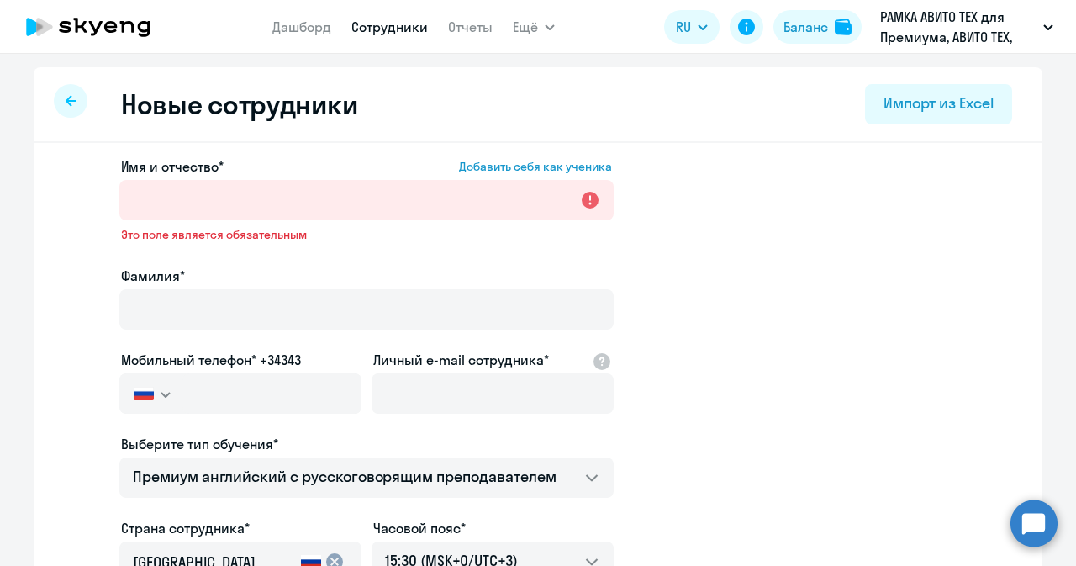
click at [988, 29] on p "РАМКА АВИТО ТЕХ для Премиума, АВИТО ТЕХ, ООО" at bounding box center [958, 27] width 156 height 40
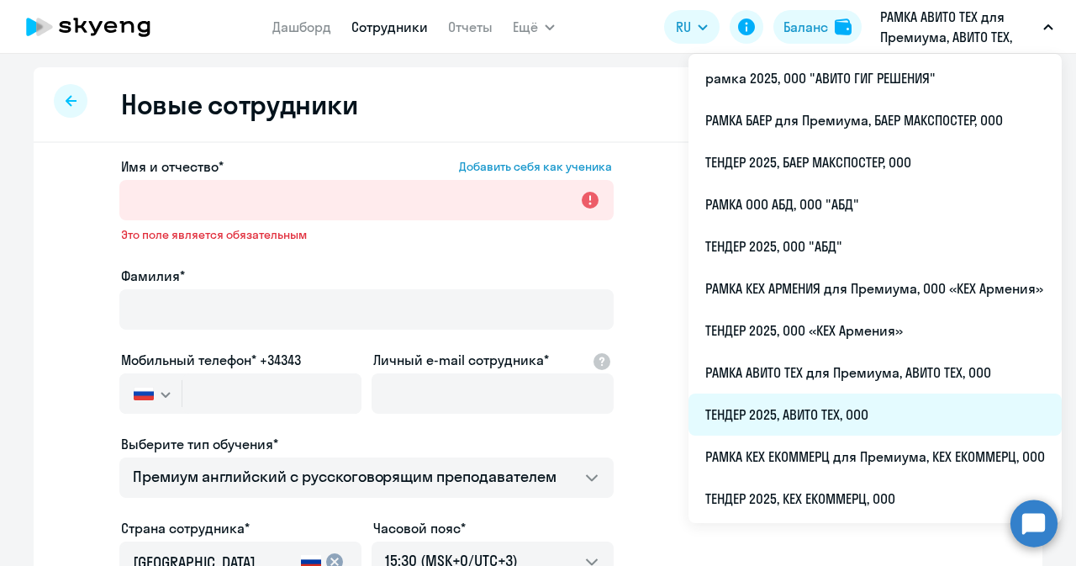
click at [792, 405] on li "ТЕНДЕР 2025, АВИТО ТЕХ, ООО" at bounding box center [874, 414] width 373 height 42
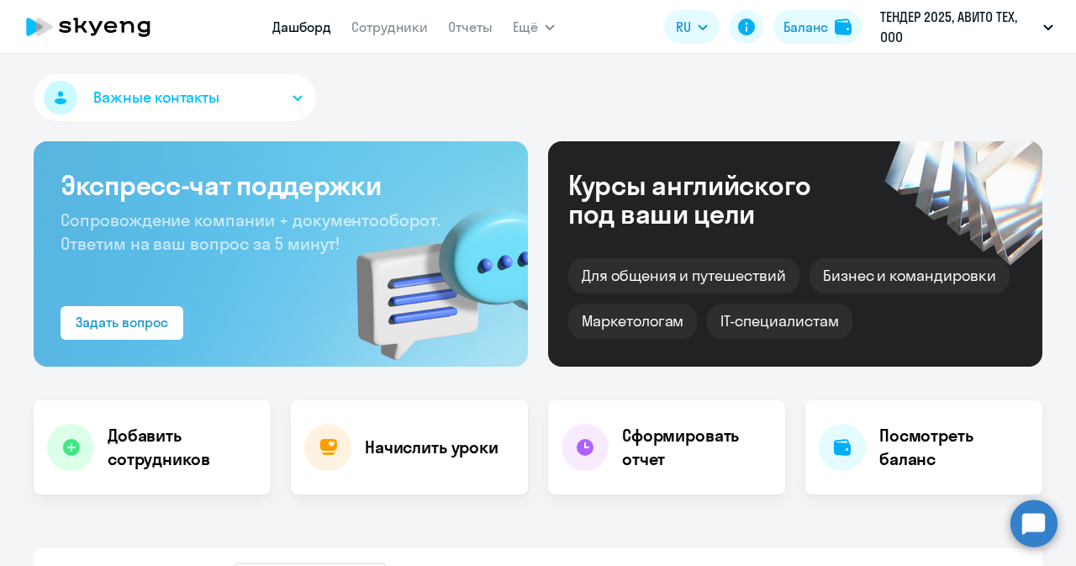
select select "30"
click at [392, 19] on link "Сотрудники" at bounding box center [389, 26] width 76 height 17
select select "30"
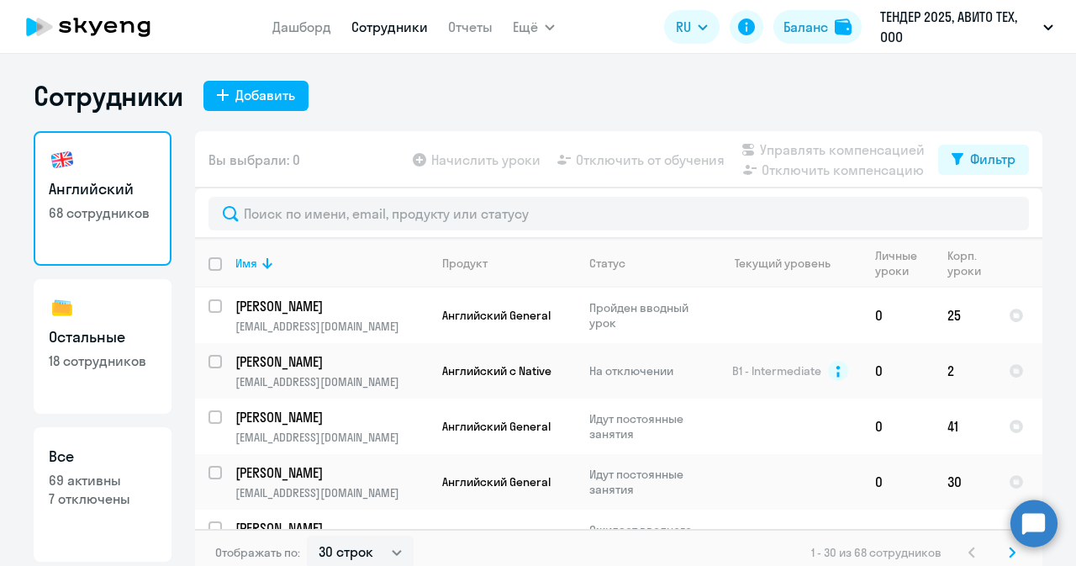
click at [1030, 528] on circle at bounding box center [1033, 522] width 47 height 47
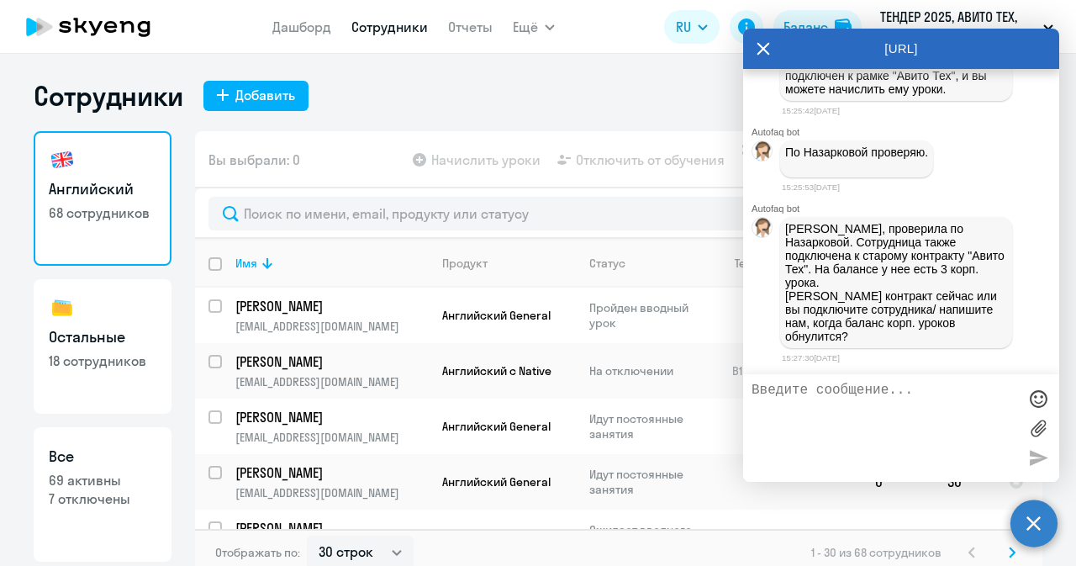
scroll to position [51432, 0]
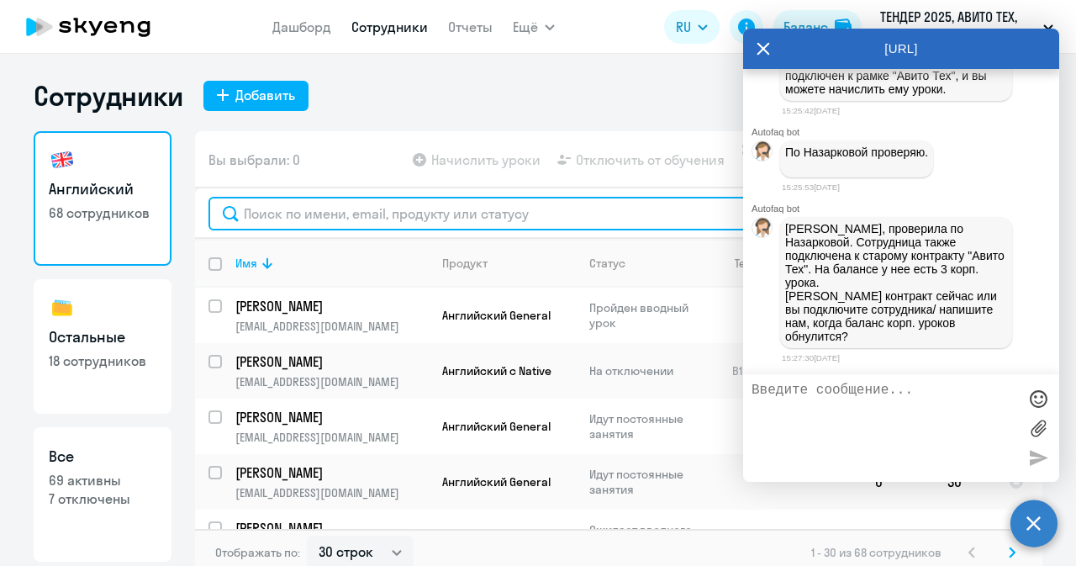
click at [597, 213] on input "text" at bounding box center [618, 214] width 820 height 34
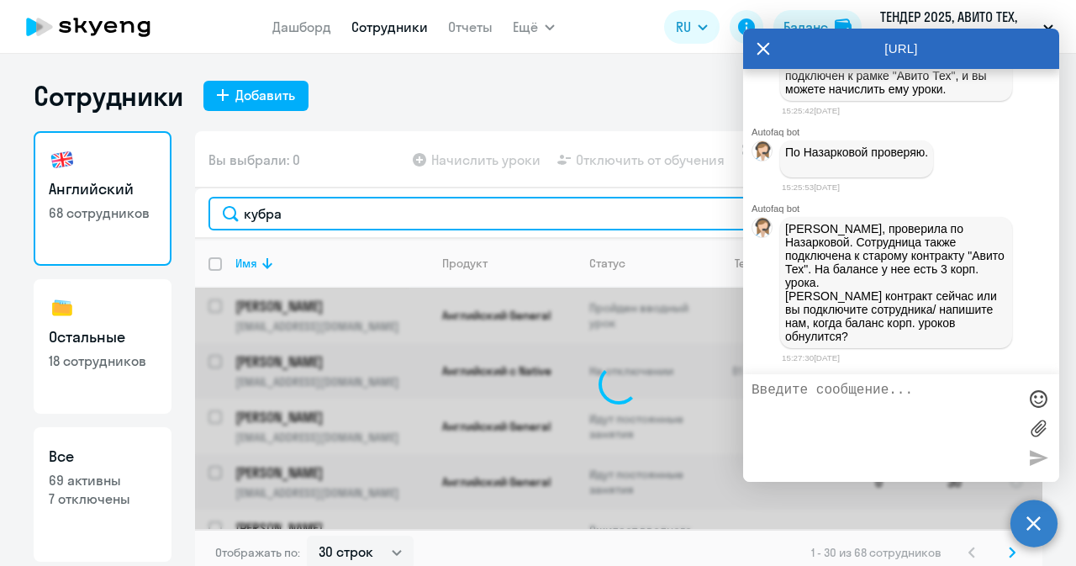
type input "кубрак"
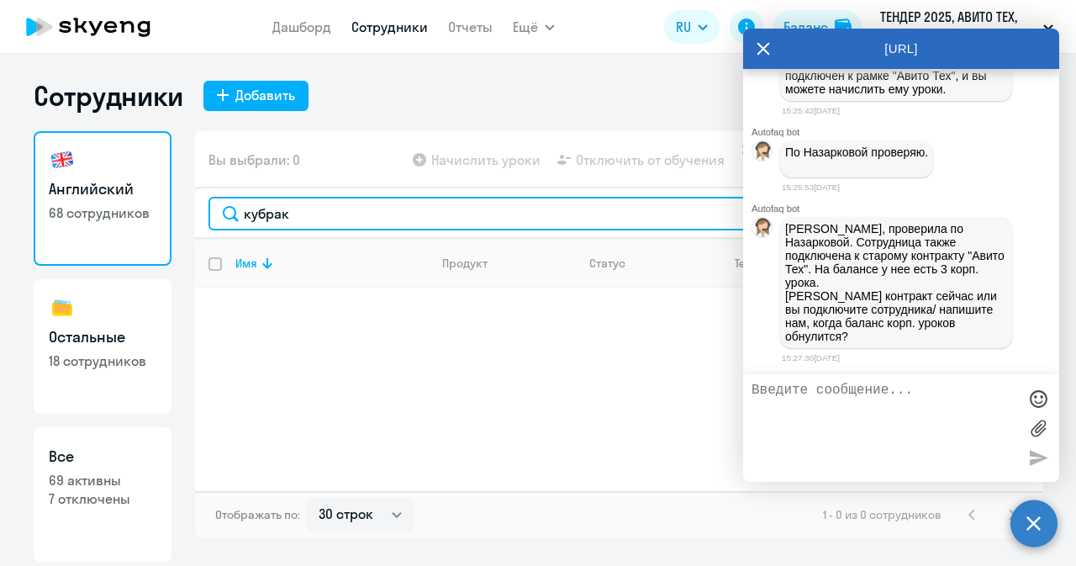
click at [303, 221] on input "кубрак" at bounding box center [618, 214] width 820 height 34
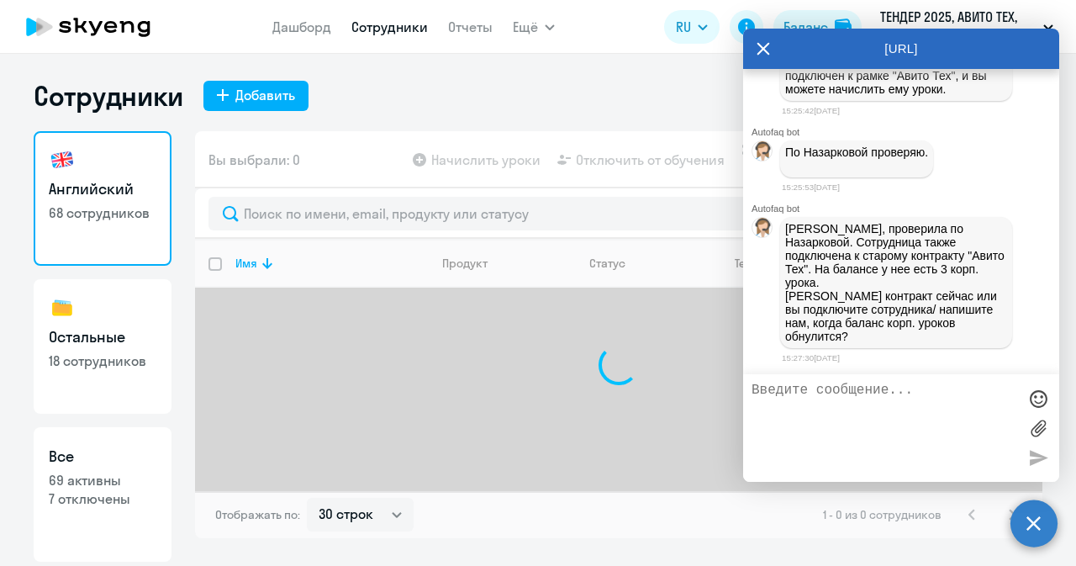
click at [760, 36] on icon at bounding box center [762, 49] width 13 height 40
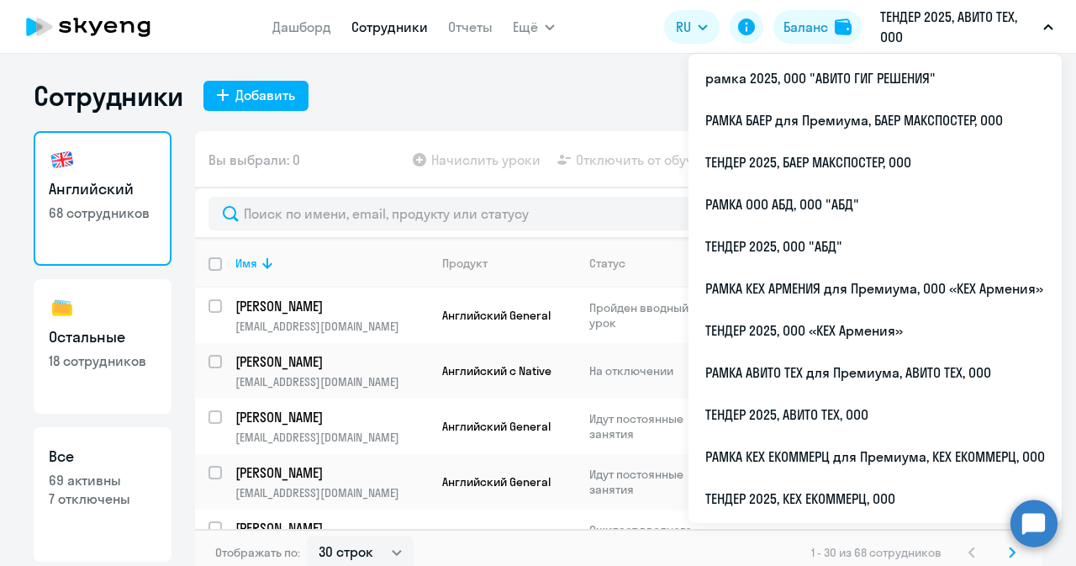
click at [886, 29] on p "ТЕНДЕР 2025, АВИТО ТЕХ, ООО" at bounding box center [958, 27] width 156 height 40
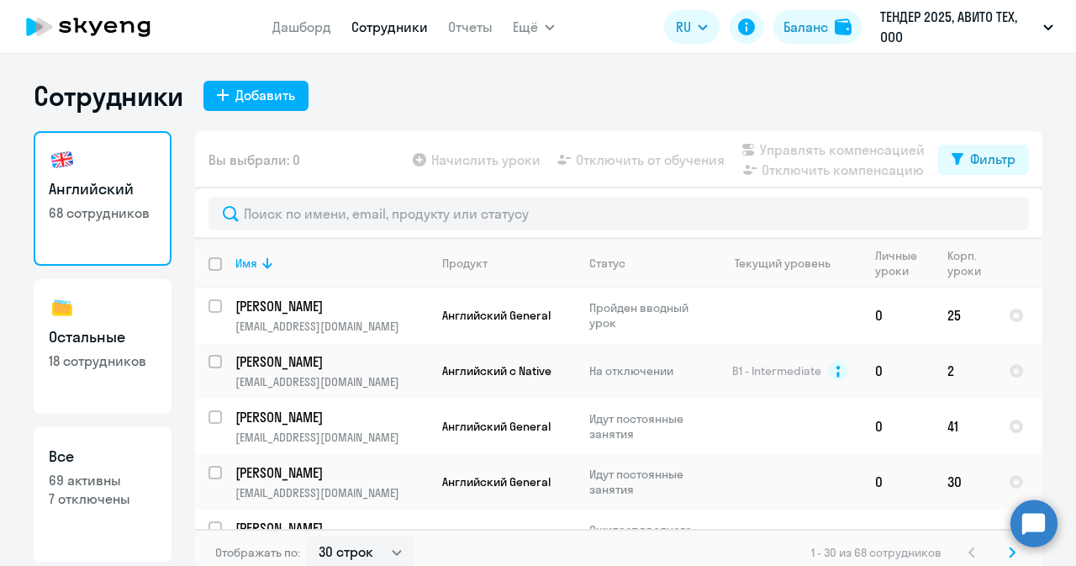
click at [929, 34] on p "ТЕНДЕР 2025, АВИТО ТЕХ, ООО" at bounding box center [958, 27] width 156 height 40
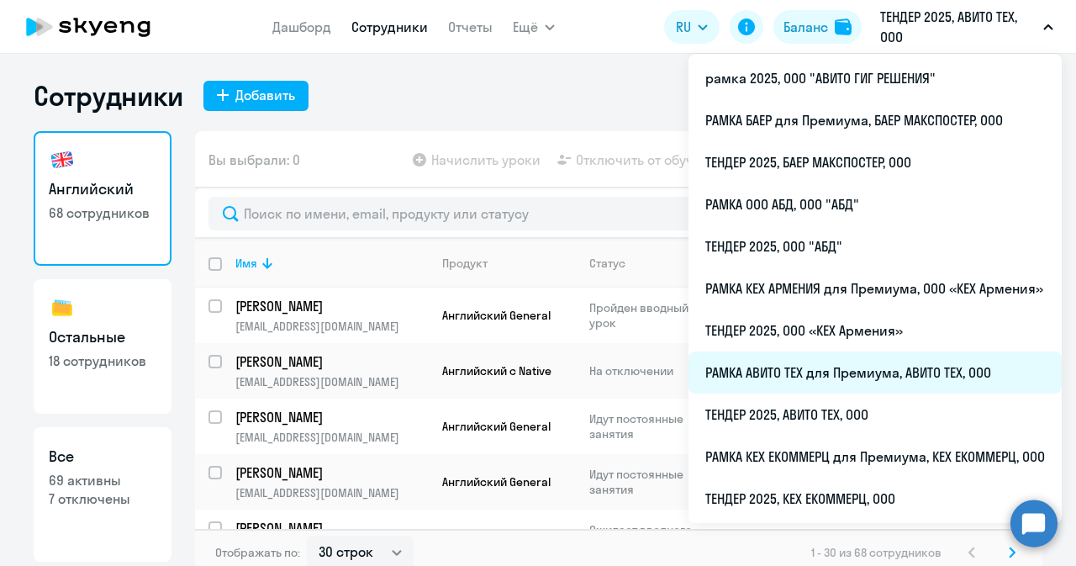
click at [820, 377] on li "РАМКА АВИТО ТЕХ для Премиума, АВИТО ТЕХ, ООО" at bounding box center [874, 372] width 373 height 42
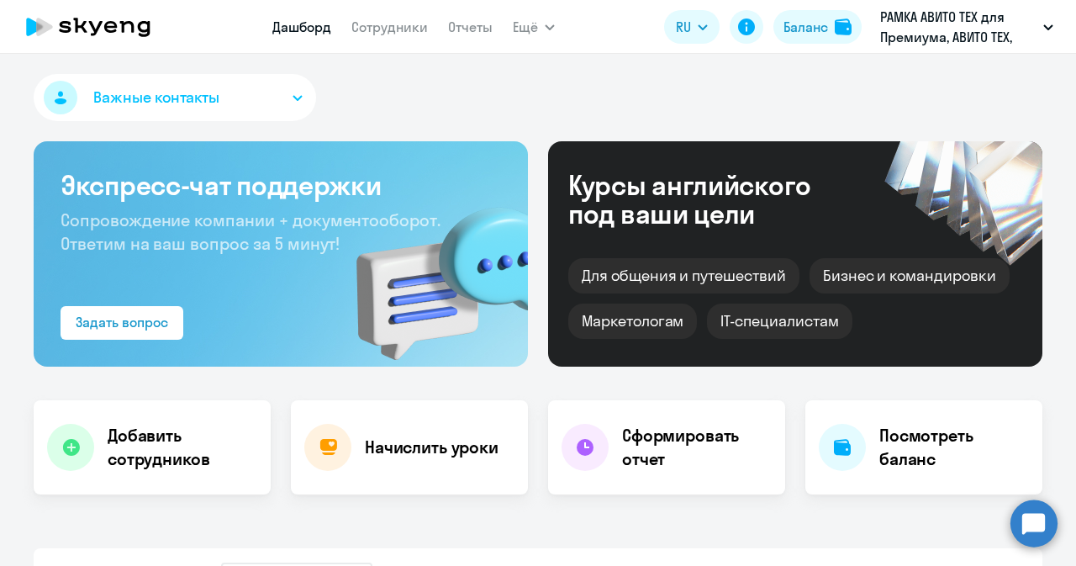
select select "30"
click at [1020, 525] on circle at bounding box center [1033, 522] width 47 height 47
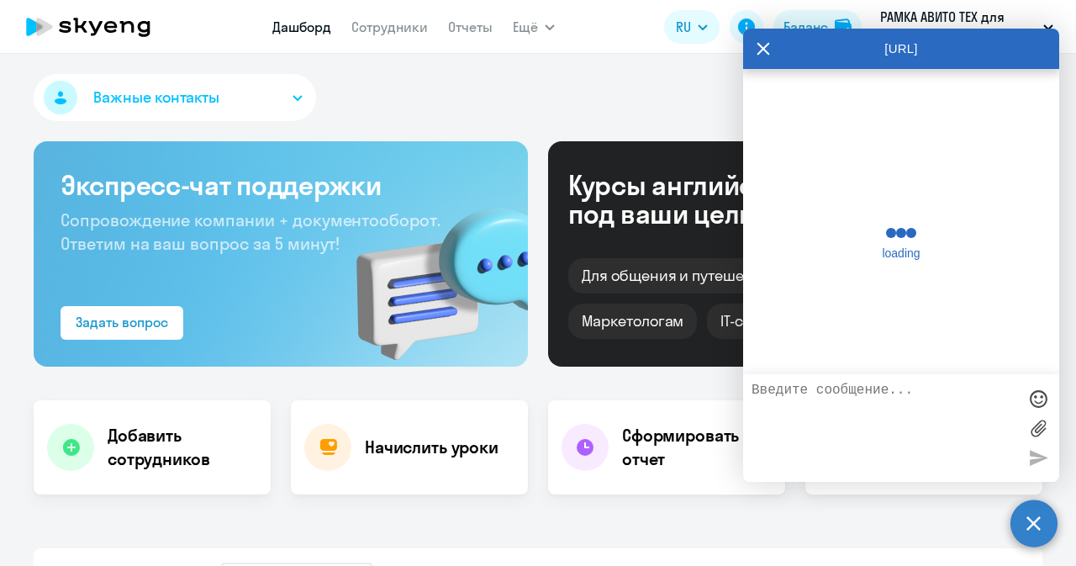
scroll to position [51512, 0]
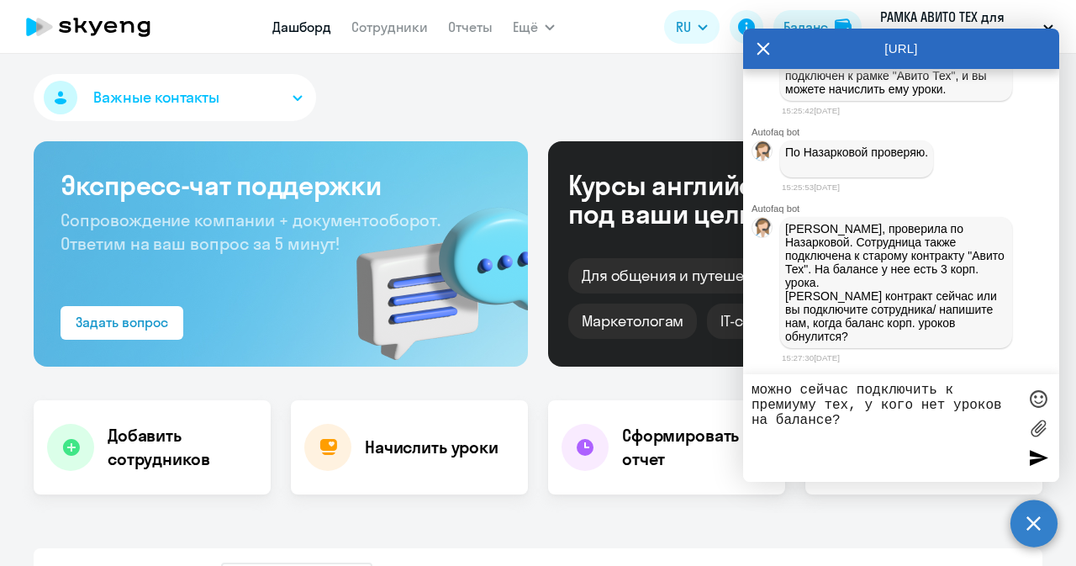
type textarea "можно сейчас подключить к премиуму тех, у кого нет уроков на балансе?"
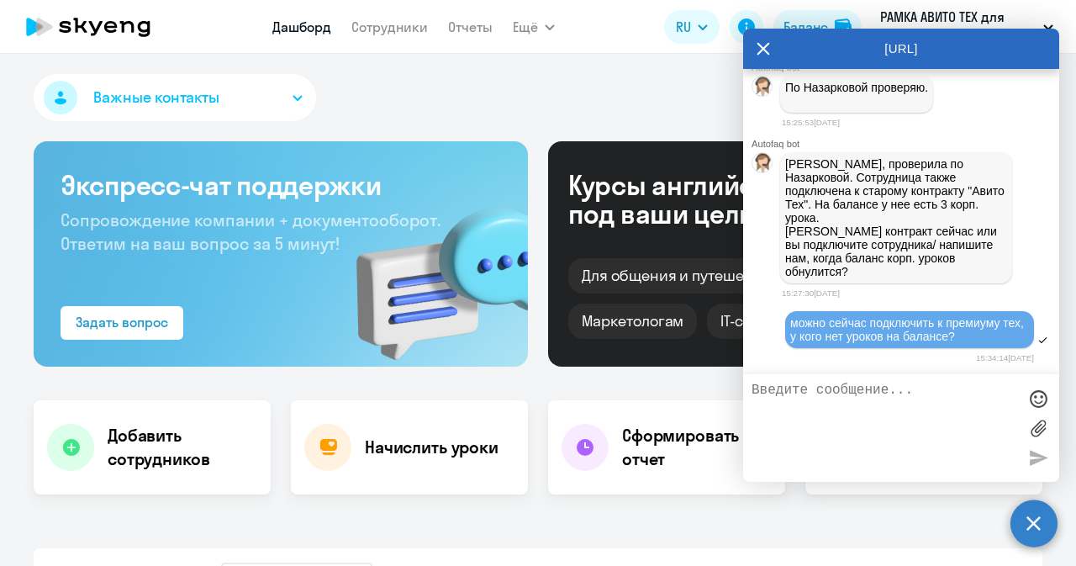
scroll to position [51584, 0]
click at [763, 40] on icon at bounding box center [762, 49] width 13 height 40
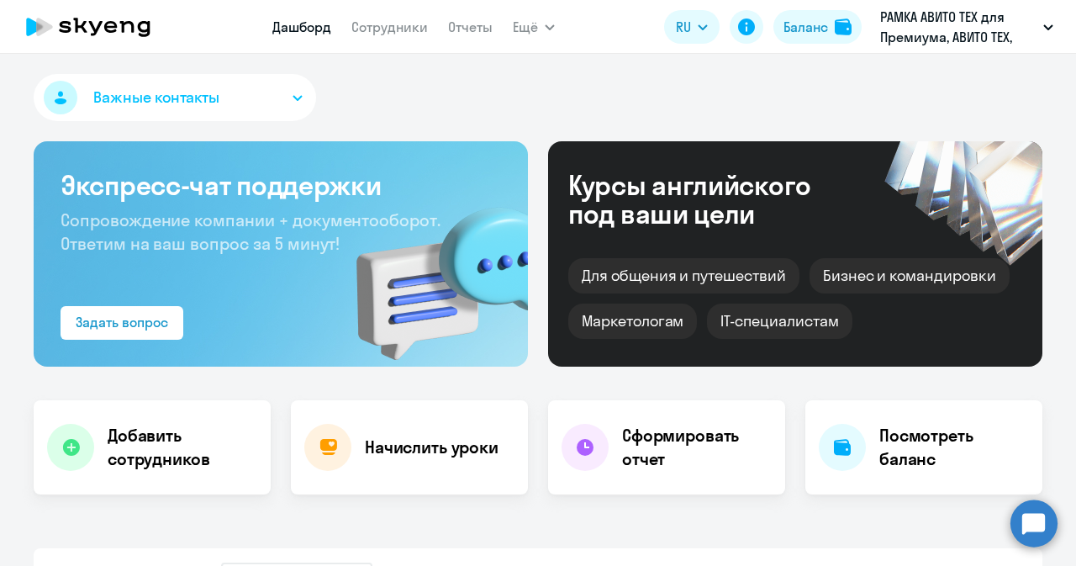
click at [1029, 530] on circle at bounding box center [1033, 522] width 47 height 47
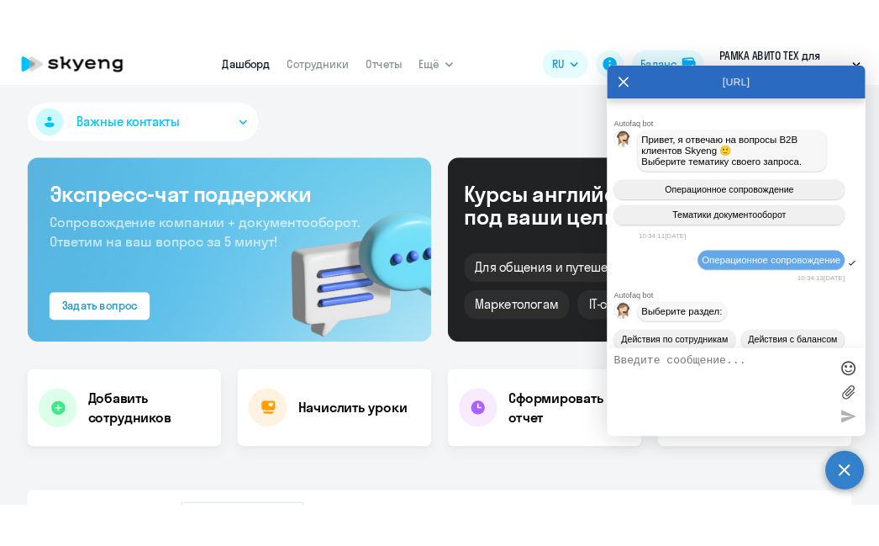
scroll to position [0, 0]
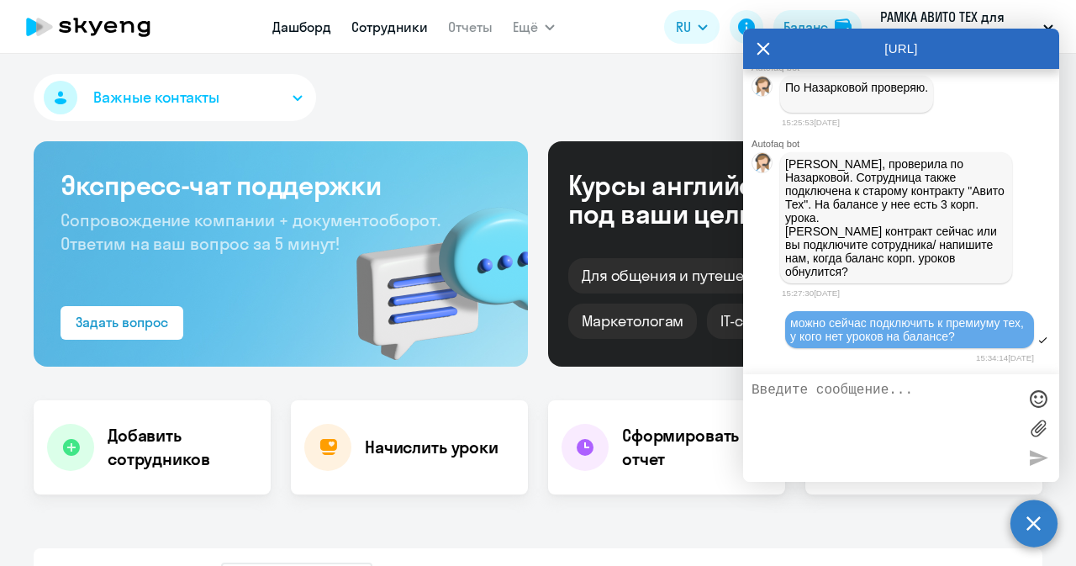
click at [395, 24] on link "Сотрудники" at bounding box center [389, 26] width 76 height 17
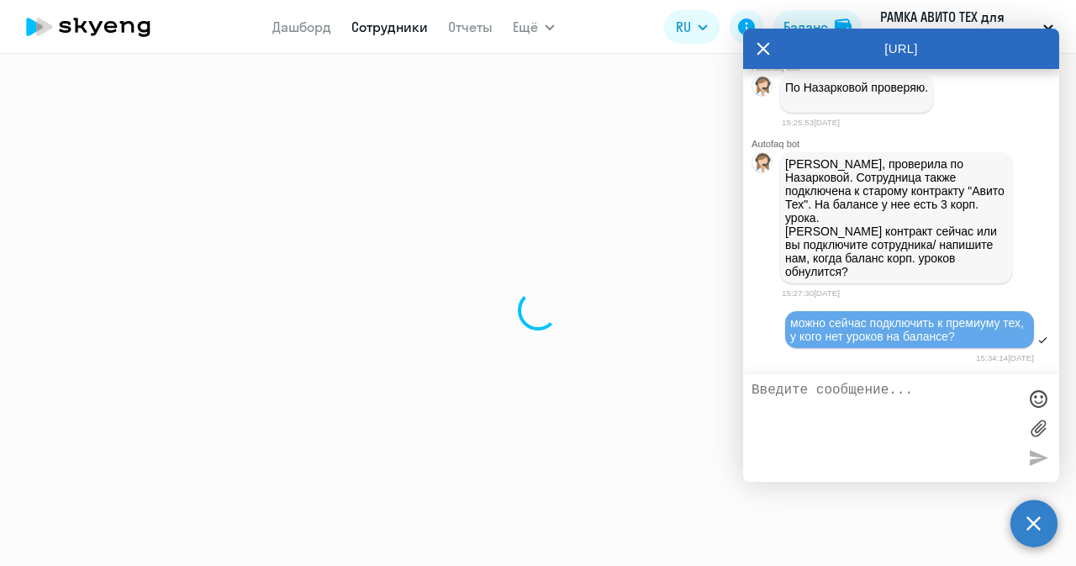
select select "30"
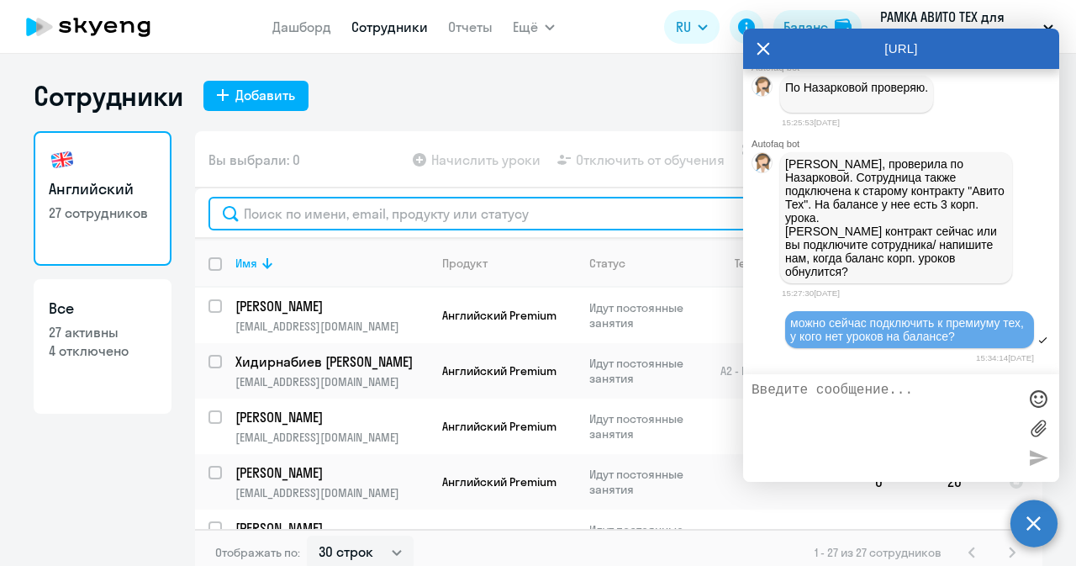
click at [329, 198] on input "text" at bounding box center [618, 214] width 820 height 34
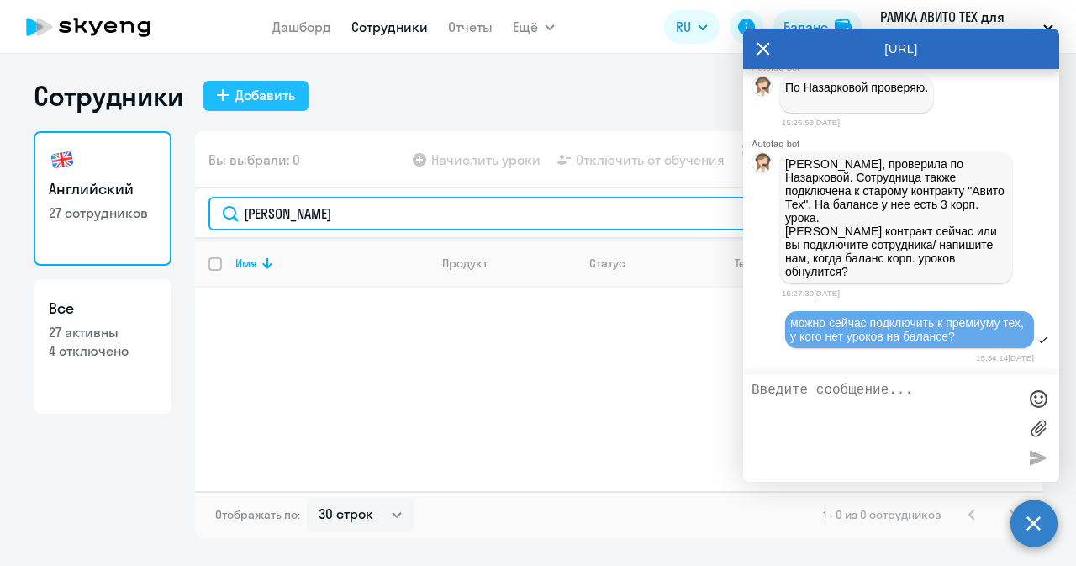
type input "[PERSON_NAME]"
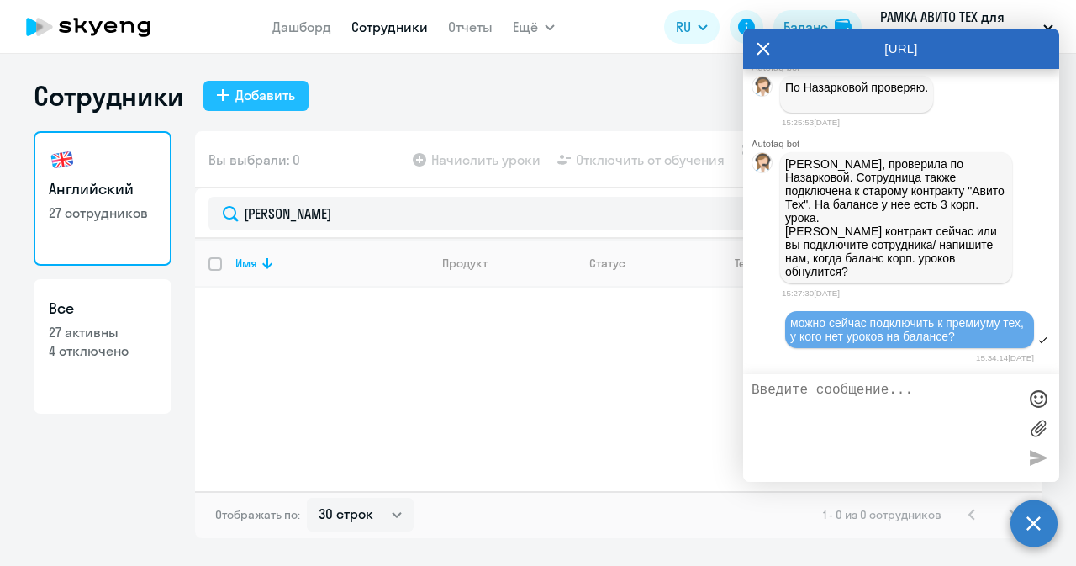
click at [286, 103] on div "Добавить" at bounding box center [265, 95] width 60 height 20
select select "english_adult_not_native_speaker_premium"
select select "3"
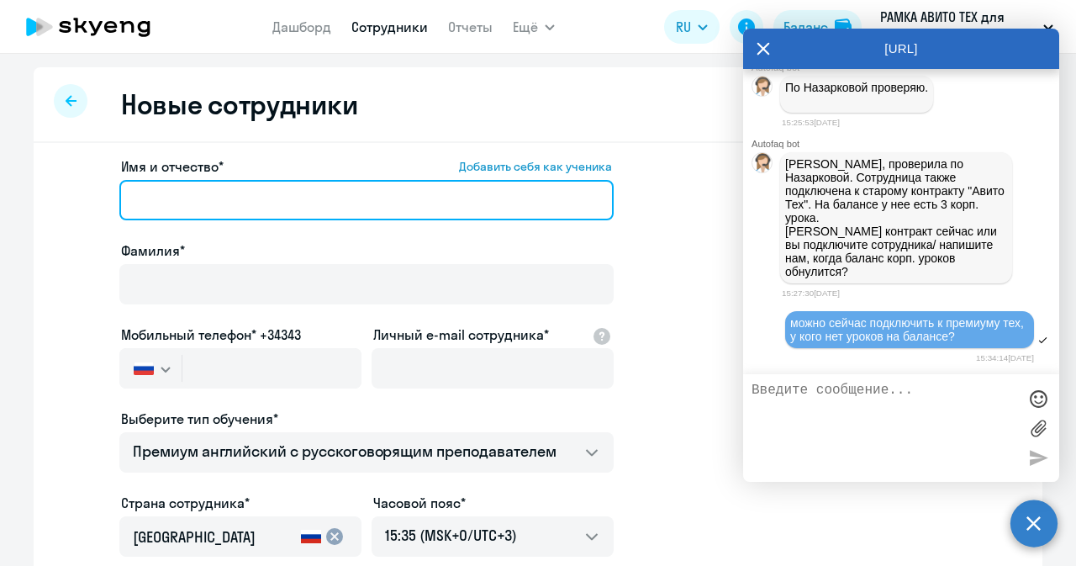
paste input "[PERSON_NAME]"
click at [377, 199] on input "[PERSON_NAME]" at bounding box center [366, 200] width 494 height 40
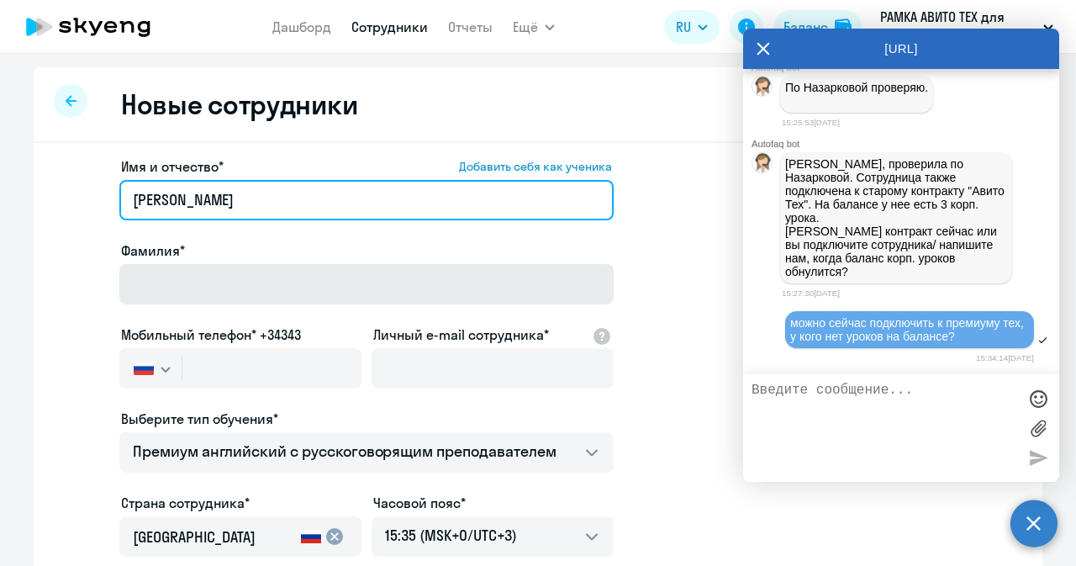
type input "[PERSON_NAME]"
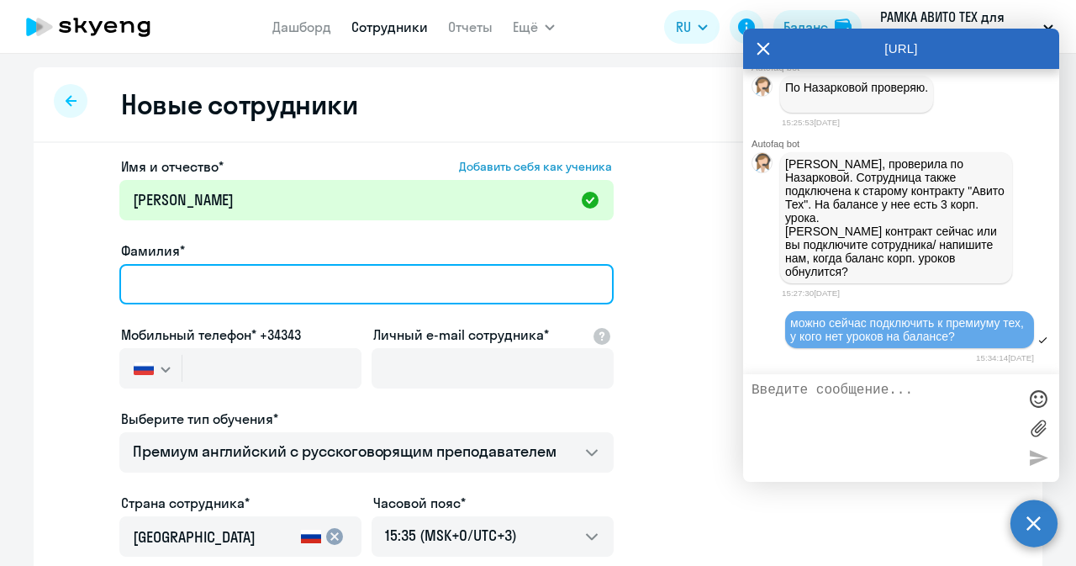
click at [254, 280] on input "Фамилия*" at bounding box center [366, 284] width 494 height 40
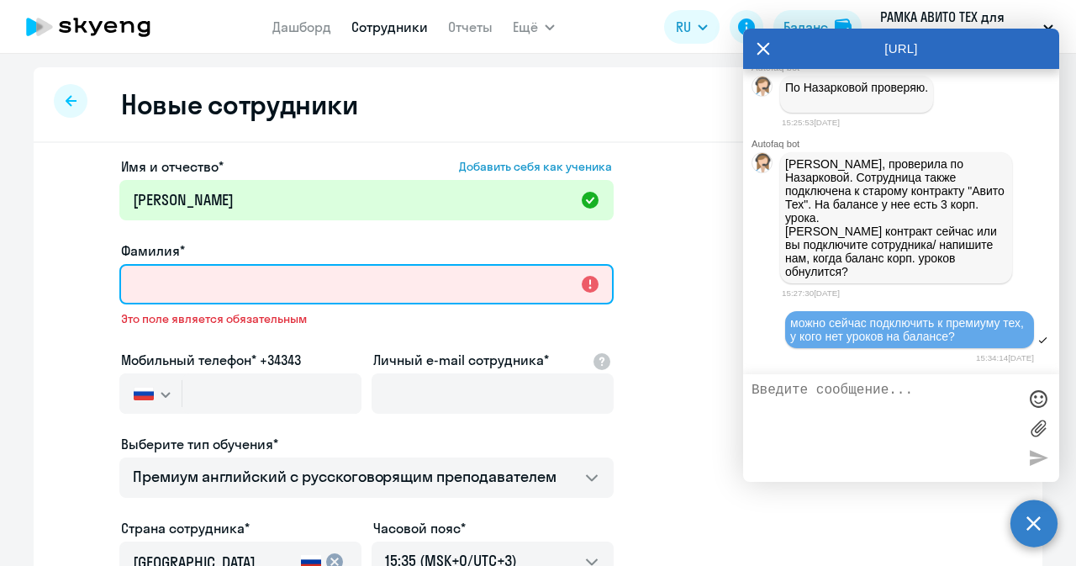
paste input "[PERSON_NAME]"
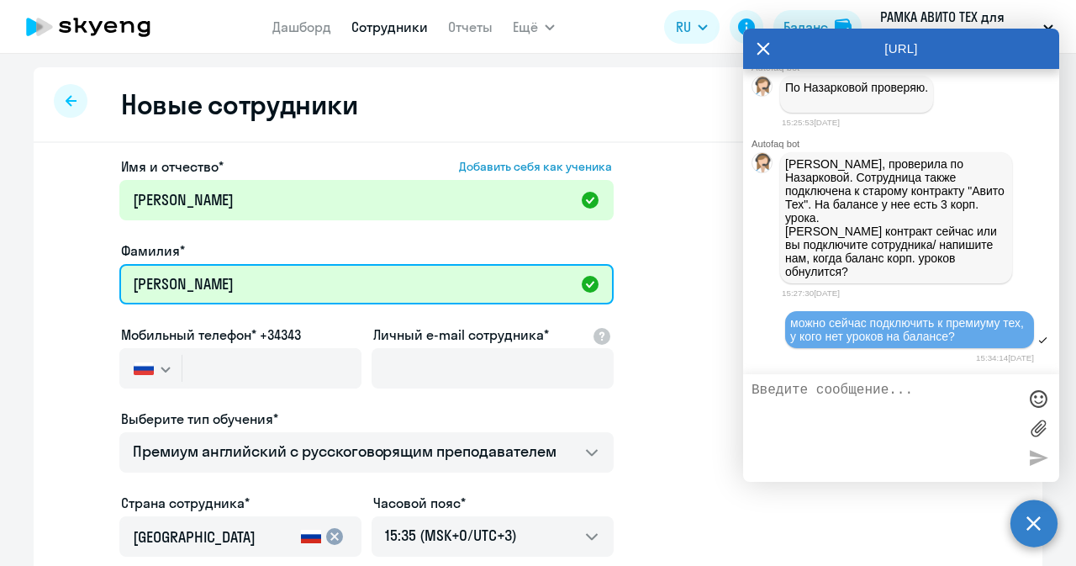
click at [151, 283] on input "[PERSON_NAME]" at bounding box center [366, 284] width 494 height 40
type input "[PERSON_NAME]"
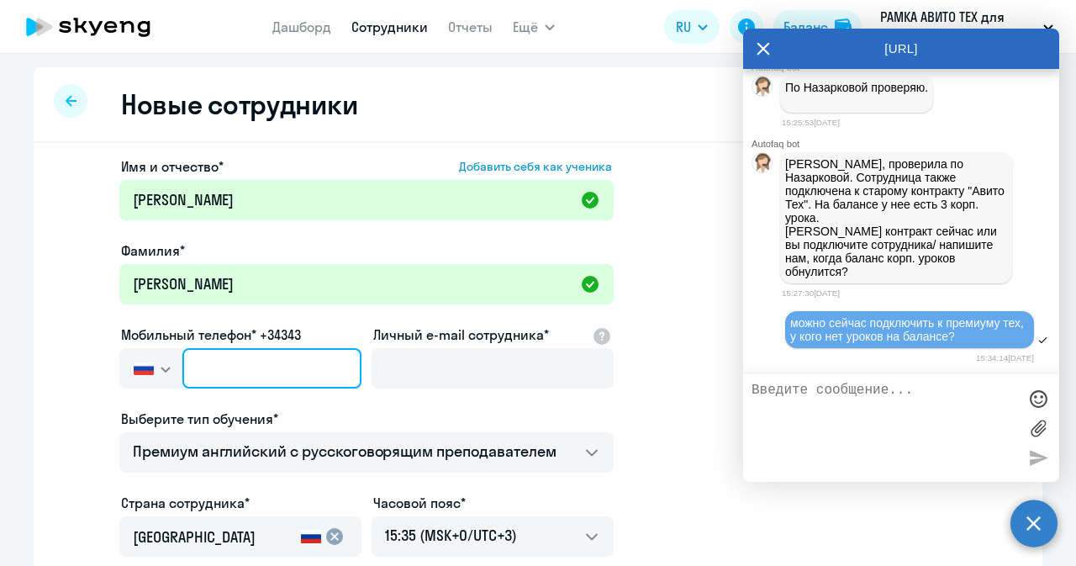
click at [226, 372] on input "text" at bounding box center [271, 368] width 179 height 40
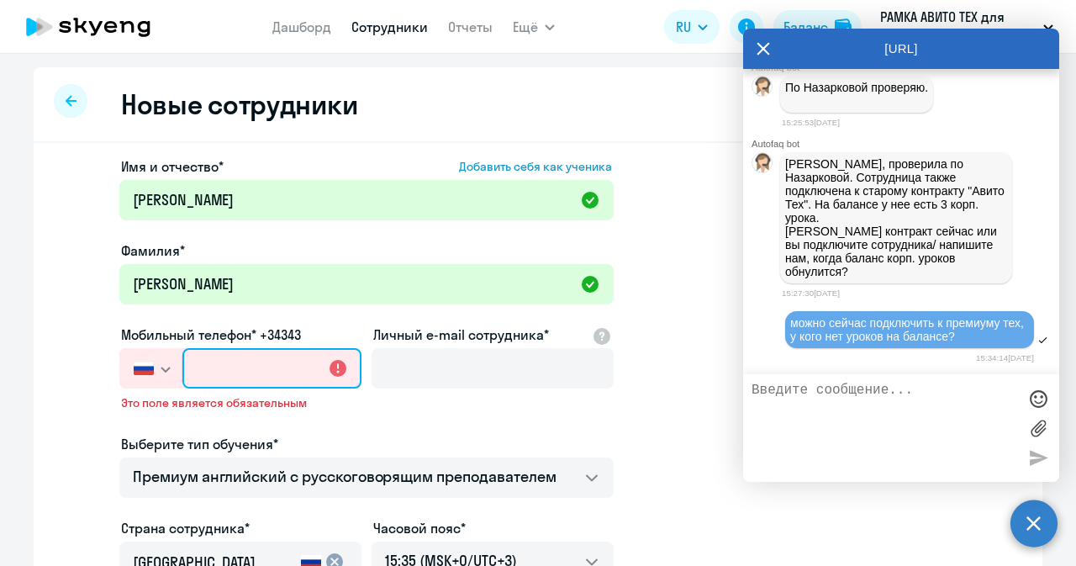
paste input "[PHONE_NUMBER]"
type input "[PHONE_NUMBER]"
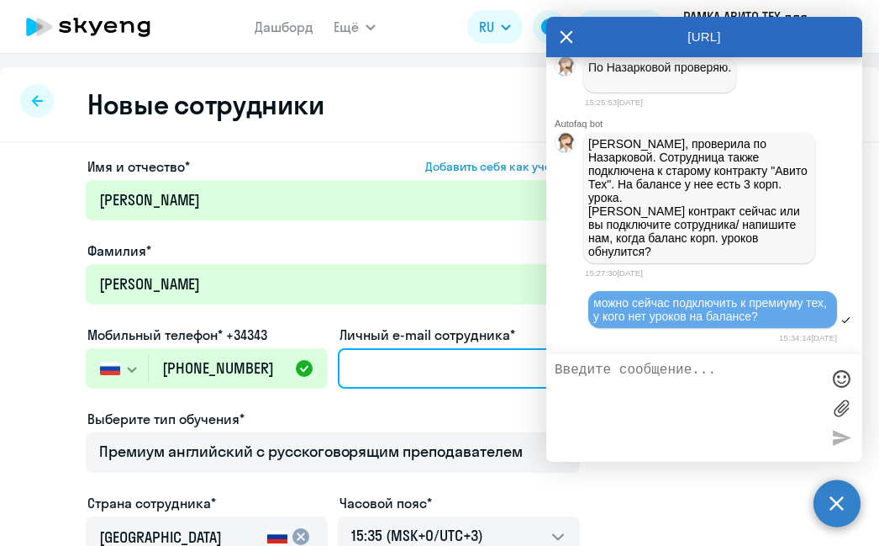
click at [419, 372] on input "Личный e-mail сотрудника*" at bounding box center [459, 368] width 242 height 40
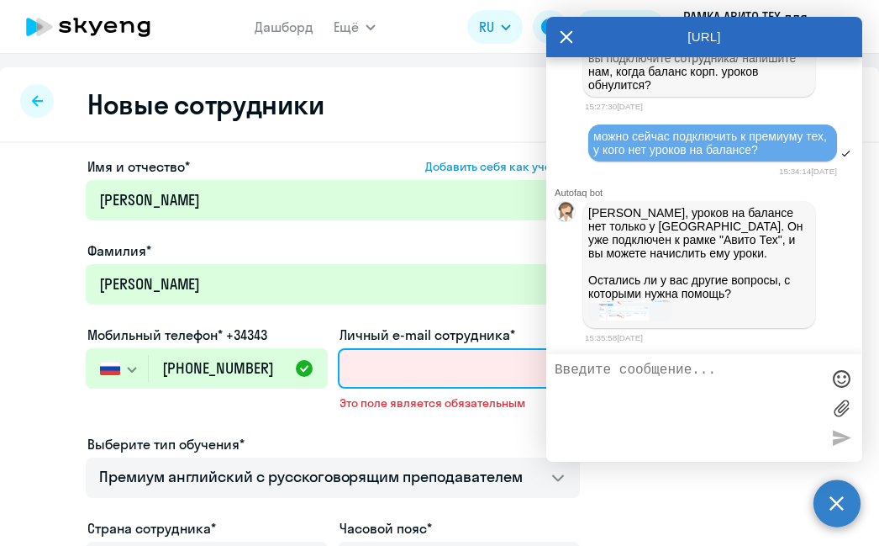
scroll to position [51758, 0]
paste input "[EMAIL_ADDRESS][DOMAIN_NAME]"
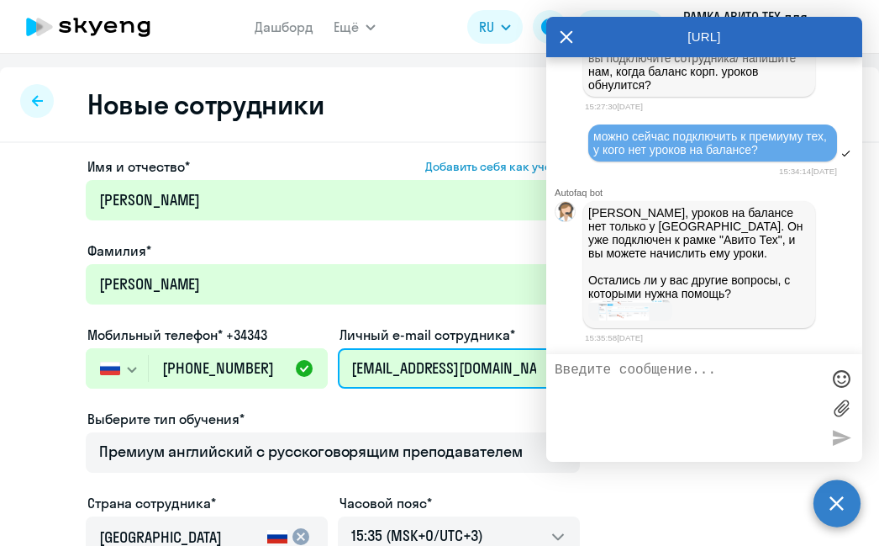
click at [372, 361] on input "[EMAIL_ADDRESS][DOMAIN_NAME]" at bounding box center [459, 368] width 242 height 40
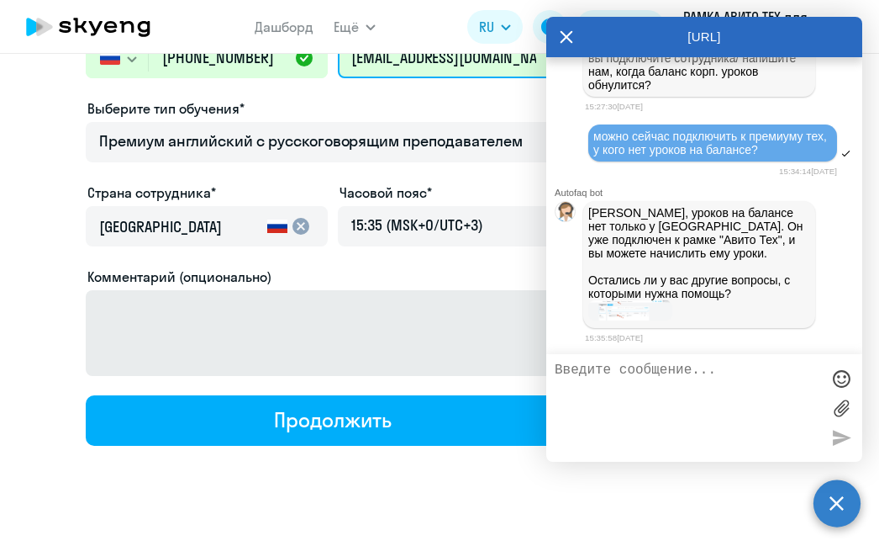
scroll to position [311, 0]
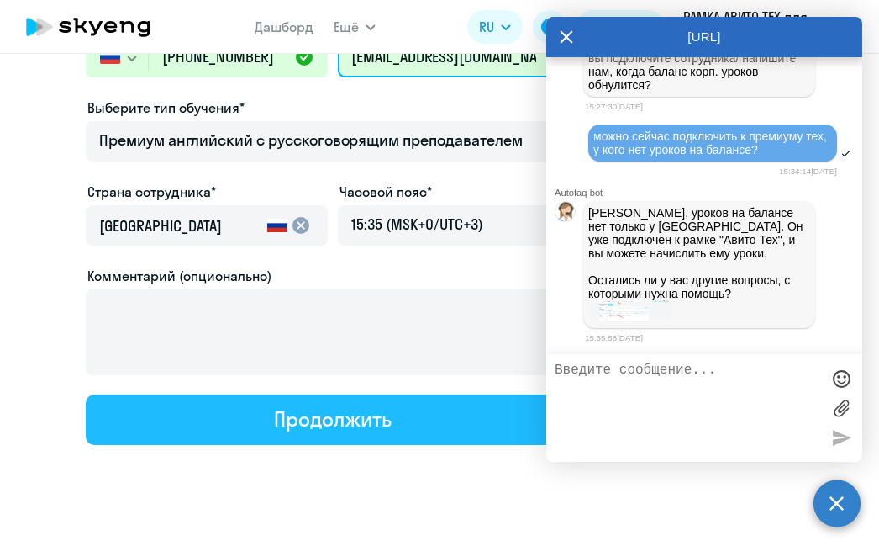
type input "[EMAIL_ADDRESS][DOMAIN_NAME]"
click at [376, 416] on div "Продолжить" at bounding box center [332, 418] width 117 height 27
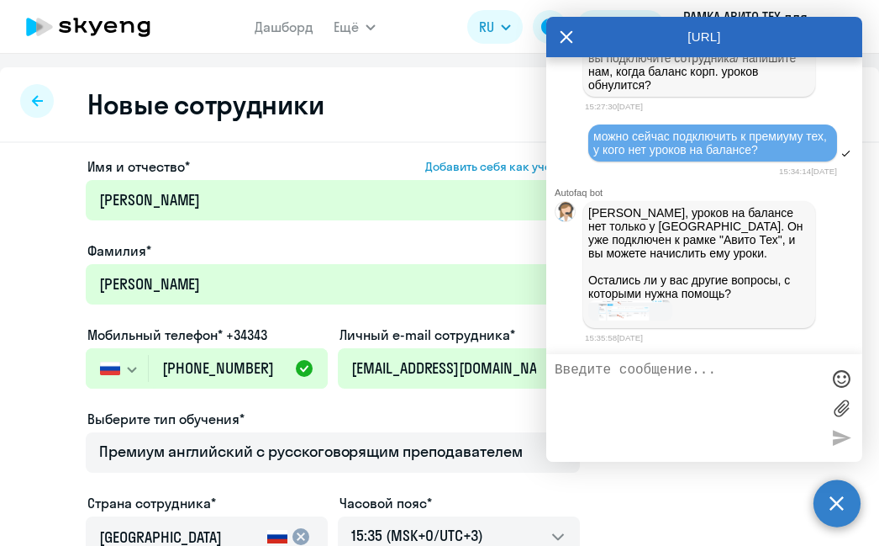
select select "english_adult_not_native_speaker_premium"
select select "3"
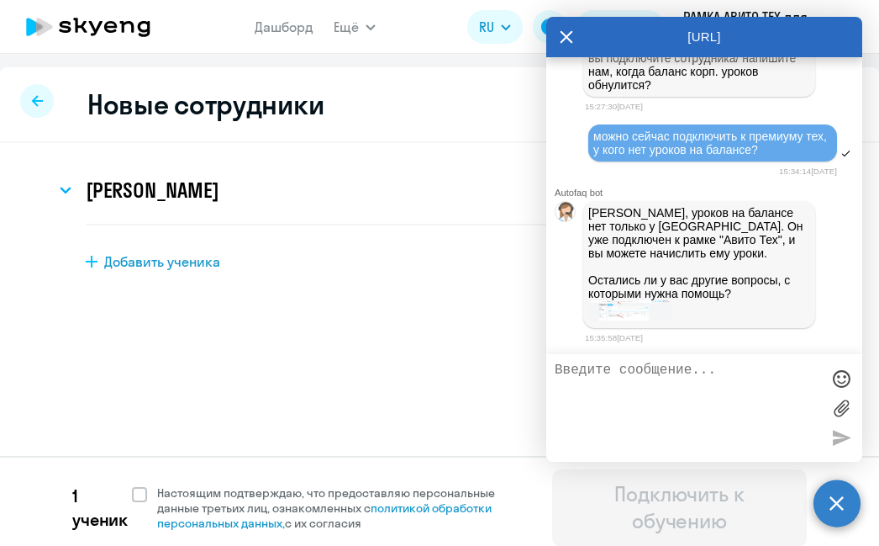
scroll to position [0, 0]
click at [134, 502] on label "Настоящим подтверждаю, что предоставляю персональные данные третьих лиц, ознако…" at bounding box center [328, 507] width 393 height 45
click at [132, 485] on input "Настоящим подтверждаю, что предоставляю персональные данные третьих лиц, ознако…" at bounding box center [131, 484] width 1 height 1
checkbox input "true"
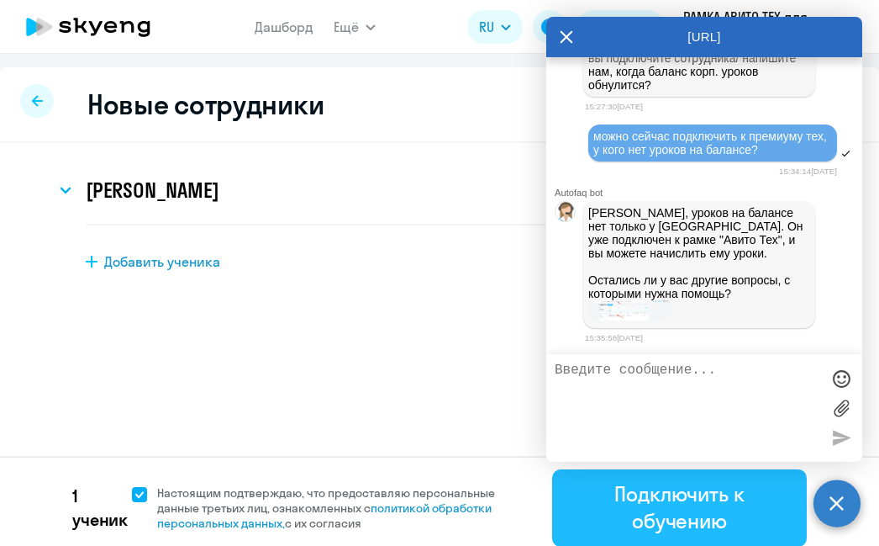
click at [609, 514] on div "Подключить к обучению" at bounding box center [680, 507] width 208 height 54
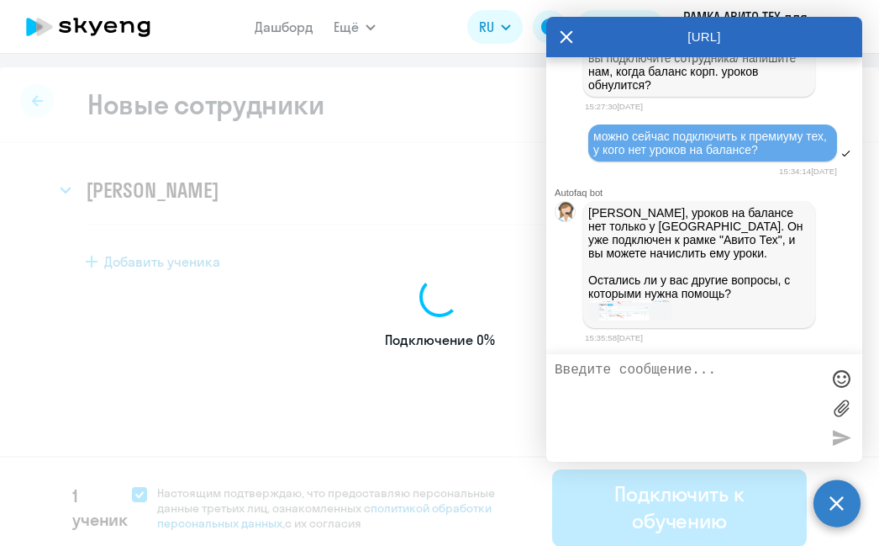
select select "english_adult_not_native_speaker_premium"
select select "3"
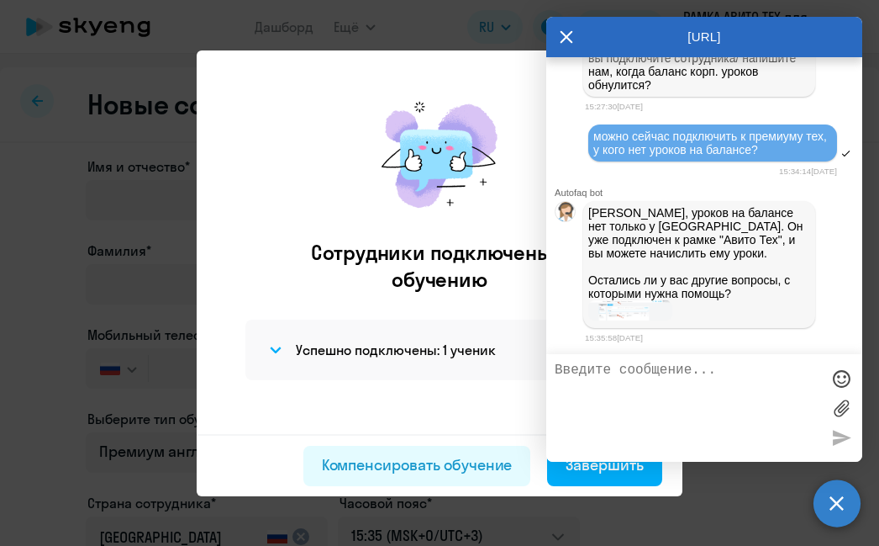
click at [644, 394] on textarea at bounding box center [688, 407] width 266 height 91
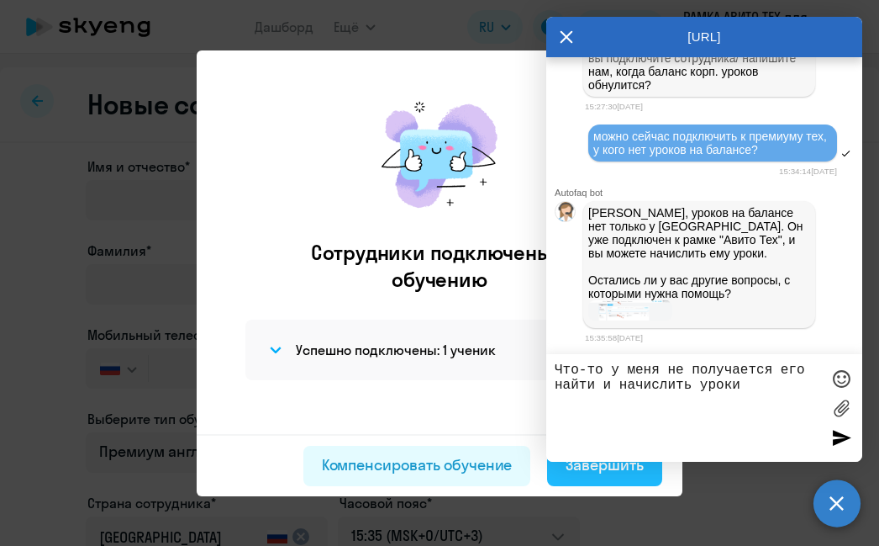
type textarea "Что-то у меня не получается его найти и начислить уроки"
click at [575, 477] on button "Завершить" at bounding box center [604, 465] width 115 height 40
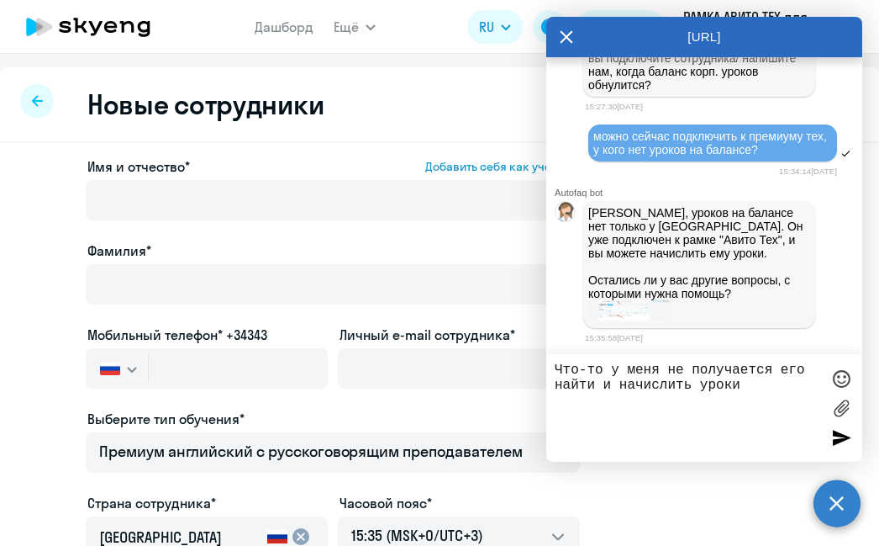
select select "30"
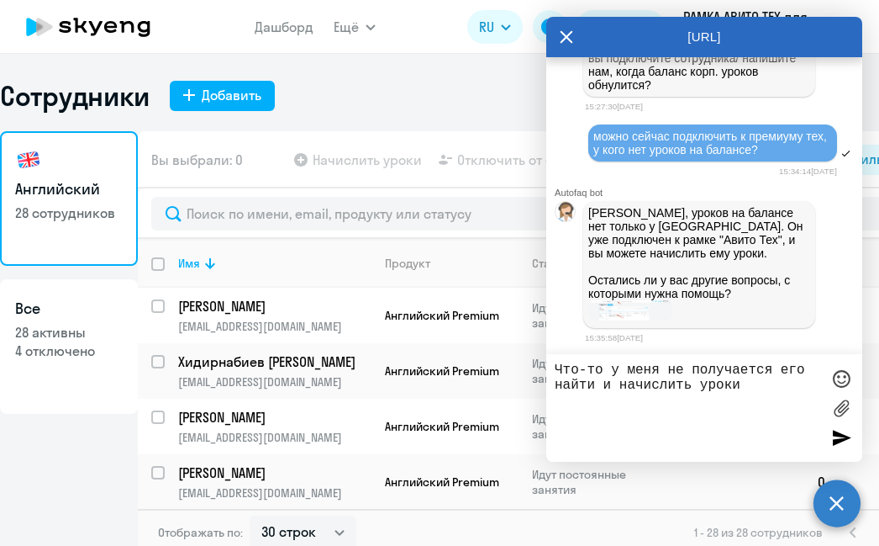
click at [743, 394] on textarea "Что-то у меня не получается его найти и начислить уроки" at bounding box center [688, 407] width 266 height 91
type textarea "Что-то у меня не получается его найти и начислить уроки :( Можете, пожалуйста, …"
